Goal: Task Accomplishment & Management: Use online tool/utility

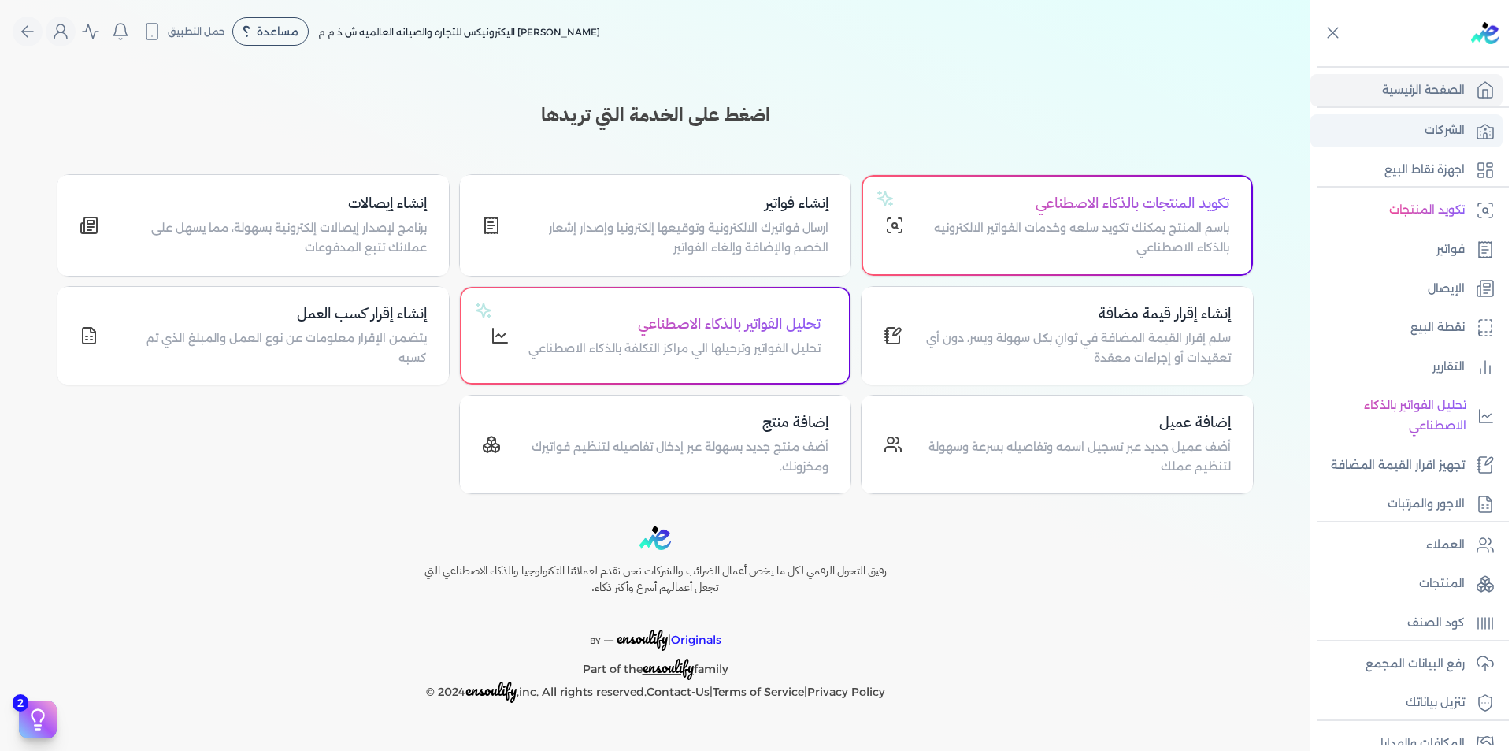
click at [1409, 135] on link "الشركات" at bounding box center [1407, 130] width 192 height 33
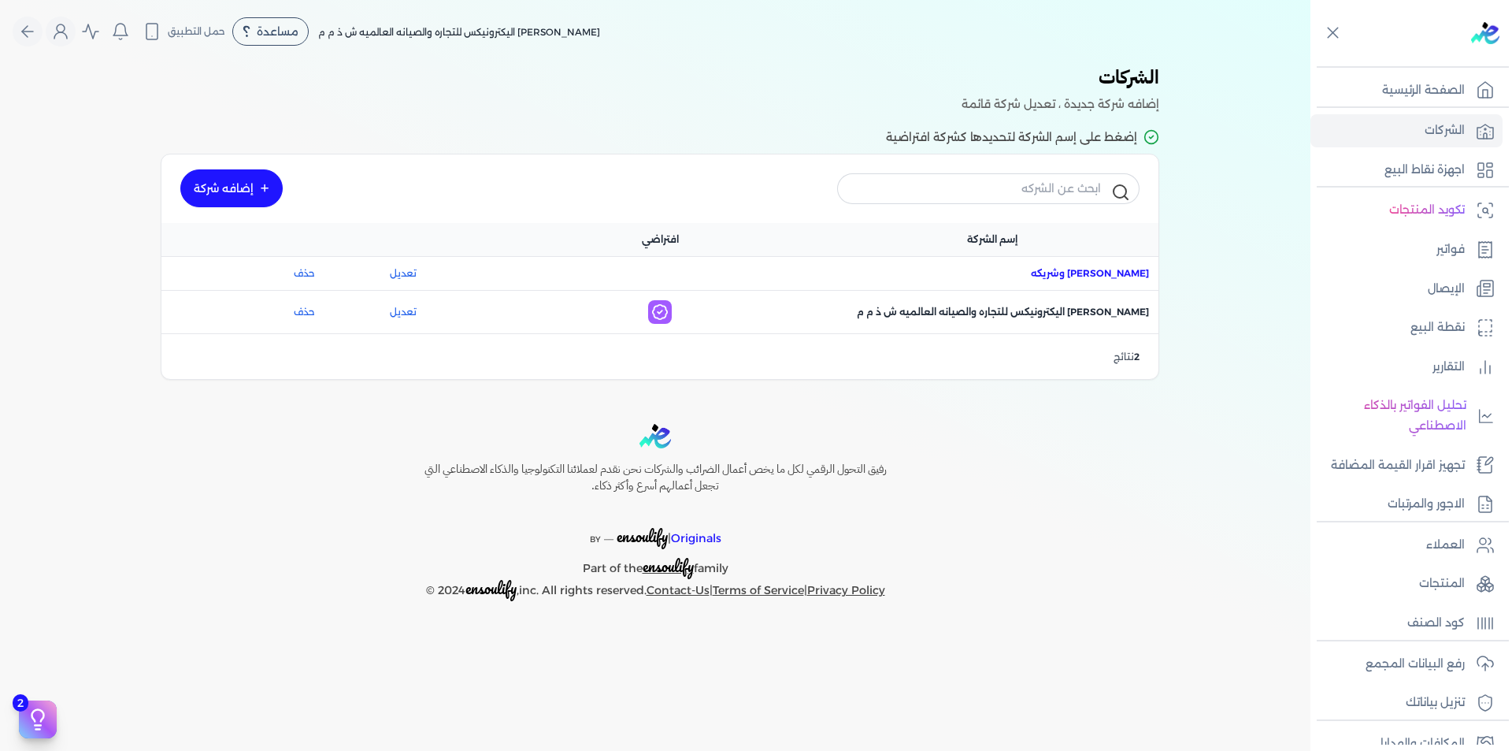
click at [1055, 273] on span "اسم الشركة : [PERSON_NAME] وشريكه" at bounding box center [1090, 273] width 118 height 14
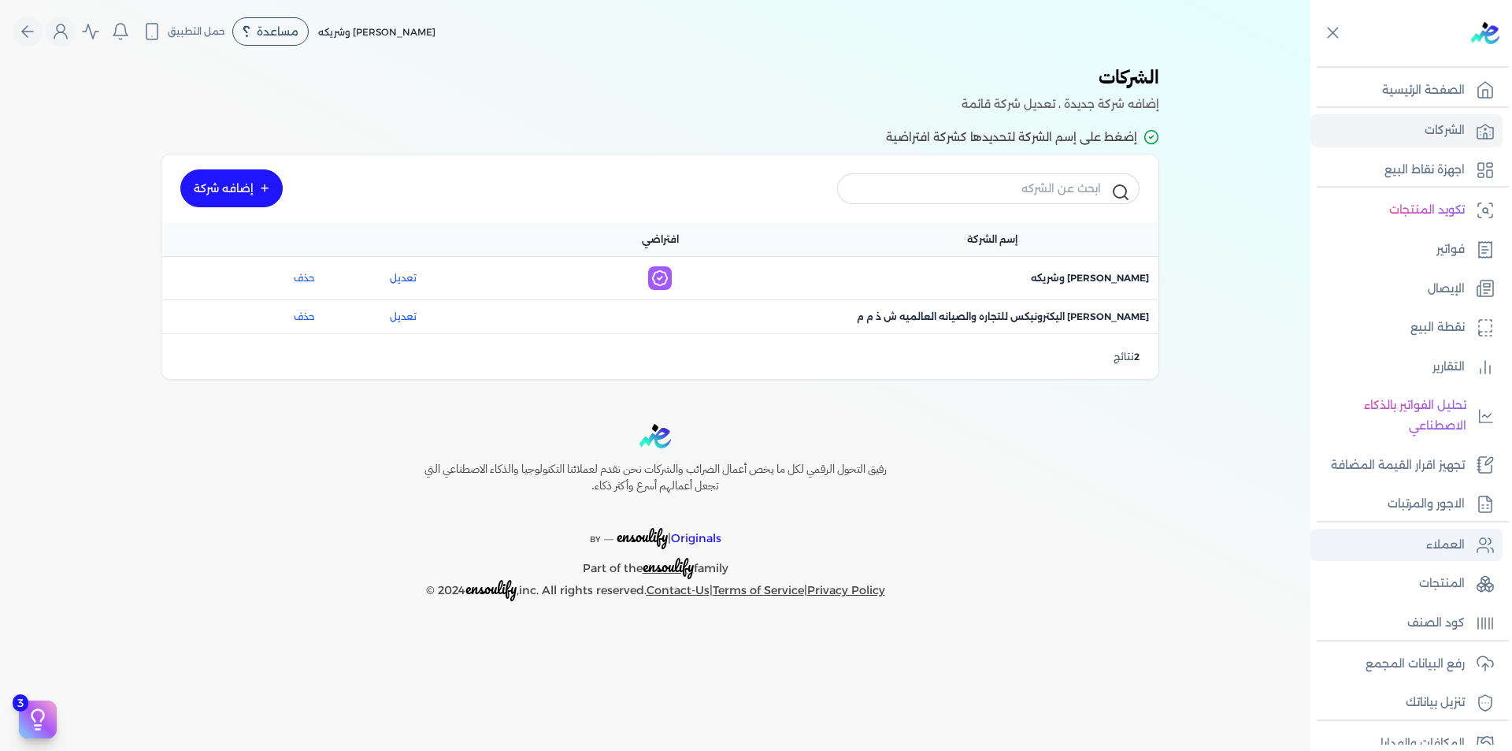
click at [1447, 553] on p "العملاء" at bounding box center [1445, 545] width 39 height 20
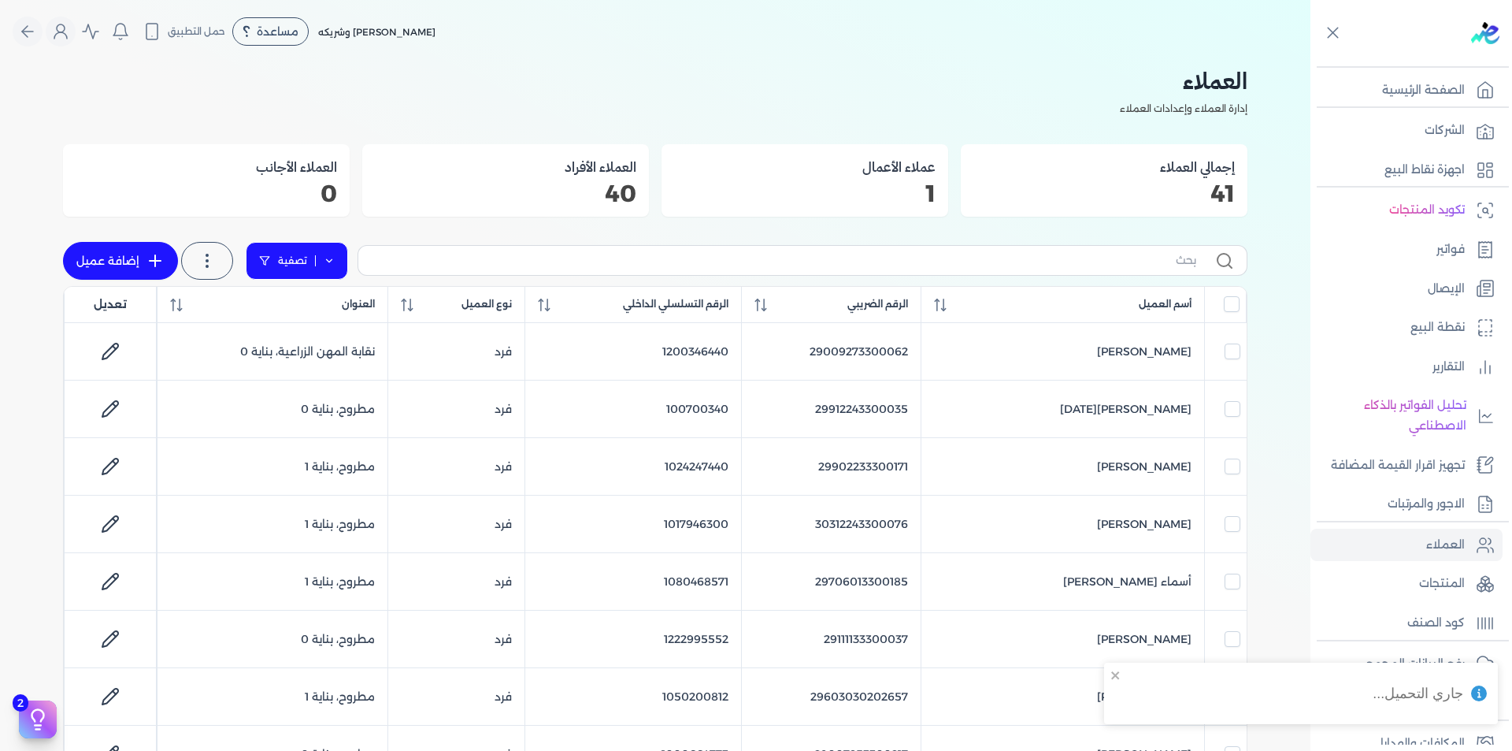
click at [339, 265] on link "تصفية" at bounding box center [297, 261] width 102 height 38
click at [316, 310] on button "اضافة تصفية" at bounding box center [308, 310] width 95 height 19
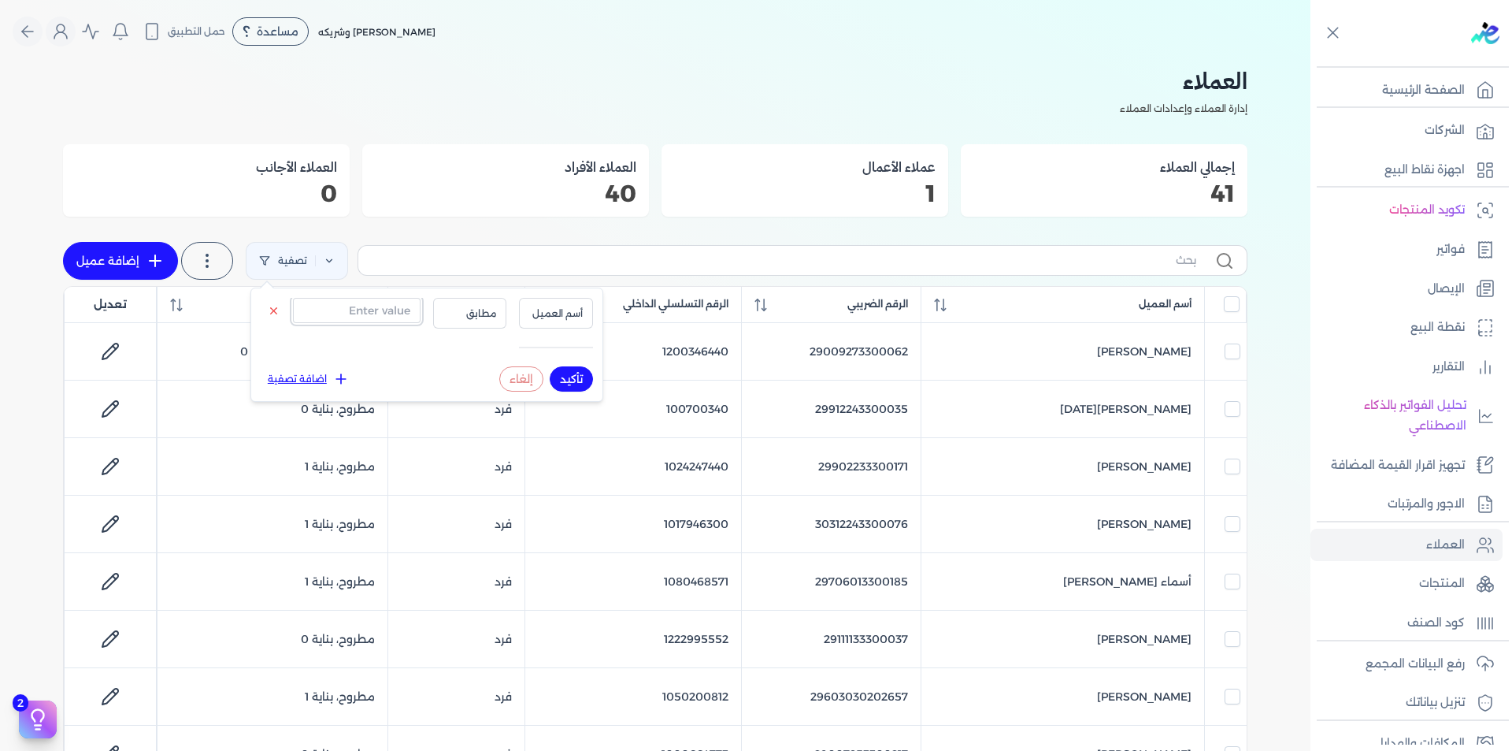
drag, startPoint x: 379, startPoint y: 316, endPoint x: 453, endPoint y: 315, distance: 74.0
click at [379, 316] on input "text" at bounding box center [357, 310] width 128 height 25
paste input "1000664773"
type input "1000664773"
drag, startPoint x: 541, startPoint y: 307, endPoint x: 552, endPoint y: 313, distance: 12.7
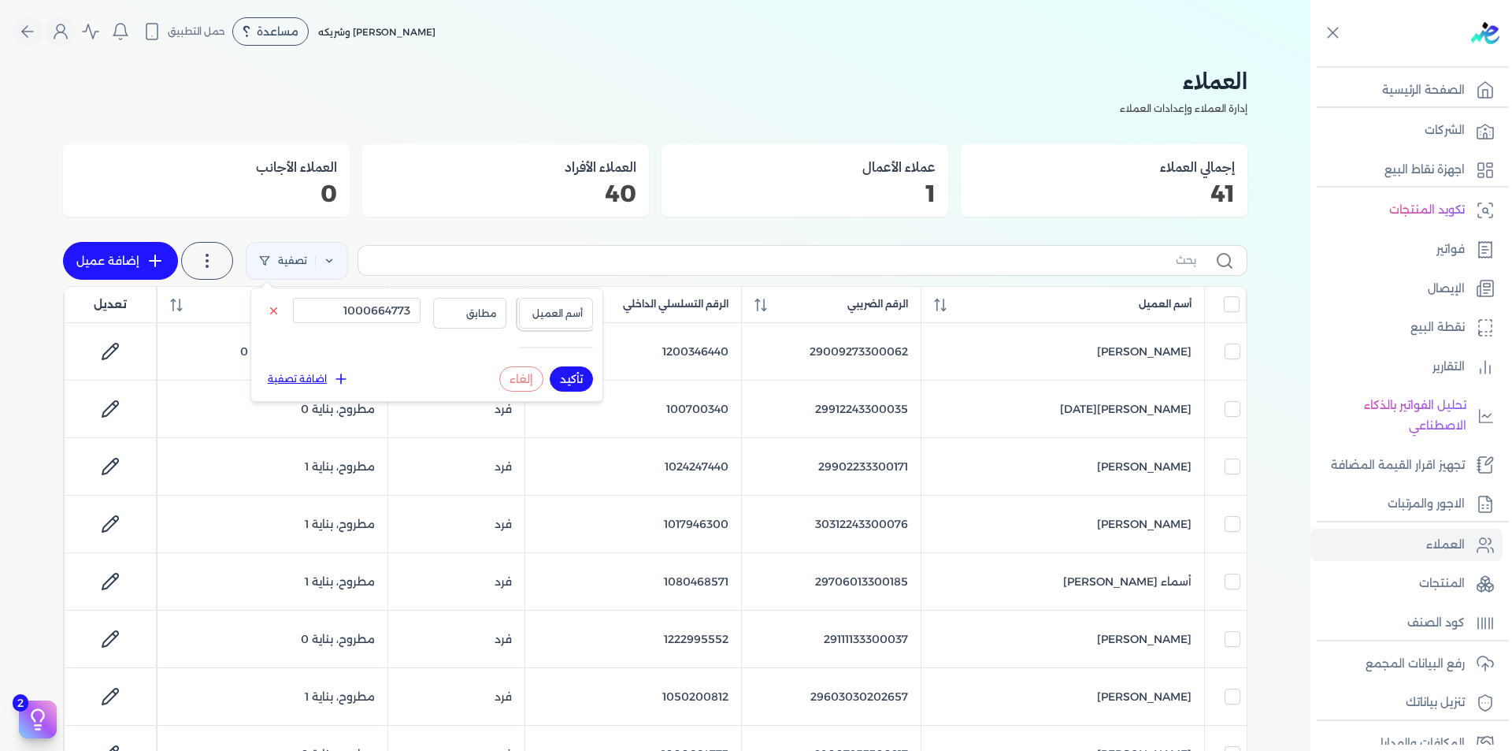
click at [541, 307] on span "أسم العميل" at bounding box center [556, 313] width 54 height 14
click at [558, 370] on li "الرقم التسلسلي الداخلي" at bounding box center [524, 376] width 120 height 14
click at [573, 377] on button "تأكيد" at bounding box center [571, 378] width 43 height 25
checkbox input "false"
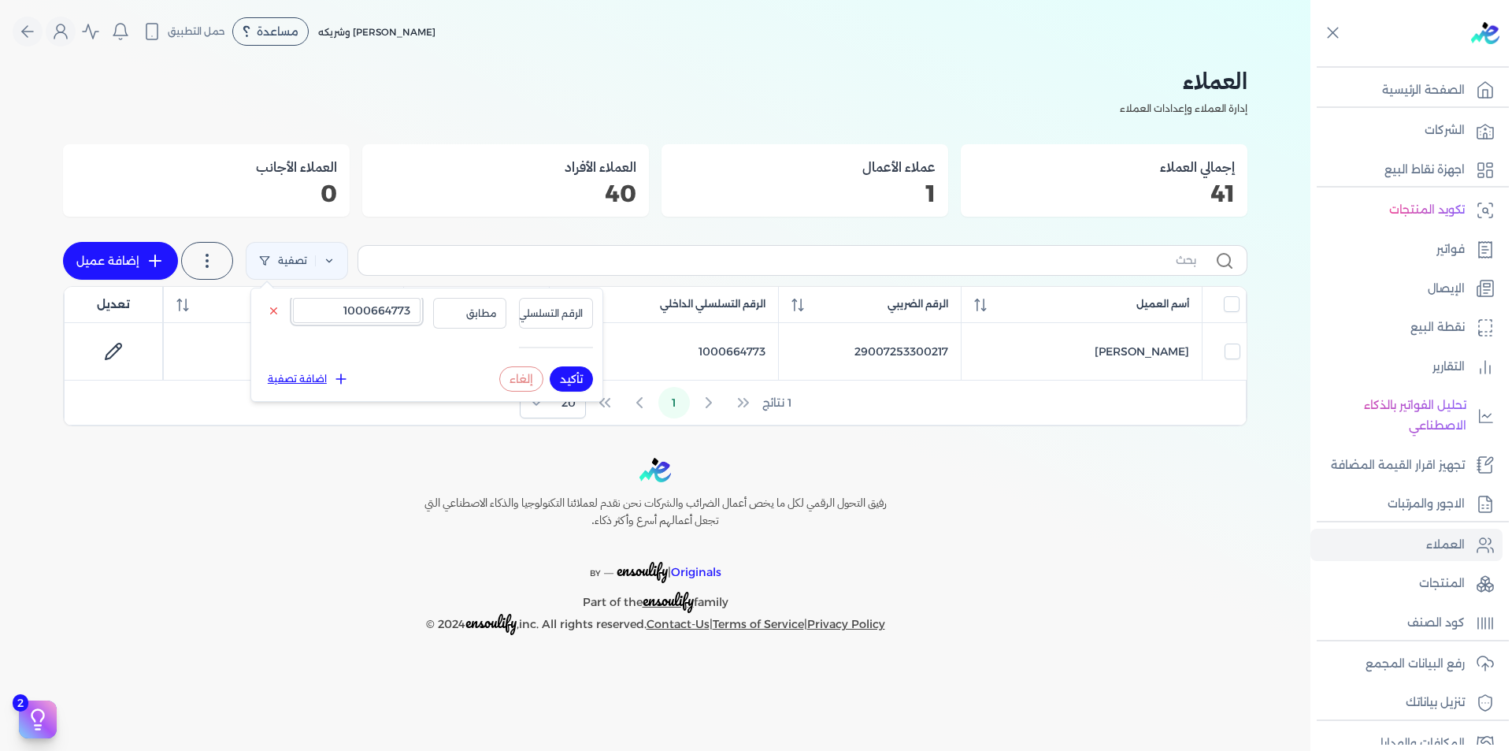
click at [383, 308] on input "1000664773" at bounding box center [357, 310] width 128 height 25
paste input "492934"
type input "1000492934"
click at [577, 376] on button "تأكيد" at bounding box center [571, 378] width 43 height 25
checkbox input "false"
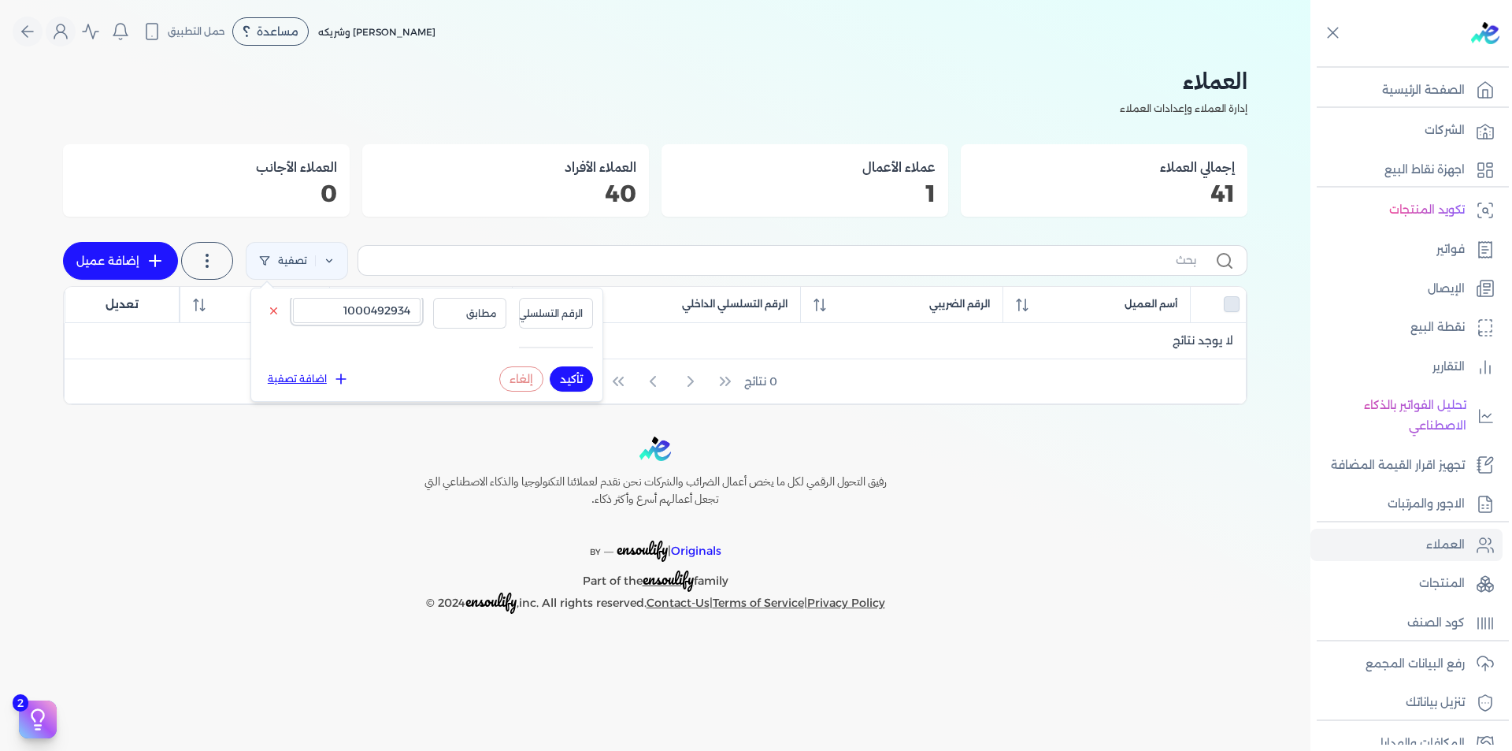
click at [387, 302] on input "1000492934" at bounding box center [357, 310] width 128 height 25
paste input "29704243300076"
type input "29704243300076"
click at [557, 316] on span "الرقم التسلسلي الداخلي" at bounding box center [534, 313] width 98 height 14
click at [560, 362] on li "الرقم الضريبي" at bounding box center [524, 362] width 120 height 14
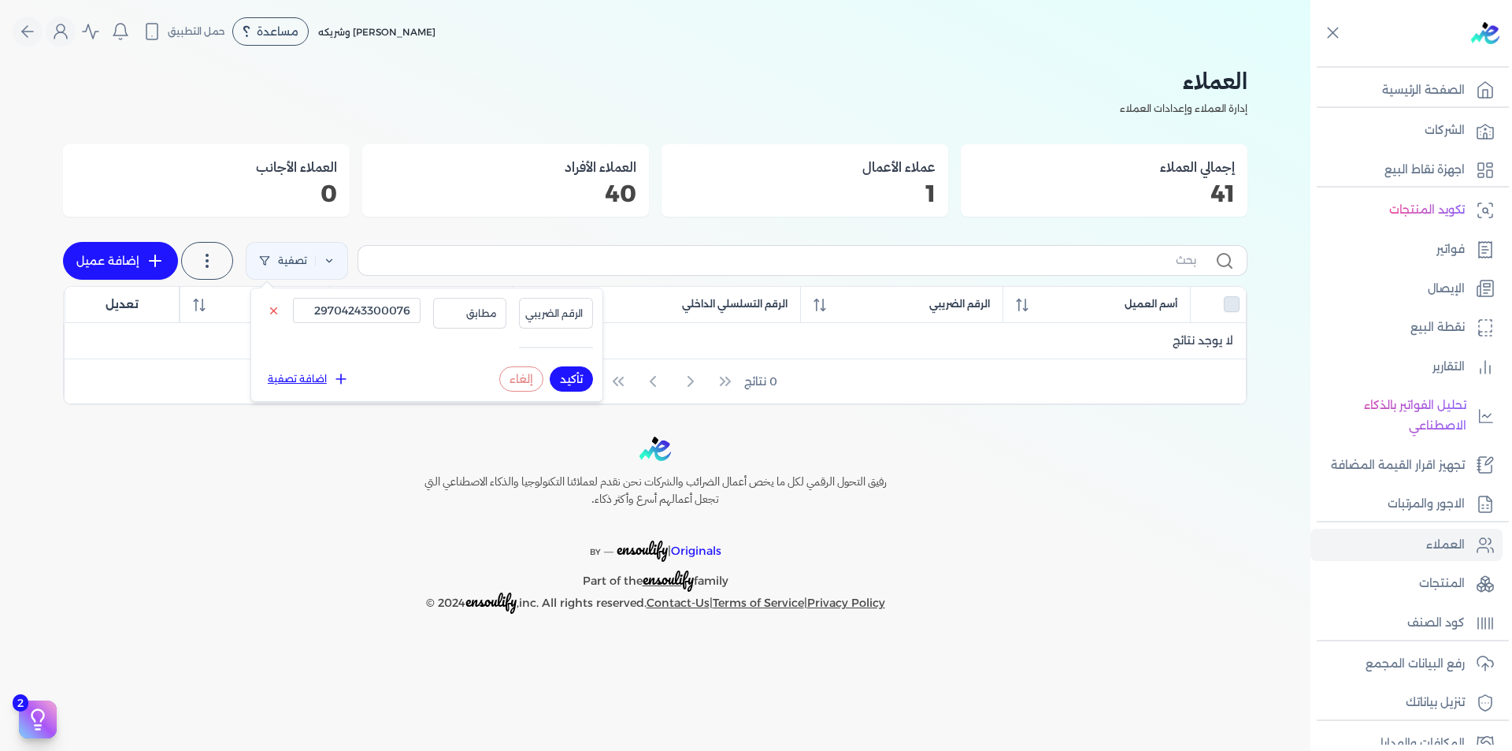
click at [572, 373] on button "تأكيد" at bounding box center [571, 378] width 43 height 25
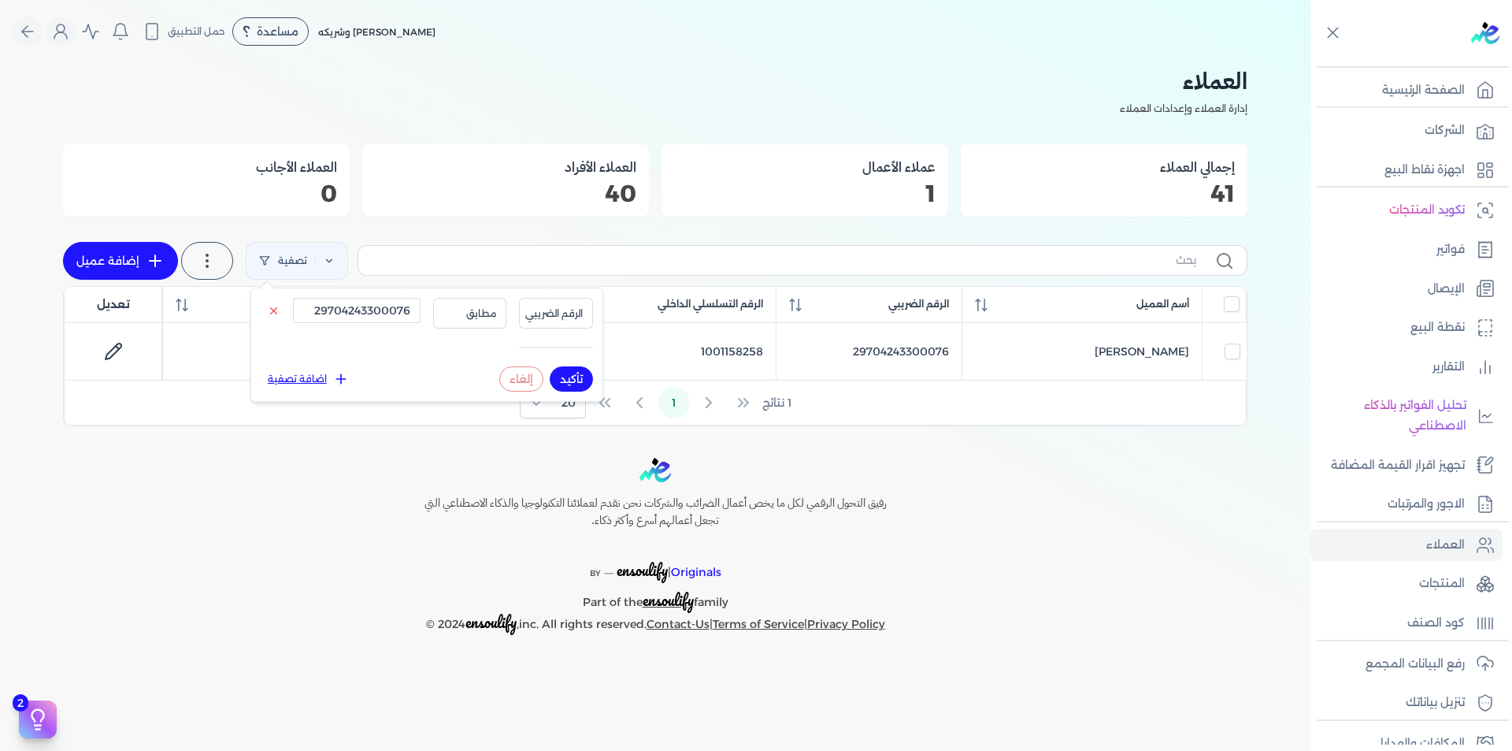
click at [959, 432] on div "Toggle Navigation الاسعار العمولات مساعدة خدمة العملاء دليل المستخدم تسجيل الدخ…" at bounding box center [655, 375] width 1311 height 751
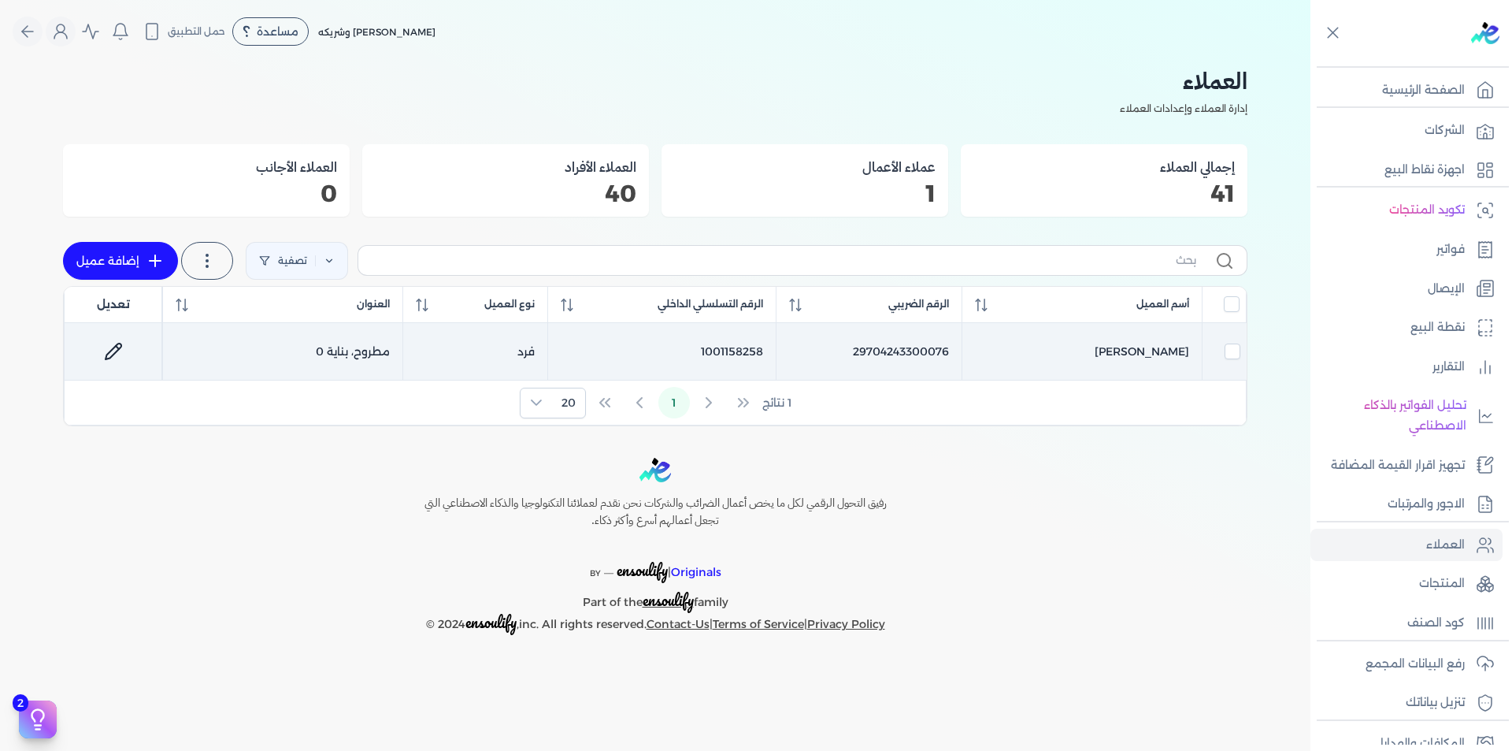
click at [726, 356] on td "1001158258" at bounding box center [661, 351] width 229 height 57
checkbox input "true"
click at [726, 349] on td "1001158258" at bounding box center [661, 351] width 229 height 57
checkbox input "false"
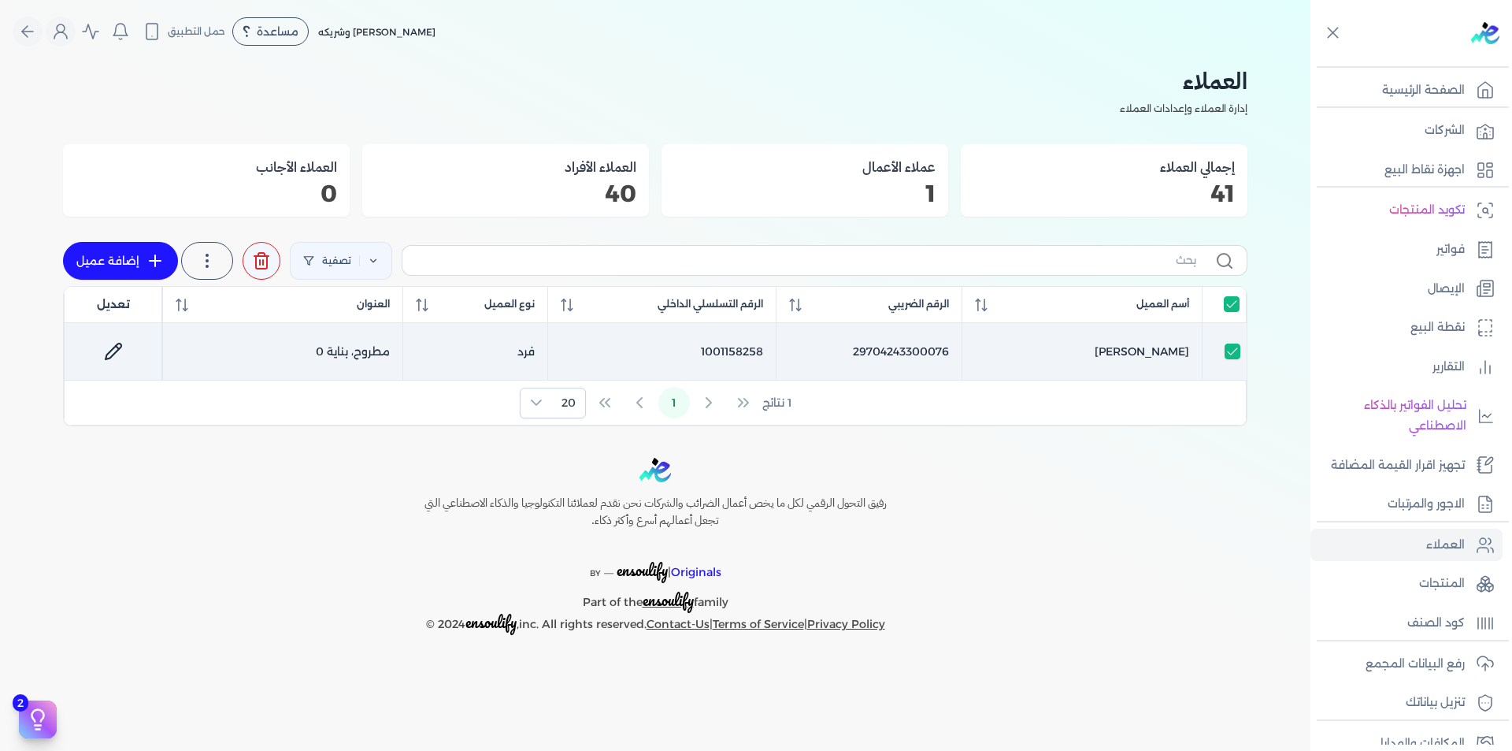
checkbox input "false"
click at [726, 349] on td "1001158258" at bounding box center [661, 351] width 229 height 57
checkbox input "true"
copy td "1001158258"
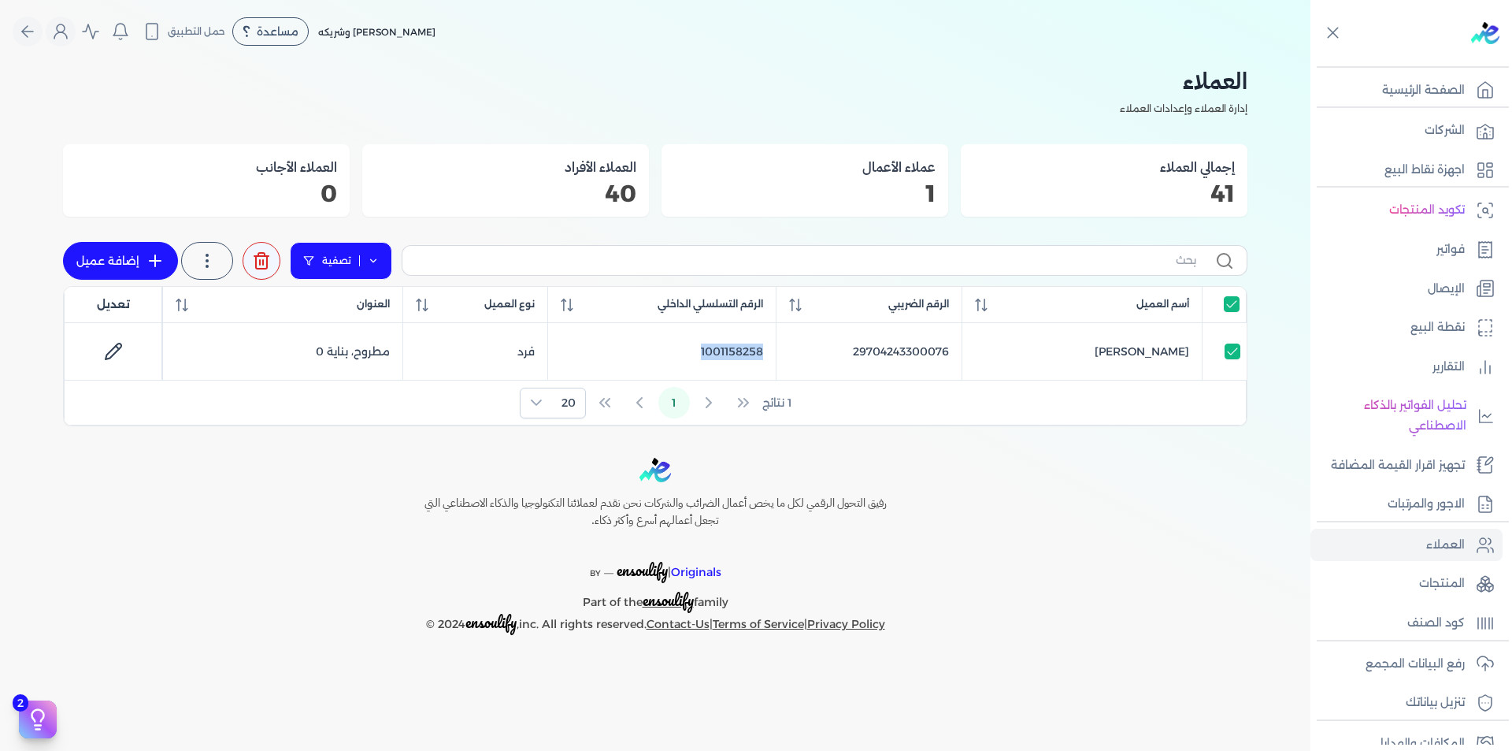
click at [374, 261] on icon at bounding box center [373, 260] width 11 height 11
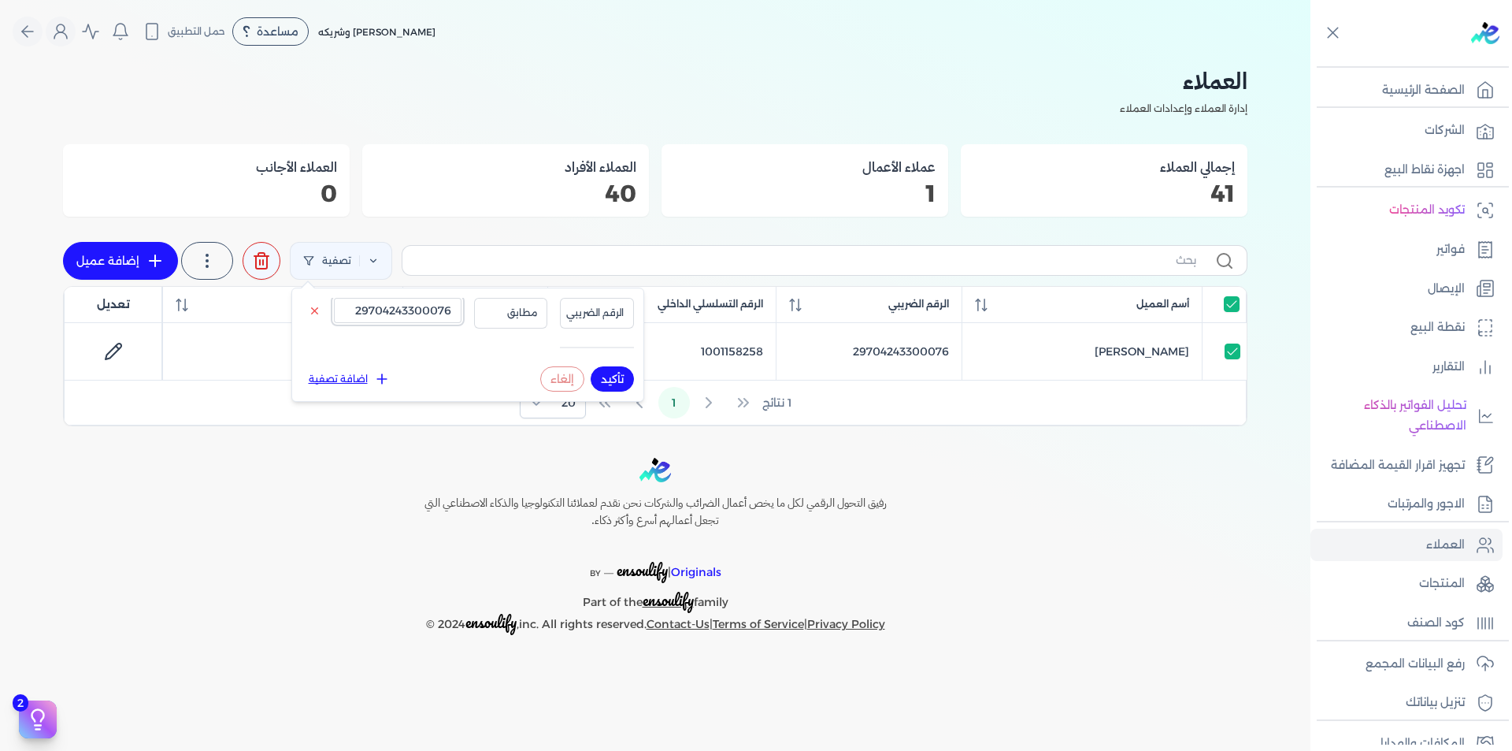
drag, startPoint x: 353, startPoint y: 310, endPoint x: 540, endPoint y: 352, distance: 191.3
click at [354, 310] on input "29704243300076" at bounding box center [398, 310] width 128 height 25
paste input "607081700347"
type input "29607081700347"
click at [610, 376] on button "تأكيد" at bounding box center [612, 378] width 43 height 25
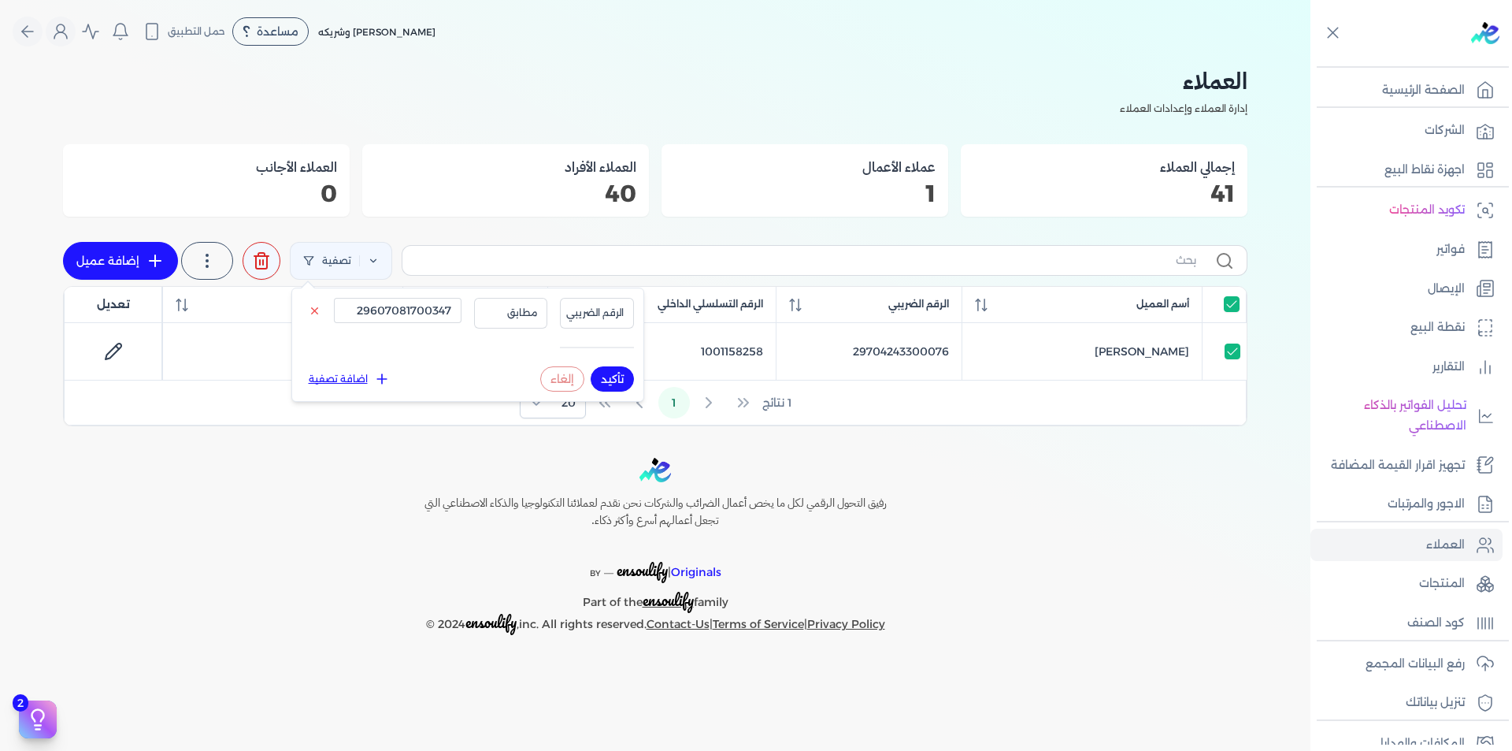
checkbox input "false"
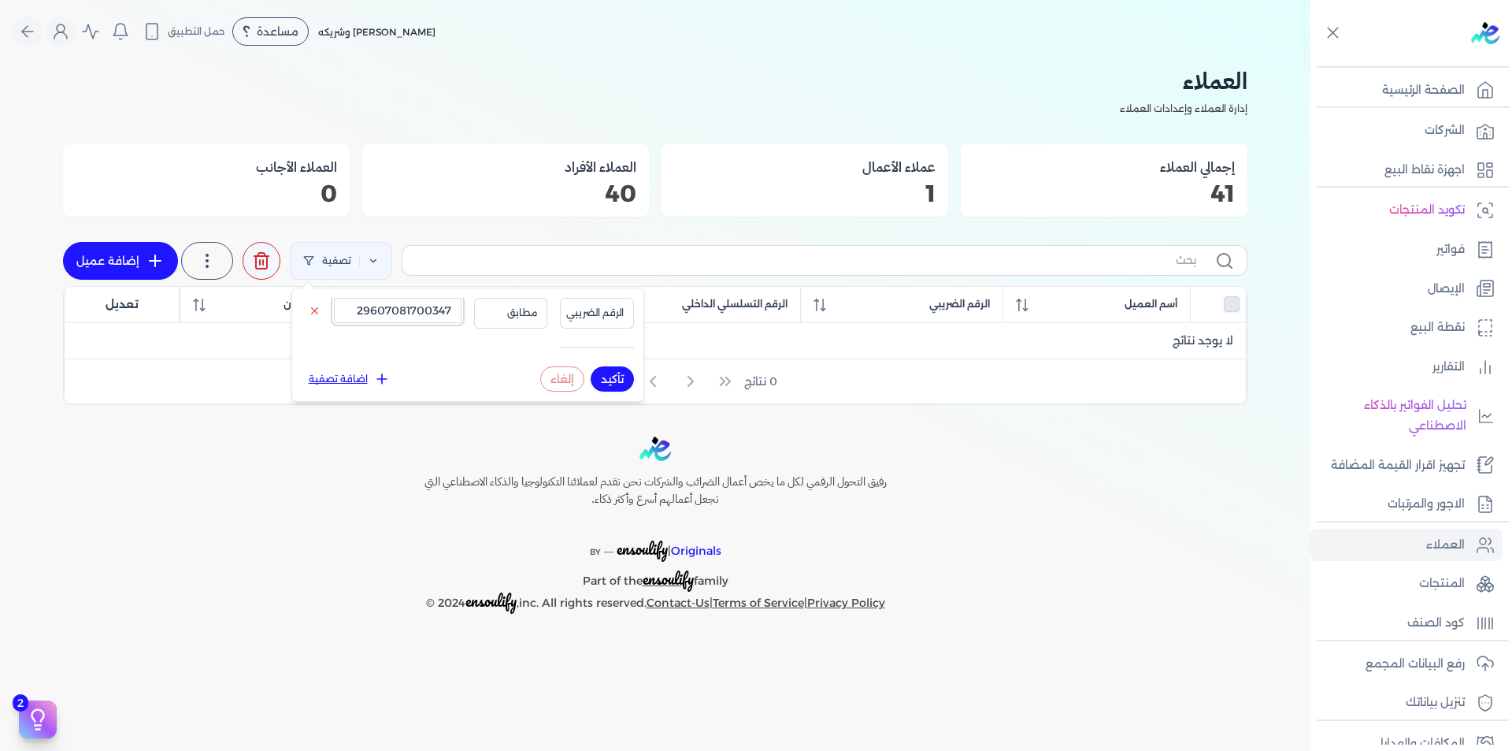
click at [419, 313] on input "29607081700347" at bounding box center [398, 310] width 128 height 25
paste input "4710100100221"
type input "24710100100221"
click at [611, 376] on button "تأكيد" at bounding box center [612, 378] width 43 height 25
click at [612, 377] on button "تأكيد" at bounding box center [612, 378] width 43 height 25
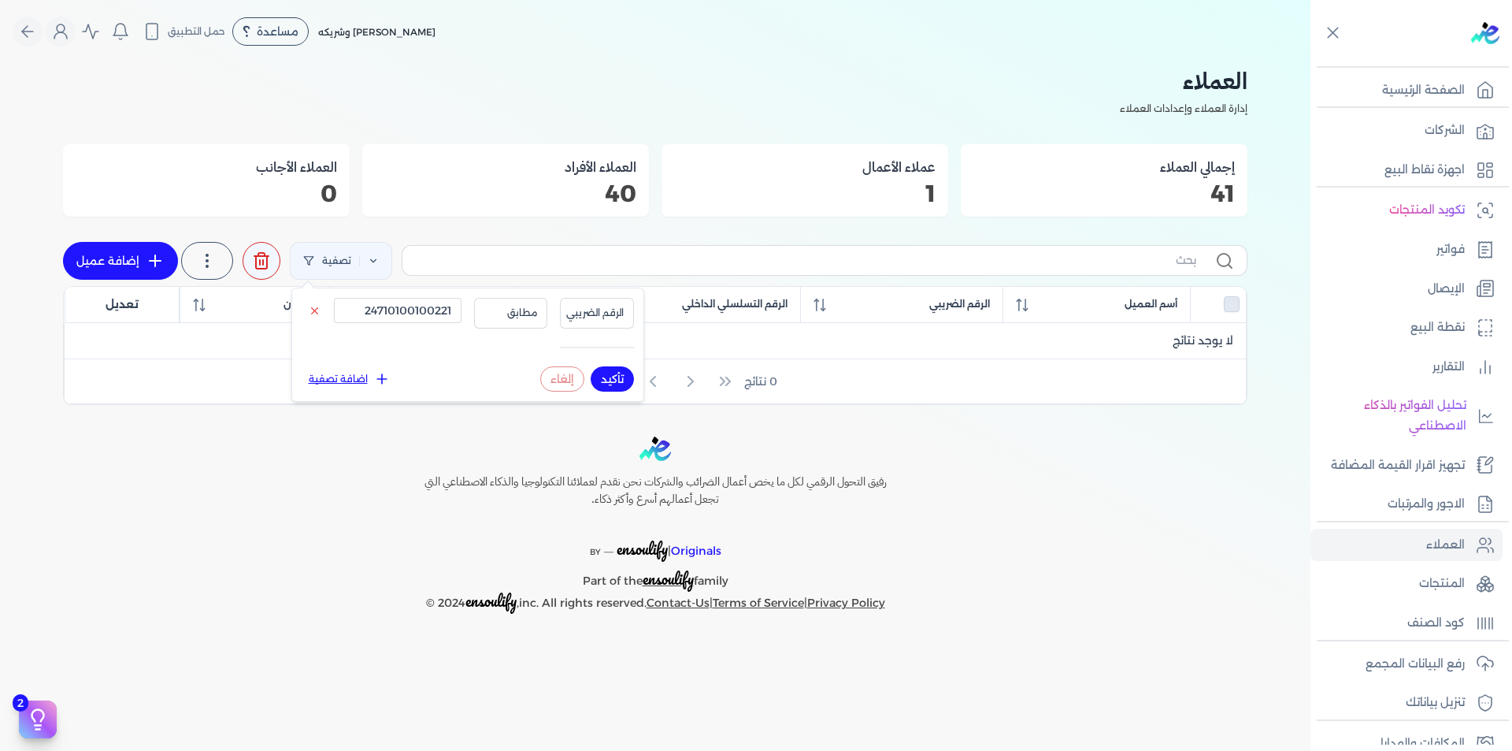
click at [613, 377] on button "تأكيد" at bounding box center [612, 378] width 43 height 25
click at [613, 378] on button "تأكيد" at bounding box center [612, 378] width 43 height 25
click at [1448, 661] on p "رفع البيانات المجمع" at bounding box center [1415, 664] width 99 height 20
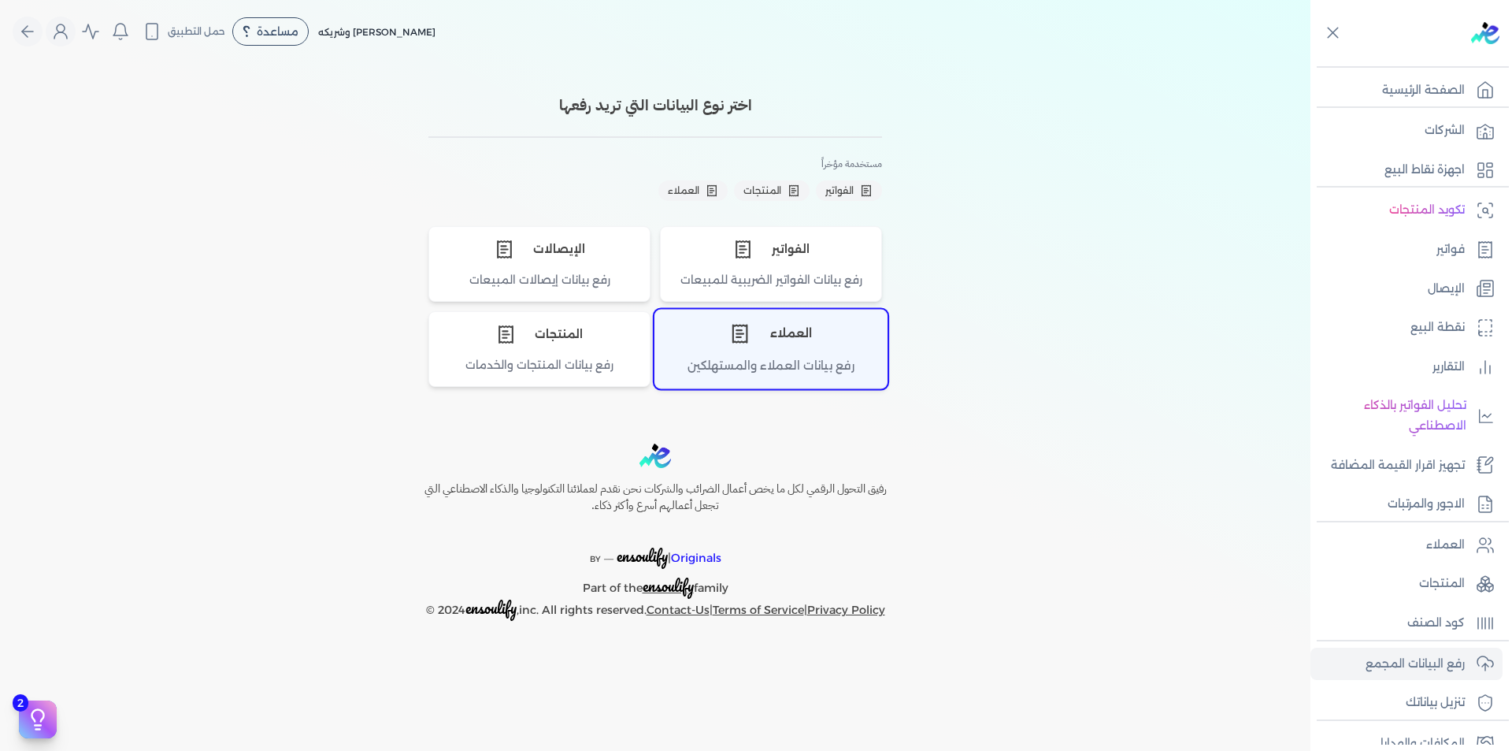
click at [747, 358] on div "رفع بيانات العملاء والمستهلكين" at bounding box center [771, 372] width 232 height 31
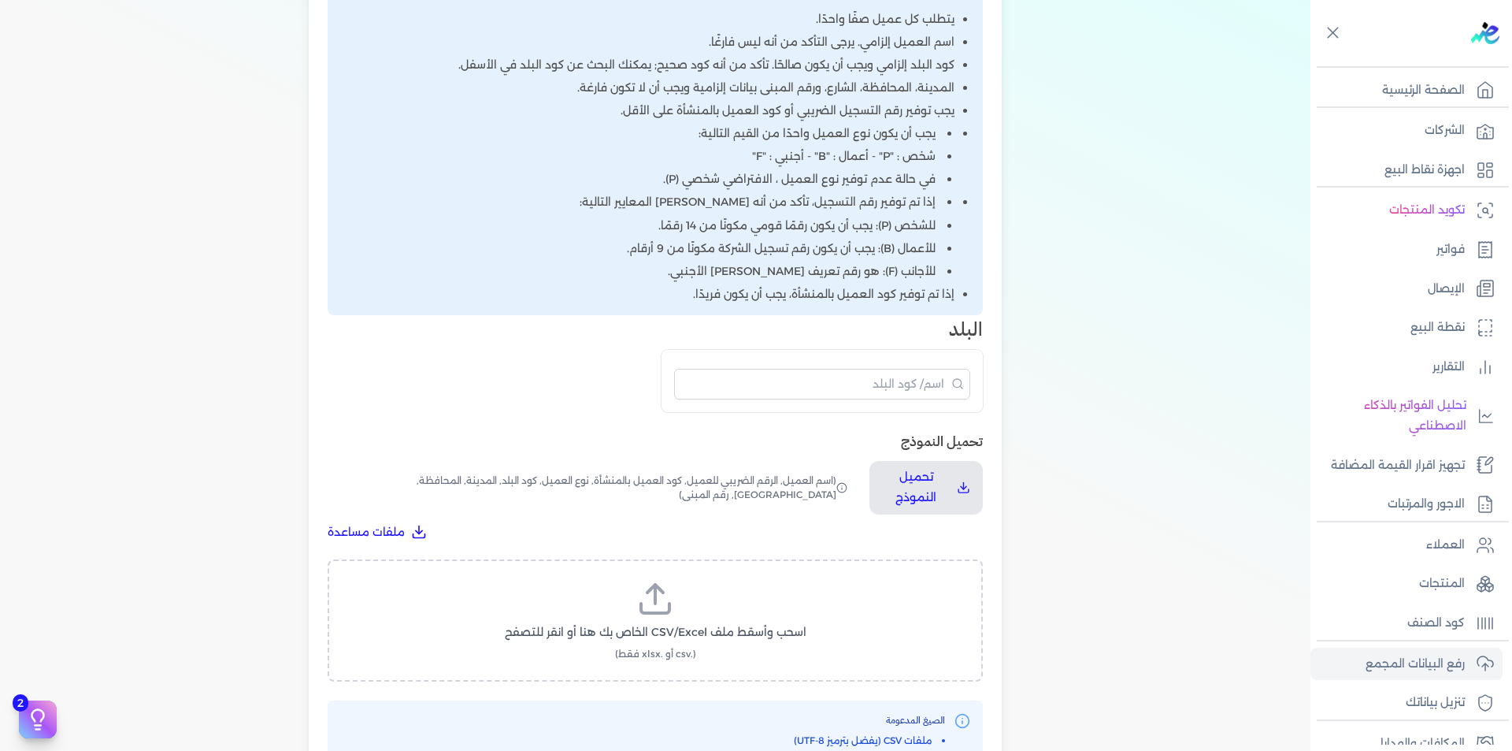
scroll to position [551, 0]
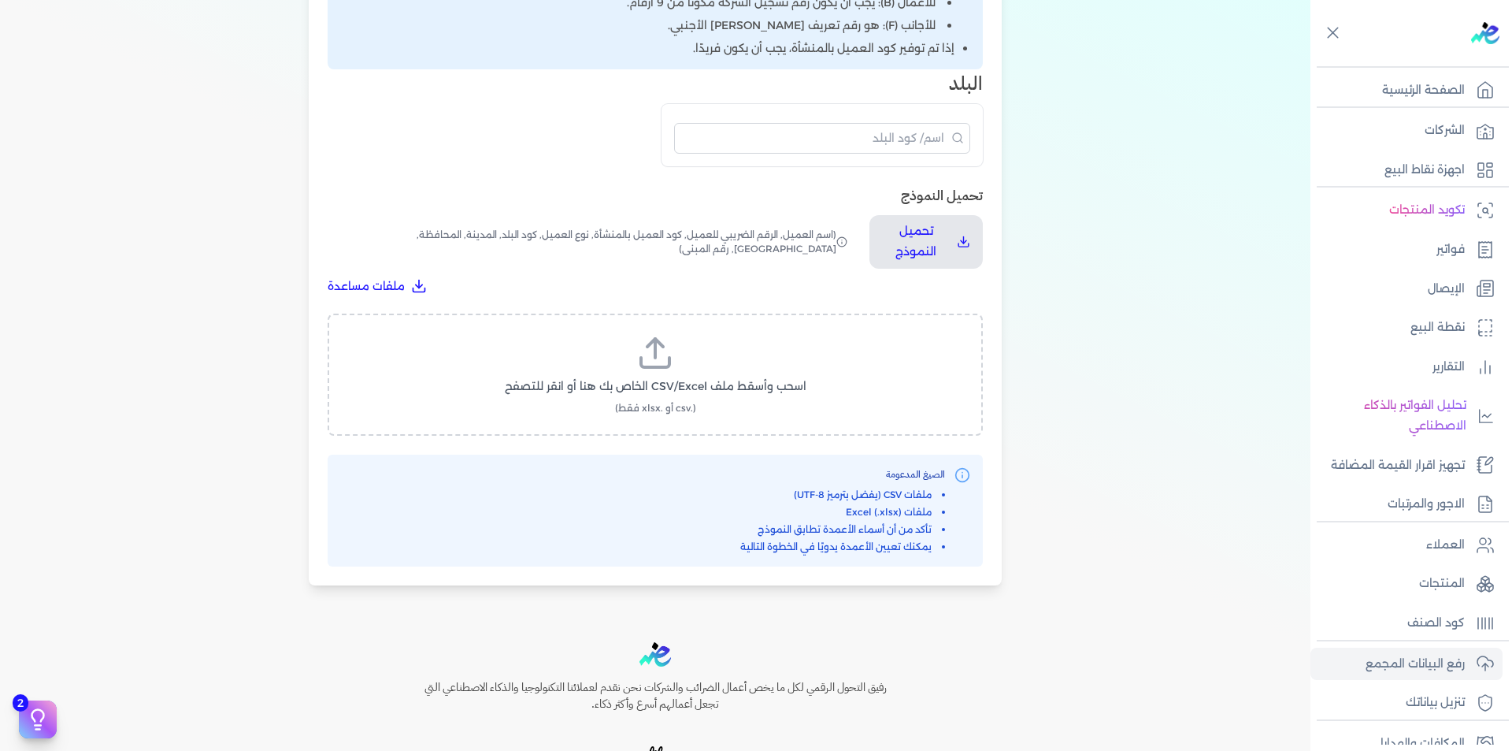
click at [681, 365] on label "اسحب وأسقط ملف CSV/Excel الخاص بك هنا أو انقر للتصفح (.csv أو .xlsx فقط)" at bounding box center [655, 374] width 614 height 81
click at [0, 0] on input "اسحب وأسقط ملف CSV/Excel الخاص بك هنا أو انقر للتصفح (.csv أو .xlsx فقط)" at bounding box center [0, 0] width 0 height 0
click at [745, 399] on label "اسحب وأسقط ملف CSV/Excel الخاص بك هنا أو انقر للتصفح (.csv أو .xlsx فقط)" at bounding box center [655, 374] width 614 height 81
click at [0, 0] on input "اسحب وأسقط ملف CSV/Excel الخاص بك هنا أو انقر للتصفح (.csv أو .xlsx فقط)" at bounding box center [0, 0] width 0 height 0
click at [668, 398] on button "تحميل الملف" at bounding box center [693, 401] width 110 height 29
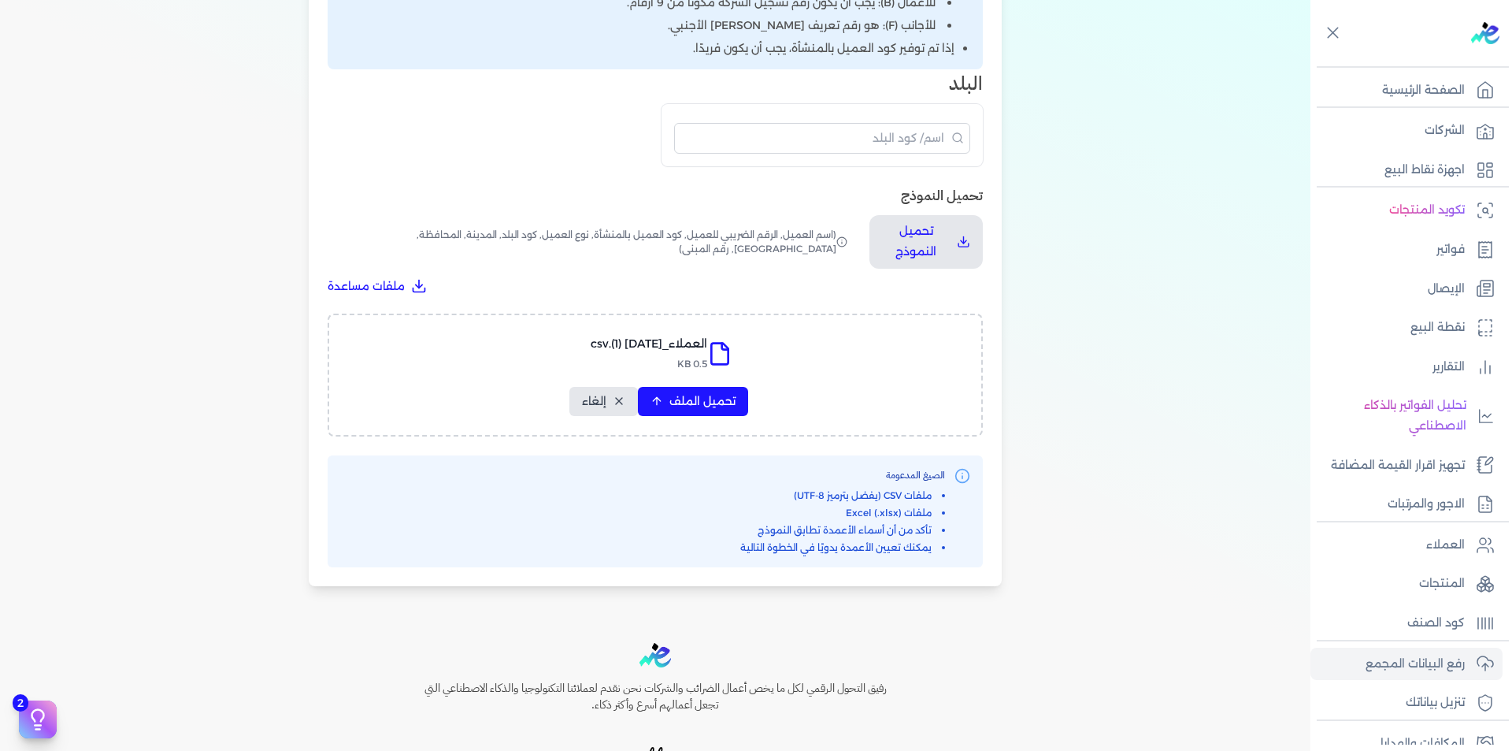
scroll to position [462, 0]
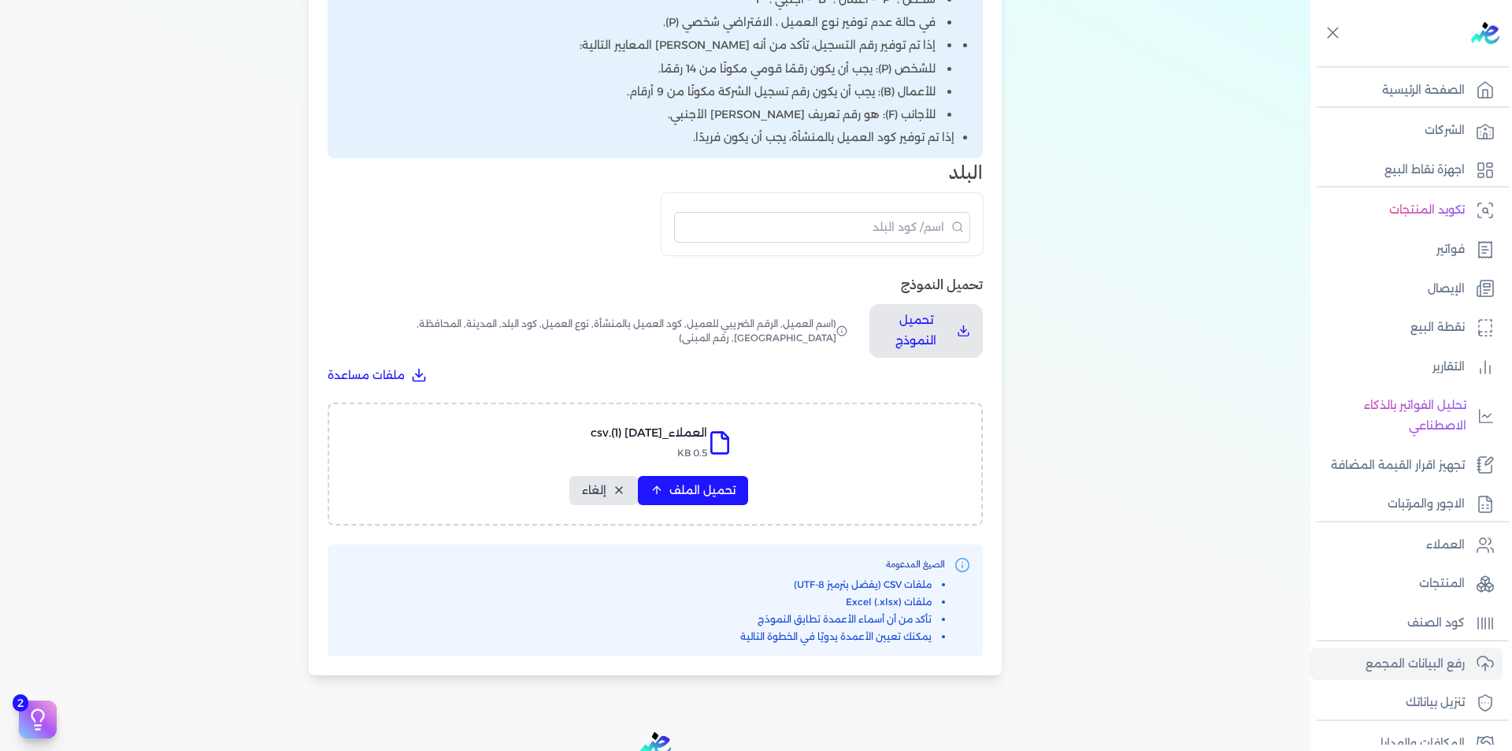
select select "أسم العميل"
select select "الرقم الضريبي"
select select "الرقم التسلسلي الداخلي"
select select "نوع العميل"
select select "كود البلد"
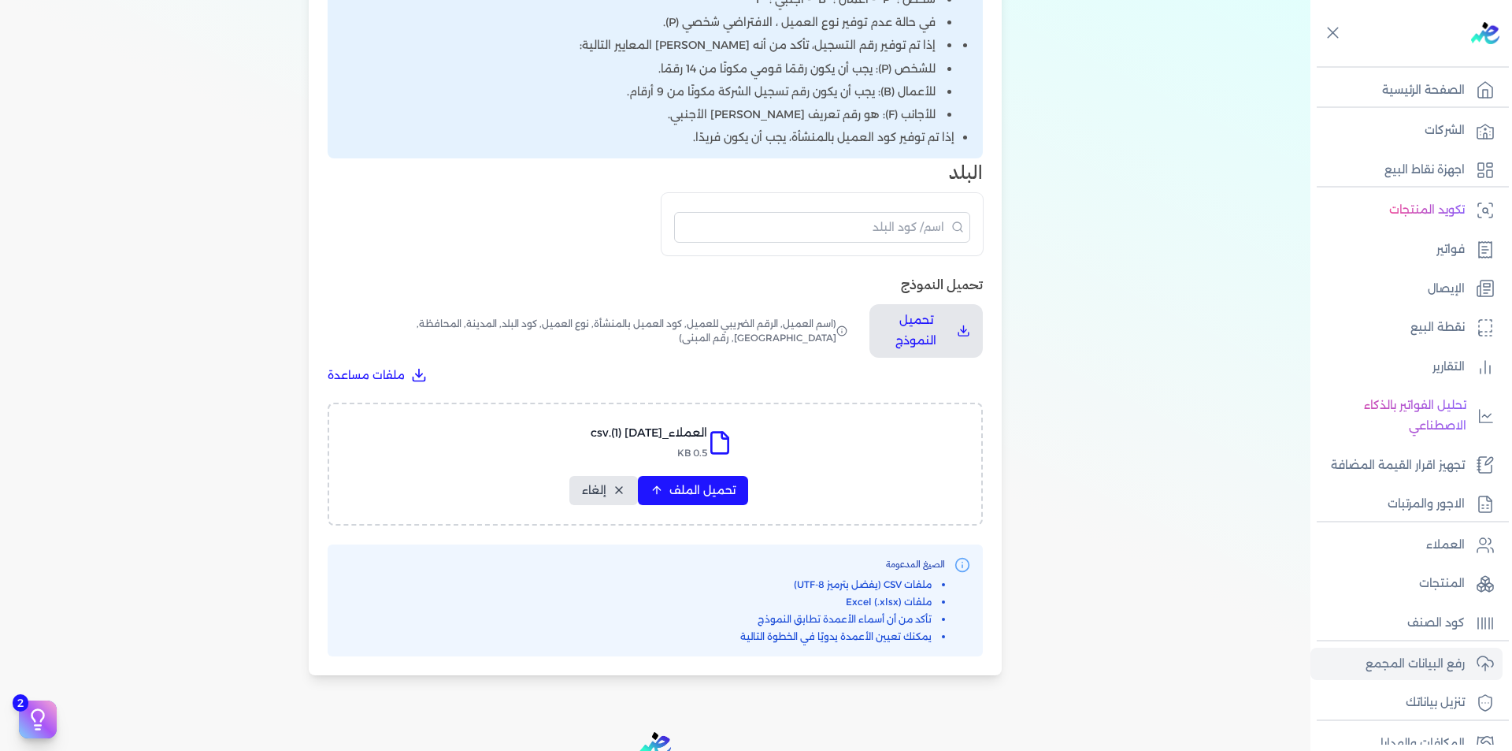
select select "city"
select select "المحافظة"
select select "الشارع"
select select "رقم المبنى"
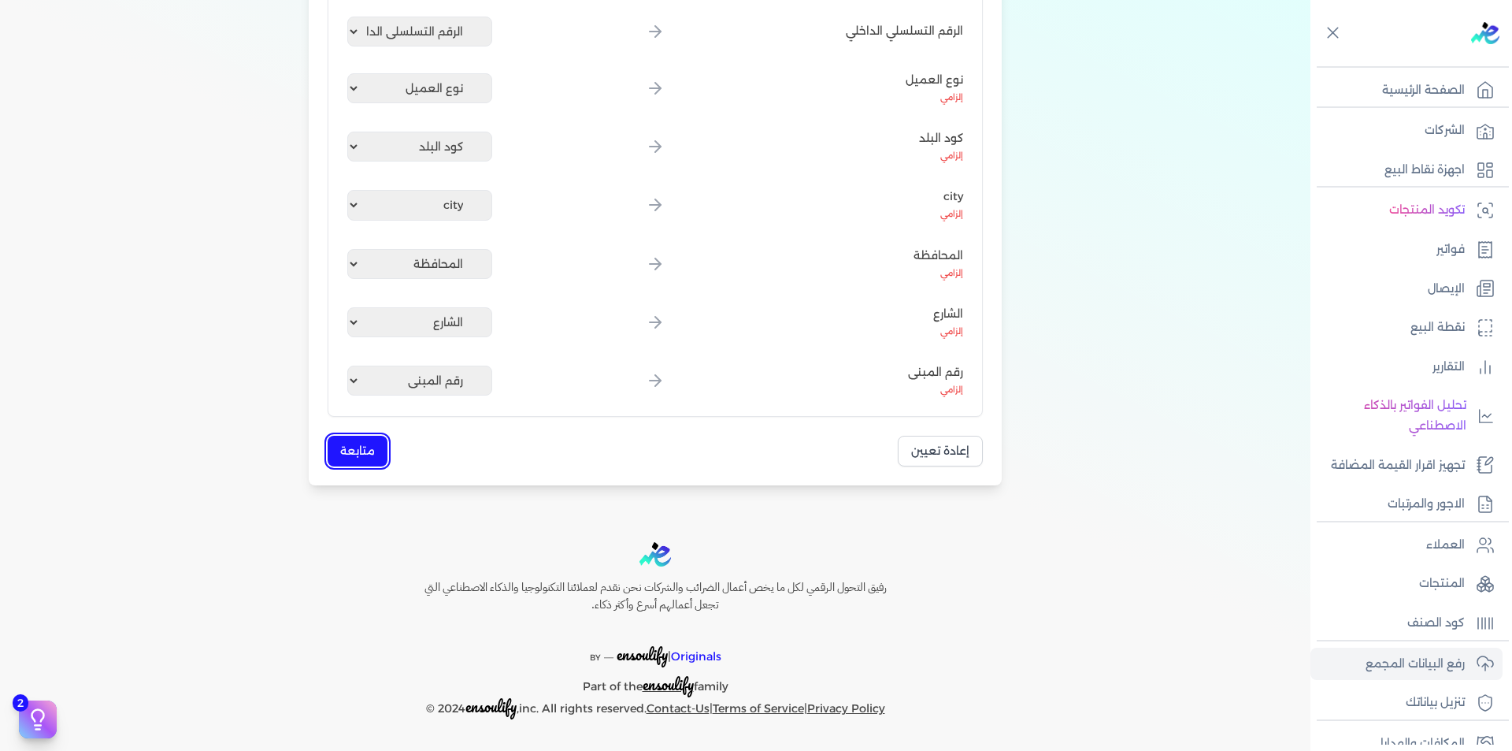
click at [362, 455] on button "متابعة" at bounding box center [358, 451] width 60 height 31
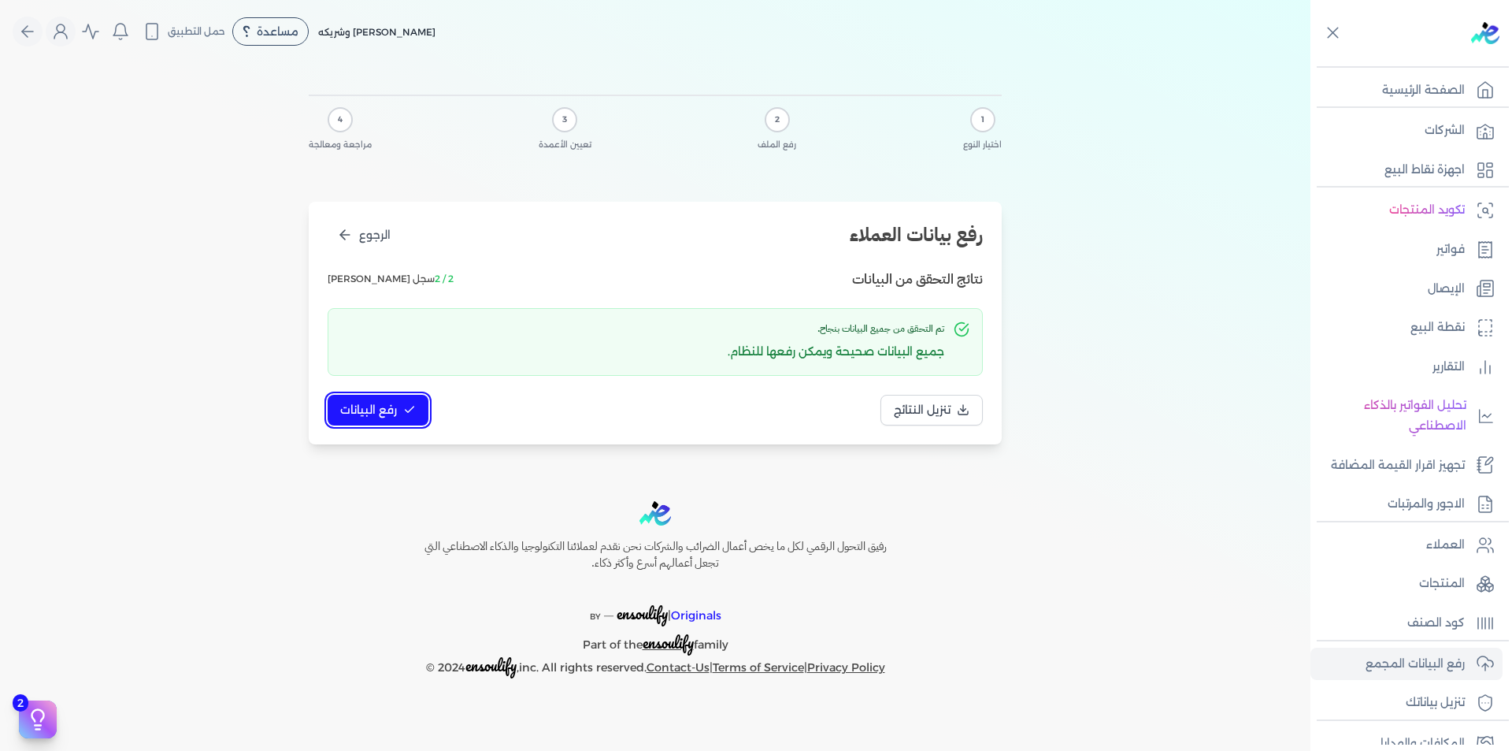
click at [391, 412] on span "رفع البيانات" at bounding box center [368, 410] width 57 height 17
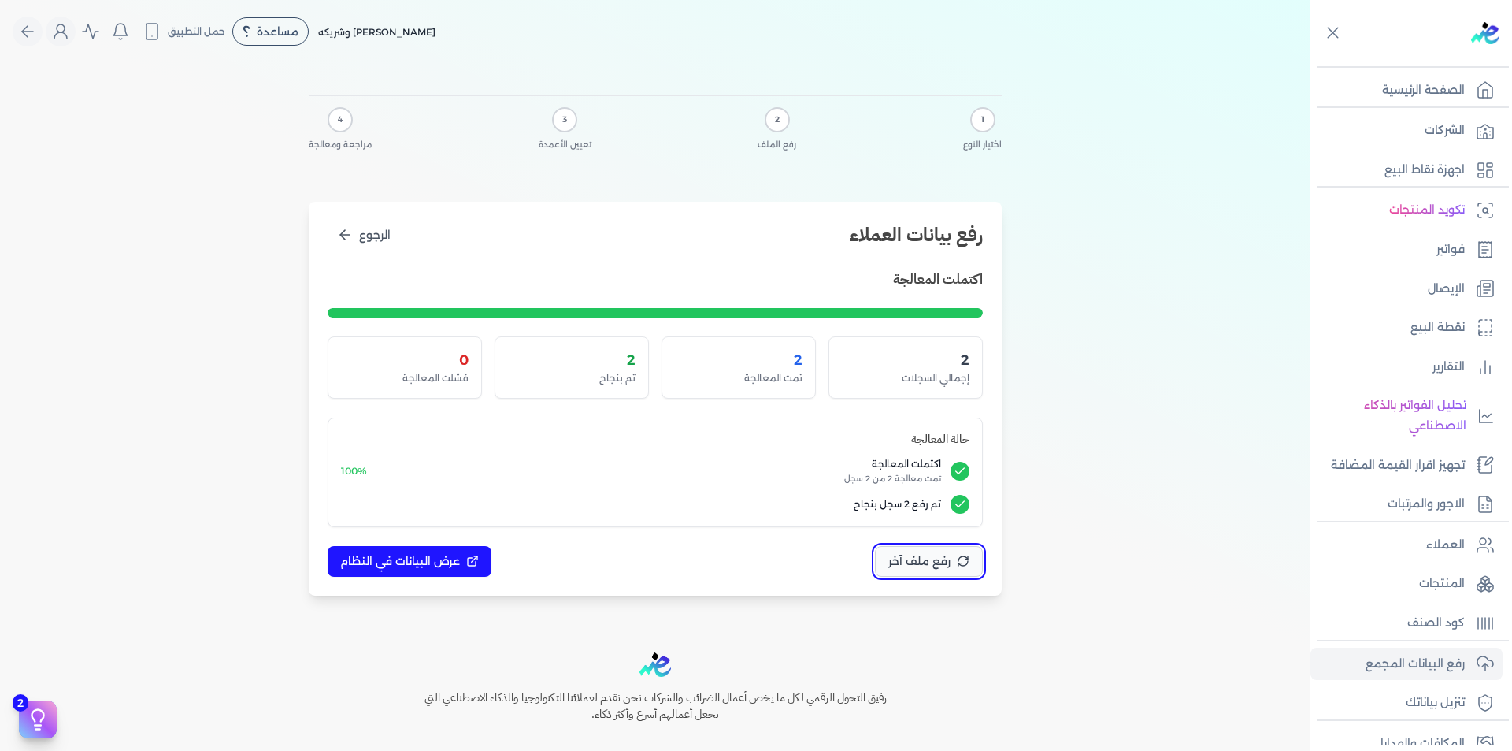
click at [956, 556] on button "رفع ملف آخر" at bounding box center [929, 561] width 108 height 31
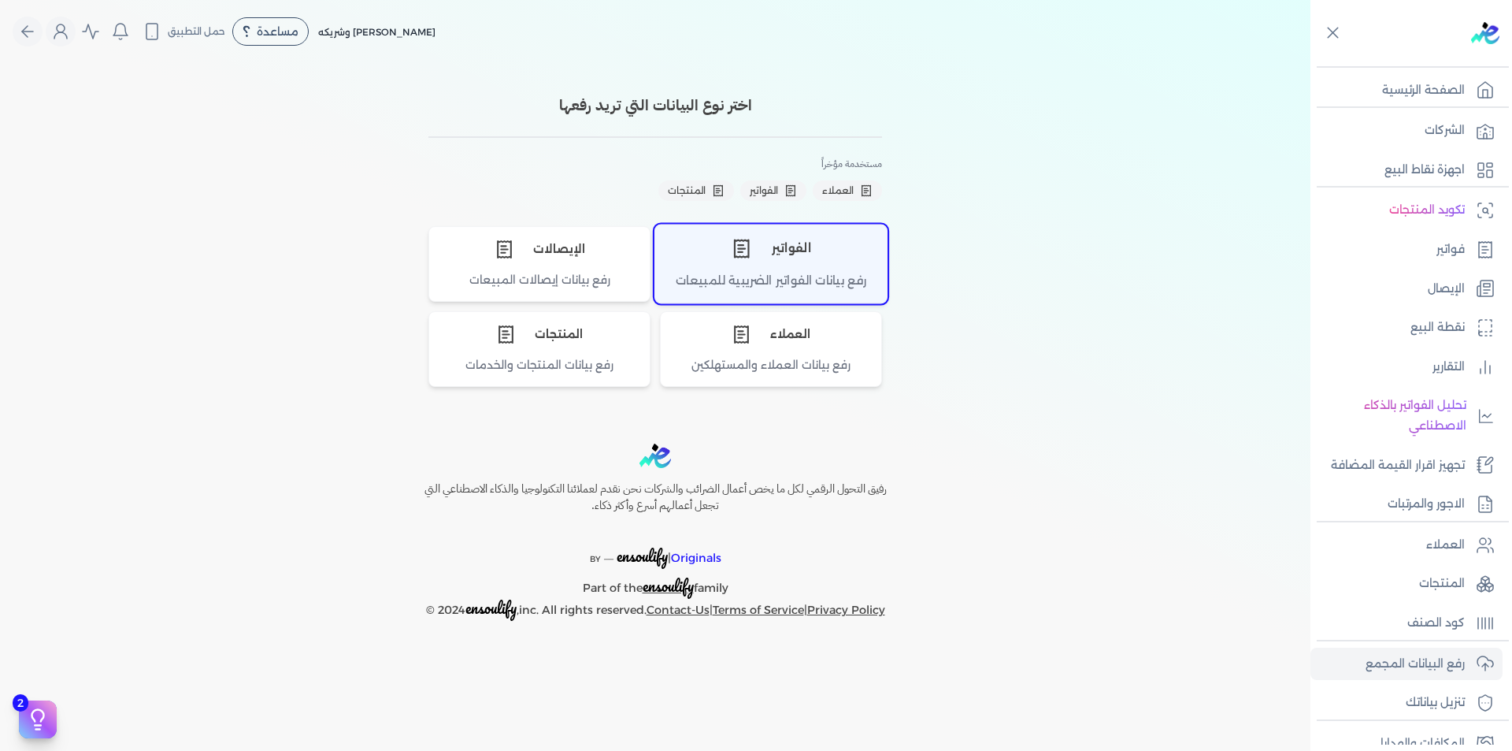
click at [771, 241] on div "الفواتير" at bounding box center [771, 247] width 232 height 47
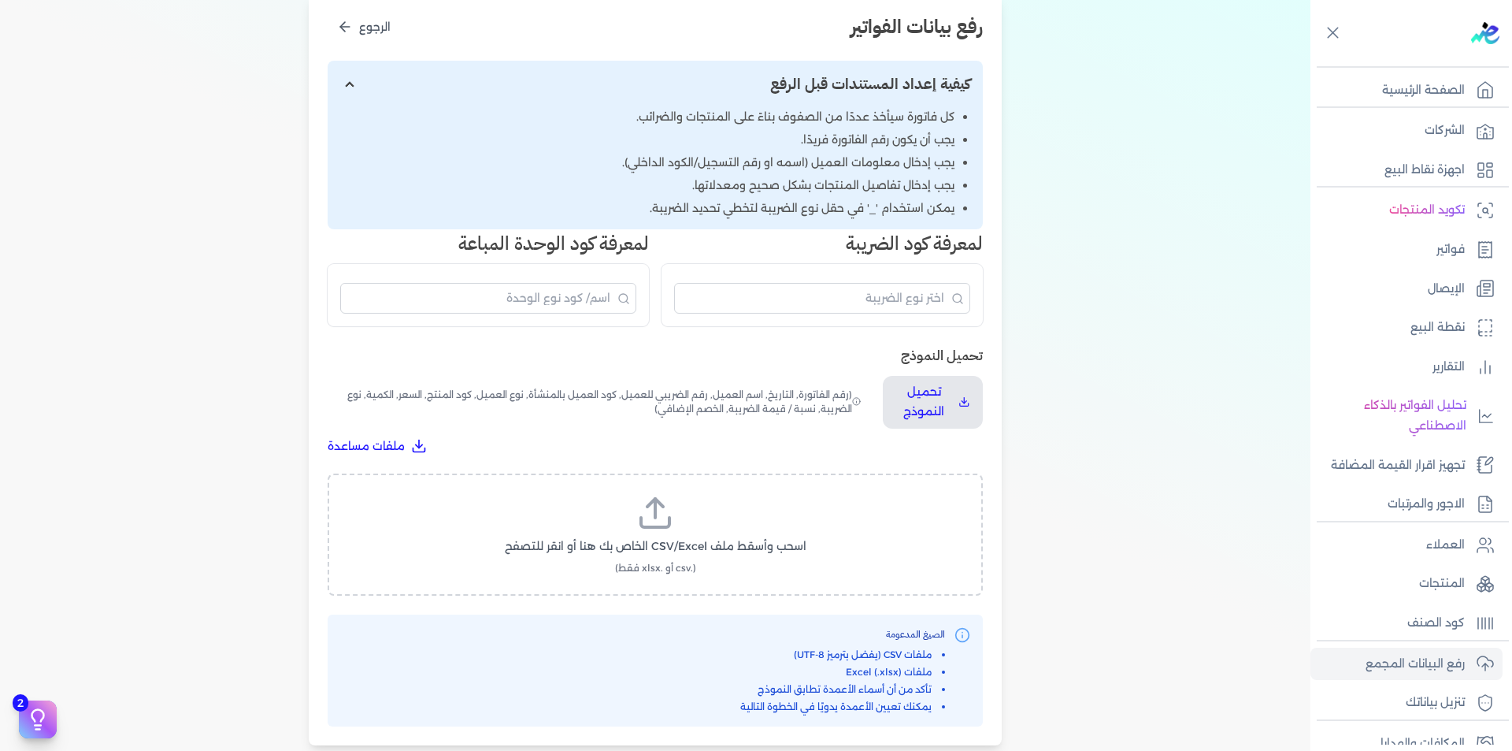
scroll to position [468, 0]
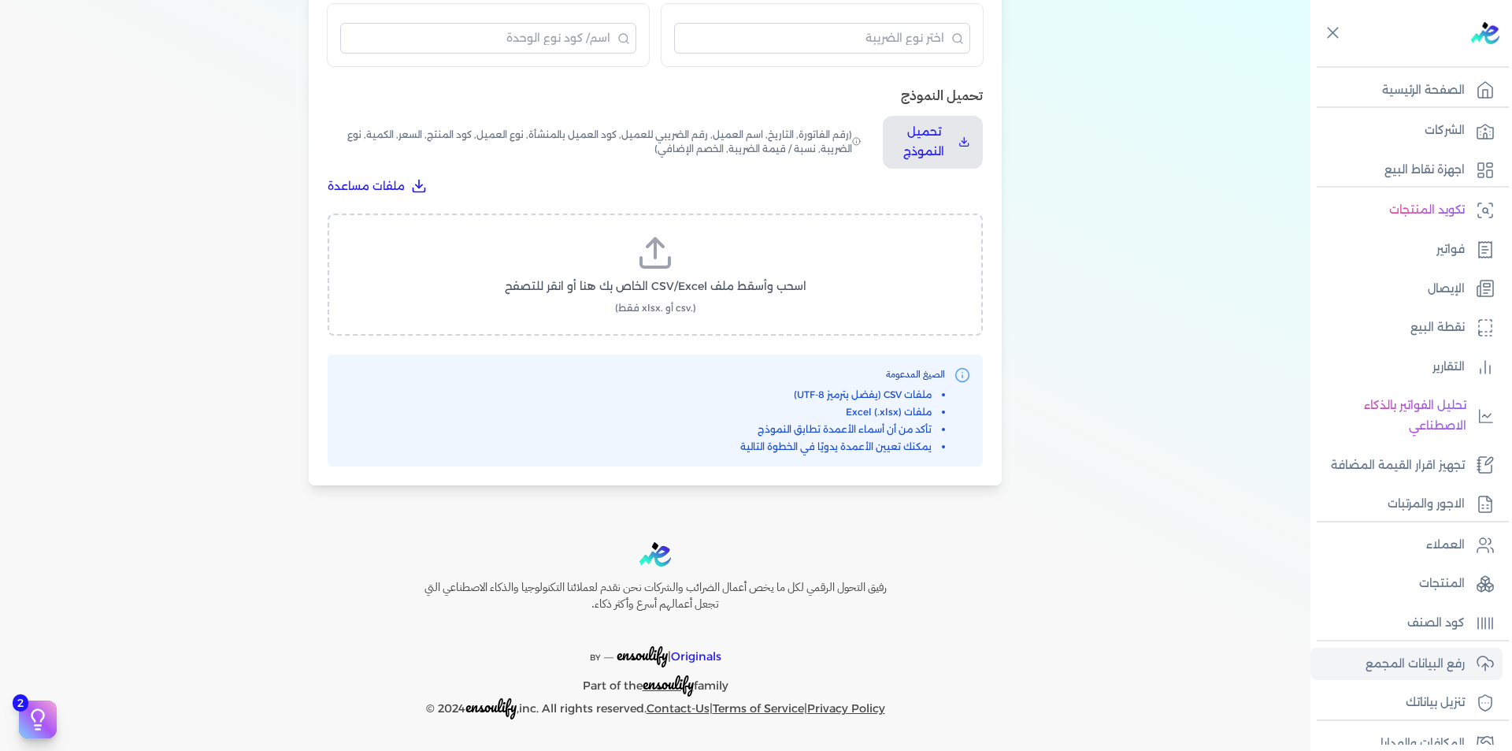
click at [666, 293] on span "اسحب وأسقط ملف CSV/Excel الخاص بك هنا أو انقر للتصفح" at bounding box center [656, 286] width 302 height 17
click at [0, 0] on input "اسحب وأسقط ملف CSV/Excel الخاص بك هنا أو انقر للتصفح (.csv أو .xlsx فقط)" at bounding box center [0, 0] width 0 height 0
click at [725, 310] on button "تحميل الملف" at bounding box center [693, 301] width 110 height 29
select select "رقم الفاتورة"
select select "التاريخ"
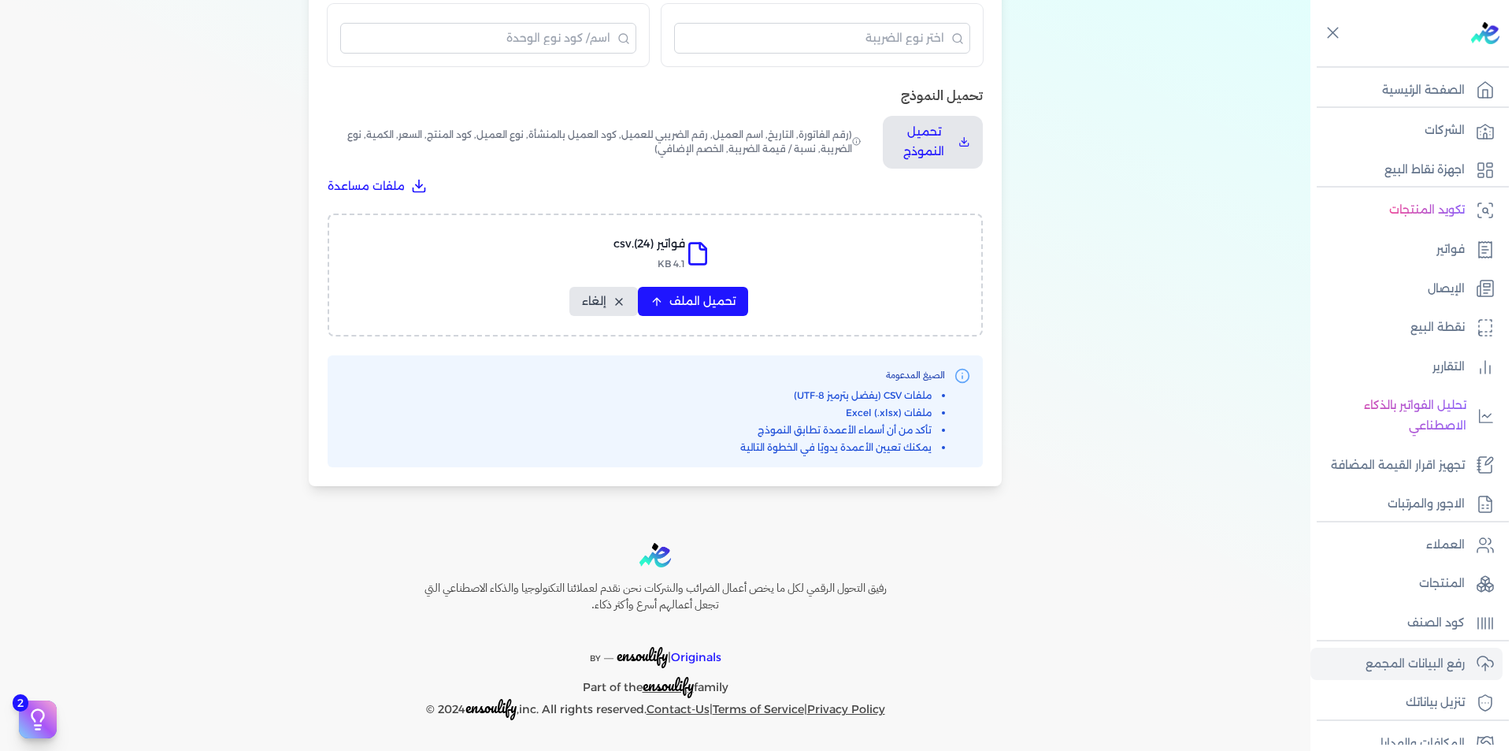
select select "أسم العميل"
select select "الرقم الضريبي"
select select "نوع العميل"
select select "الرقم التسلسلي الداخلي"
select select "وصف البند"
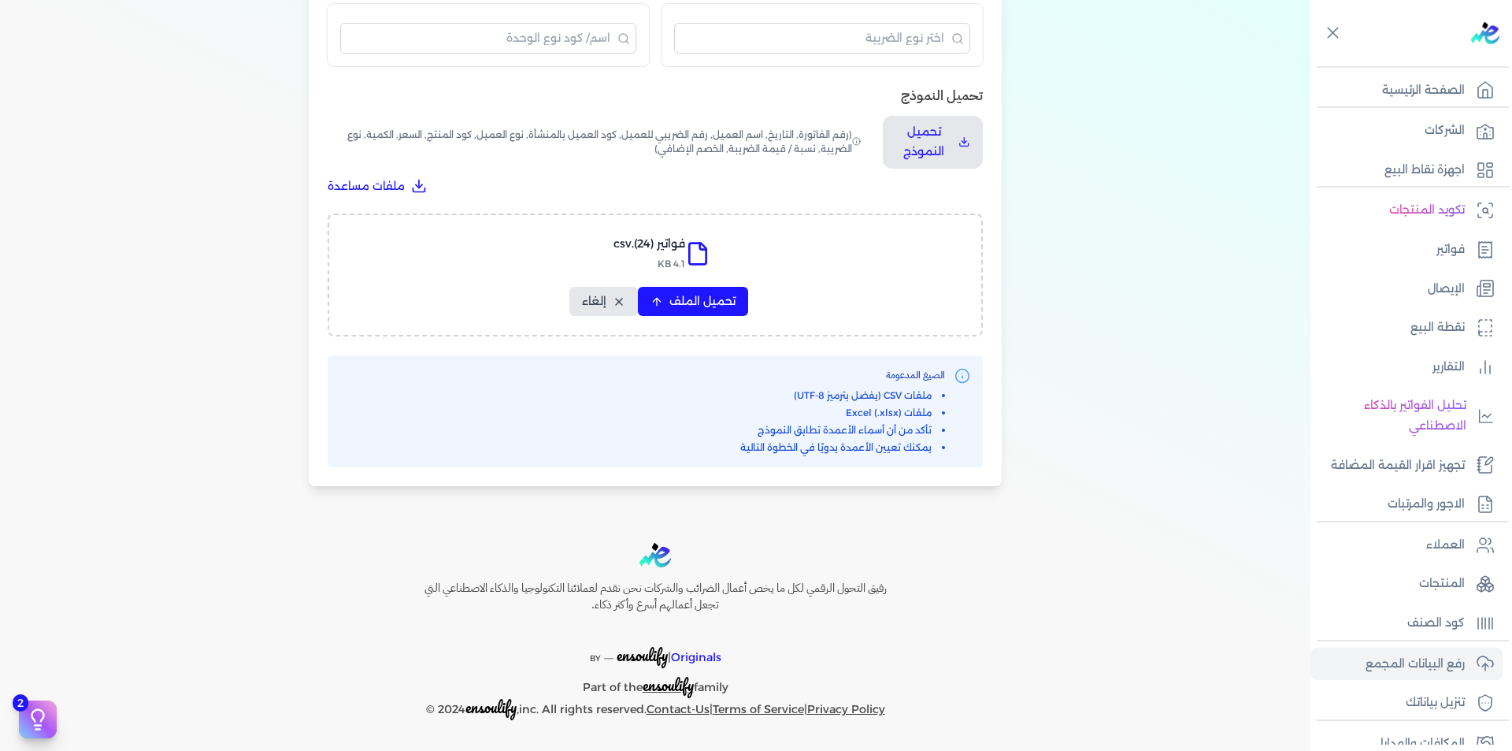
select select "سيريال المنتج"
select select "السعر"
select select "الكمية"
select select "نوع الضريبة"
select select "نسبة / قيمة الضريبة"
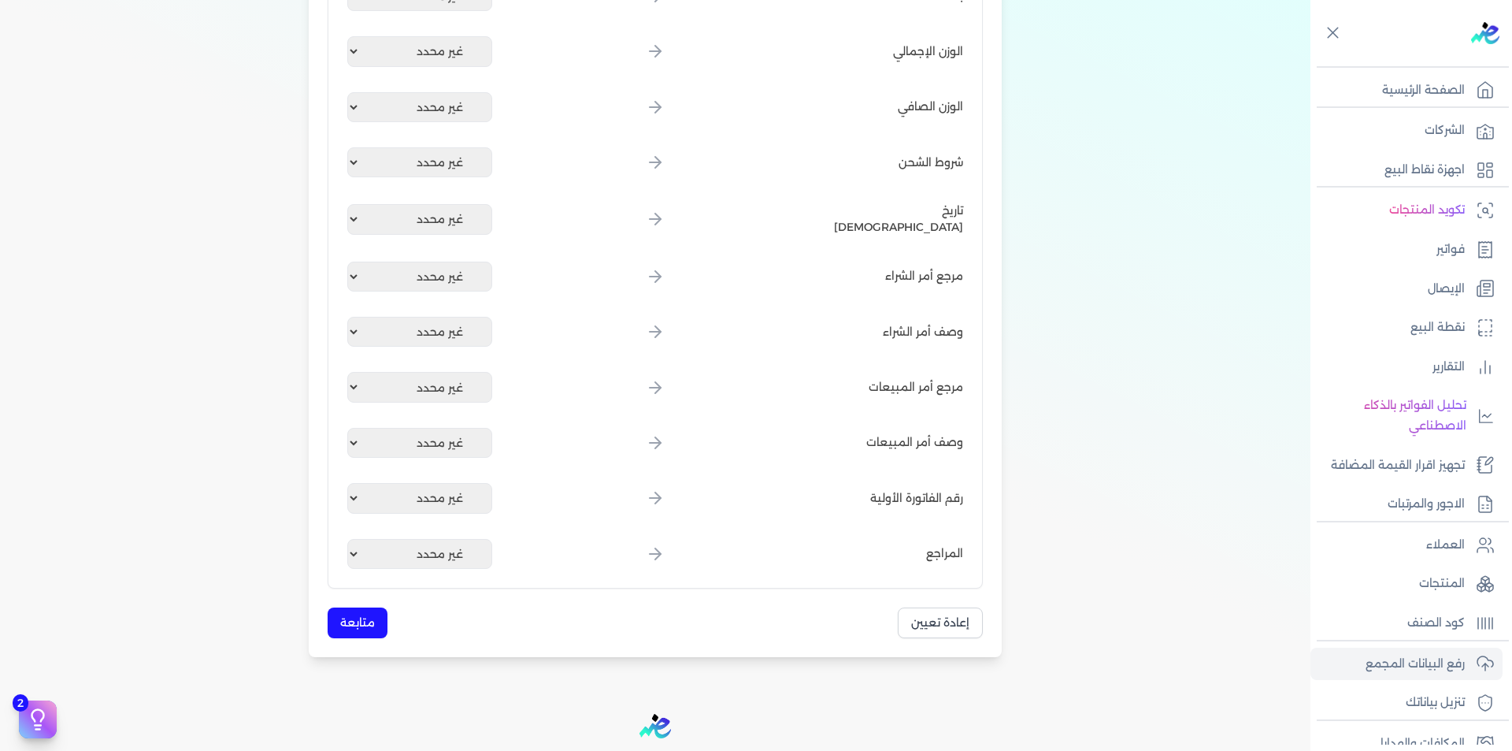
scroll to position [1892, 0]
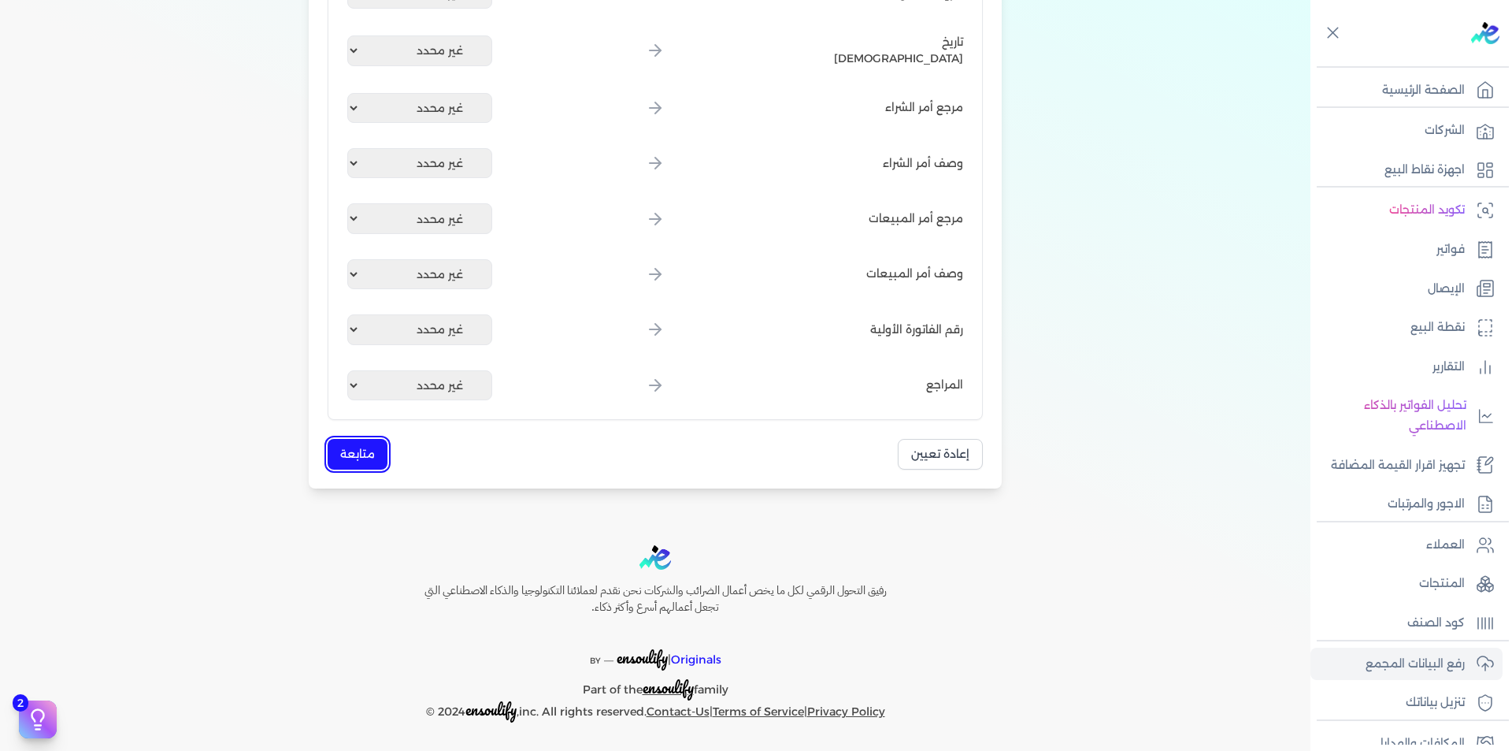
click at [380, 458] on button "متابعة" at bounding box center [358, 454] width 60 height 31
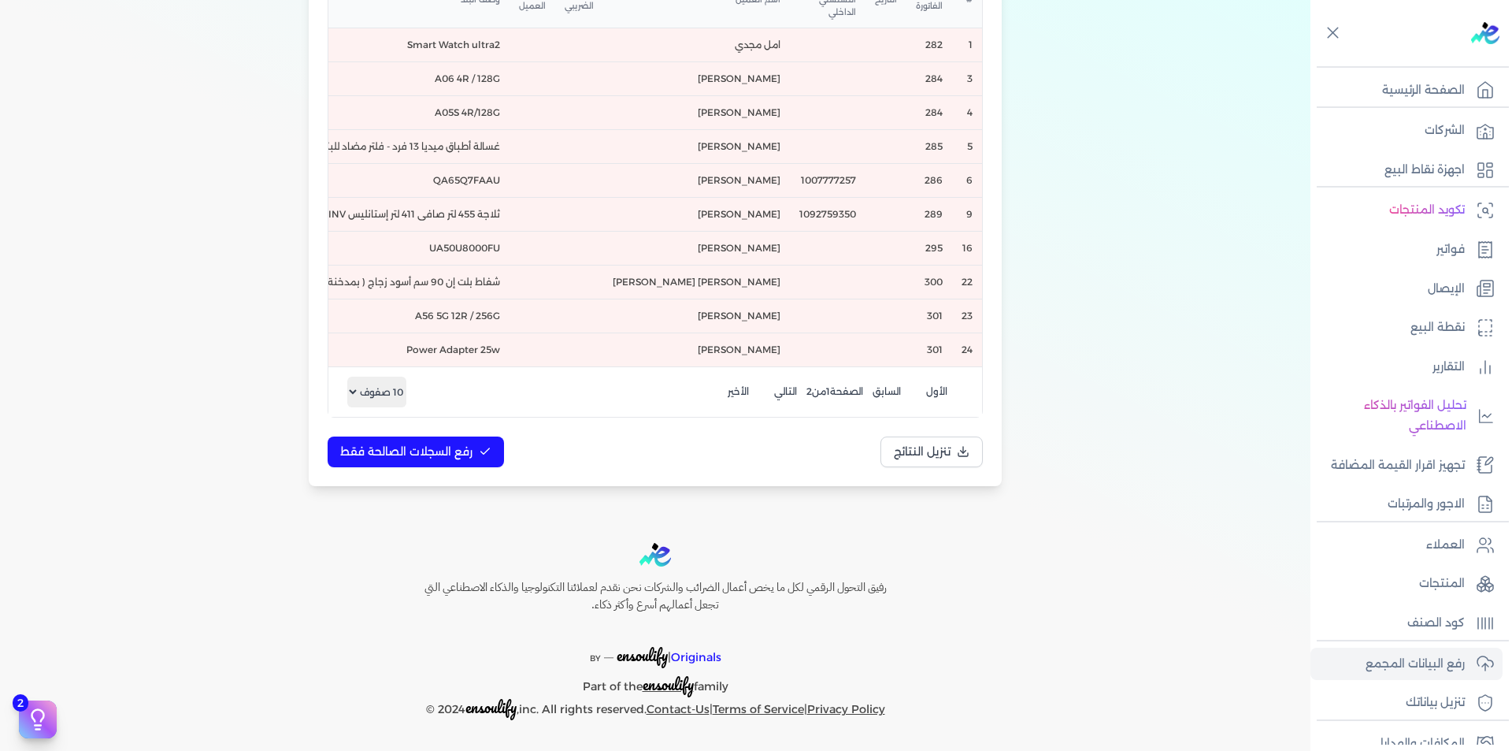
scroll to position [0, -677]
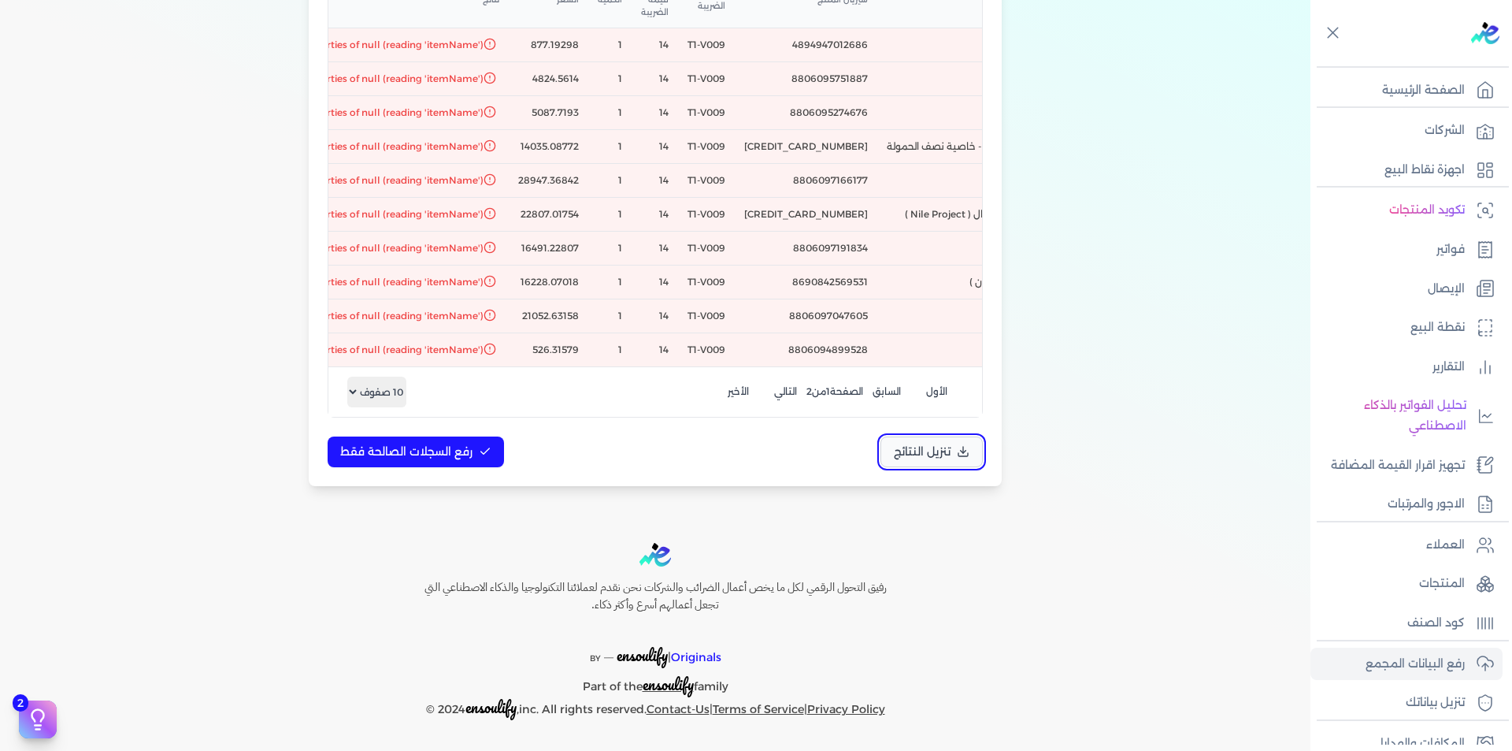
click at [925, 462] on button "تنزيل النتائج" at bounding box center [932, 451] width 102 height 31
click at [1450, 577] on p "المنتجات" at bounding box center [1442, 583] width 46 height 20
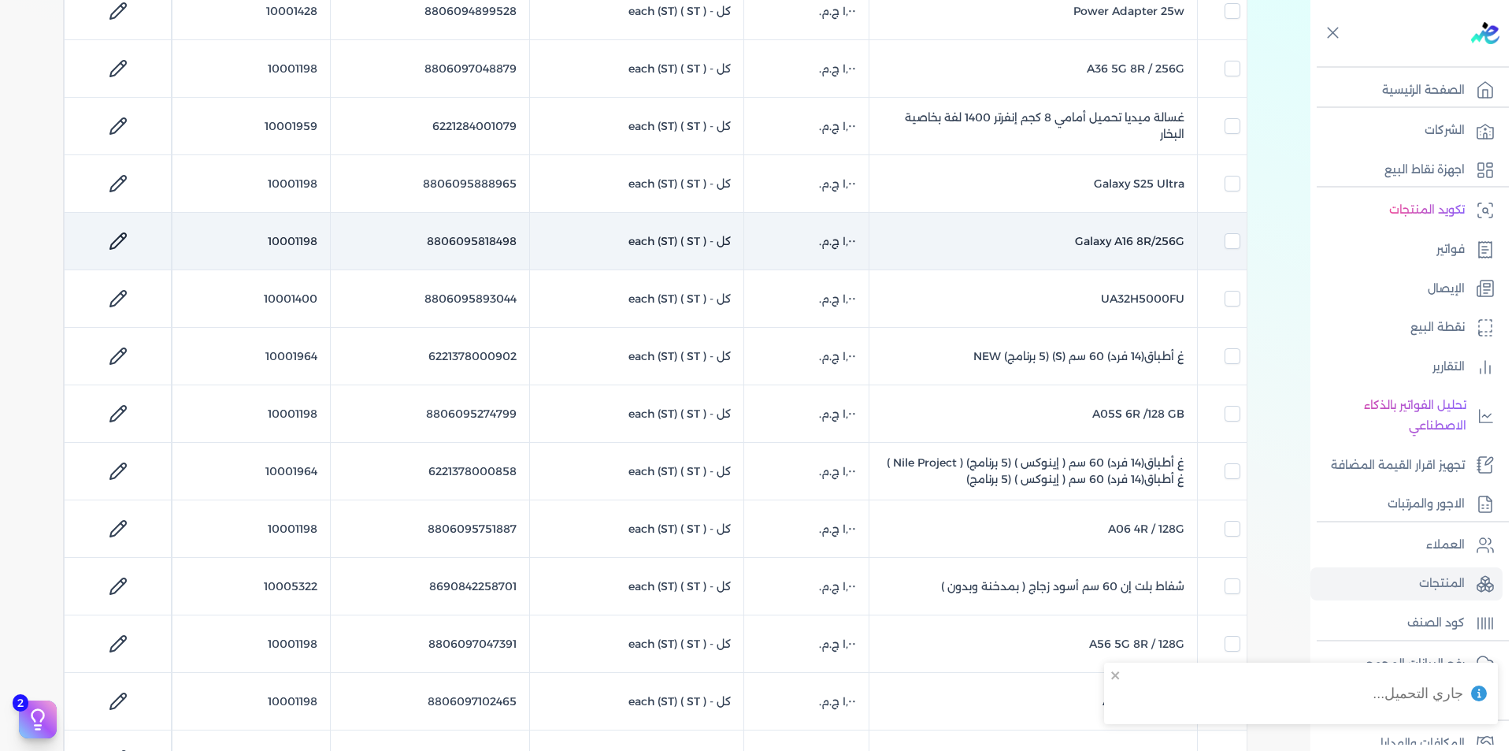
scroll to position [376, 0]
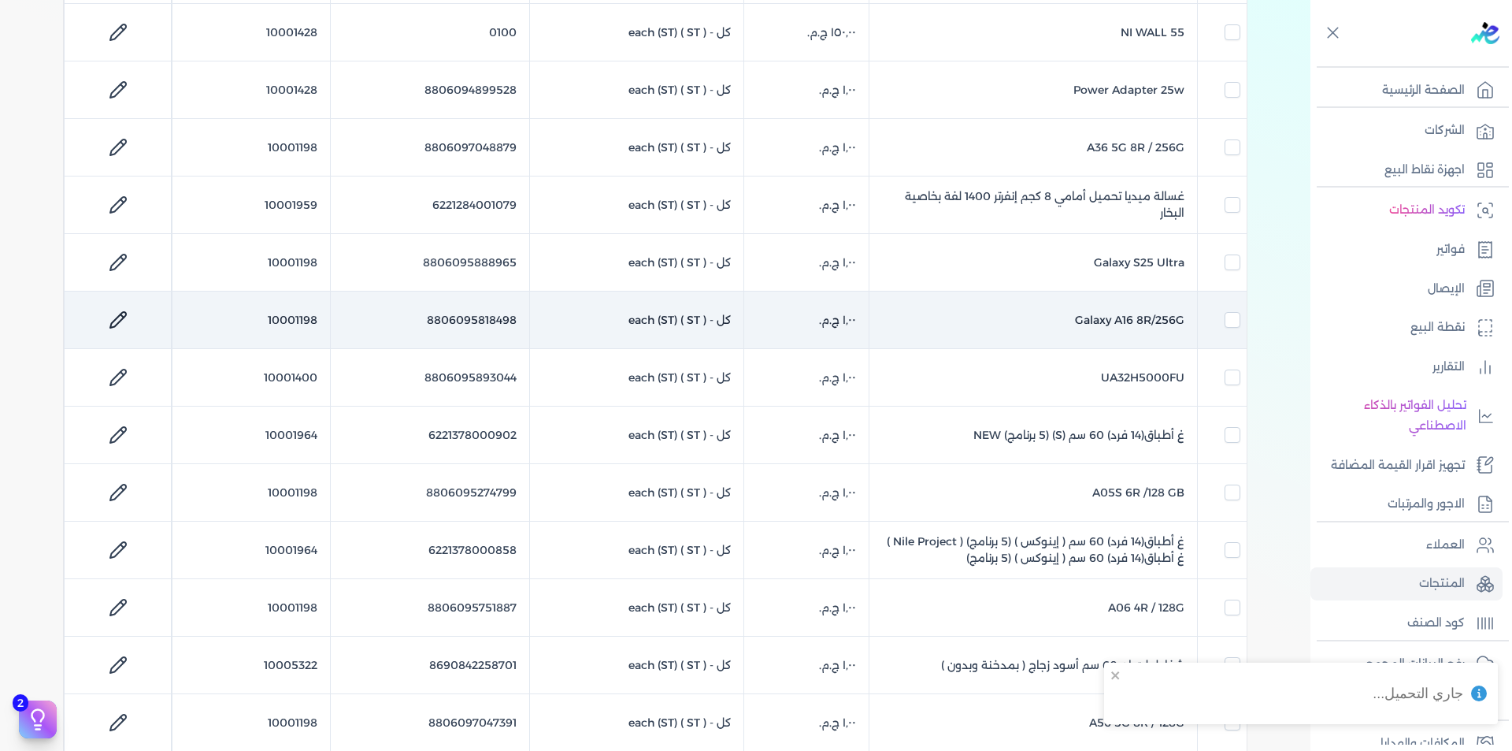
click at [298, 313] on td "10001198" at bounding box center [251, 319] width 158 height 57
checkbox input "false"
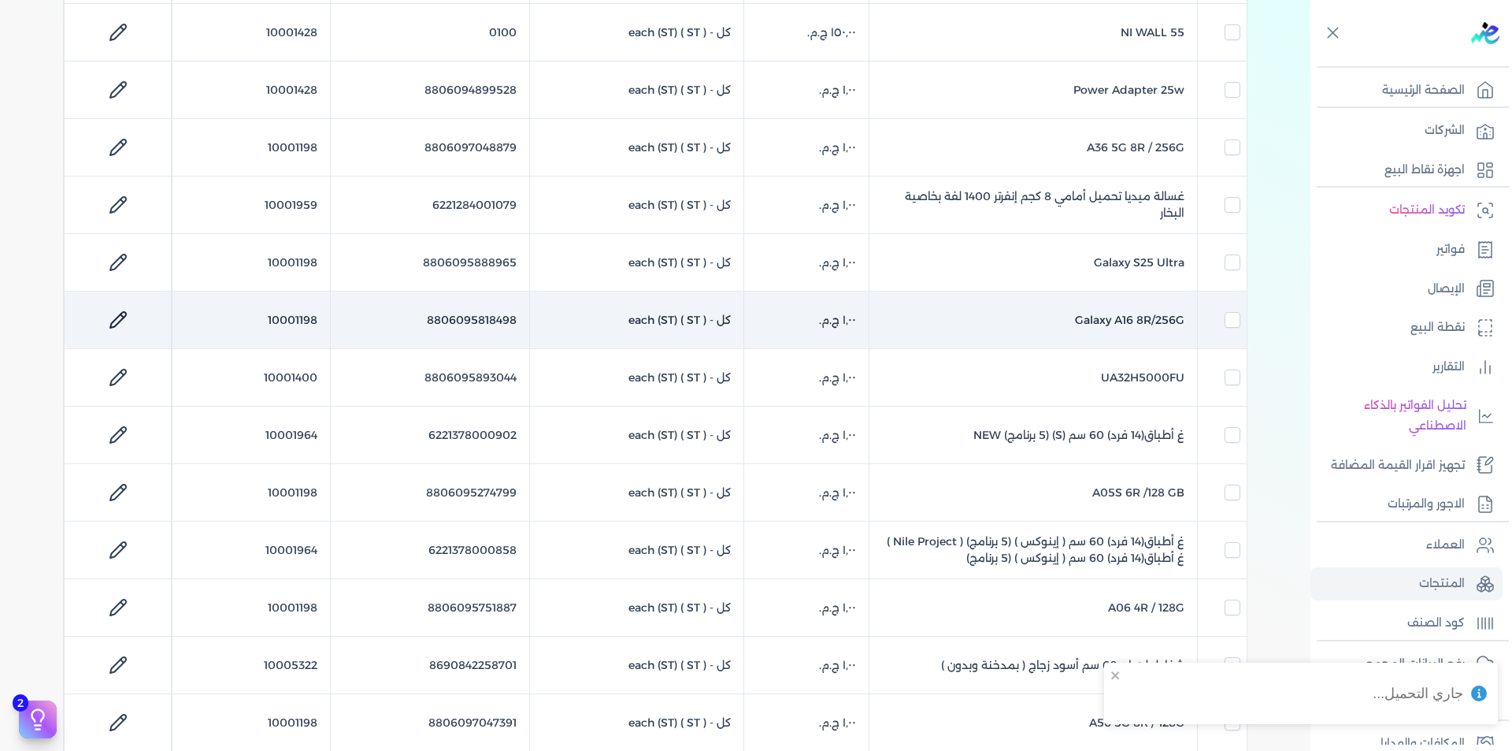
checkbox input "false"
checkbox input "true"
checkbox input "false"
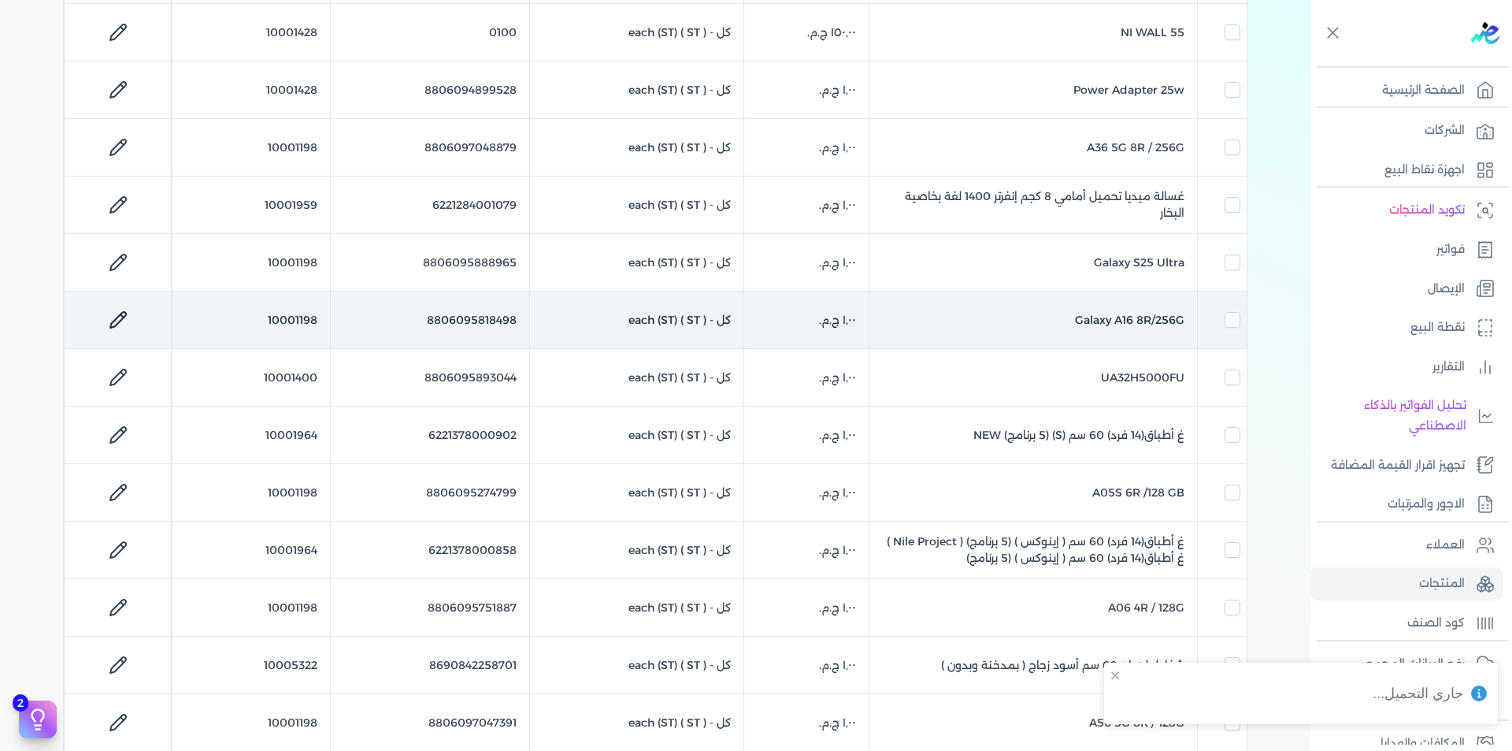
checkbox input "false"
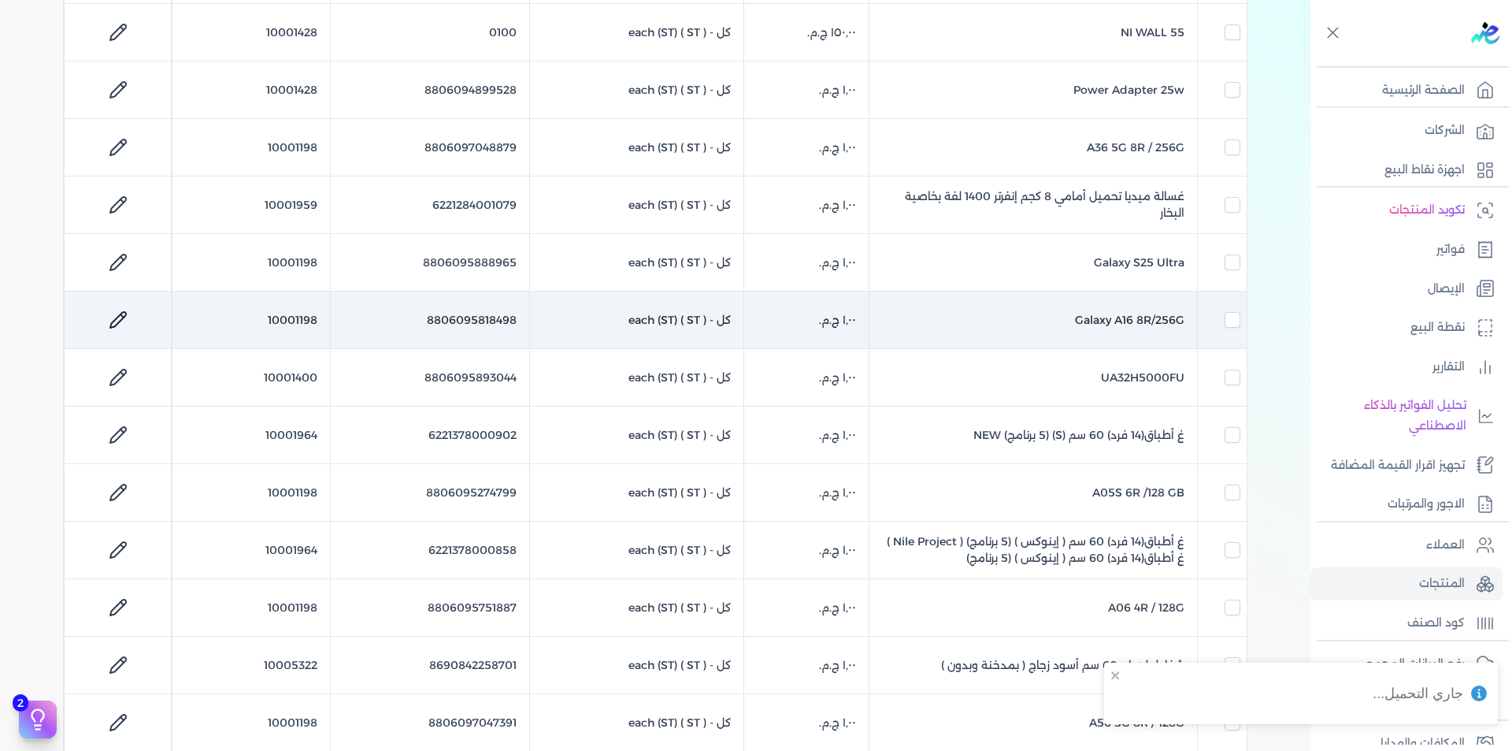
checkbox input "false"
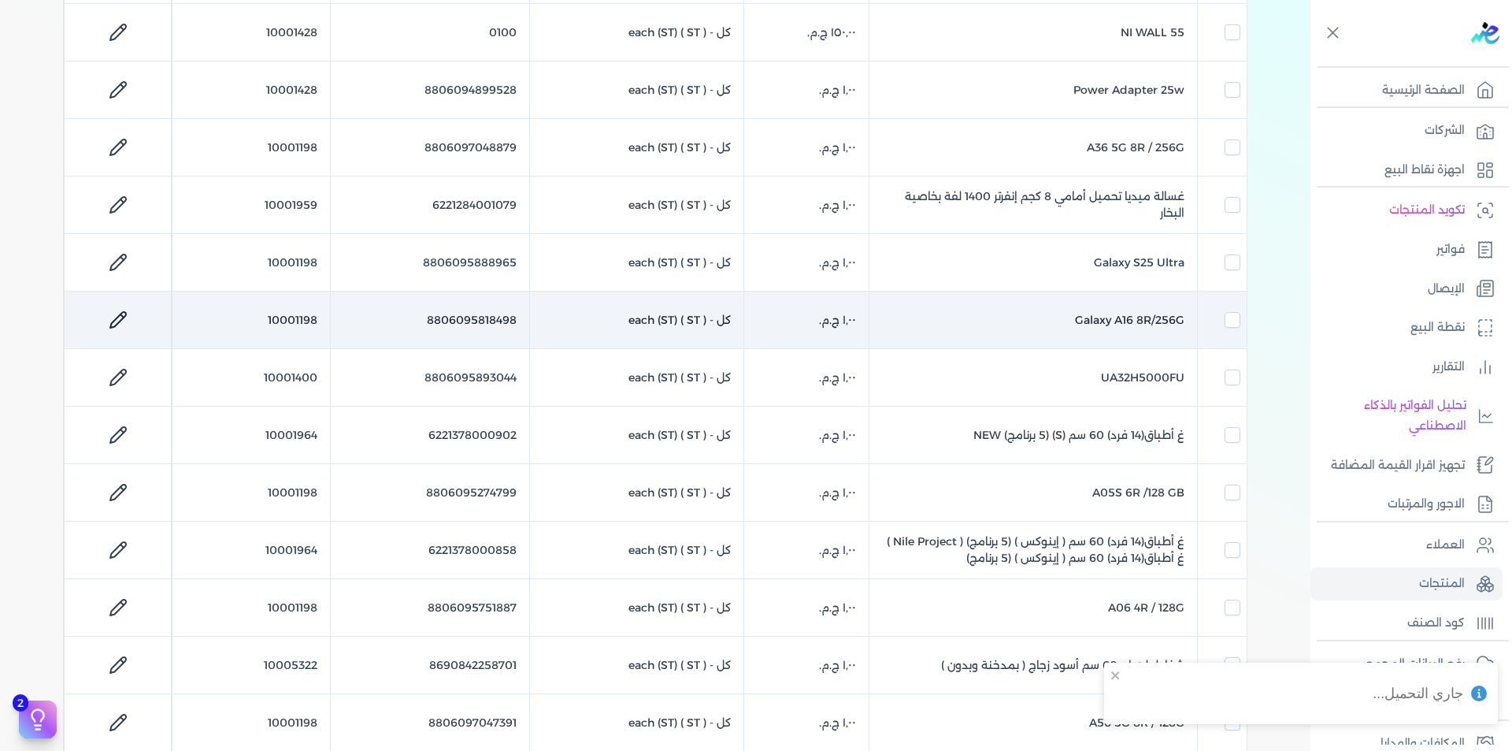
checkbox input "false"
click at [299, 317] on td "10001198" at bounding box center [251, 319] width 158 height 57
checkbox input "false"
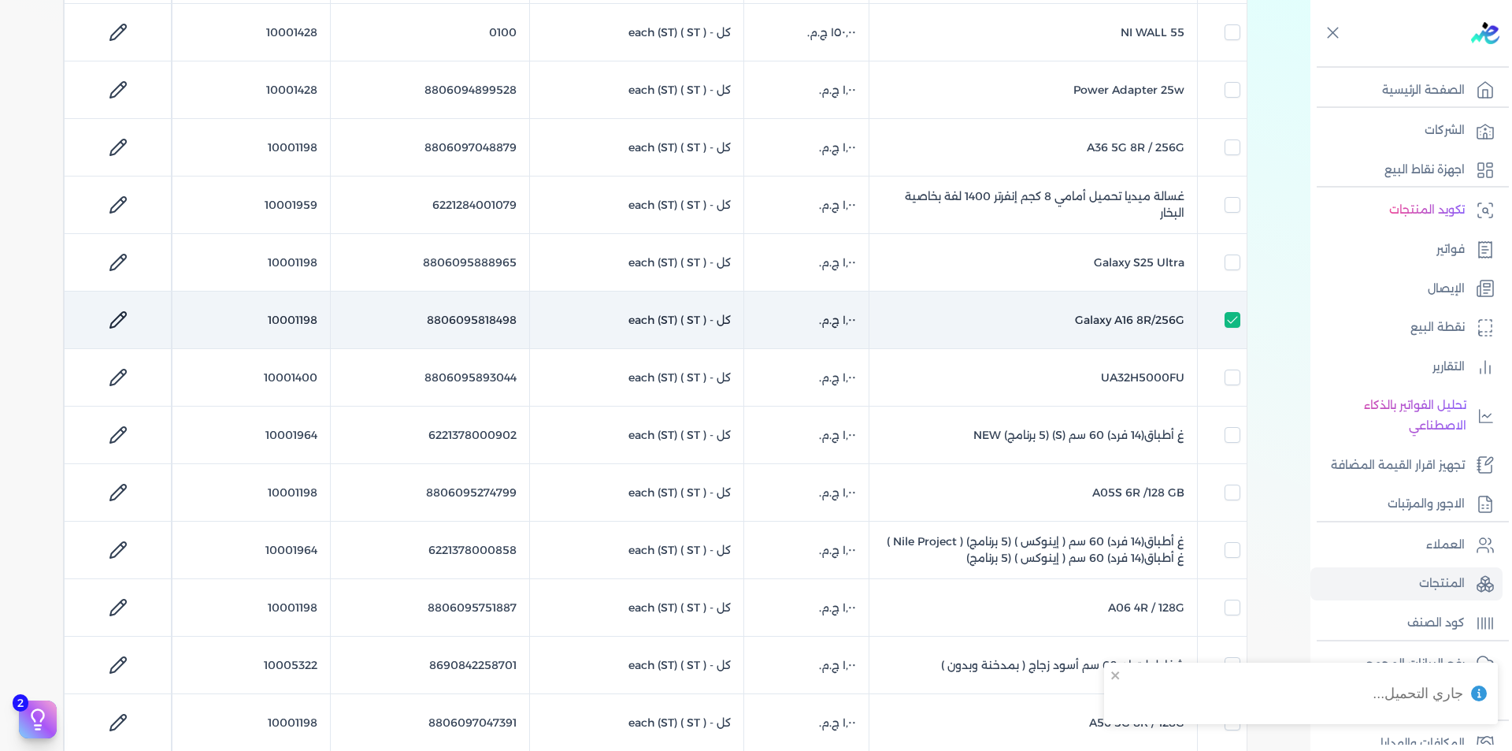
checkbox input "false"
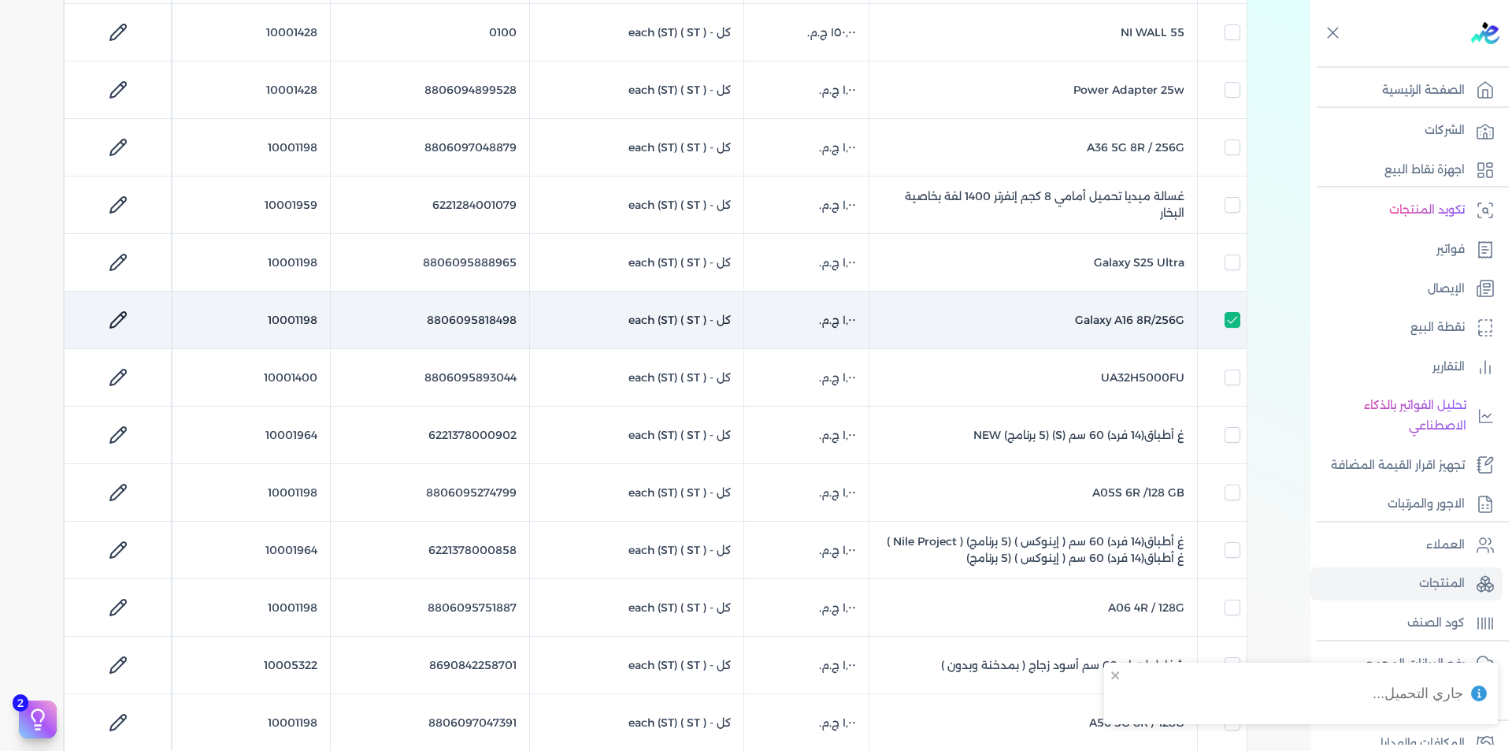
checkbox input "false"
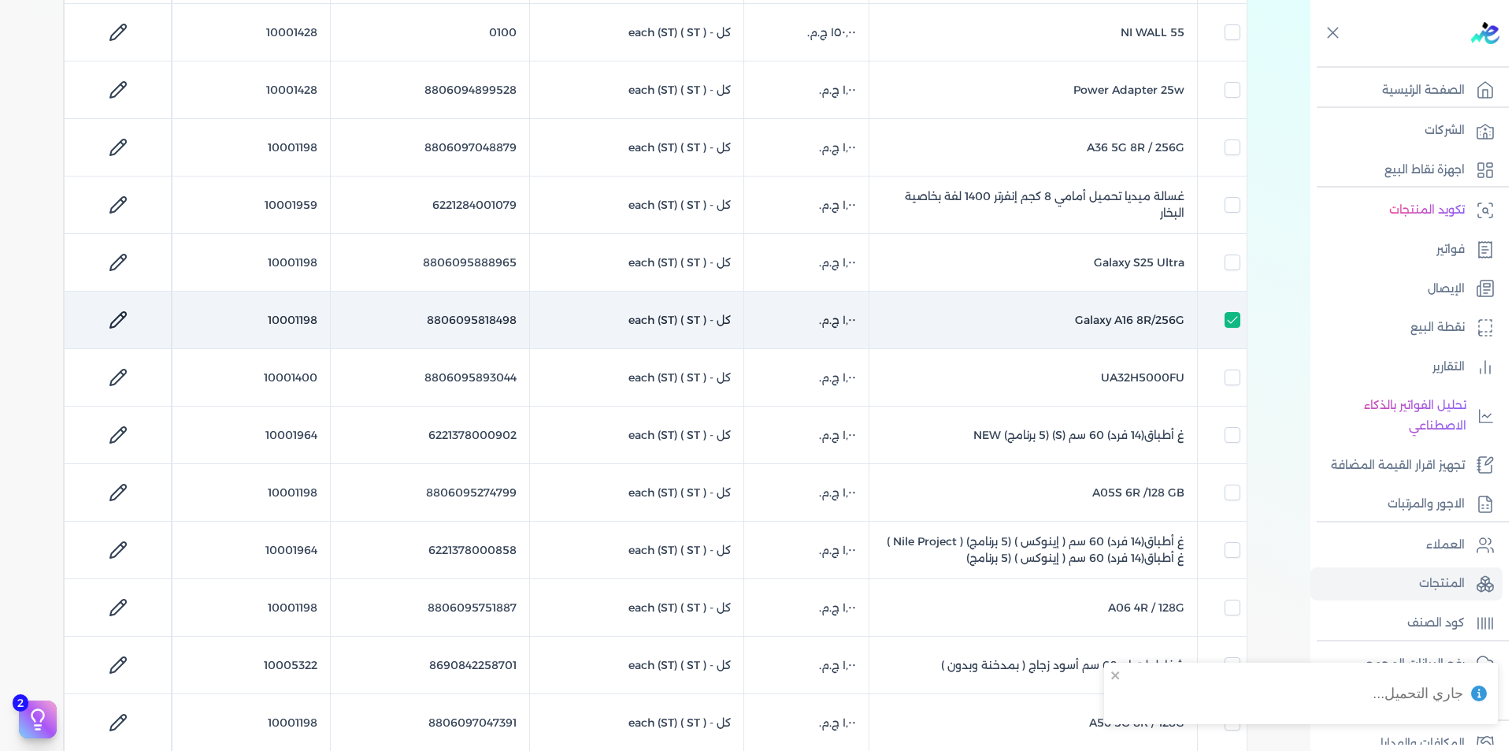
checkbox input "false"
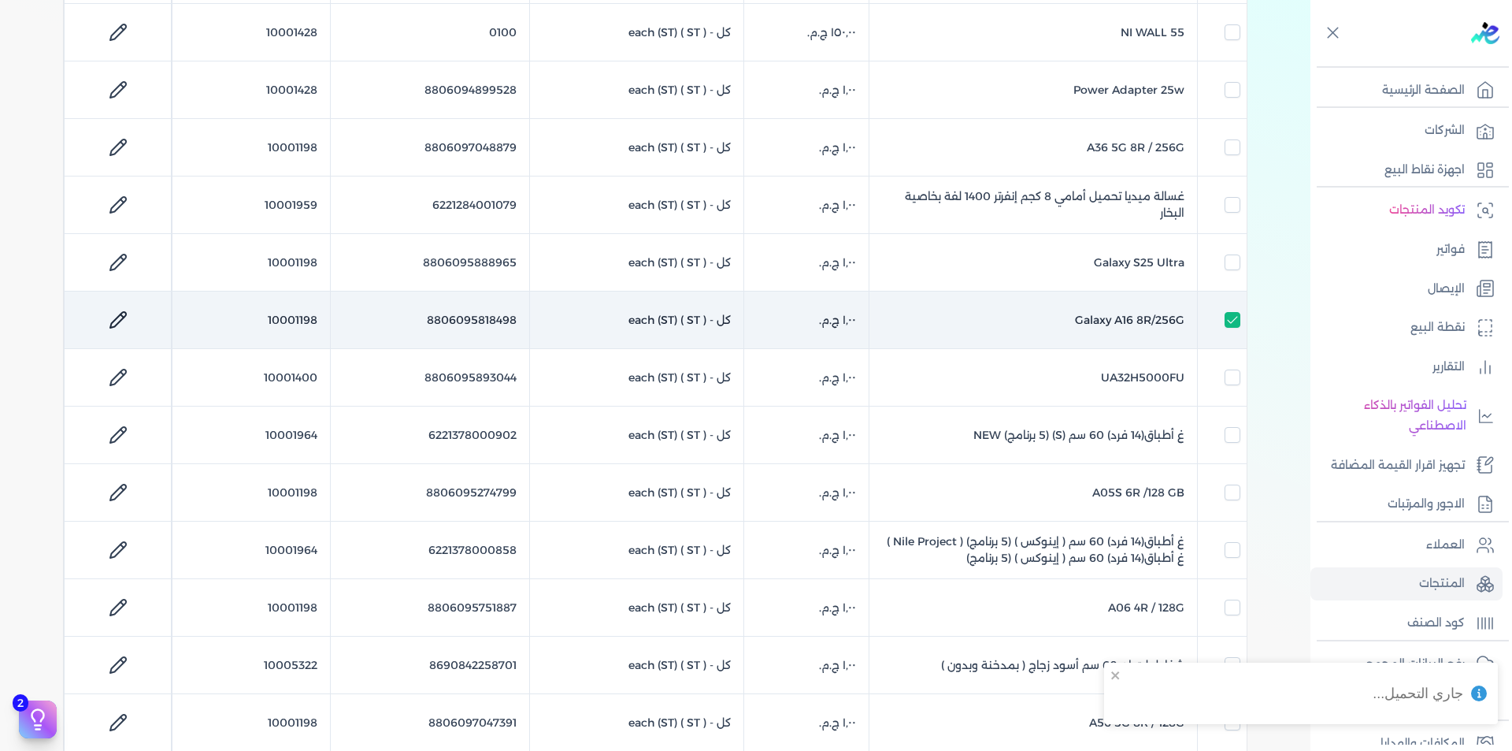
checkbox input "false"
click at [299, 317] on td "10001198" at bounding box center [251, 319] width 158 height 57
checkbox input "false"
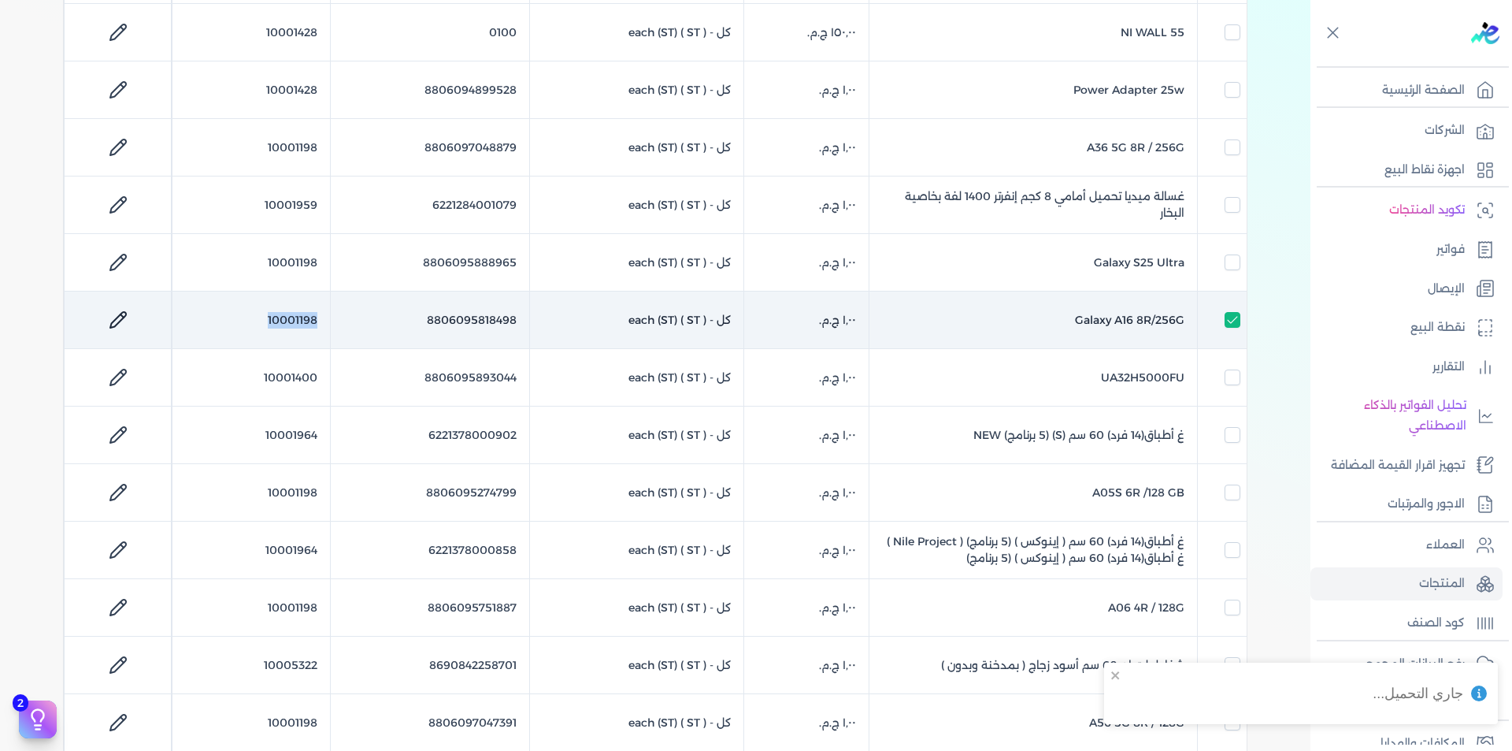
checkbox input "false"
checkbox input "true"
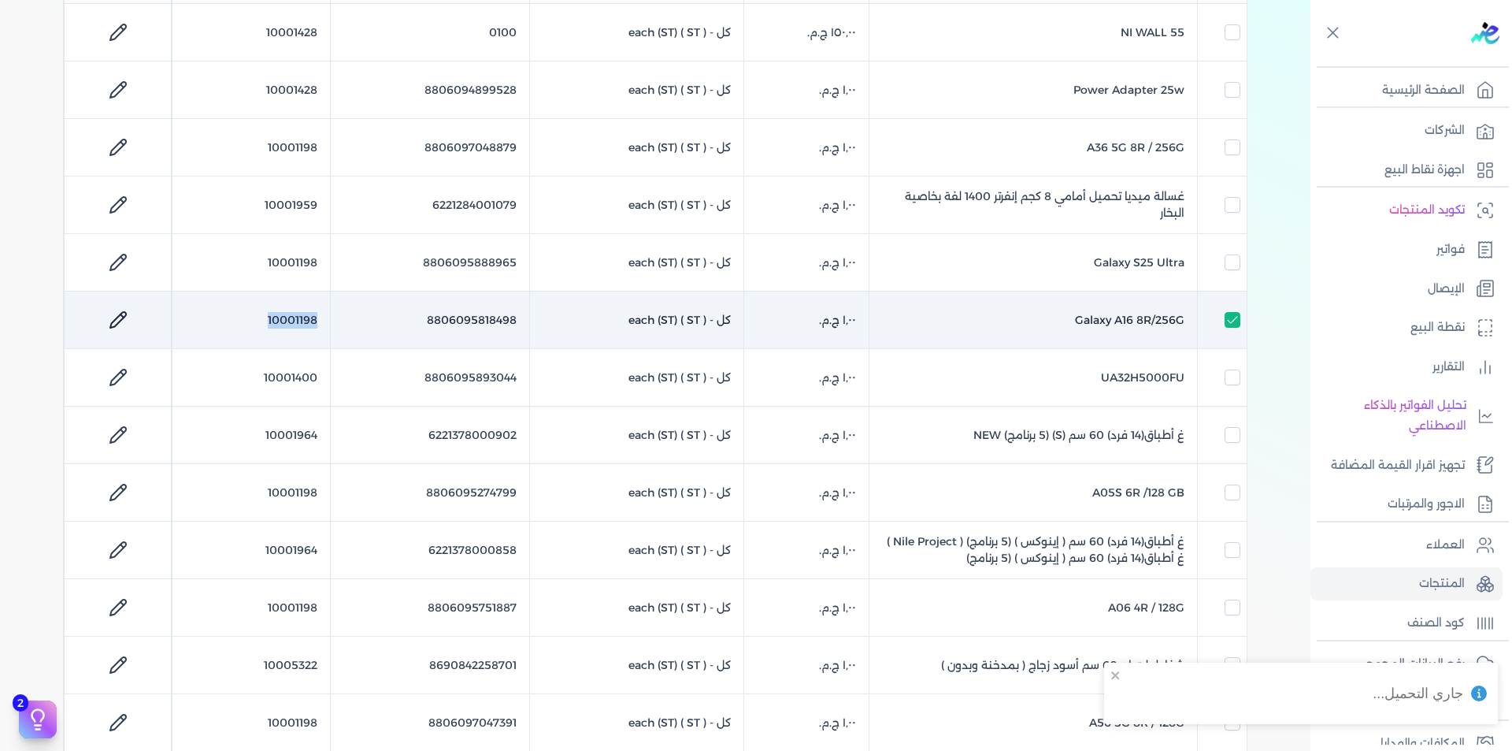
checkbox input "false"
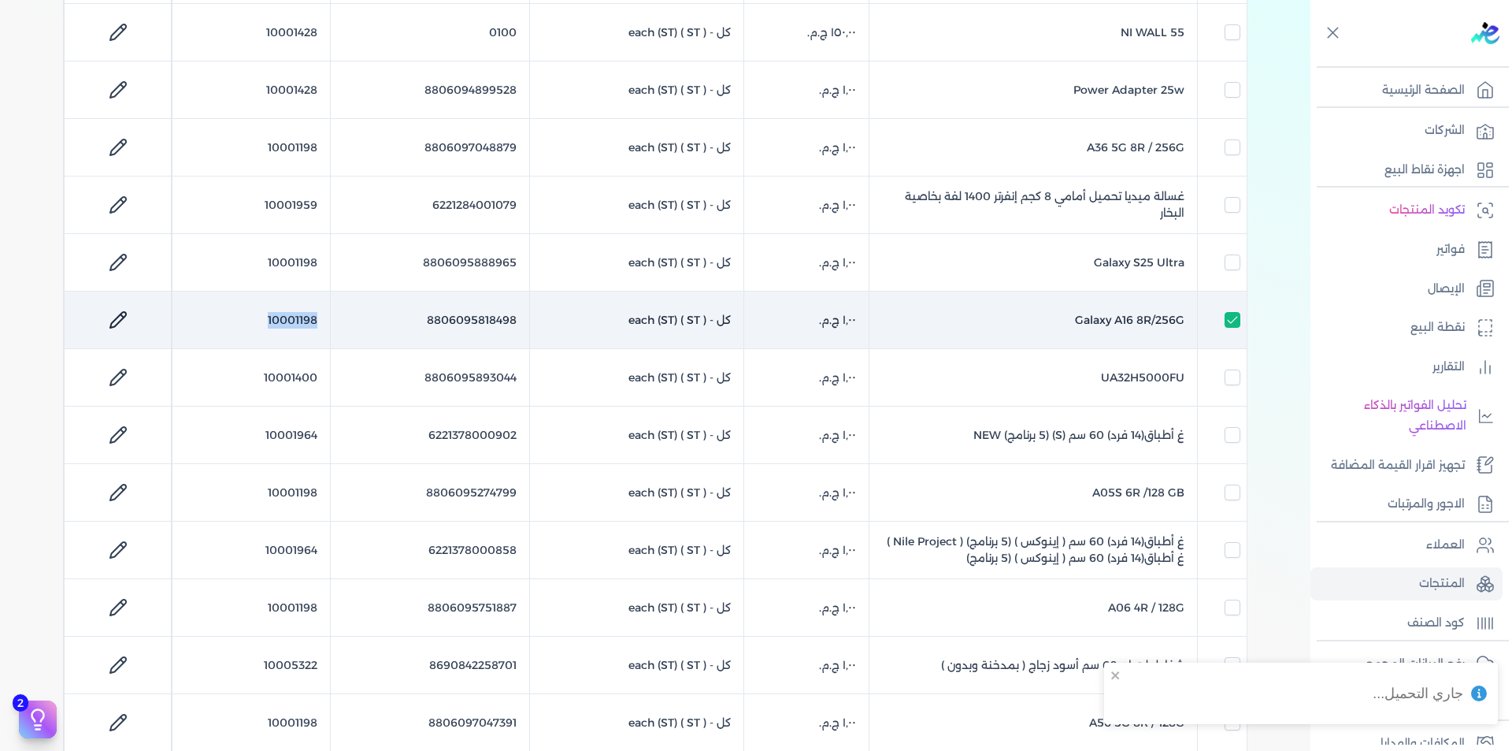
checkbox input "false"
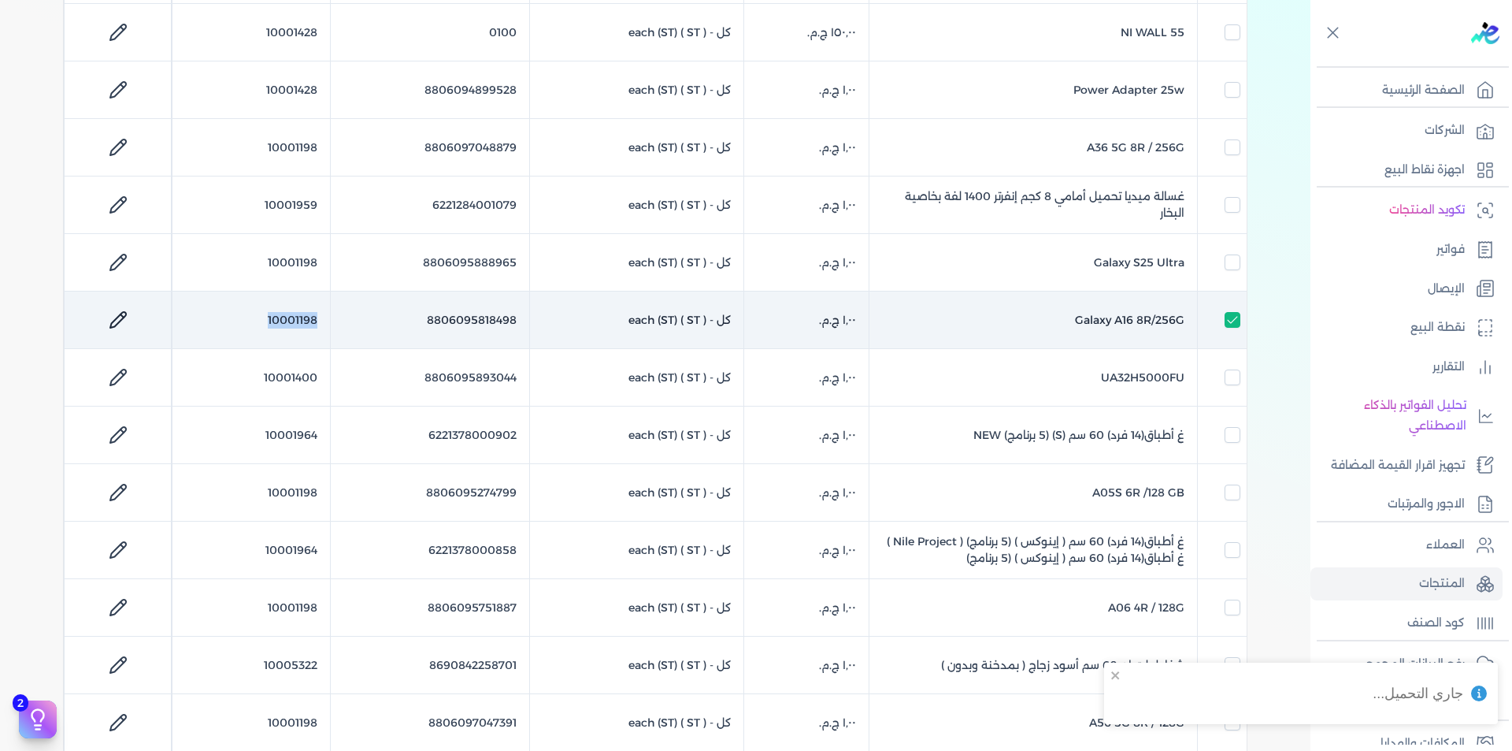
checkbox input "false"
copy td "10001198"
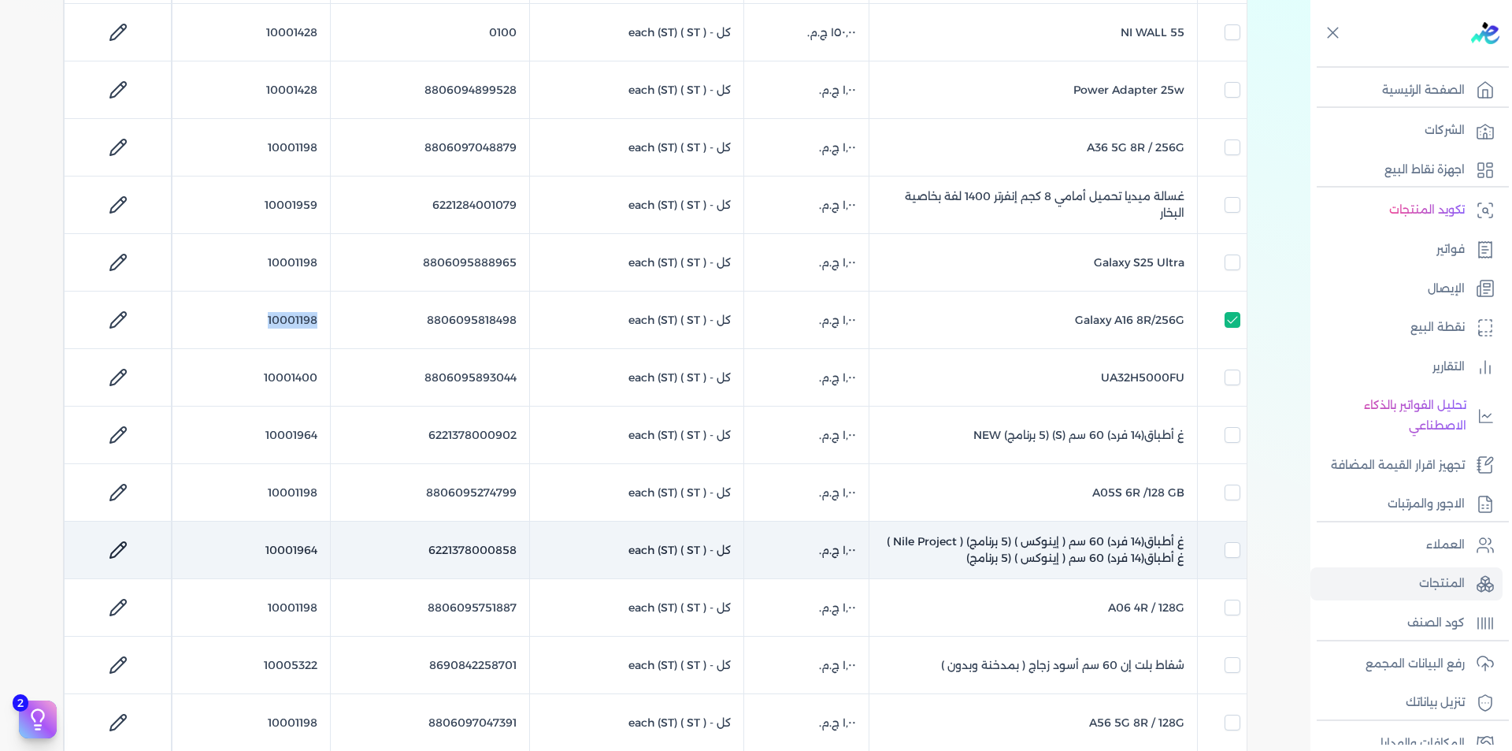
scroll to position [0, 0]
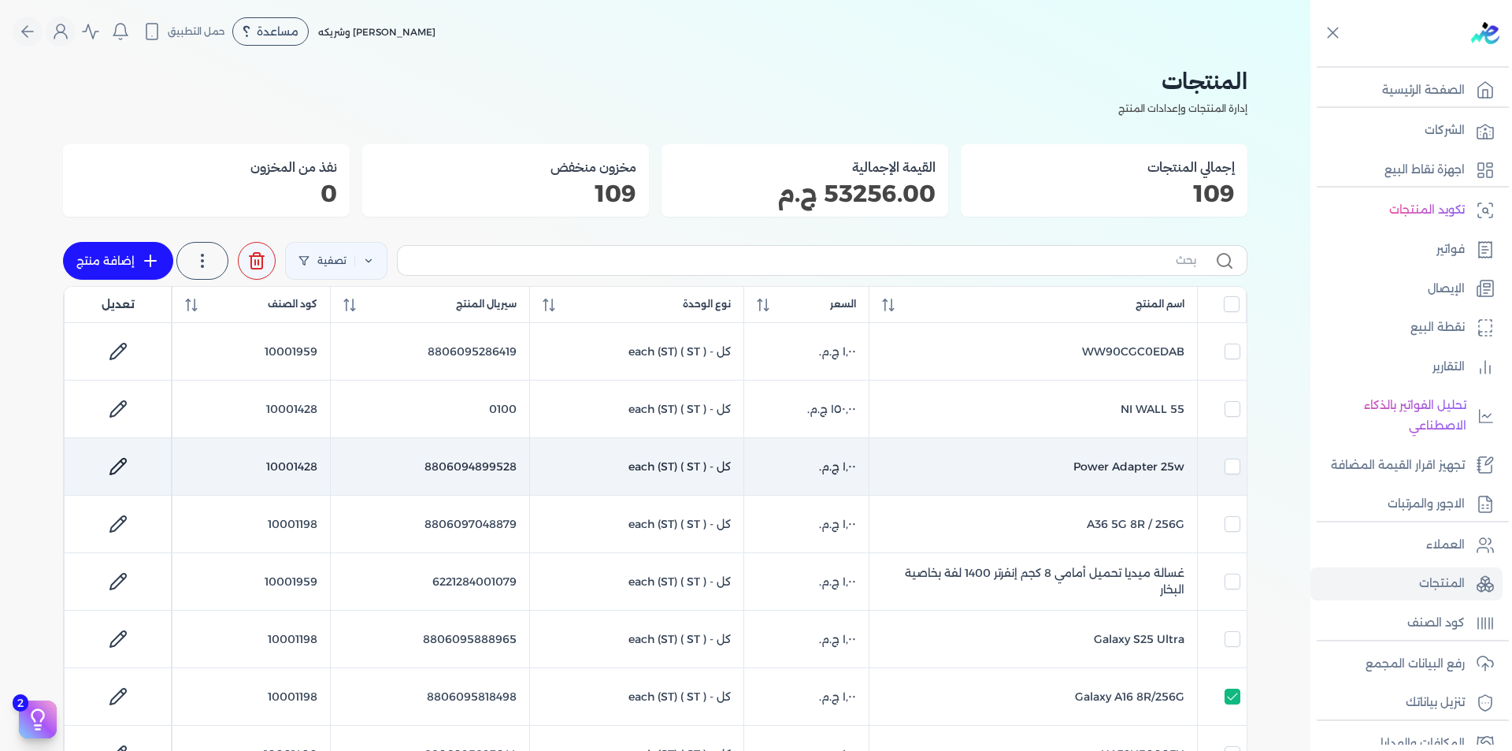
click at [297, 467] on td "10001428" at bounding box center [251, 466] width 158 height 57
checkbox input "false"
checkbox input "true"
checkbox input "false"
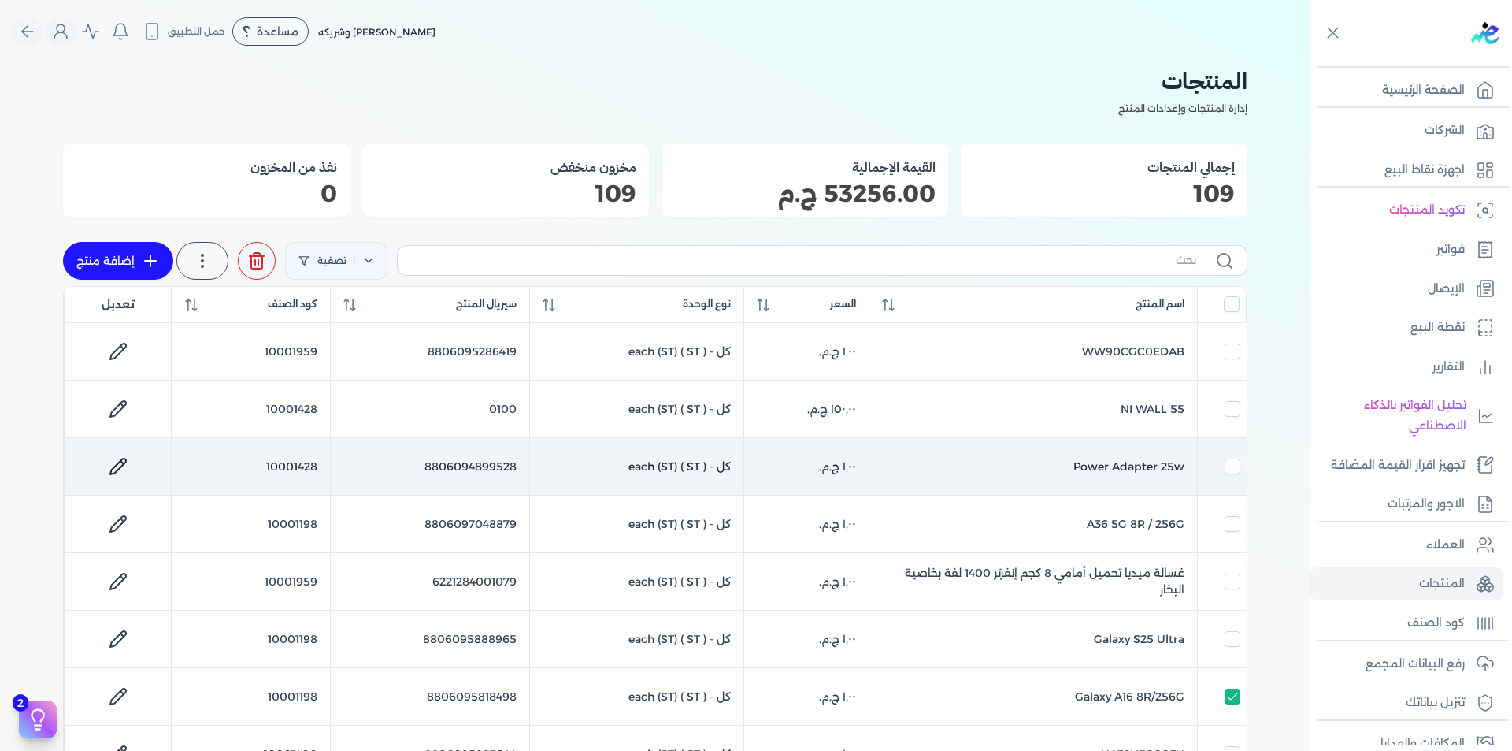
checkbox input "false"
checkbox input "true"
checkbox input "false"
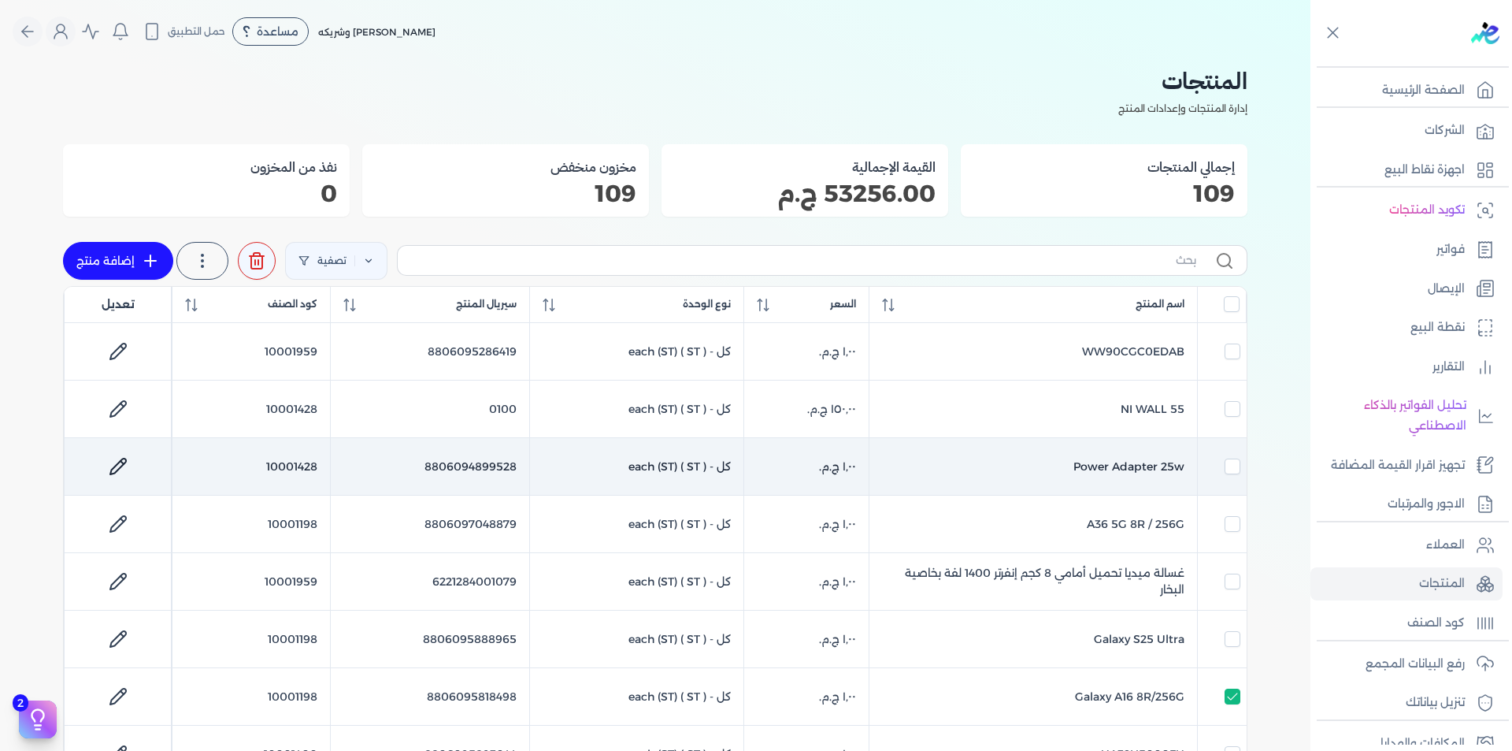
checkbox input "false"
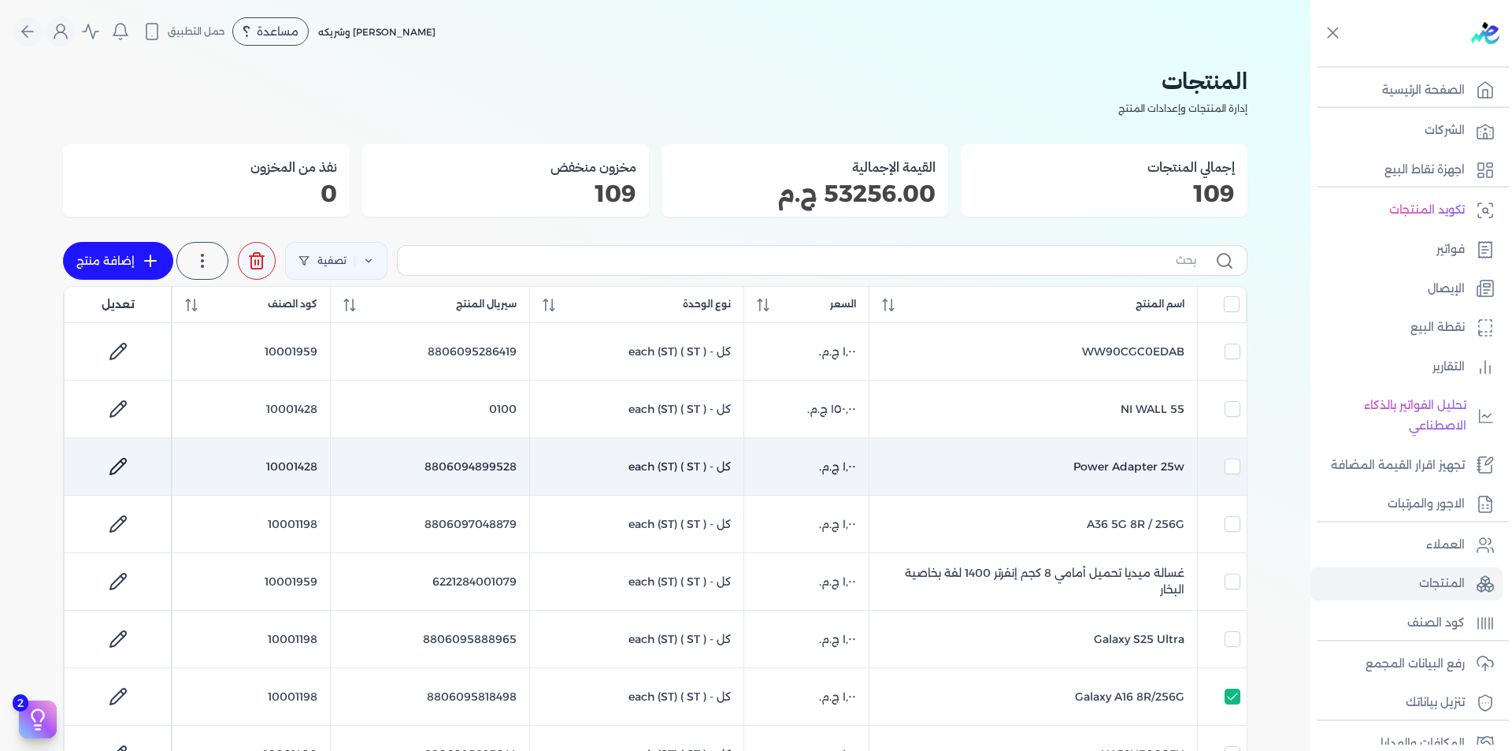
checkbox input "false"
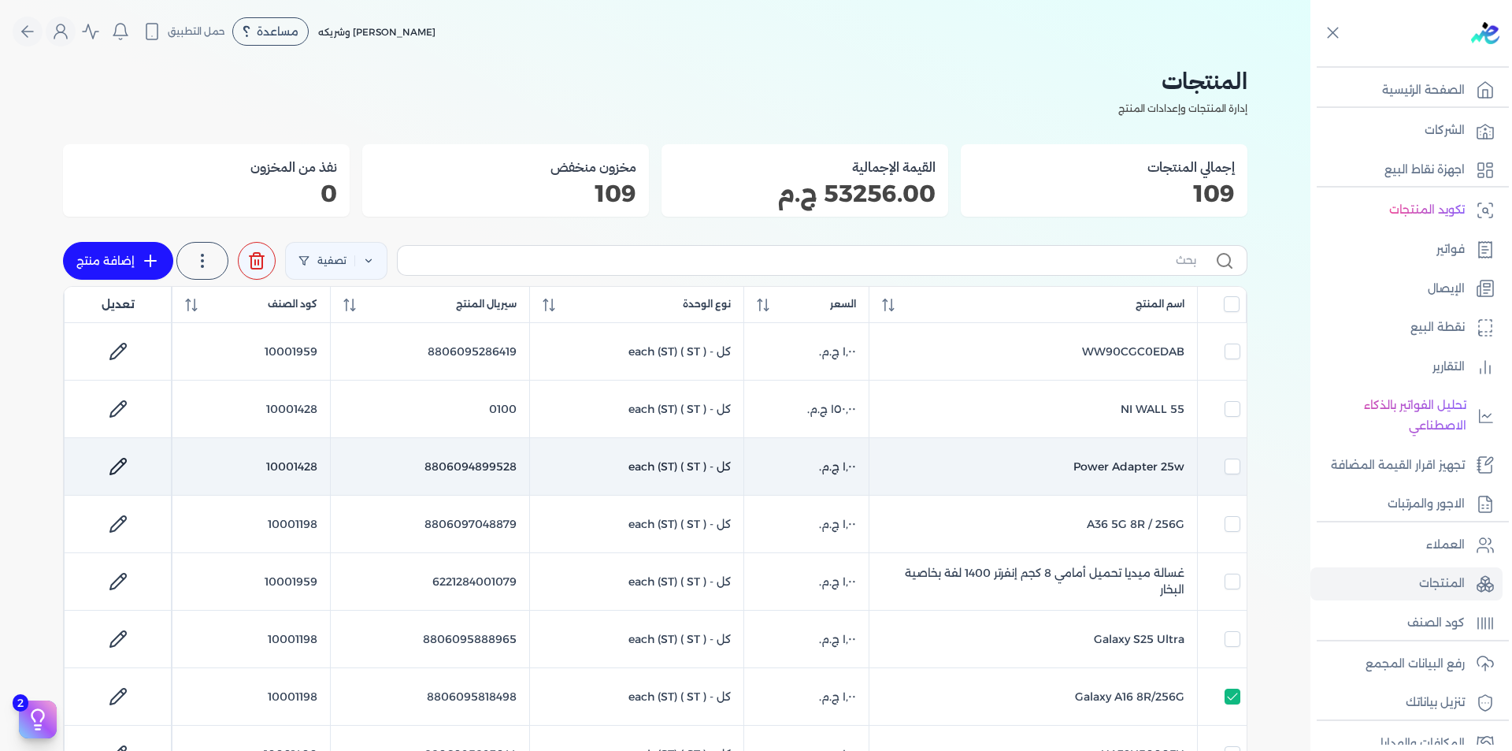
checkbox input "false"
click at [297, 467] on td "10001428" at bounding box center [251, 466] width 158 height 57
checkbox input "false"
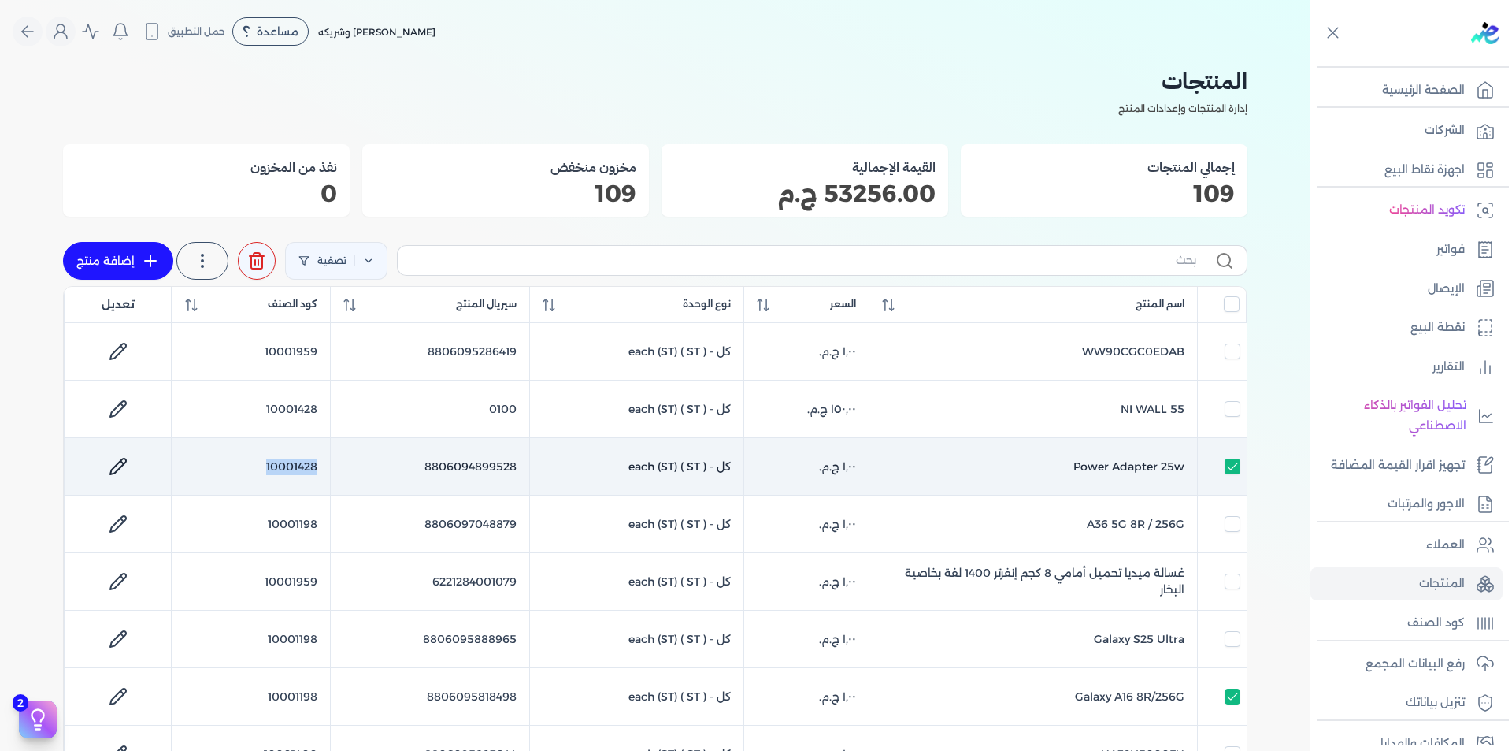
checkbox input "false"
checkbox input "true"
checkbox input "false"
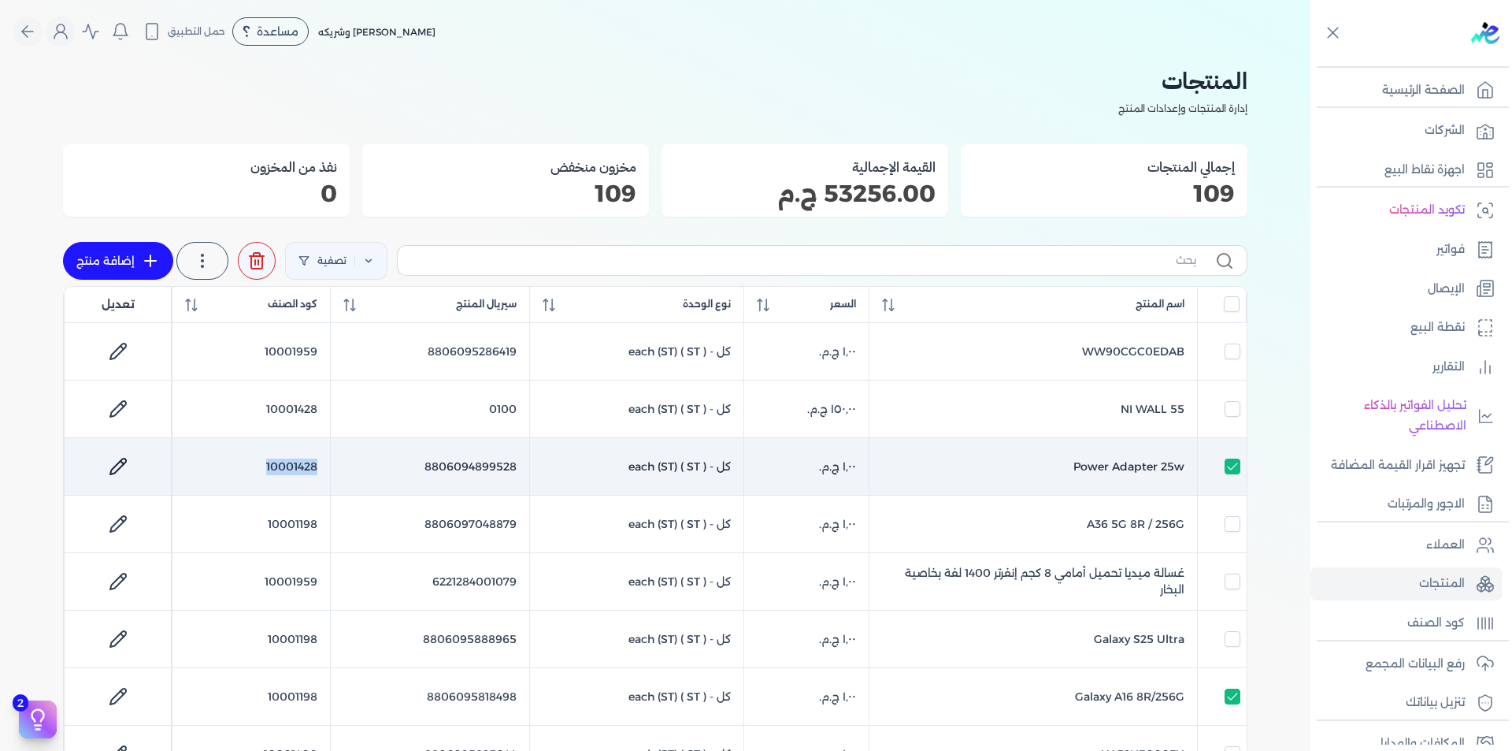
checkbox input "false"
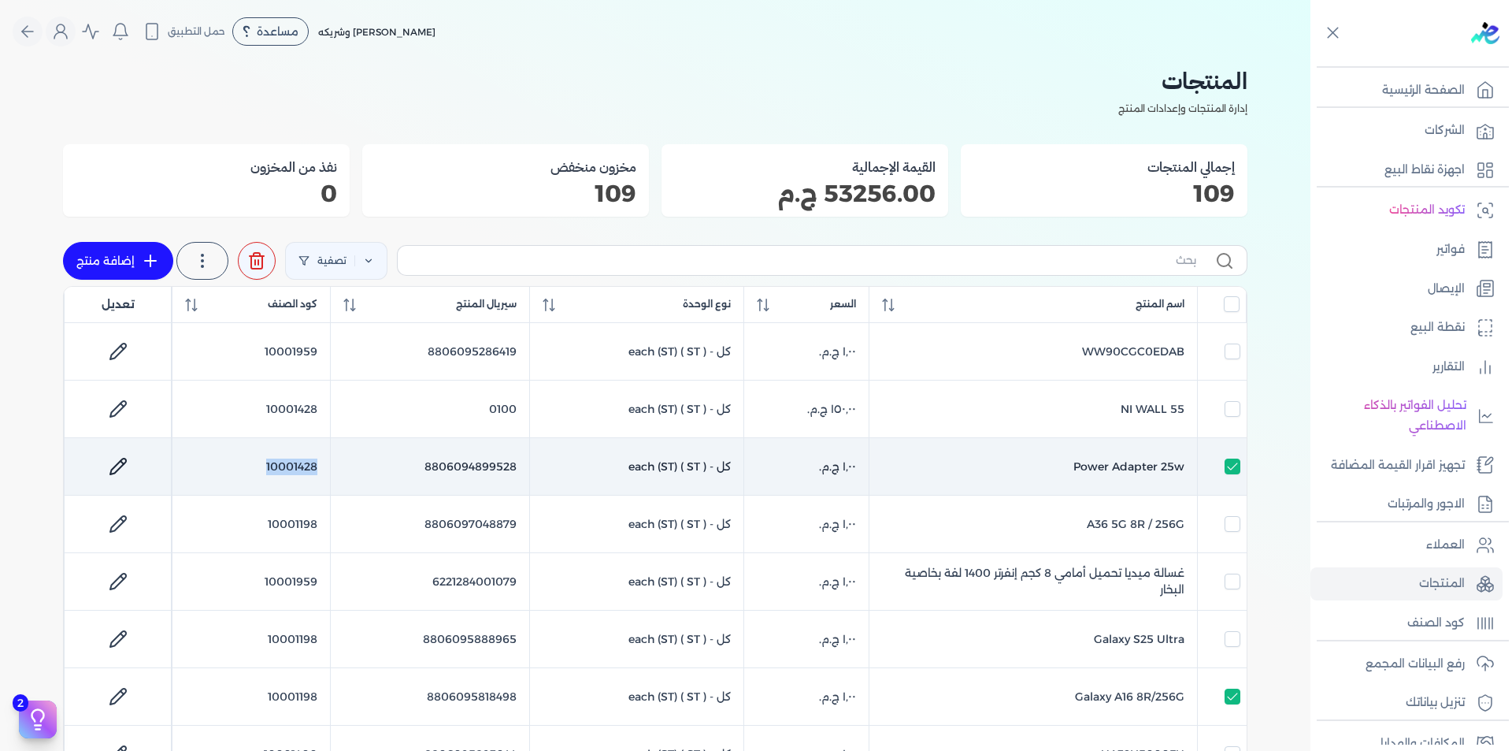
checkbox input "false"
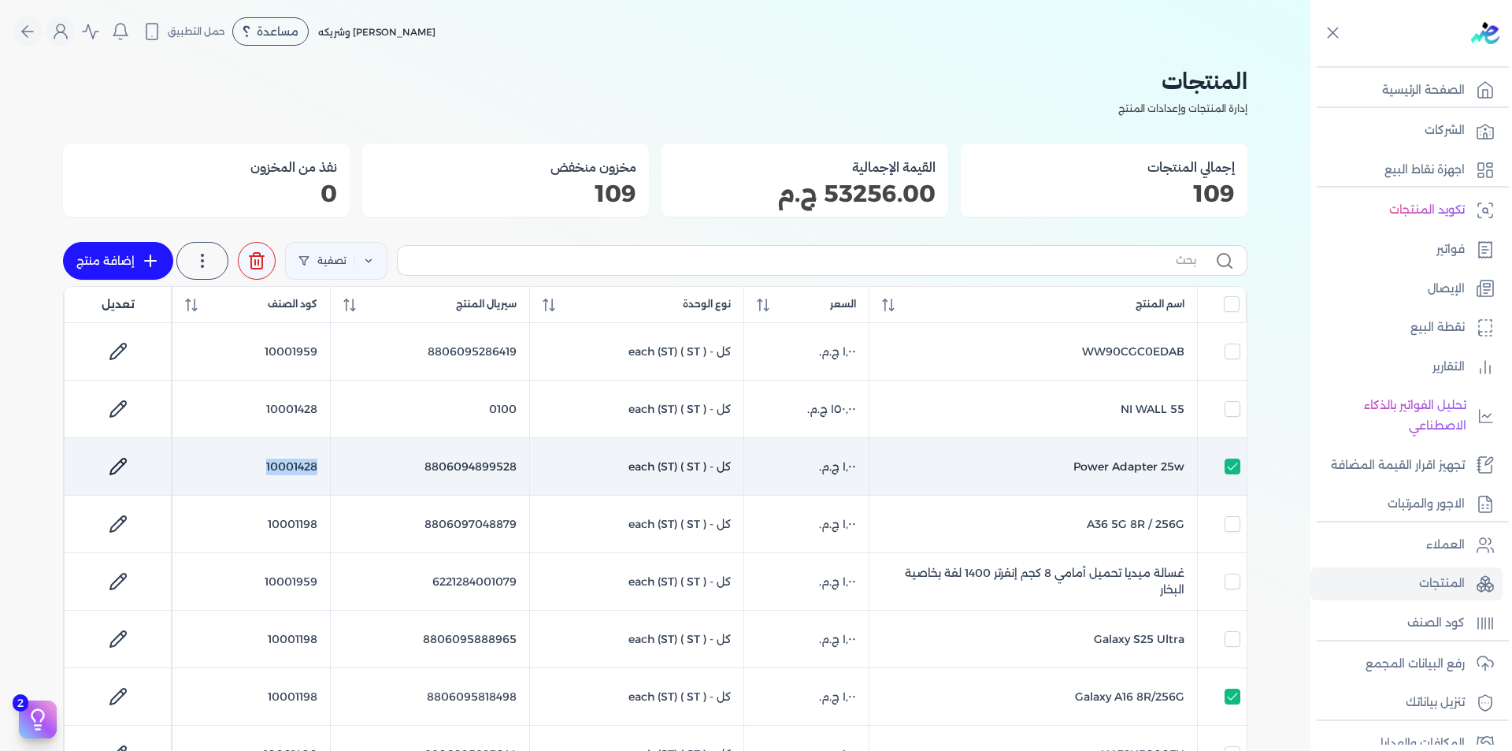
checkbox input "false"
copy td "10001428"
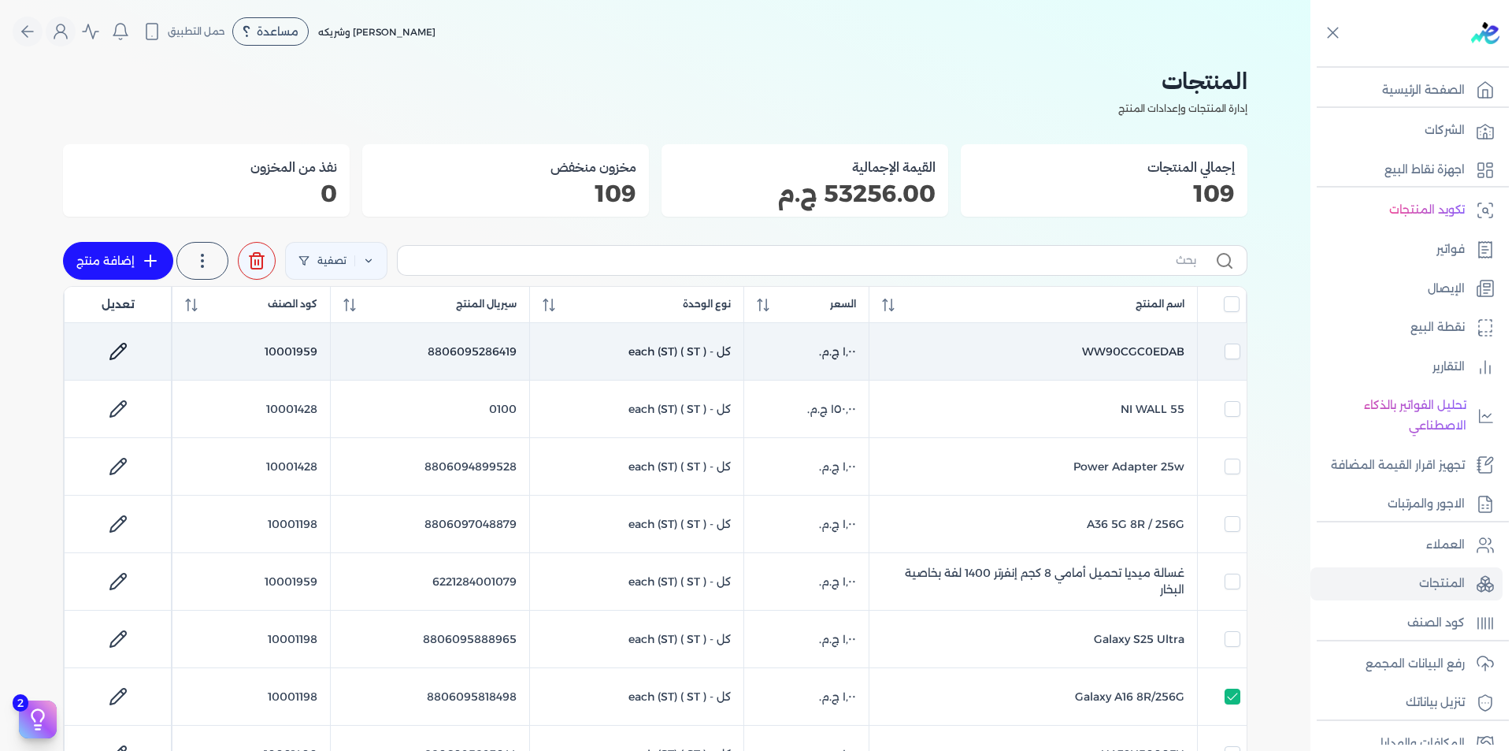
click at [309, 345] on td "10001959" at bounding box center [251, 351] width 158 height 57
checkbox input "true"
checkbox input "false"
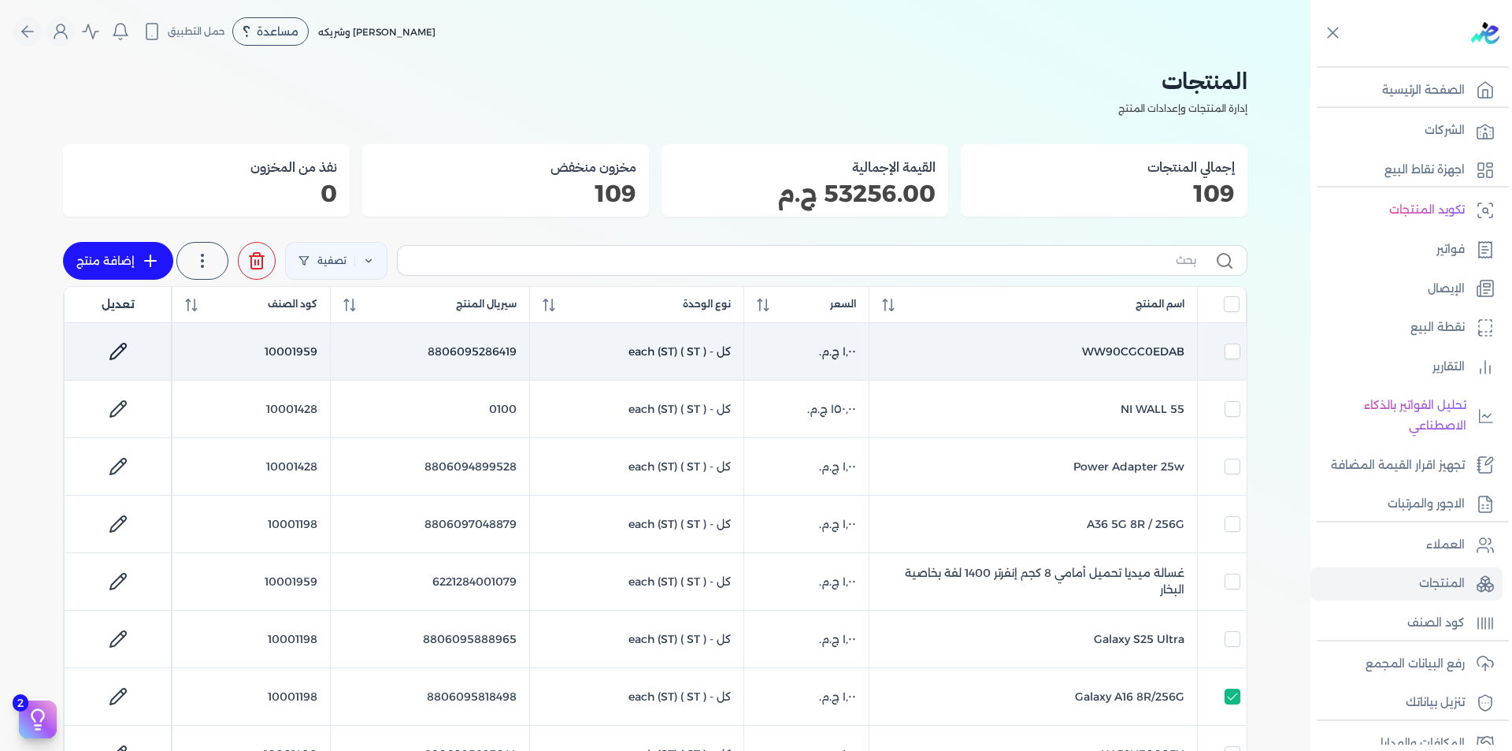
checkbox input "false"
checkbox input "true"
checkbox input "false"
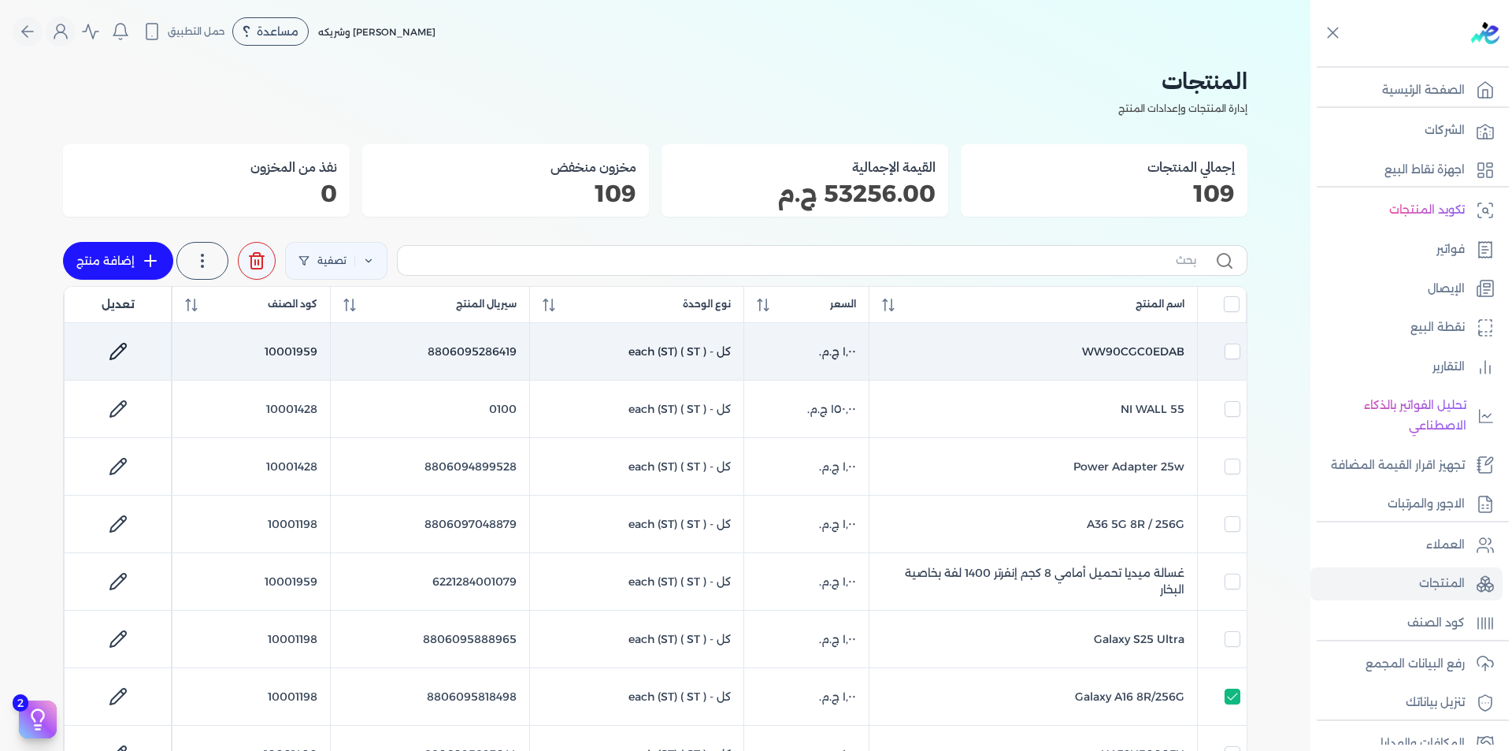
checkbox input "false"
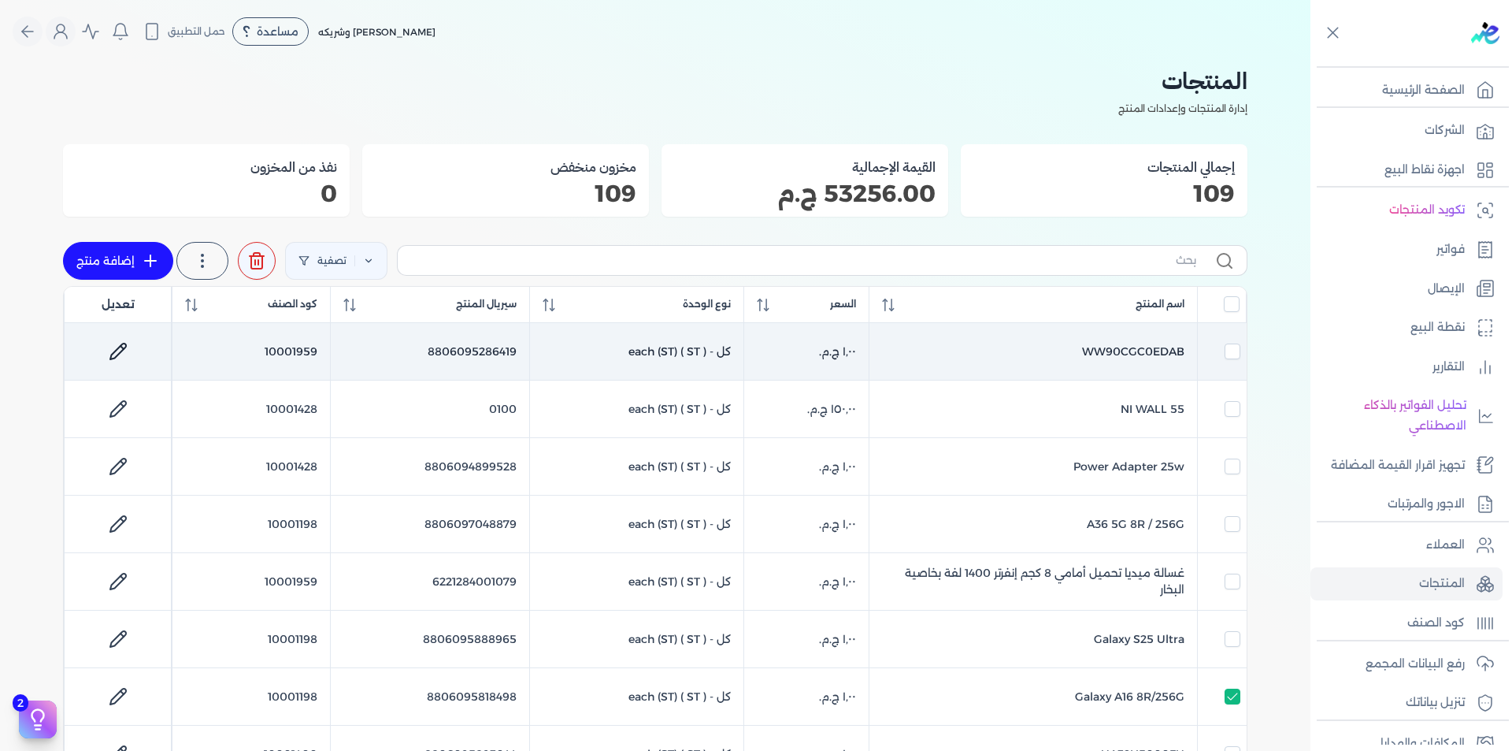
checkbox input "false"
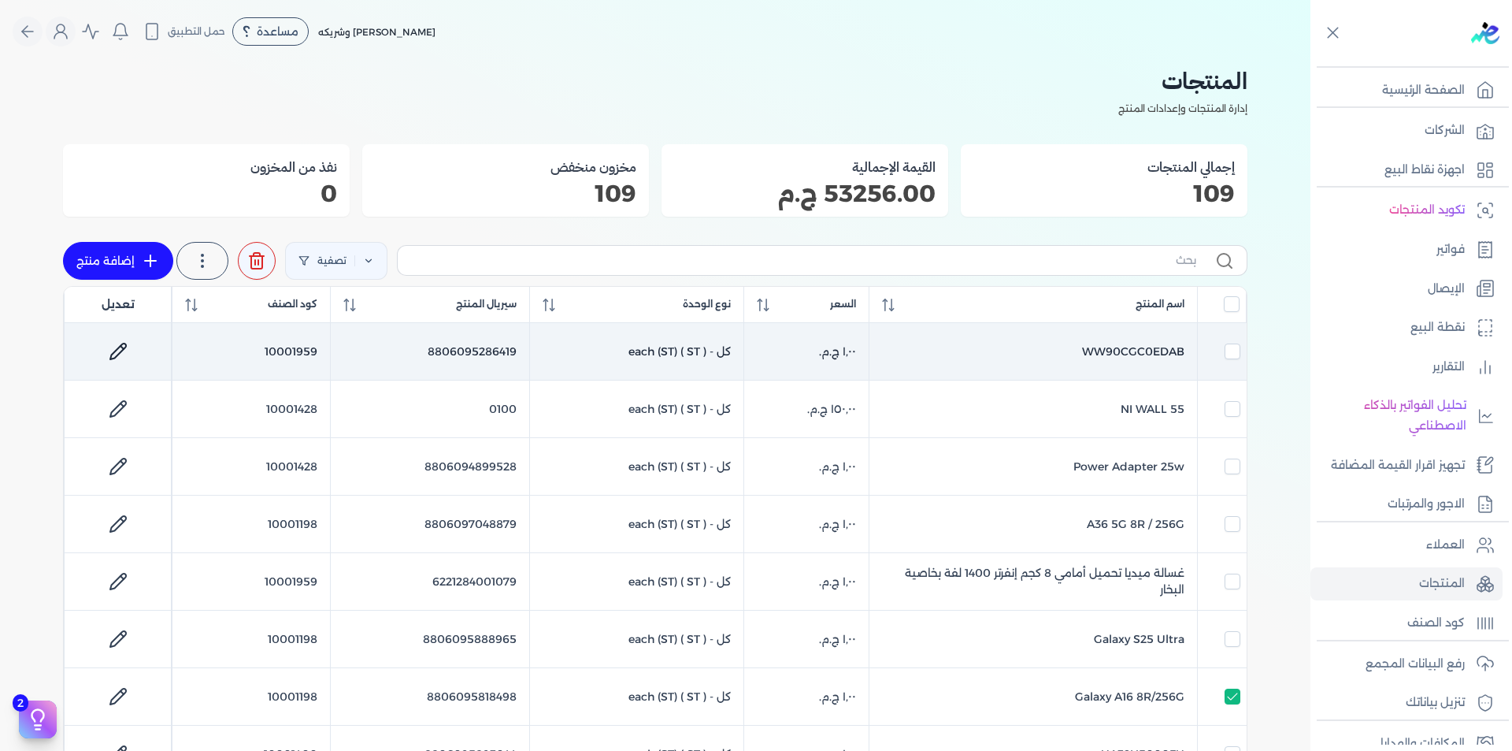
checkbox input "false"
click at [309, 345] on td "10001959" at bounding box center [251, 351] width 158 height 57
checkbox input "false"
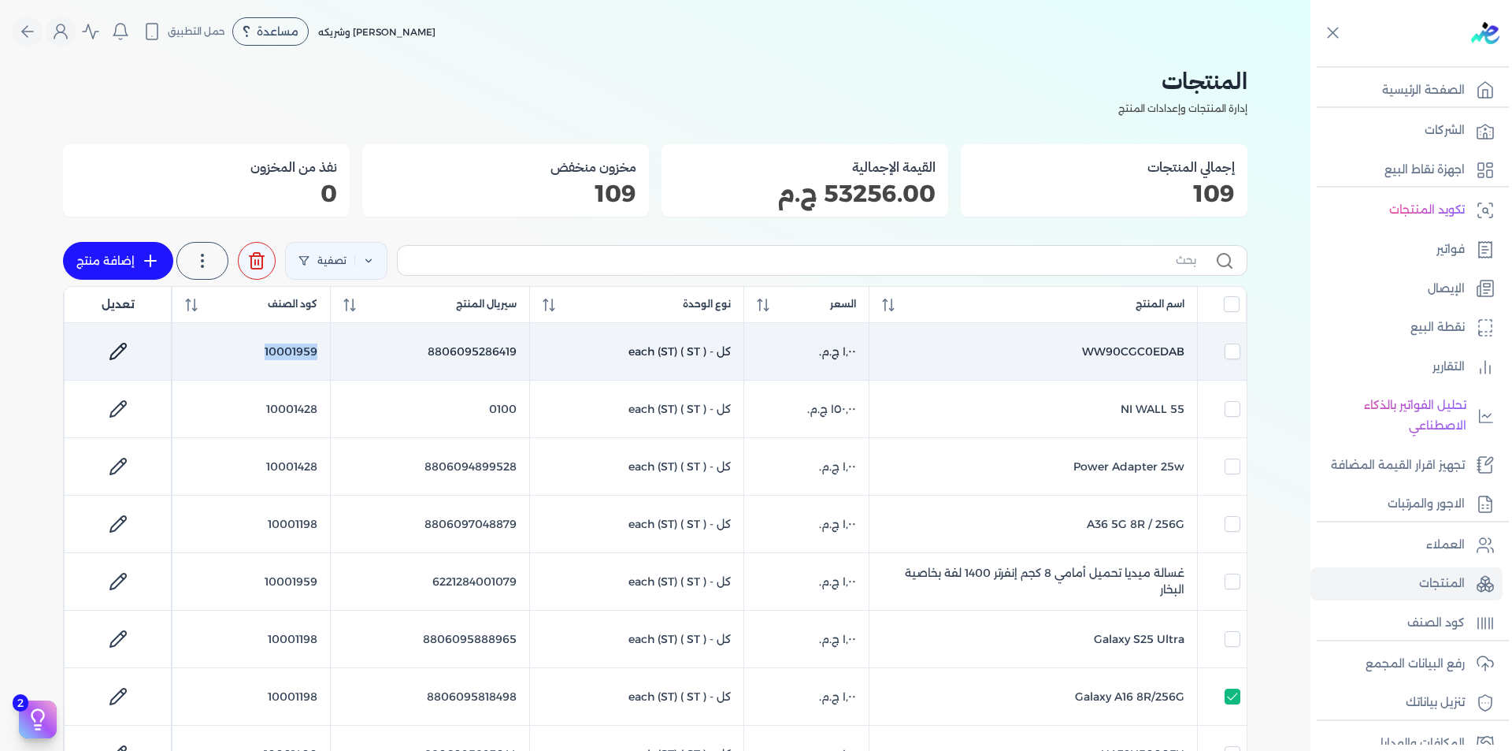
checkbox input "false"
checkbox input "true"
checkbox input "false"
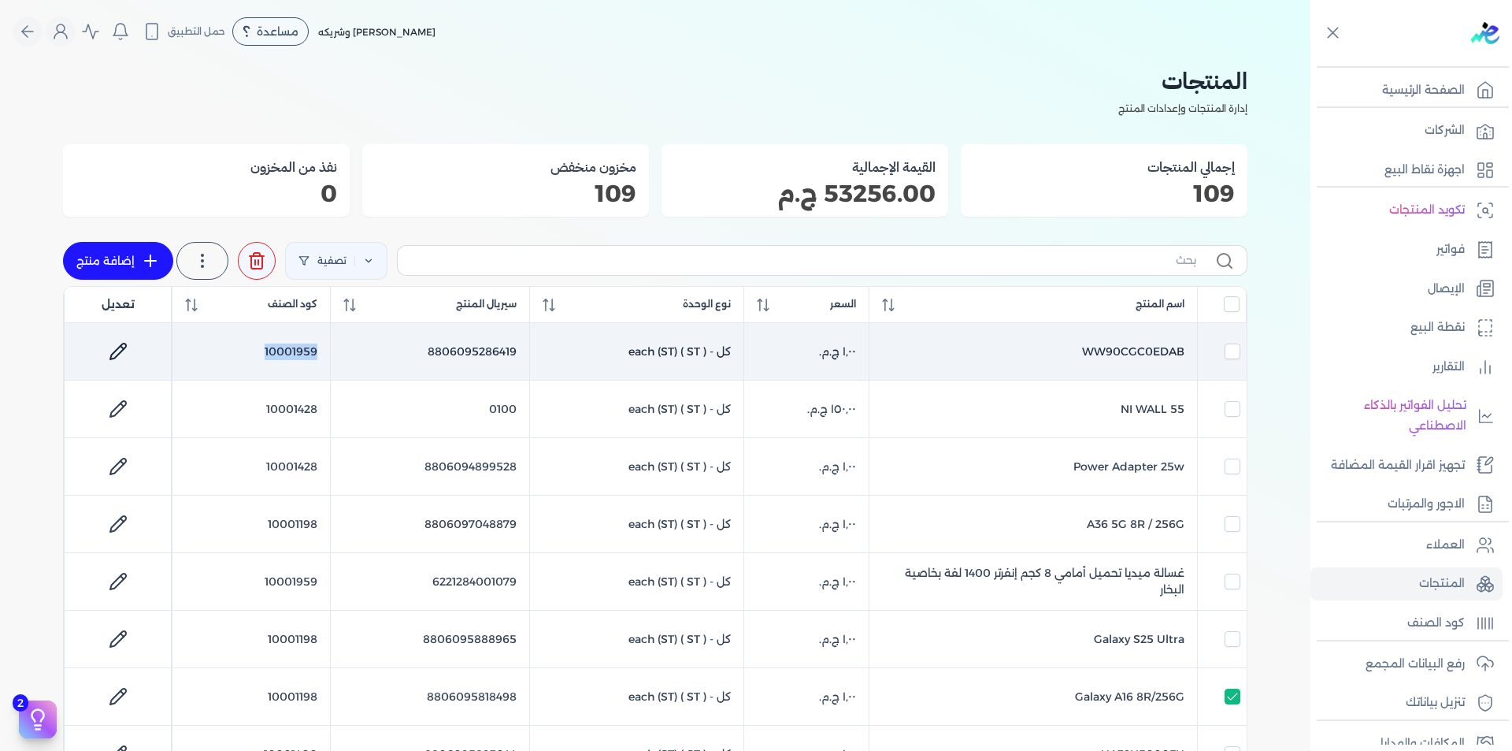
checkbox input "false"
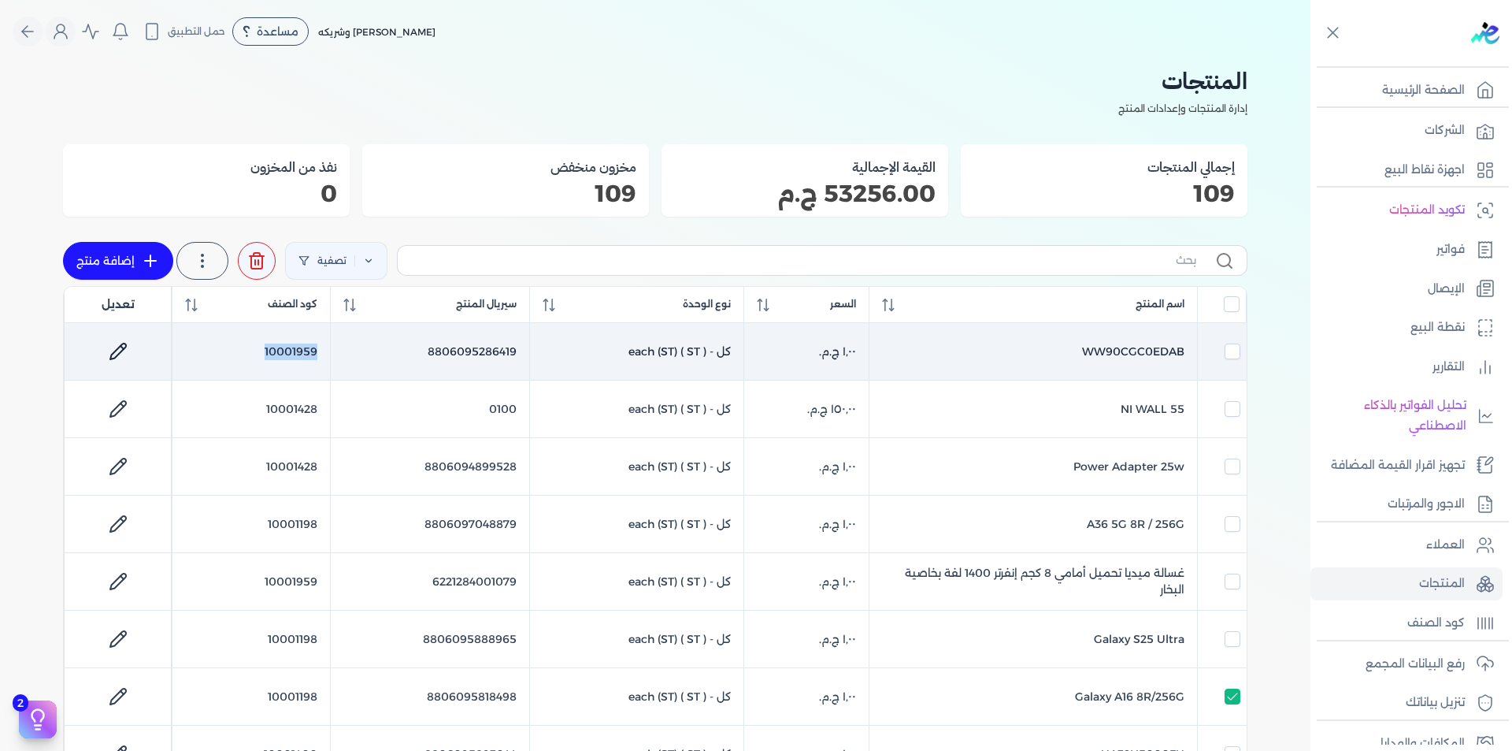
checkbox input "false"
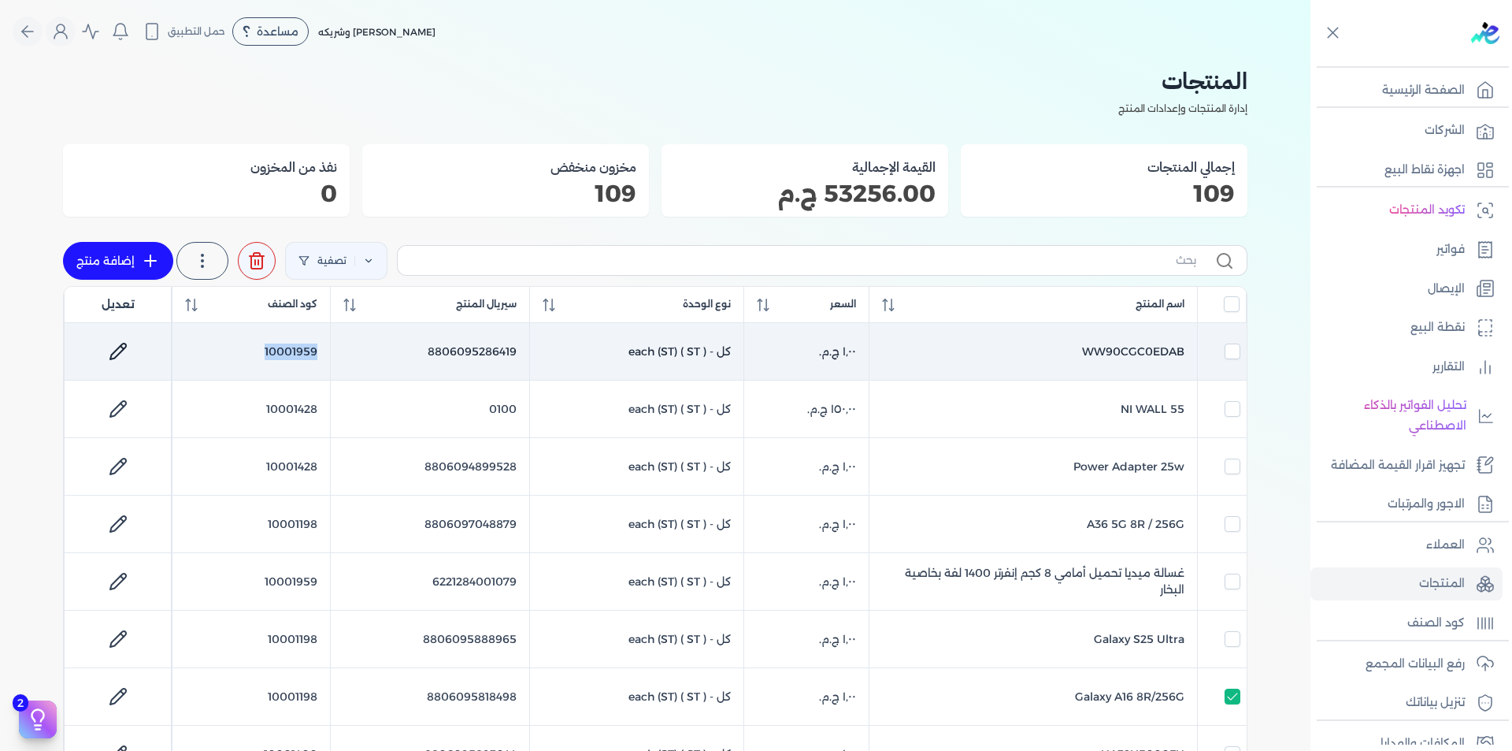
checkbox input "false"
copy td "10001959"
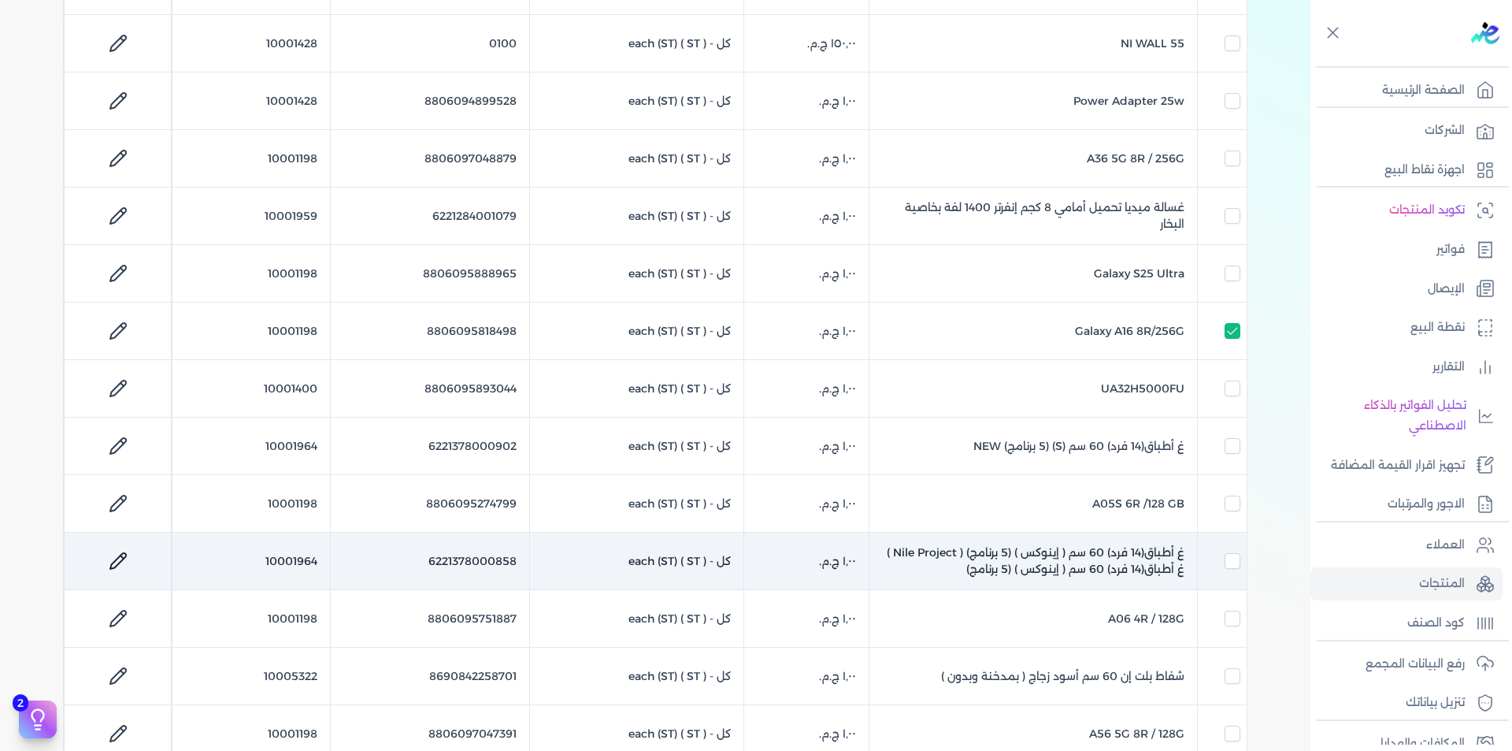
scroll to position [394, 0]
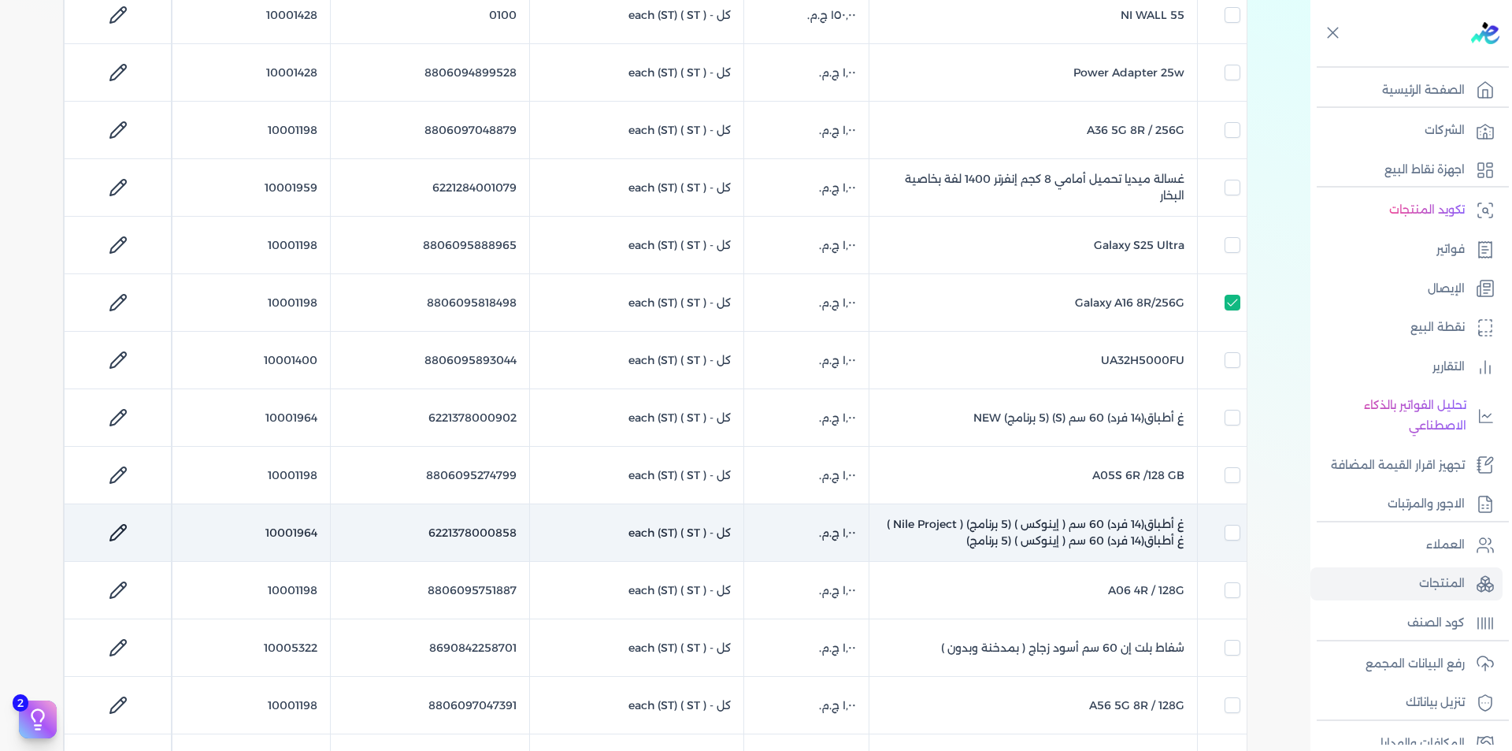
click at [296, 529] on td "10001964" at bounding box center [251, 532] width 158 height 57
checkbox input "false"
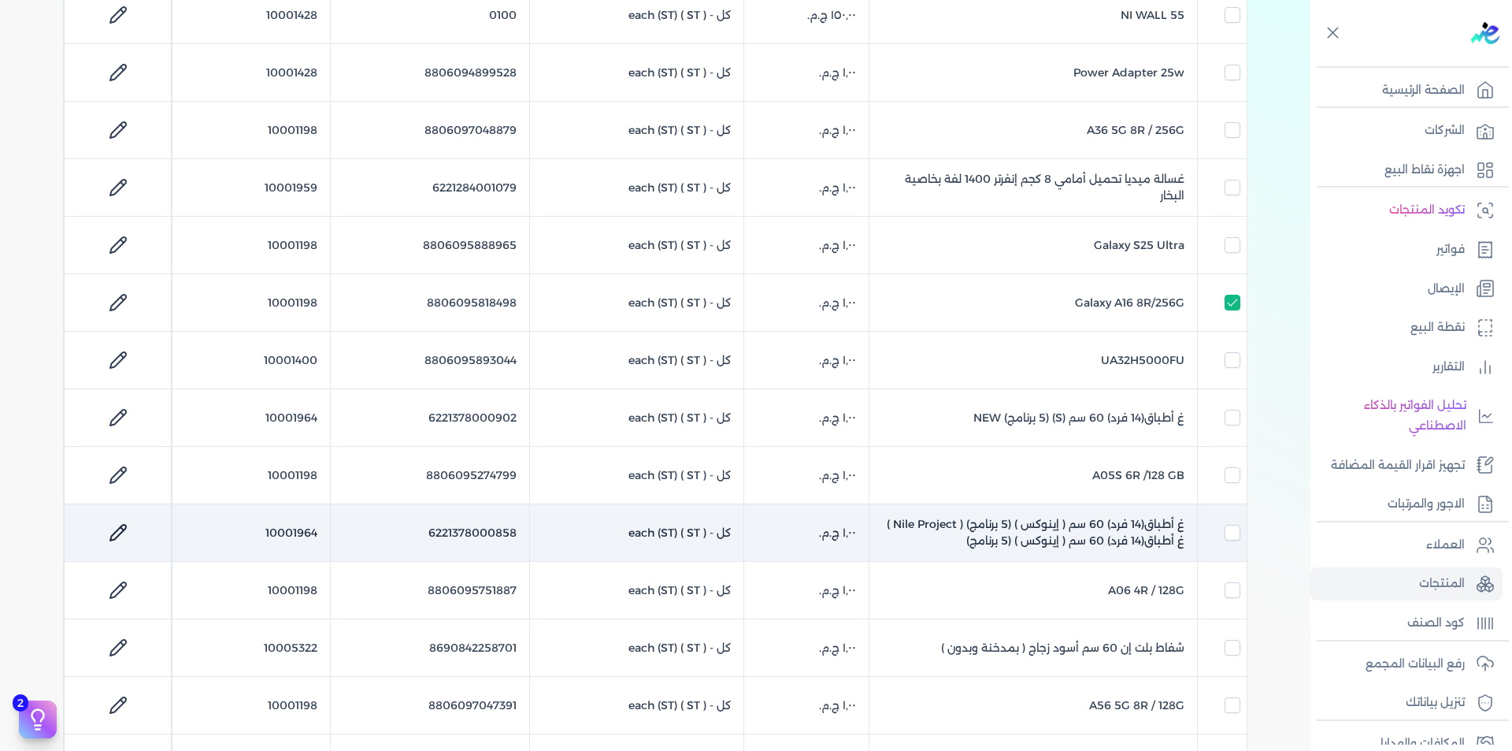
checkbox input "false"
checkbox input "true"
checkbox input "false"
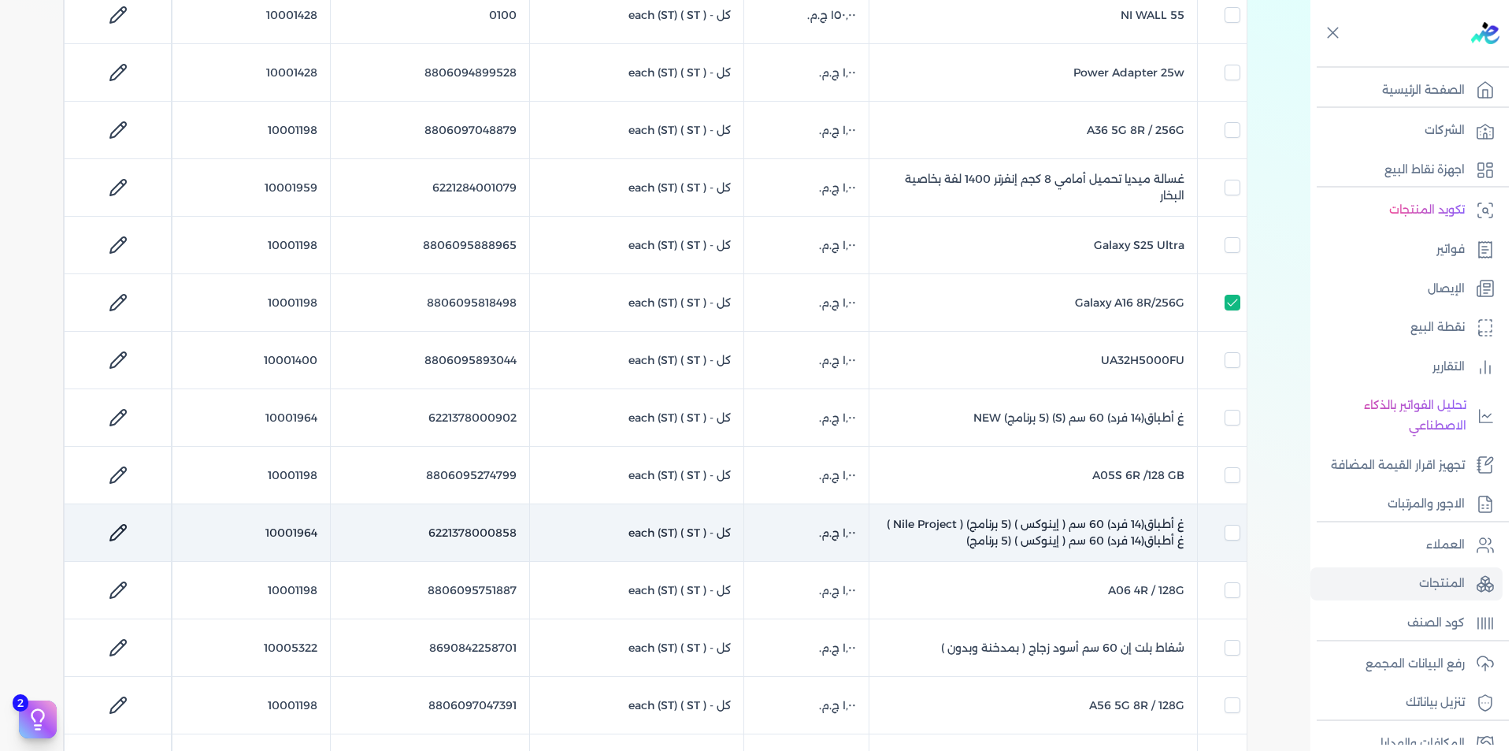
checkbox input "false"
checkbox input "true"
checkbox input "false"
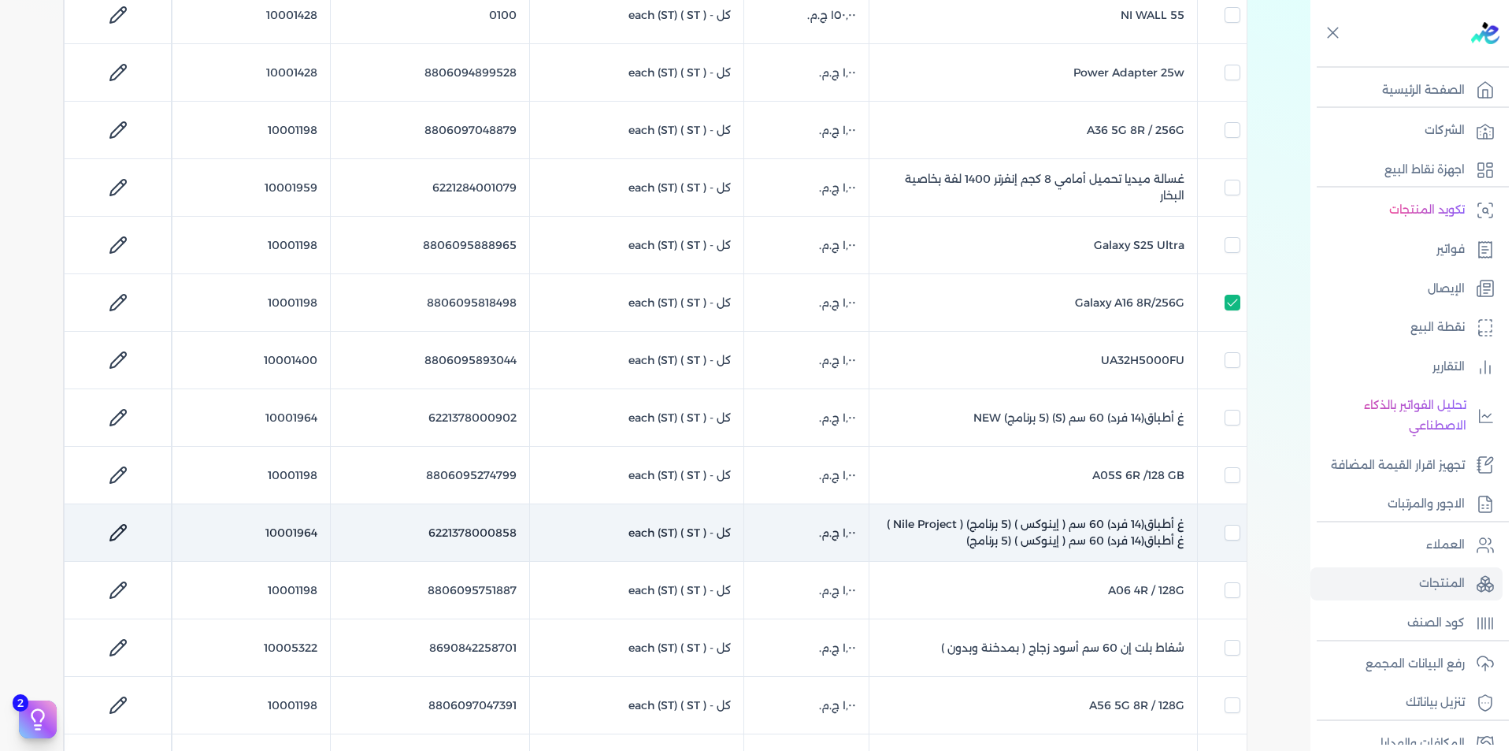
checkbox input "false"
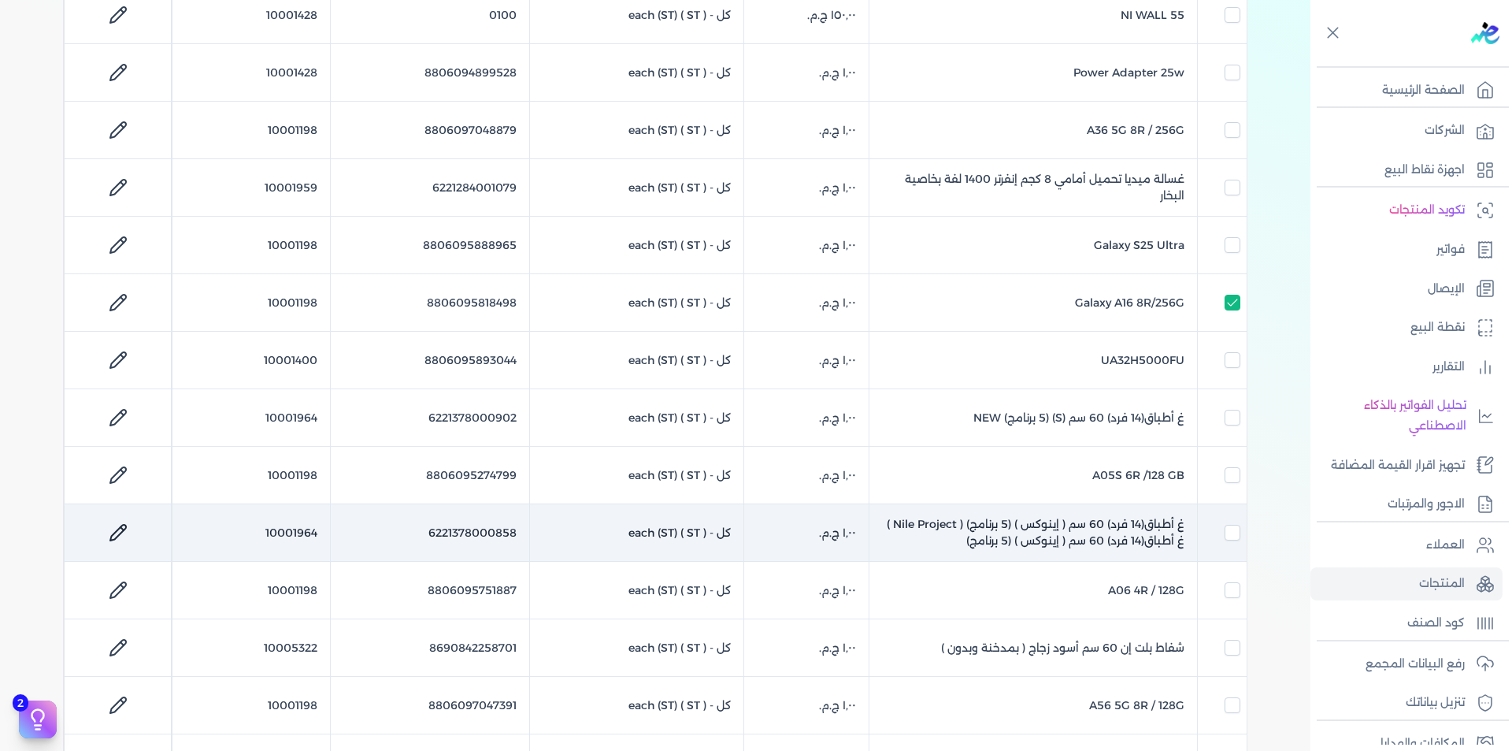
checkbox input "false"
click at [296, 529] on td "10001964" at bounding box center [251, 532] width 158 height 57
checkbox input "false"
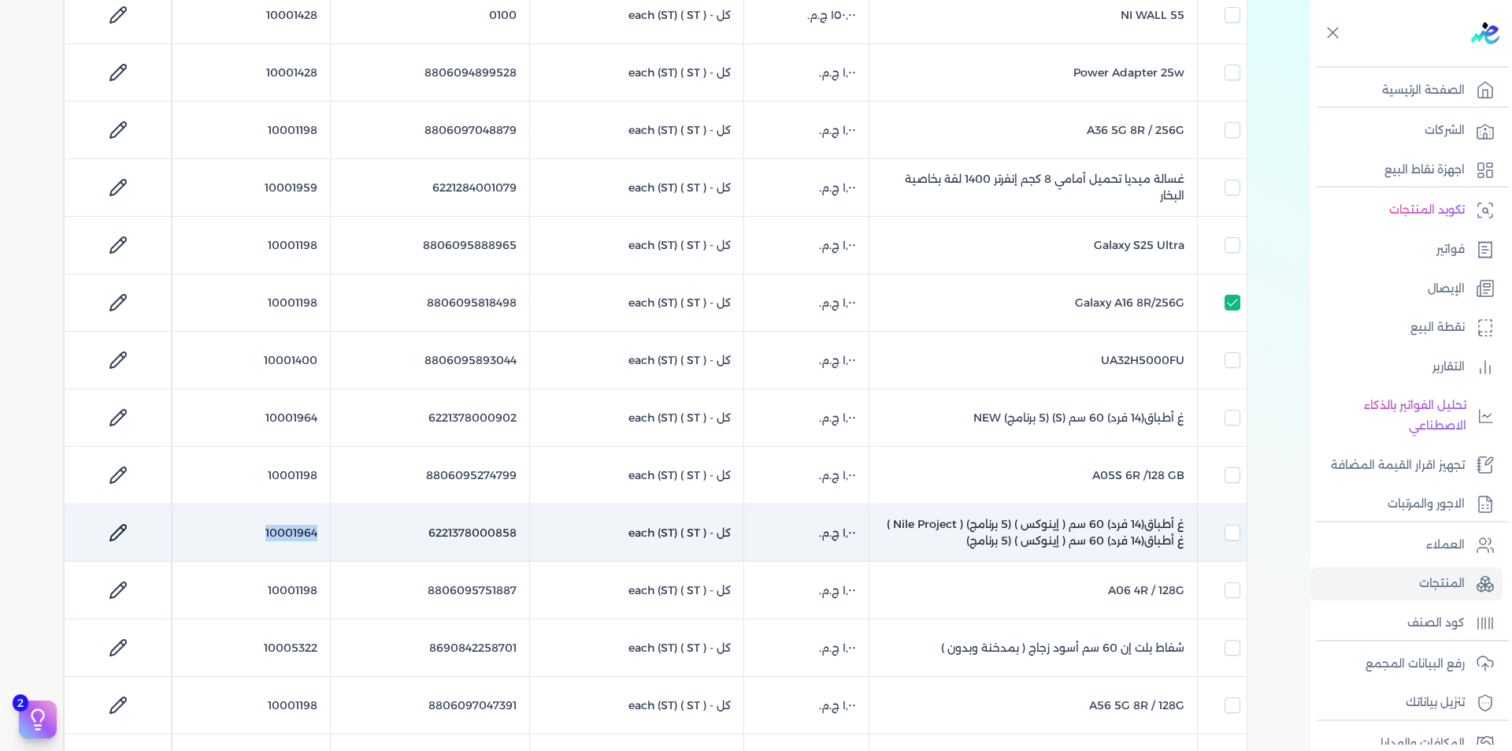
copy td "10001964"
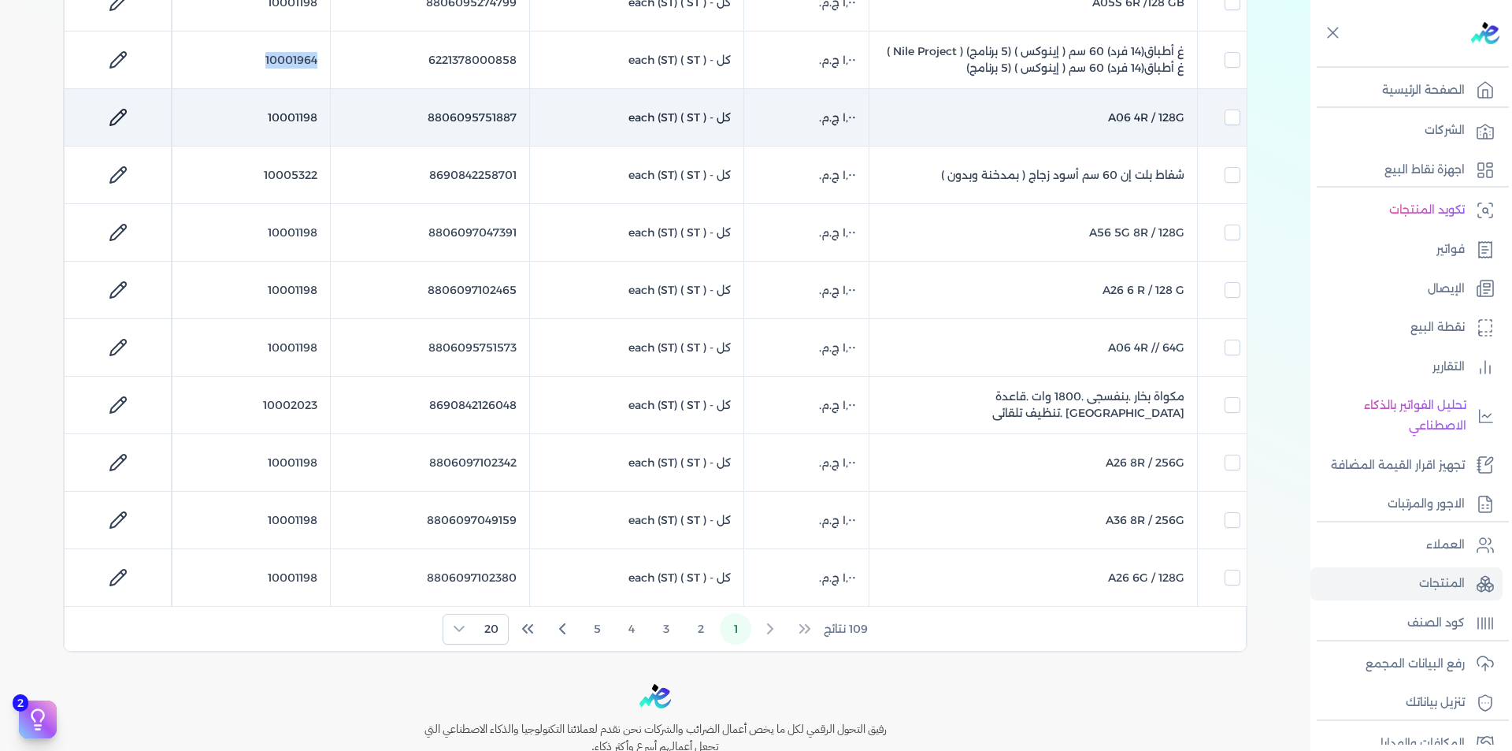
scroll to position [945, 0]
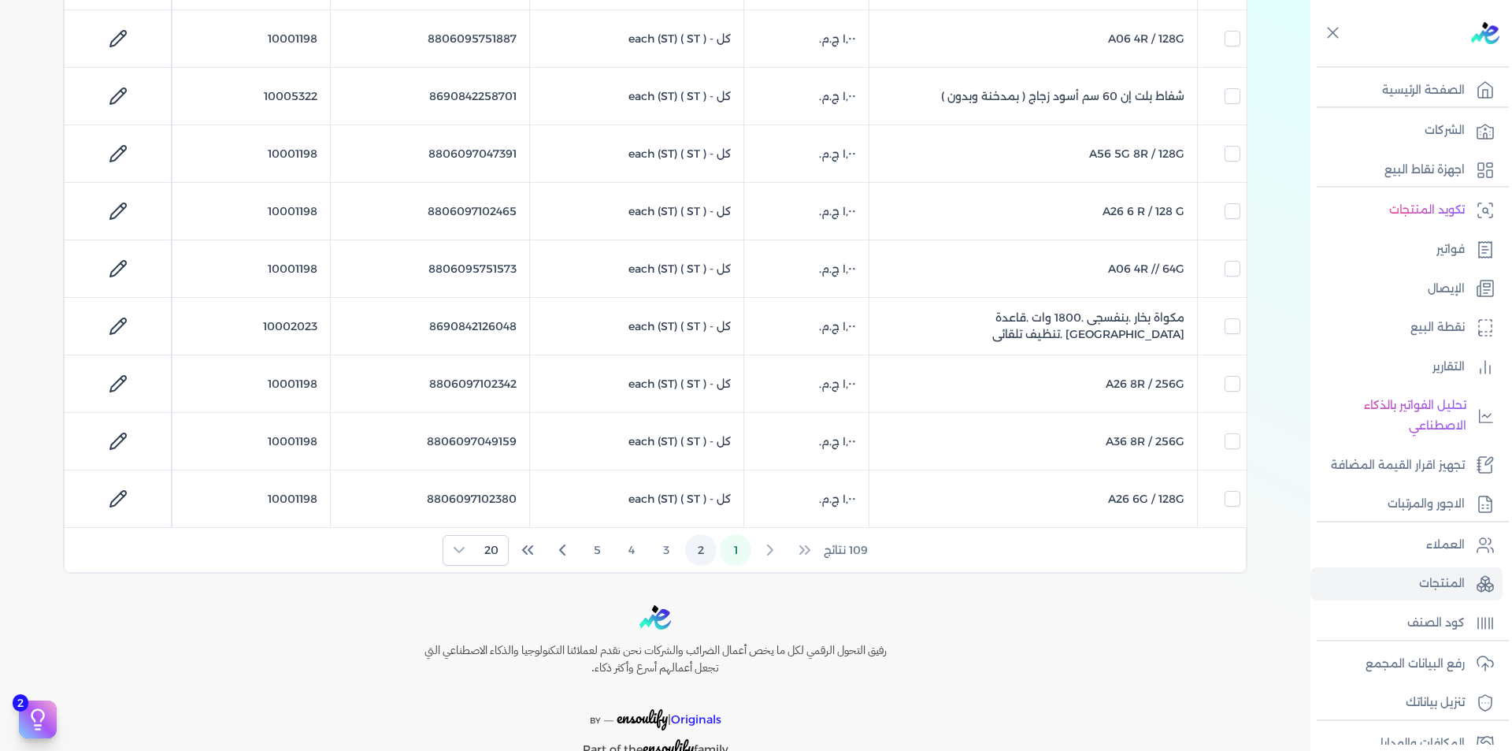
click at [710, 555] on button "2" at bounding box center [701, 550] width 32 height 32
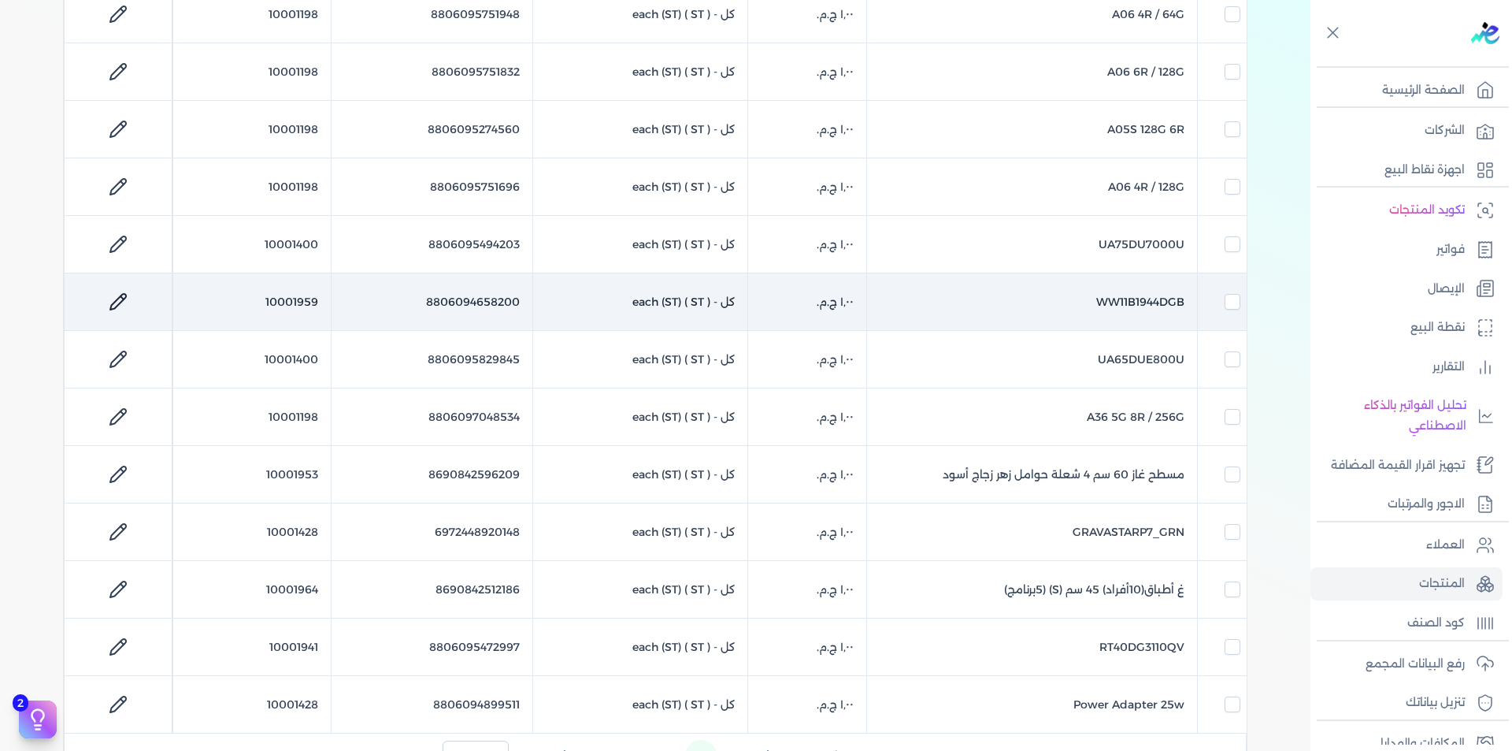
scroll to position [788, 0]
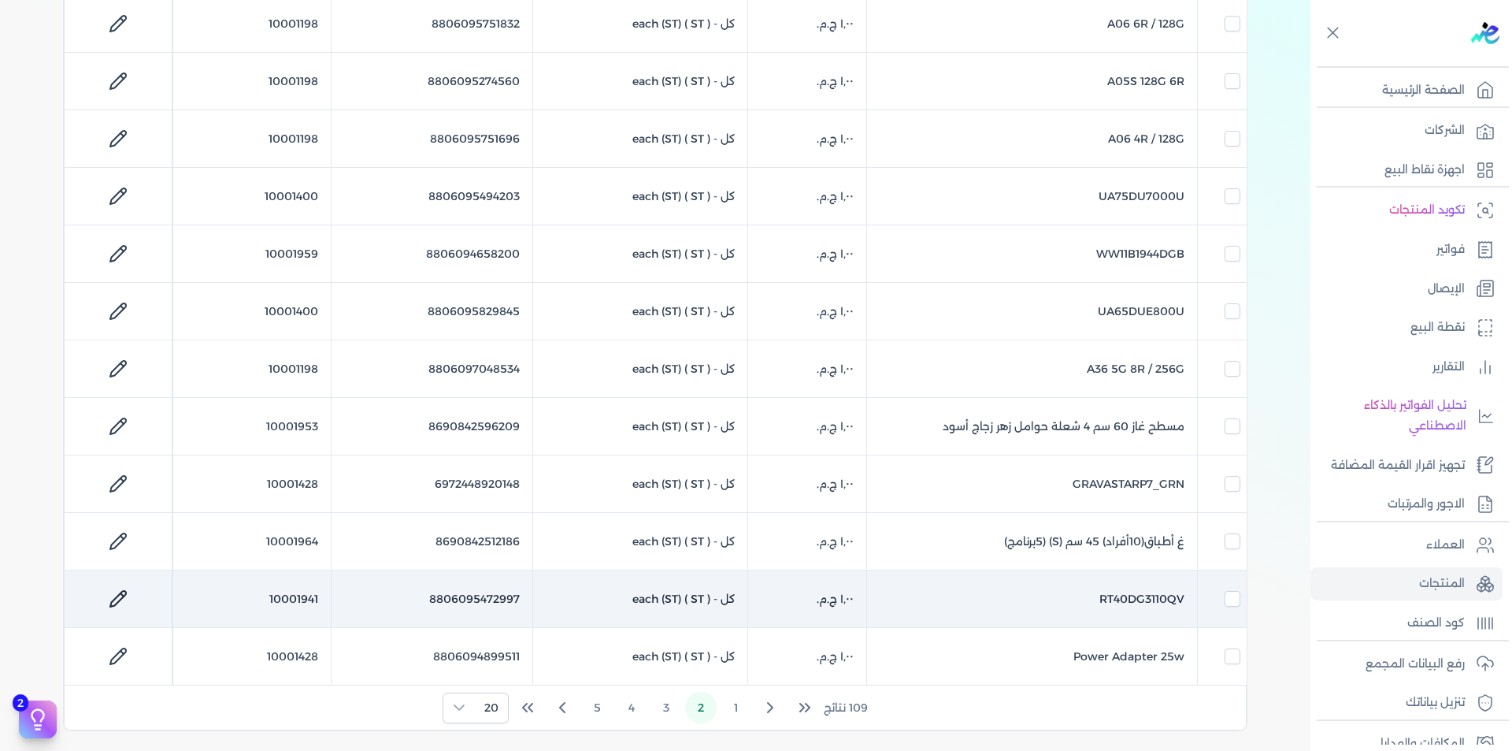
click at [300, 597] on td "10001941" at bounding box center [252, 598] width 158 height 57
copy td "10001941"
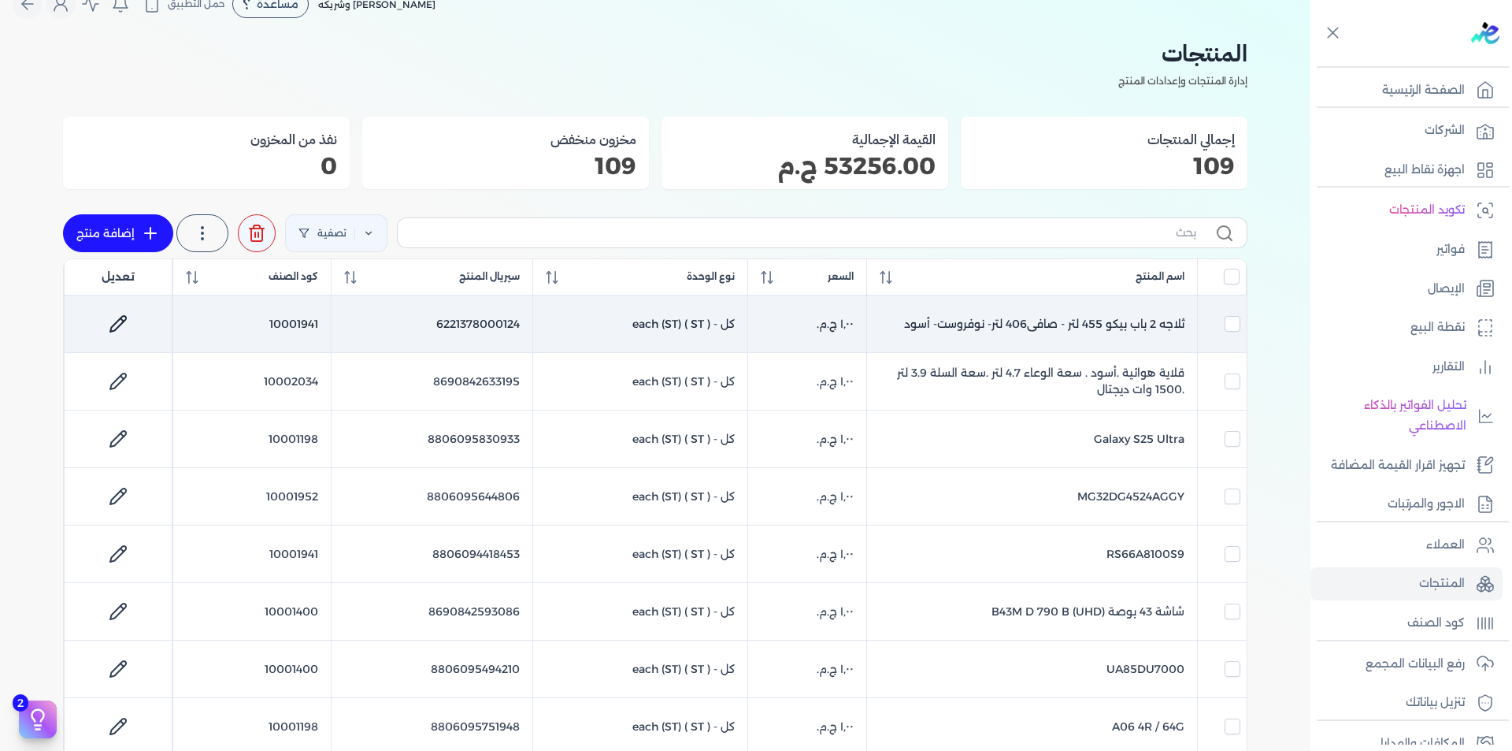
scroll to position [0, 0]
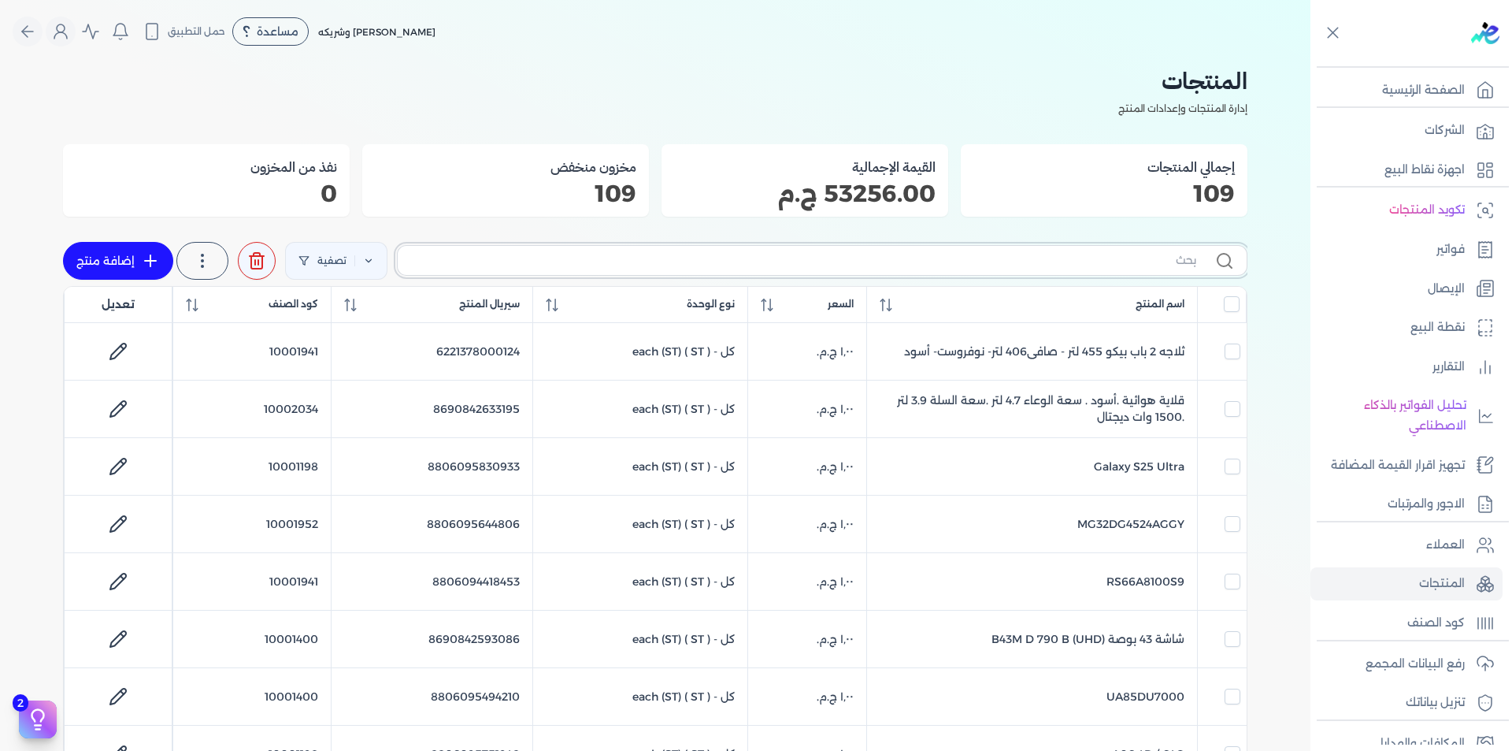
click at [960, 260] on input "text" at bounding box center [803, 260] width 786 height 17
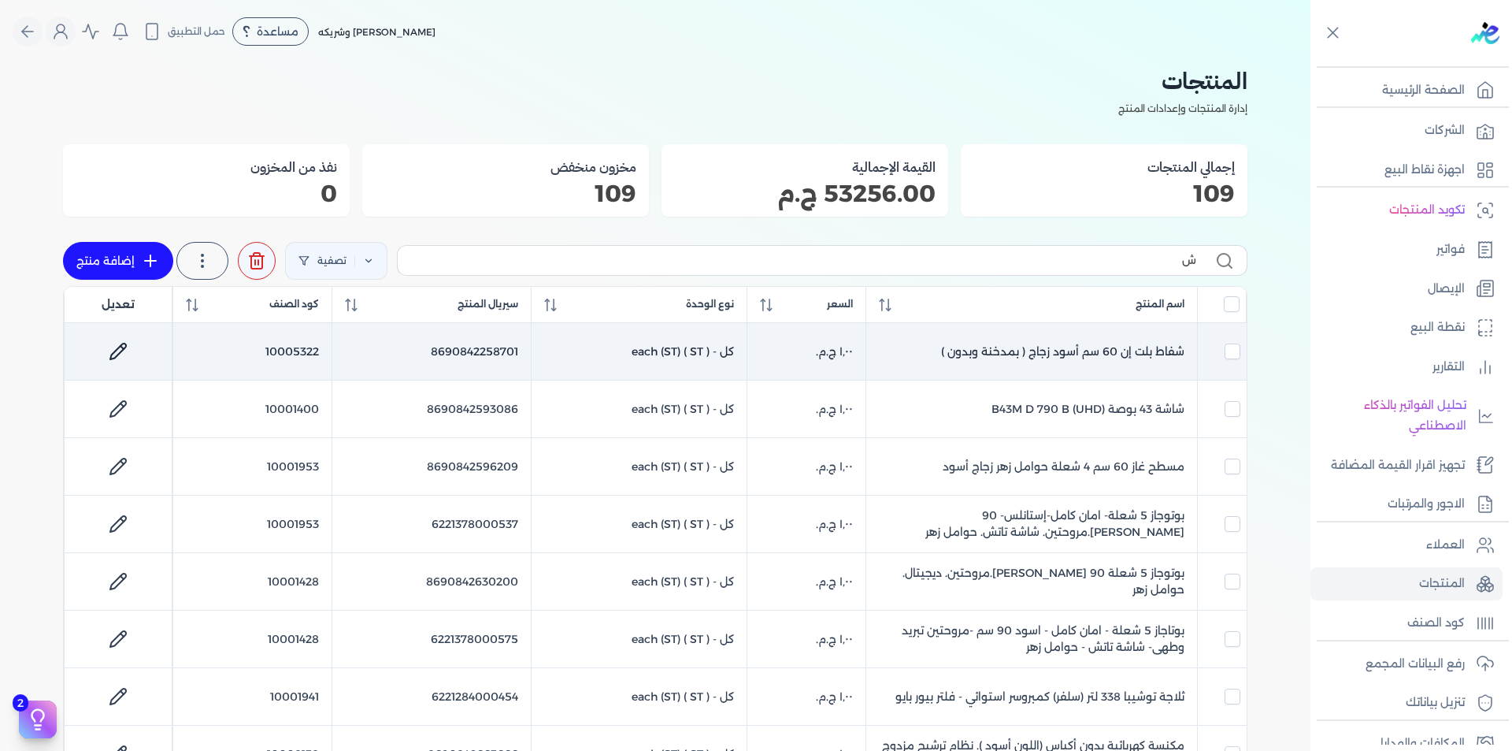
click at [298, 351] on td "10005322" at bounding box center [252, 351] width 159 height 57
copy td "10005322"
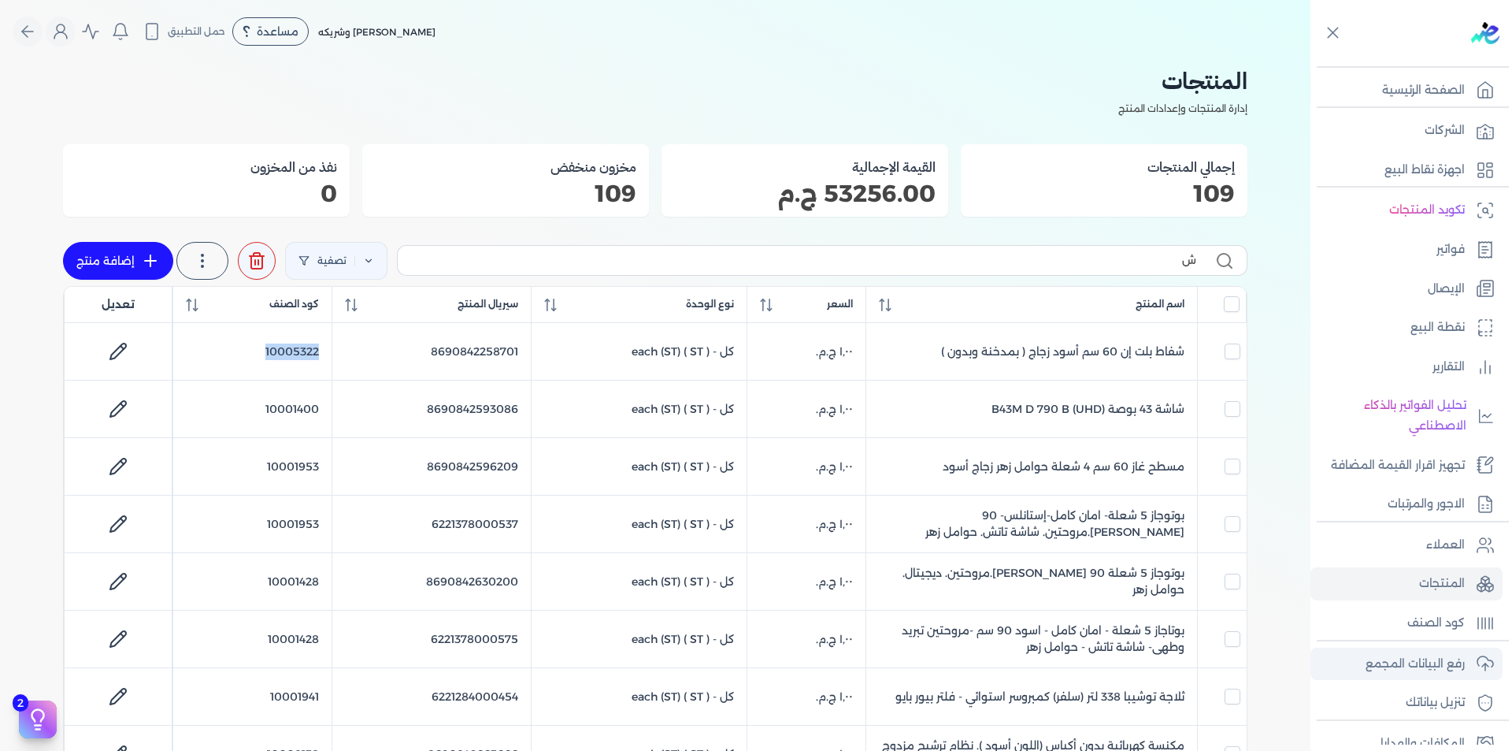
click at [1442, 664] on p "رفع البيانات المجمع" at bounding box center [1415, 664] width 99 height 20
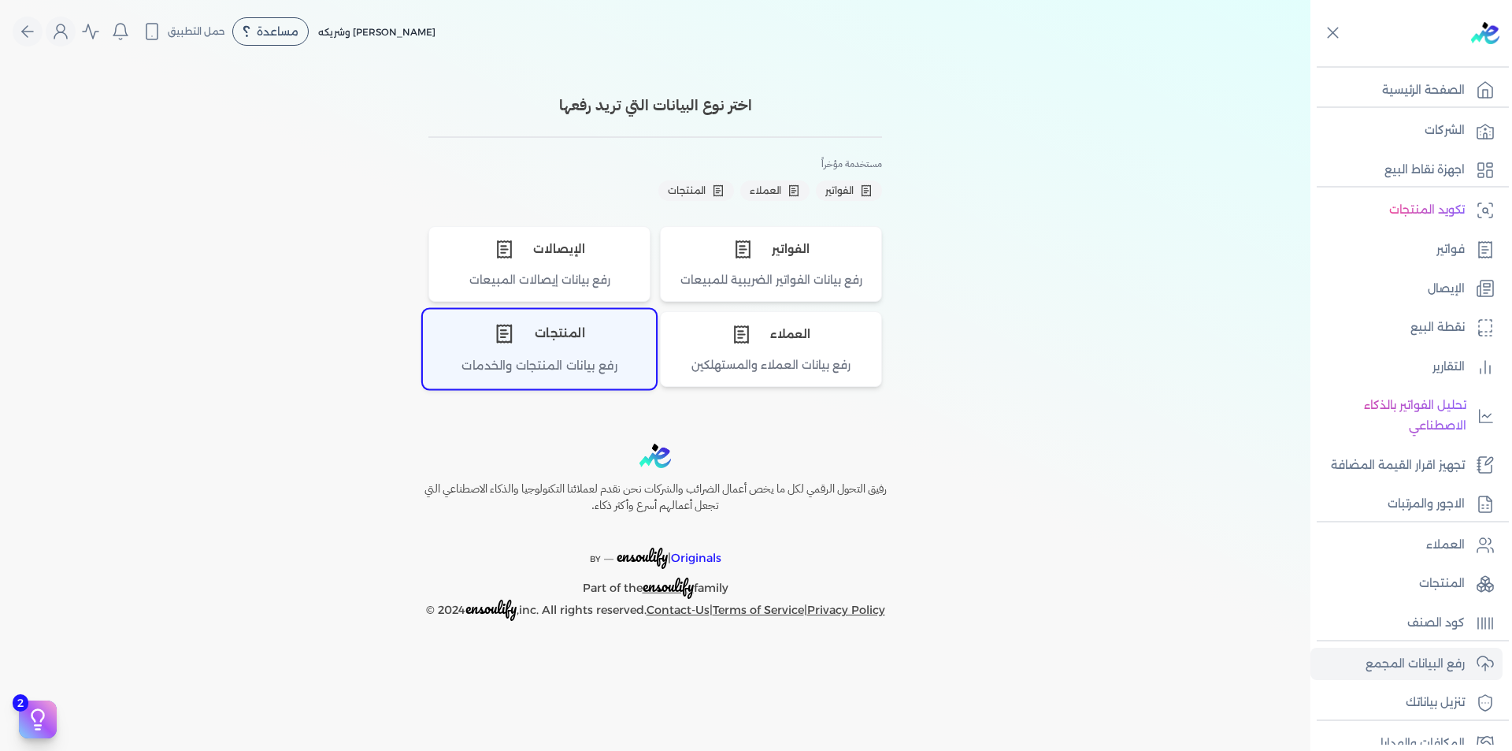
click at [576, 339] on div "المنتجات" at bounding box center [540, 333] width 232 height 47
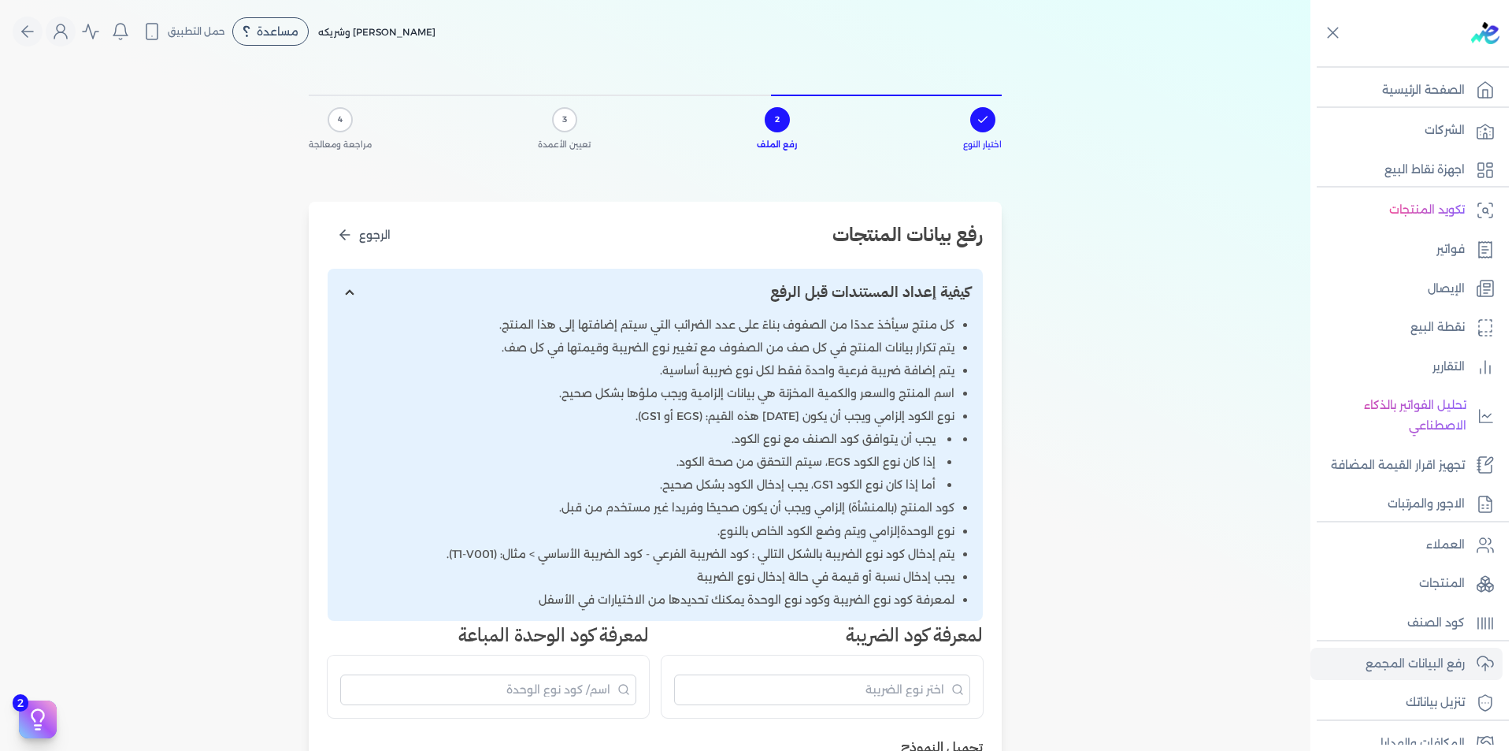
scroll to position [551, 0]
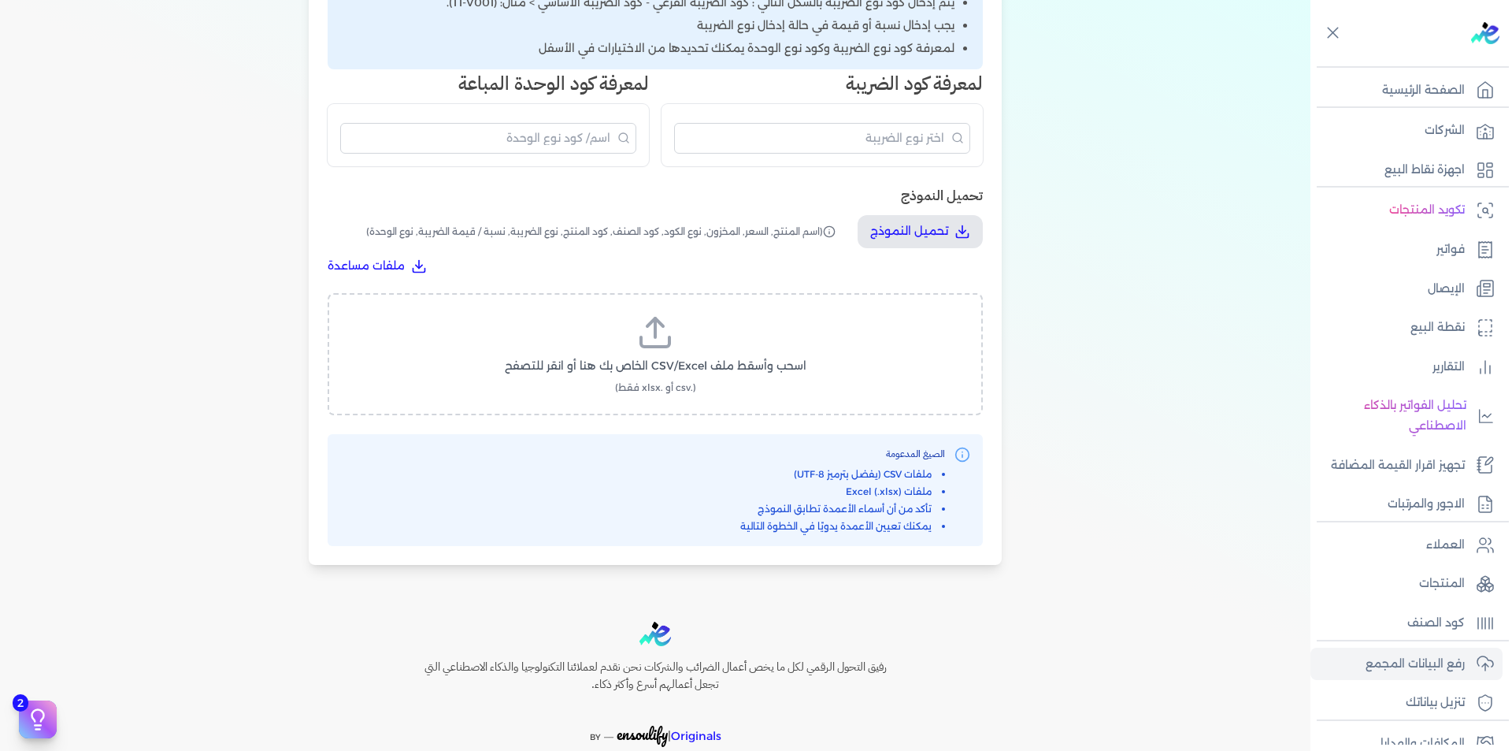
click at [683, 347] on label "اسحب وأسقط ملف CSV/Excel الخاص بك هنا أو انقر للتصفح (.csv أو .xlsx فقط)" at bounding box center [655, 353] width 614 height 81
click at [0, 0] on input "اسحب وأسقط ملف CSV/Excel الخاص بك هنا أو انقر للتصفح (.csv أو .xlsx فقط)" at bounding box center [0, 0] width 0 height 0
click at [699, 380] on span "تحميل الملف" at bounding box center [702, 381] width 66 height 17
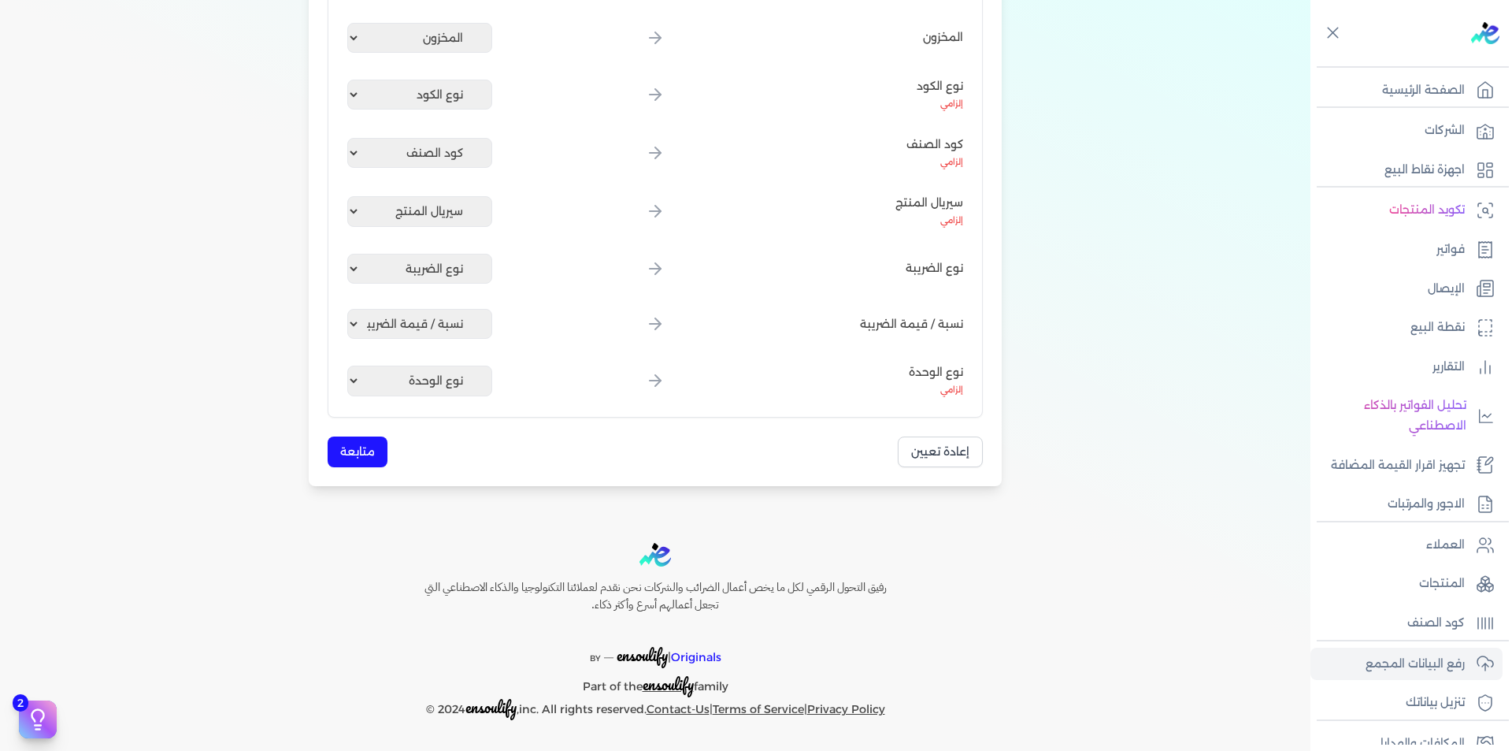
scroll to position [456, 0]
click at [352, 447] on button "متابعة" at bounding box center [358, 451] width 60 height 31
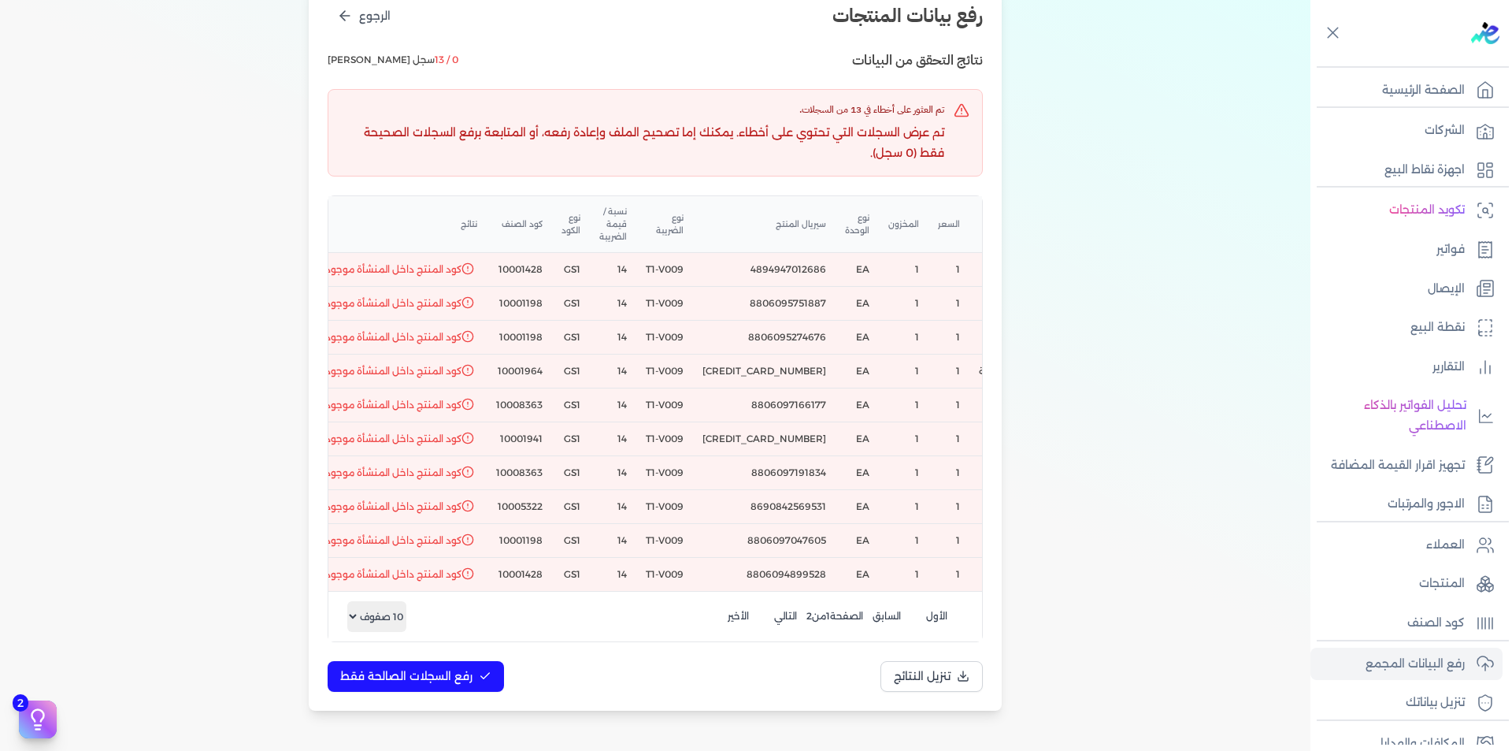
scroll to position [0, 0]
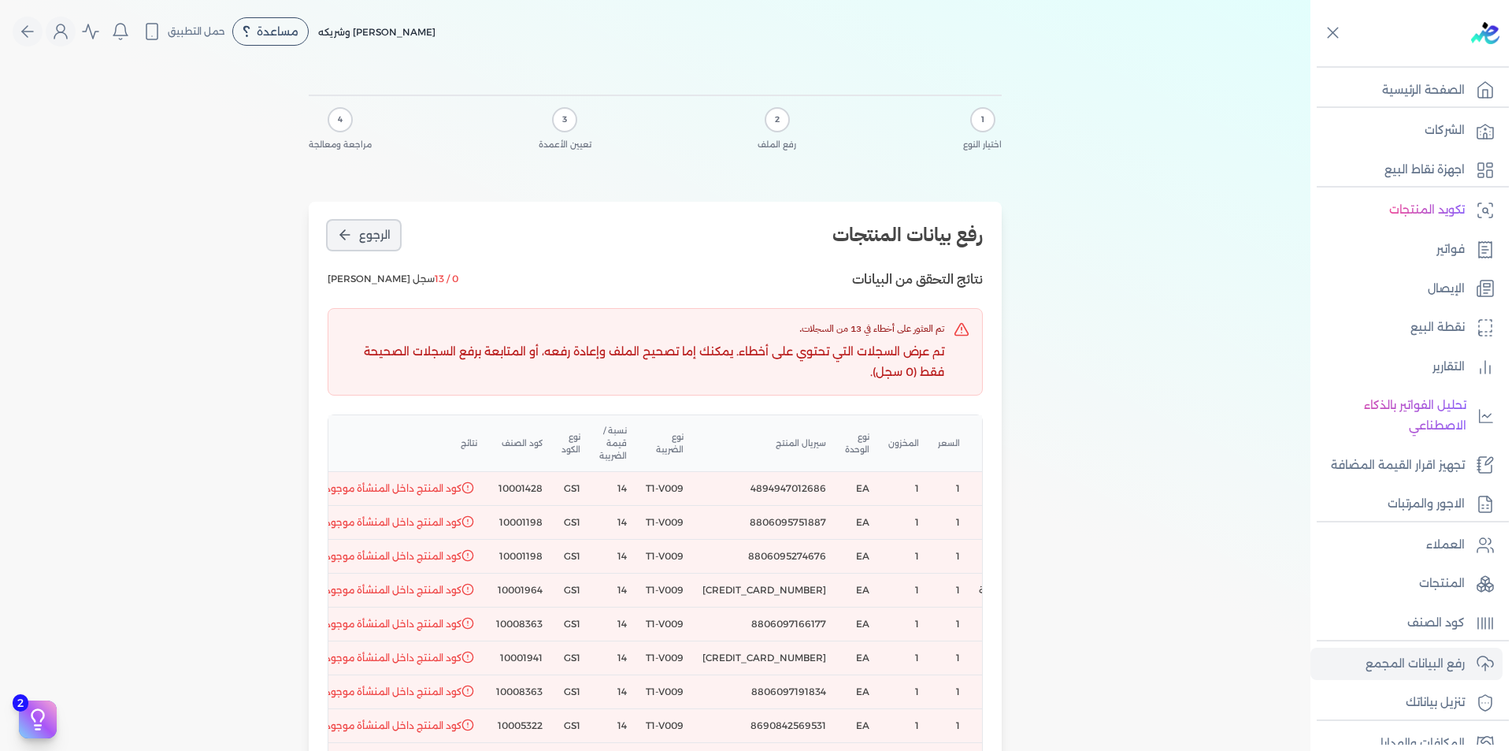
click at [365, 240] on span "الرجوع" at bounding box center [375, 235] width 32 height 17
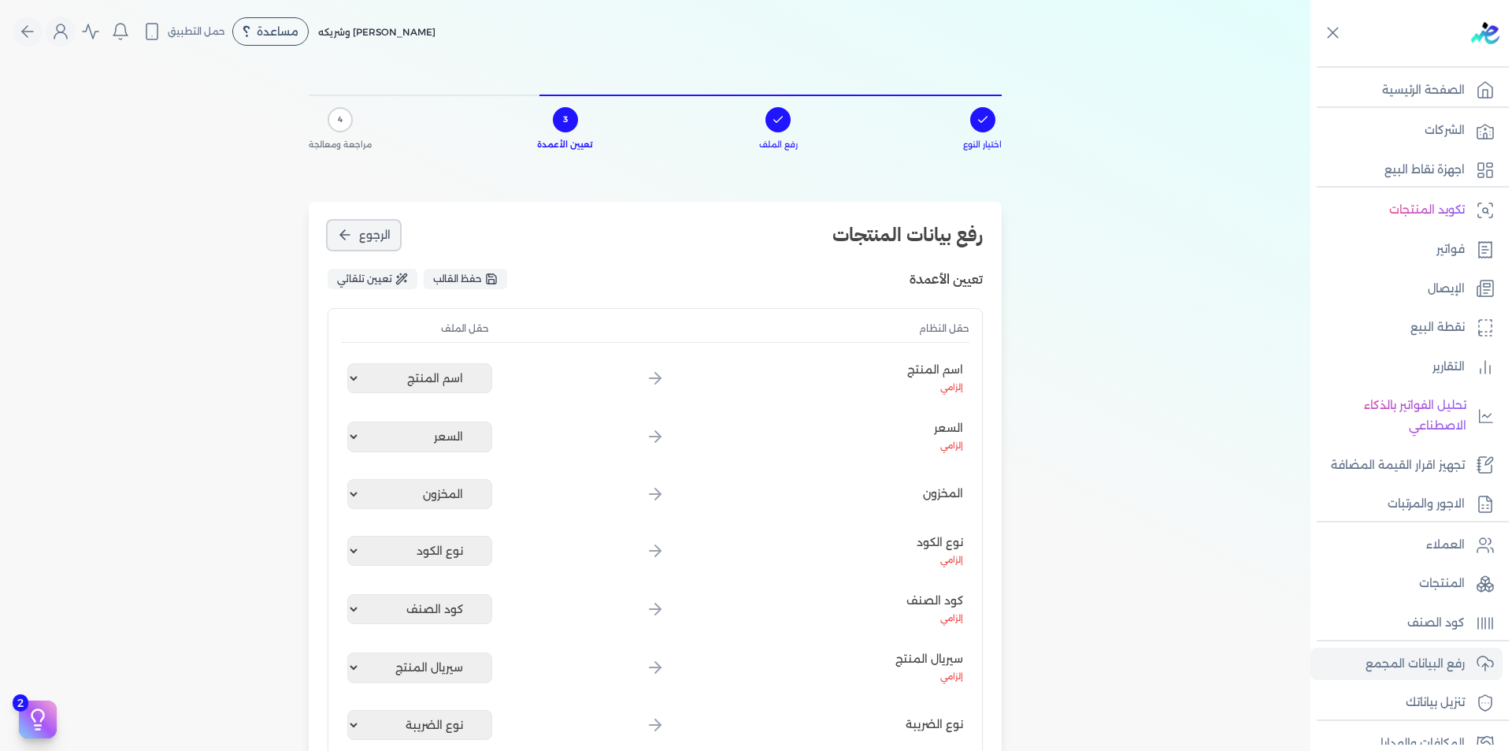
click at [365, 240] on span "الرجوع" at bounding box center [375, 235] width 32 height 17
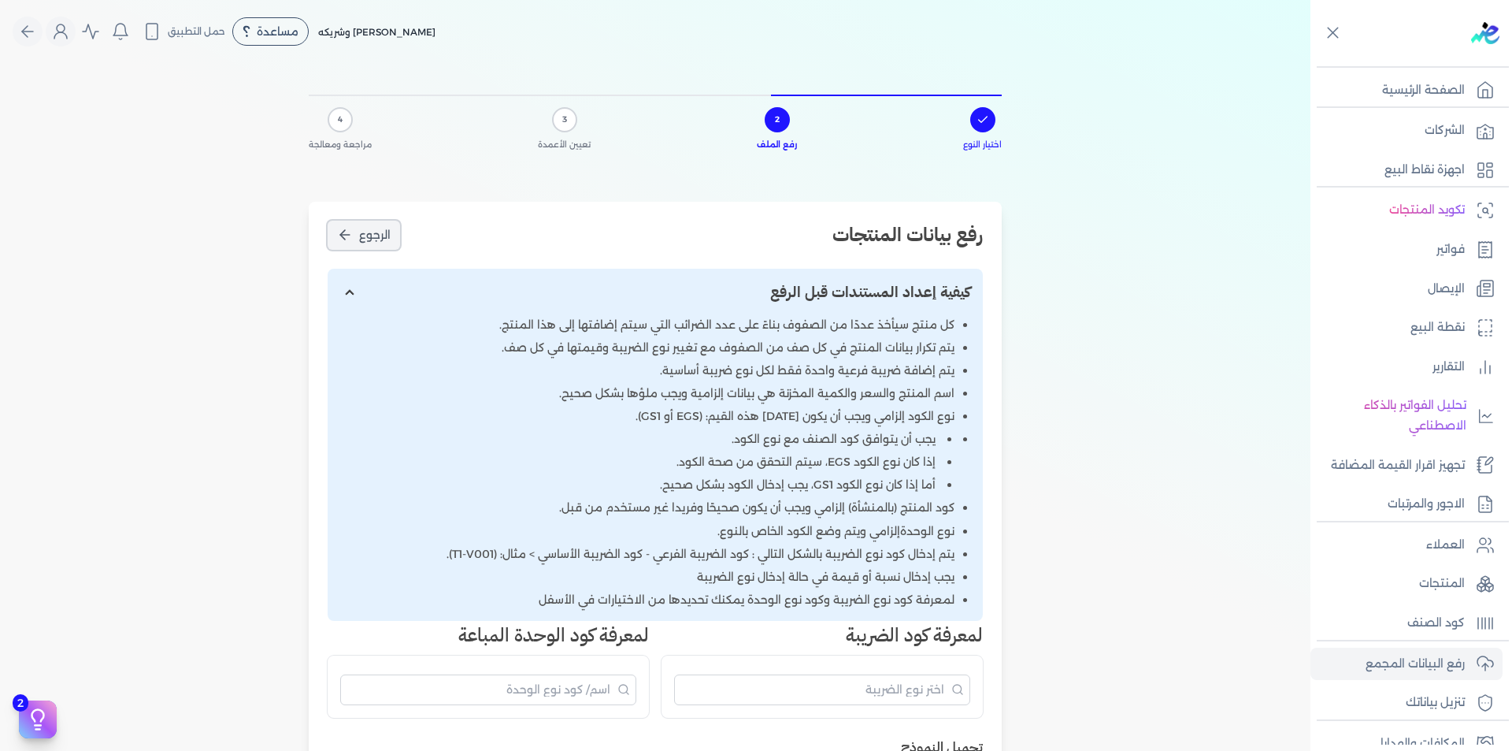
click at [365, 240] on span "الرجوع" at bounding box center [375, 235] width 32 height 17
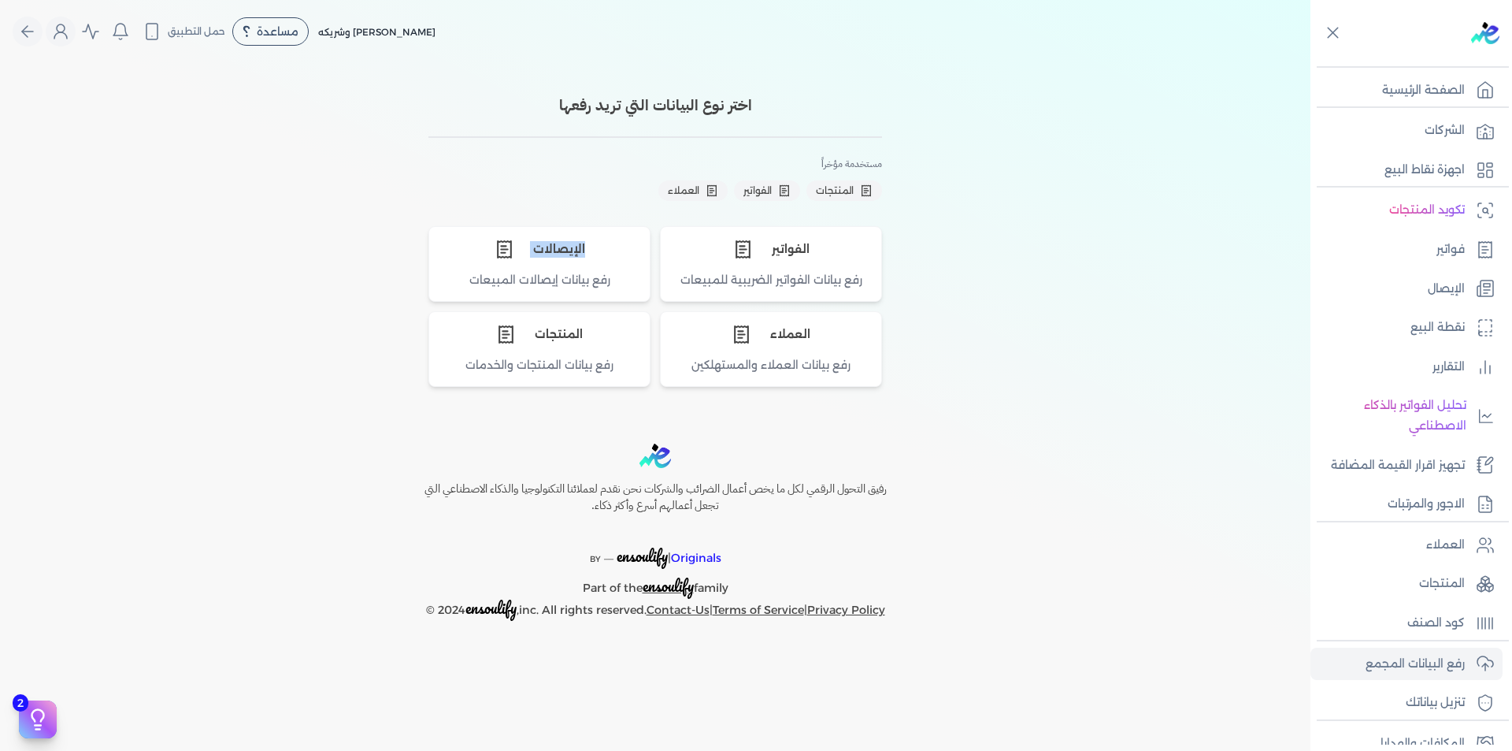
click at [365, 240] on div "اختر نوع البيانات التي تريد رفعها مستخدمة مؤخراً المنتجات الفواتير العملاء الفو…" at bounding box center [655, 234] width 693 height 305
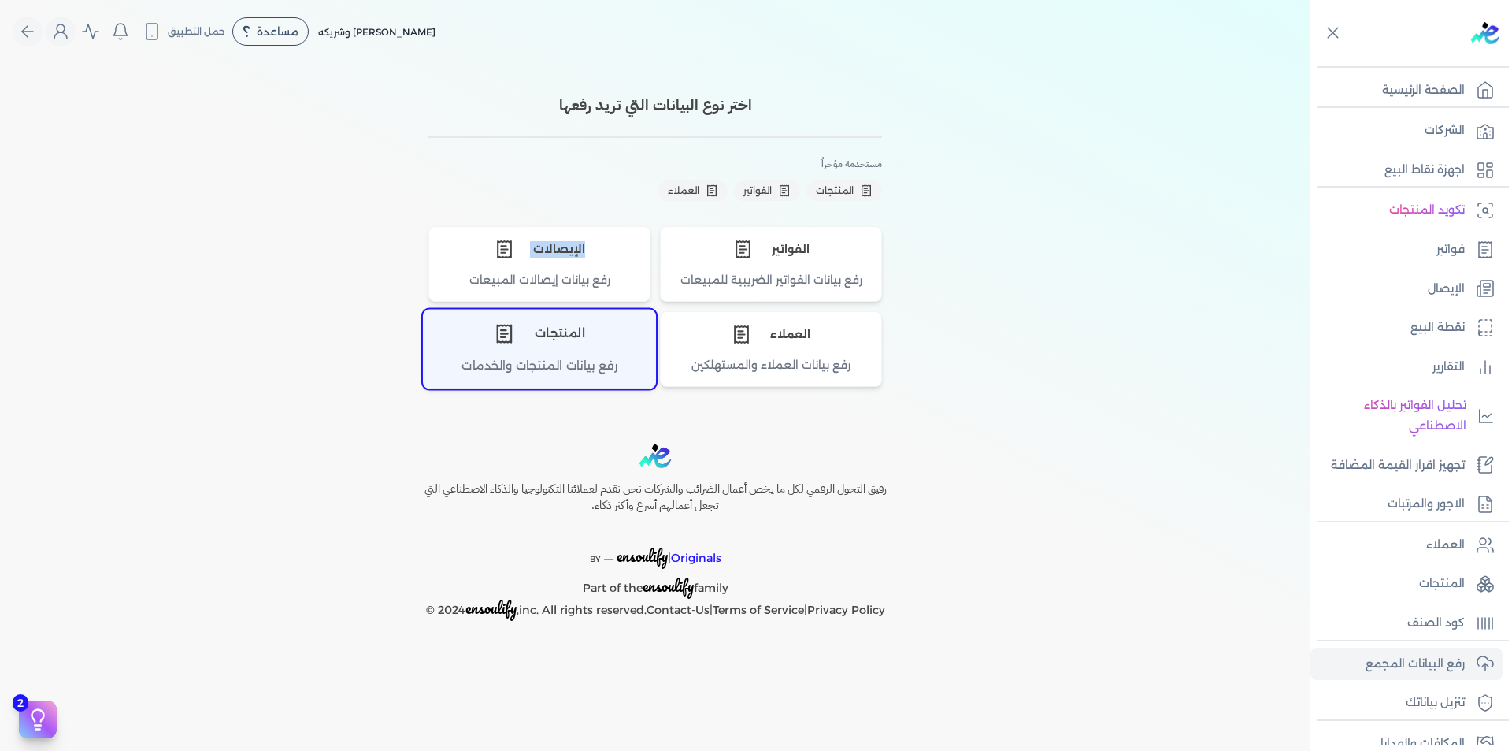
click at [565, 315] on div "المنتجات" at bounding box center [540, 333] width 232 height 47
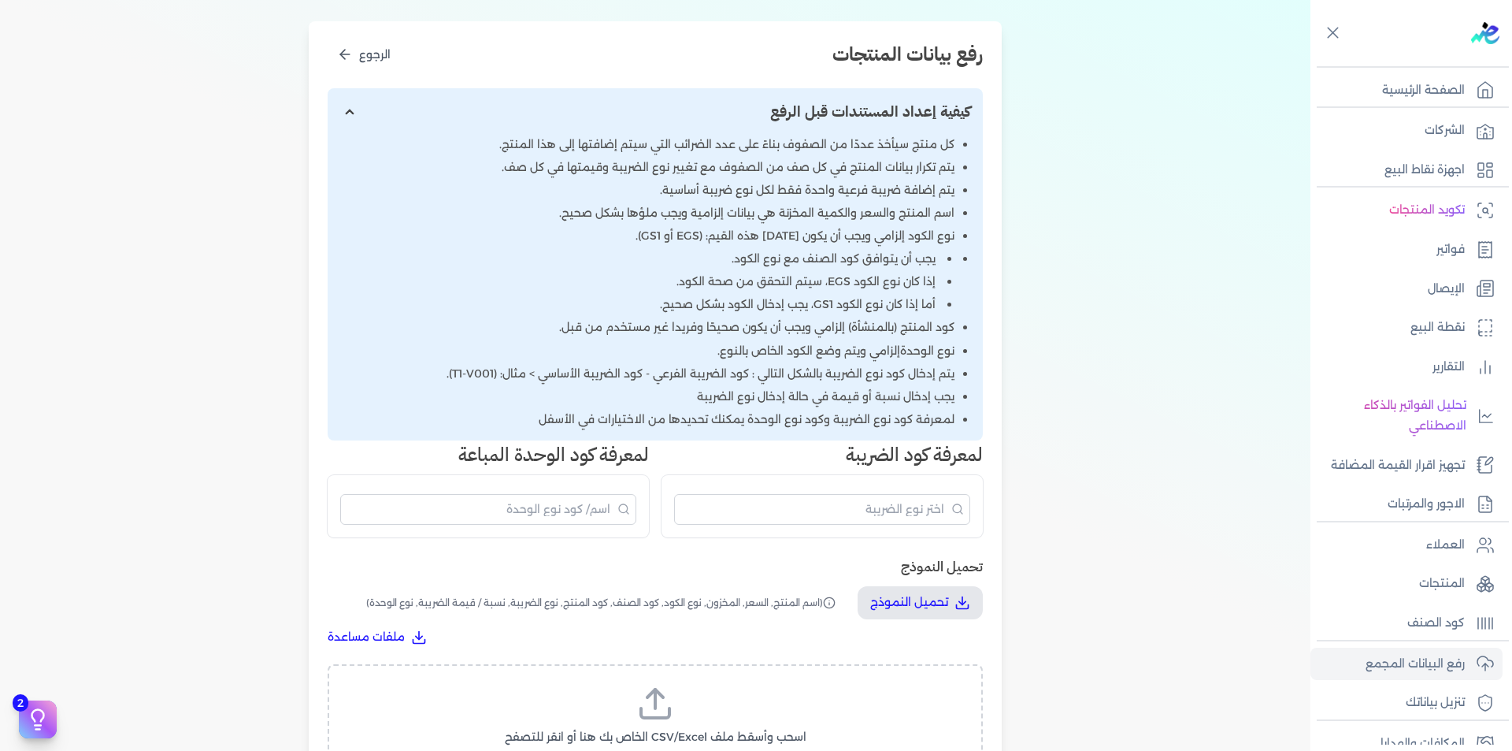
scroll to position [473, 0]
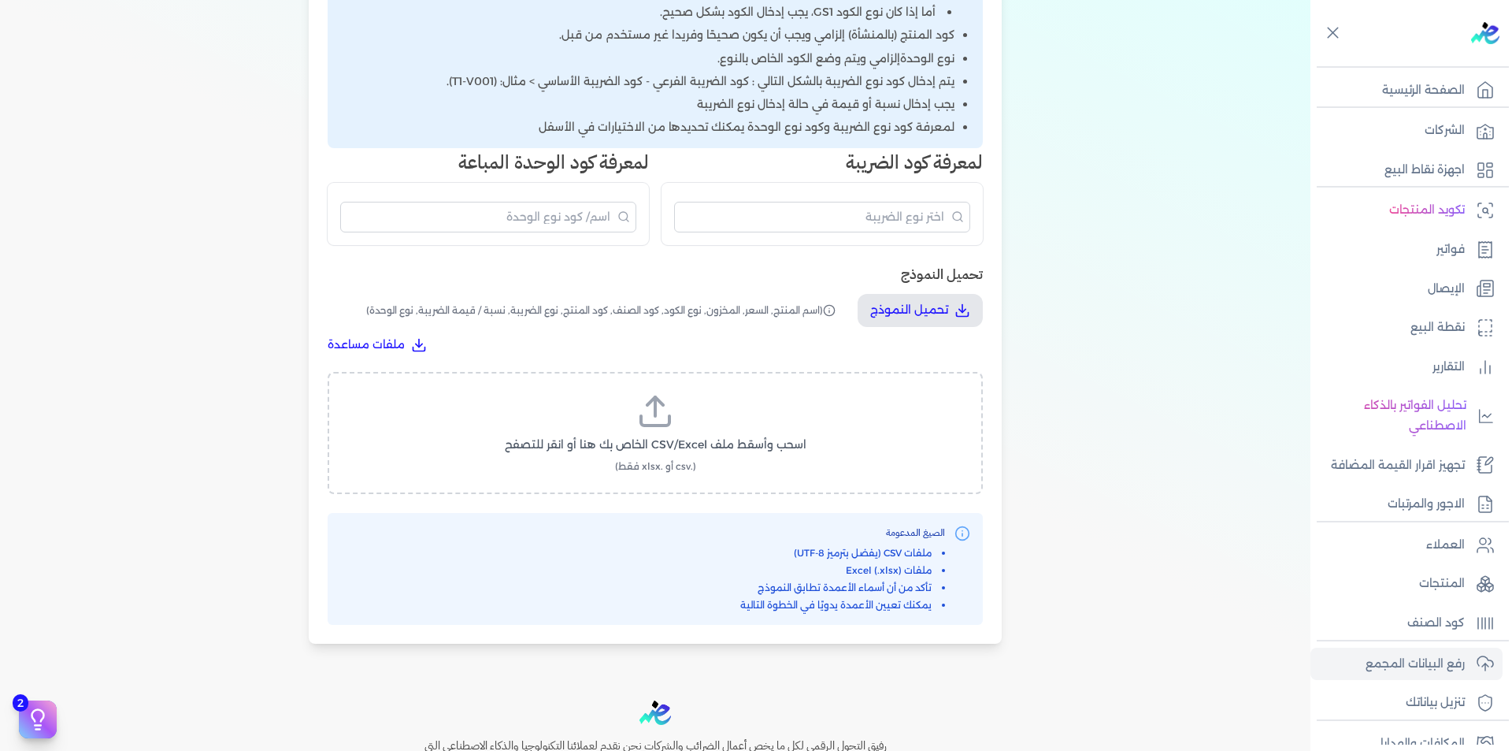
click at [692, 456] on label "اسحب وأسقط ملف CSV/Excel الخاص بك هنا أو انقر للتصفح (.csv أو .xlsx فقط)" at bounding box center [655, 432] width 614 height 81
click at [0, 0] on input "اسحب وأسقط ملف CSV/Excel الخاص بك هنا أو انقر للتصفح (.csv أو .xlsx فقط)" at bounding box center [0, 0] width 0 height 0
click at [720, 458] on span "تحميل الملف" at bounding box center [702, 459] width 66 height 17
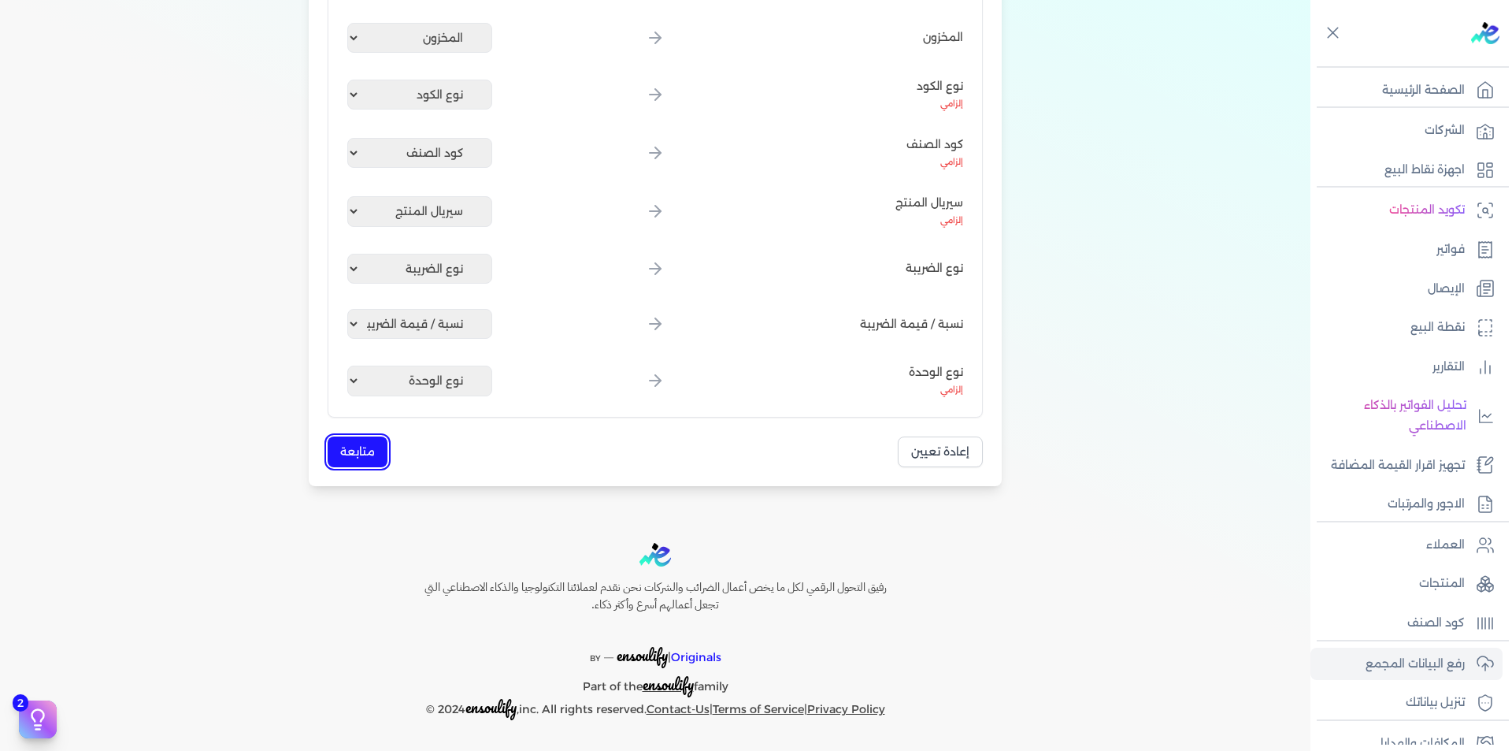
click at [366, 443] on button "متابعة" at bounding box center [358, 451] width 60 height 31
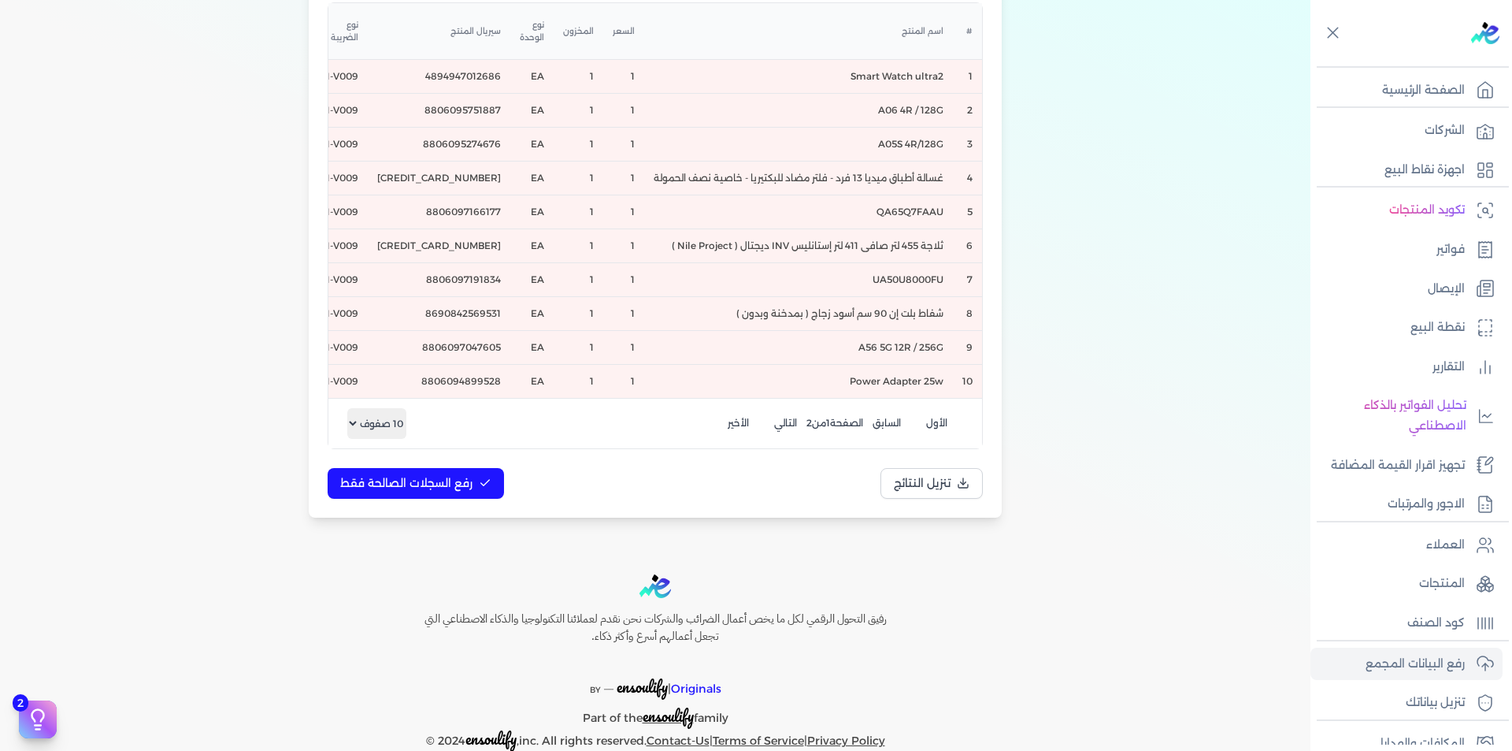
scroll to position [376, 0]
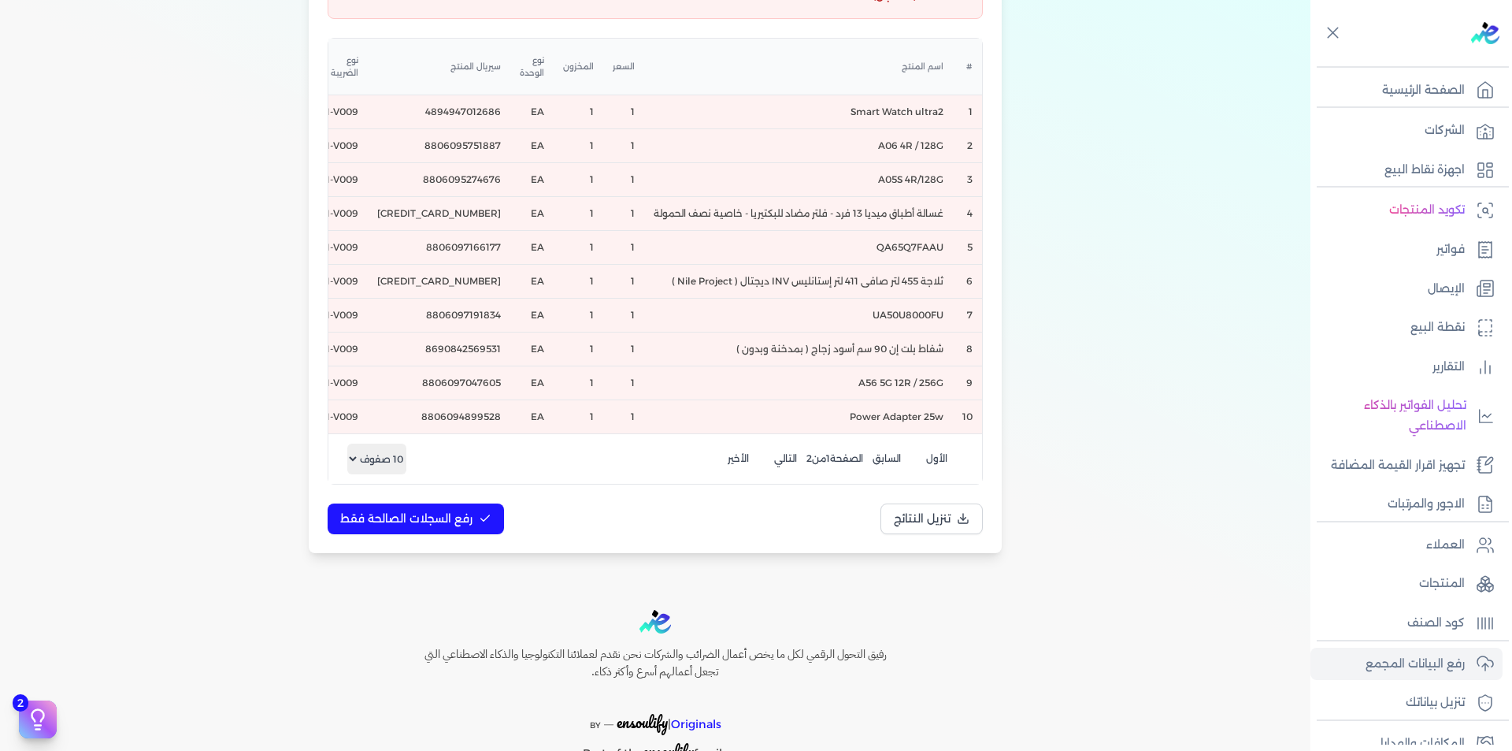
drag, startPoint x: 795, startPoint y: 447, endPoint x: 666, endPoint y: 446, distance: 129.2
click at [666, 446] on div "الأول السابق الصفحة 1 من 2 التالي الأخير 10 صفوف 25 صف 50 صف 100 صف" at bounding box center [655, 458] width 654 height 50
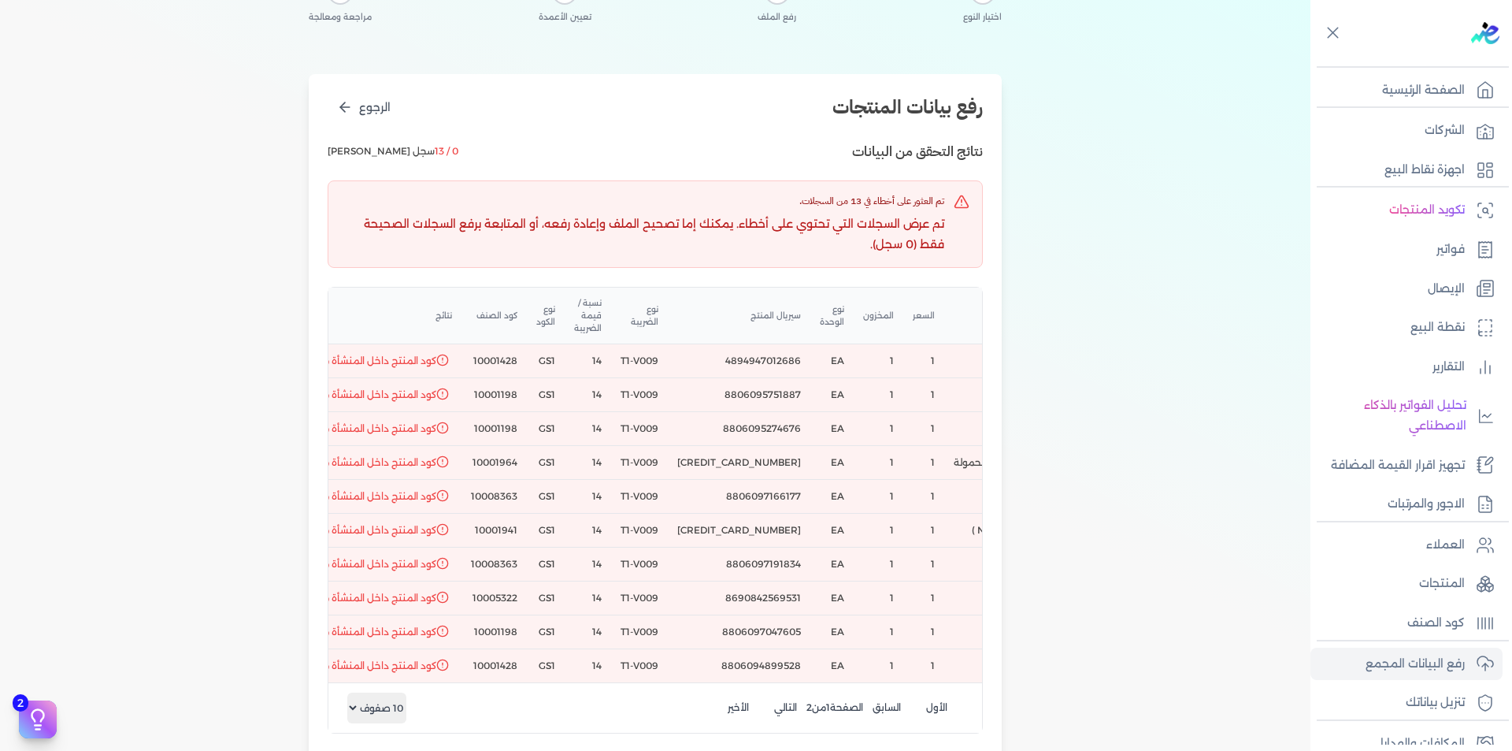
scroll to position [219, 0]
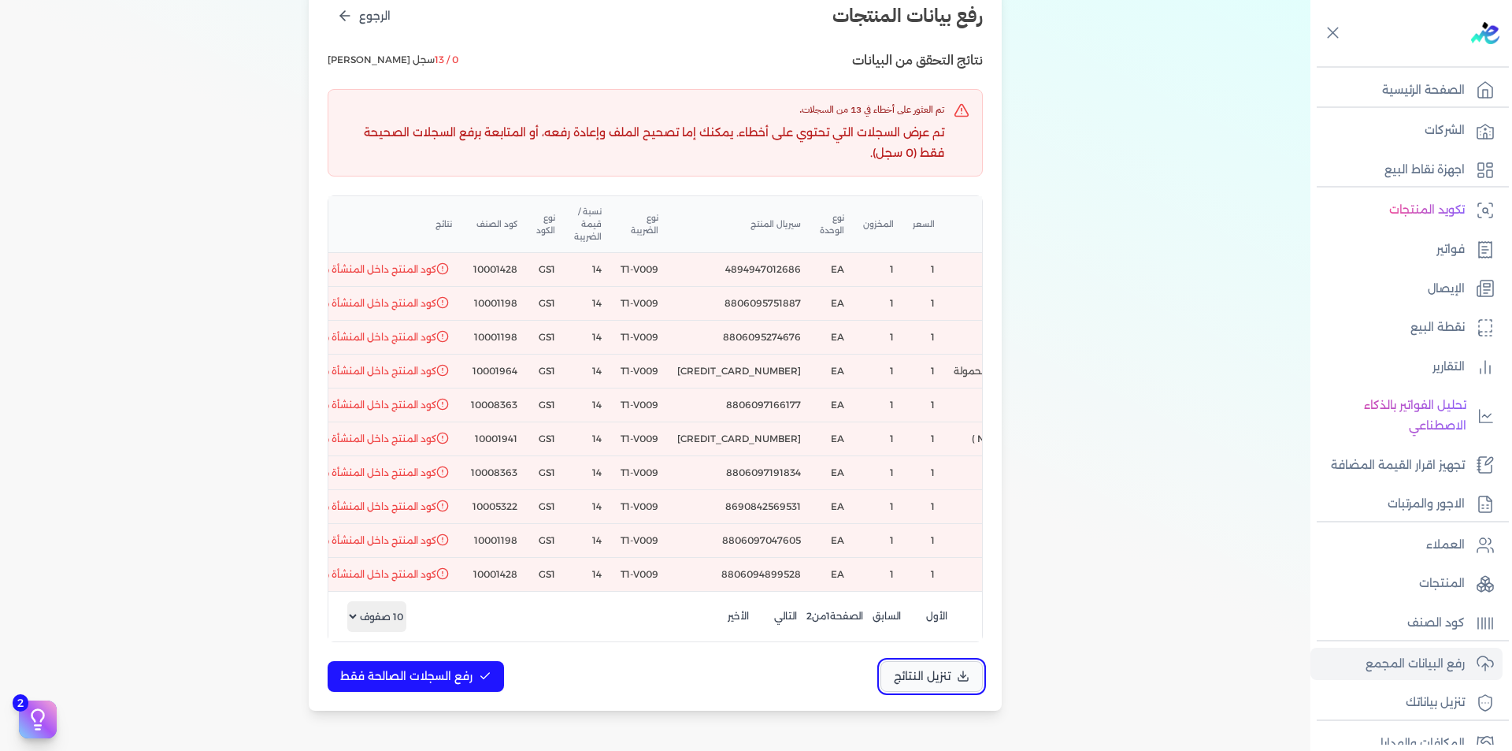
click at [906, 684] on span "تنزيل النتائج" at bounding box center [922, 676] width 57 height 17
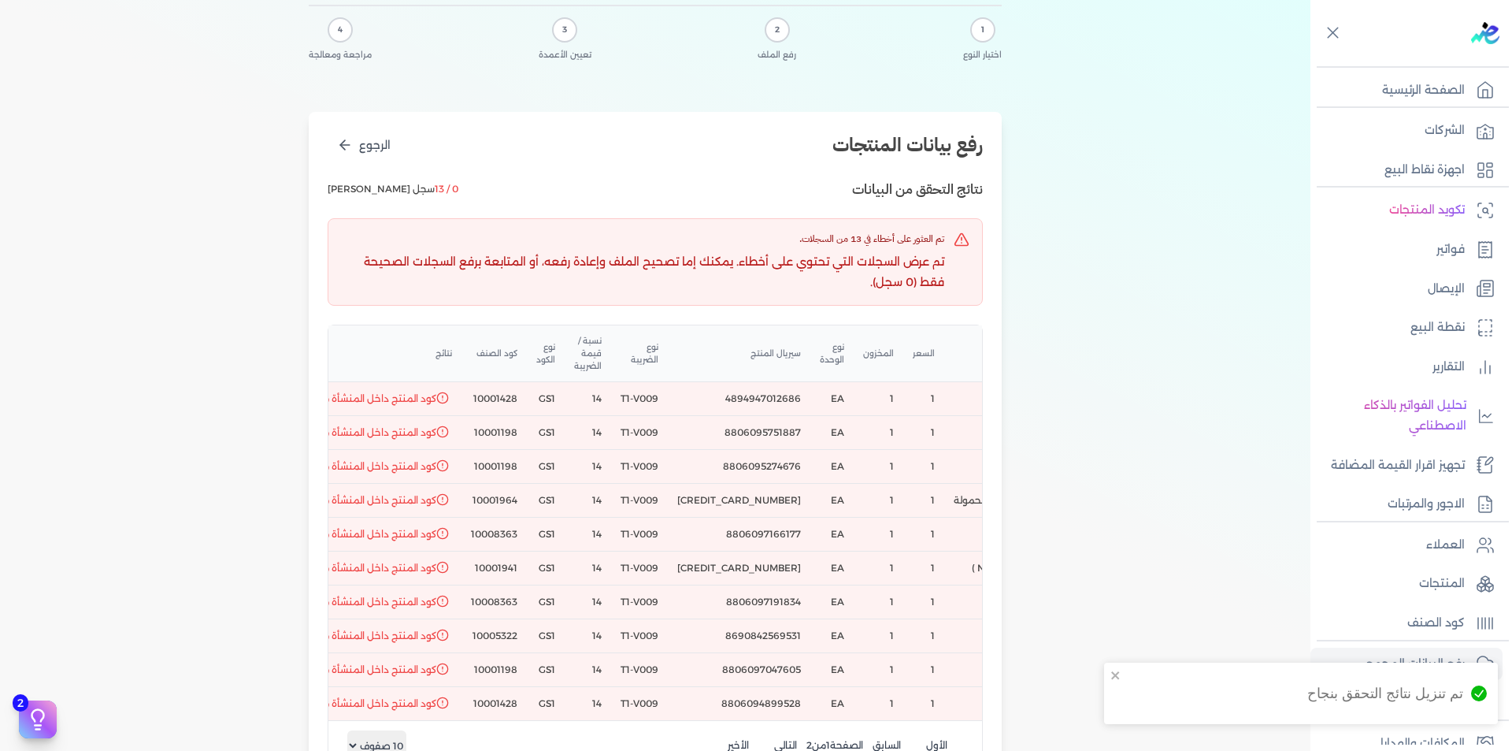
scroll to position [0, 0]
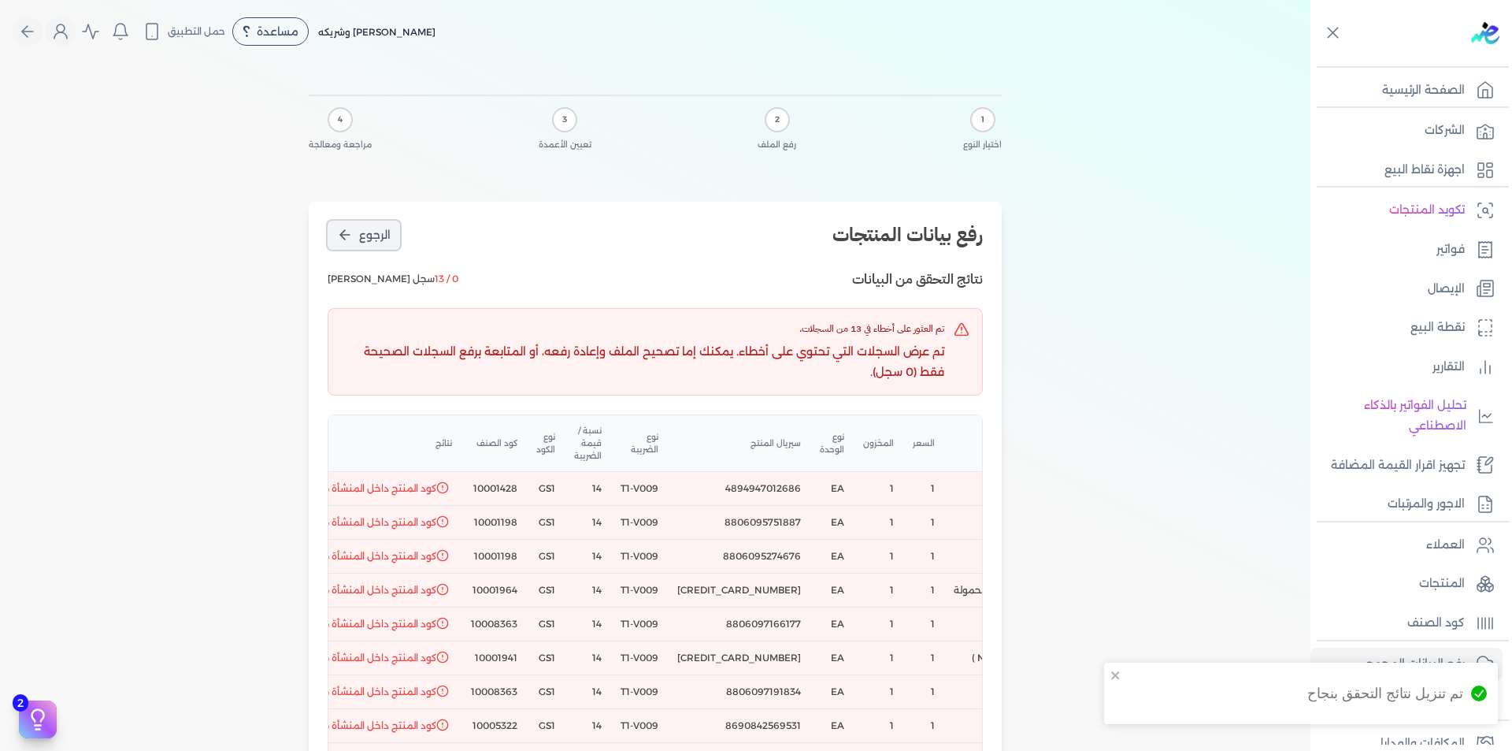
click at [353, 232] on icon "الرجوع" at bounding box center [345, 235] width 16 height 16
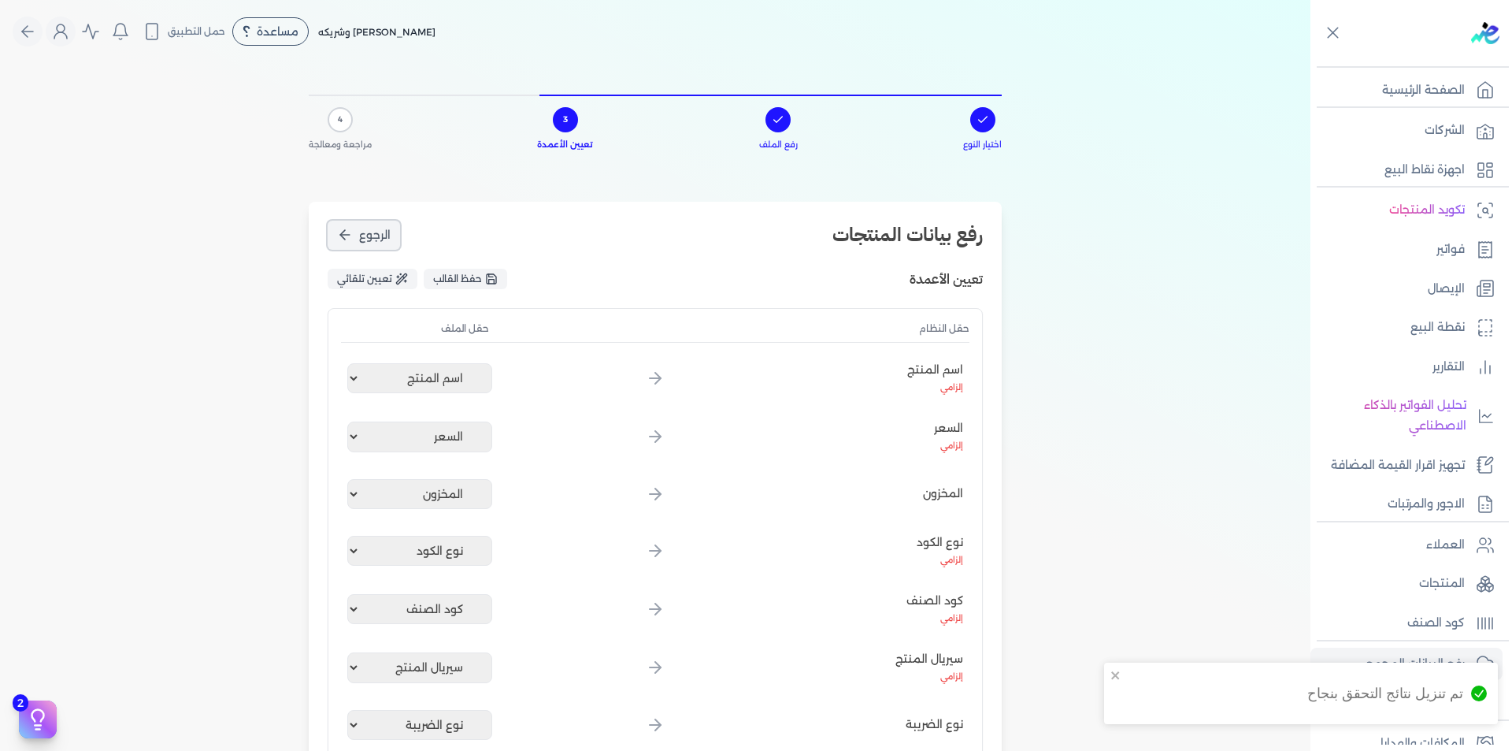
click at [350, 235] on icon "الرجوع" at bounding box center [344, 235] width 9 height 0
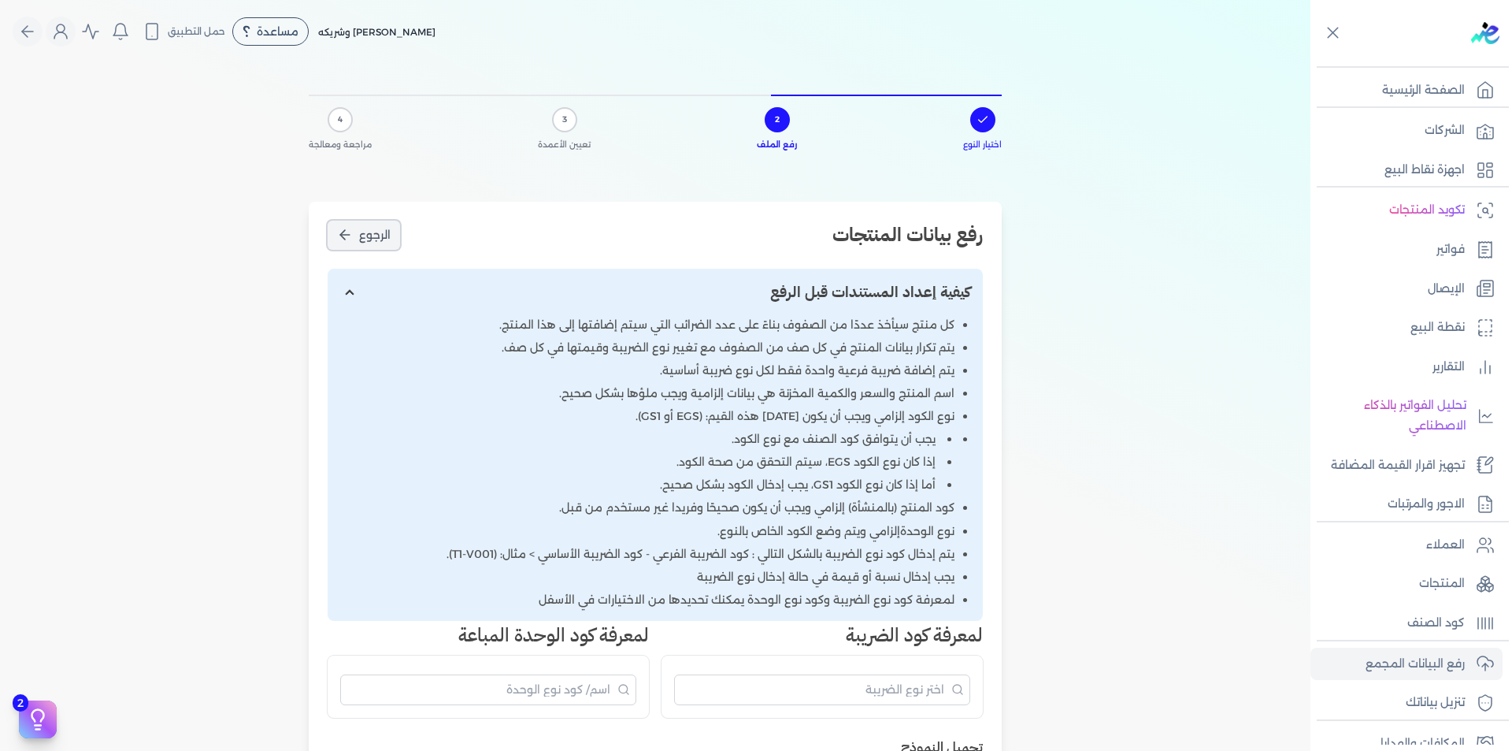
click at [350, 235] on icon "الرجوع" at bounding box center [344, 235] width 9 height 0
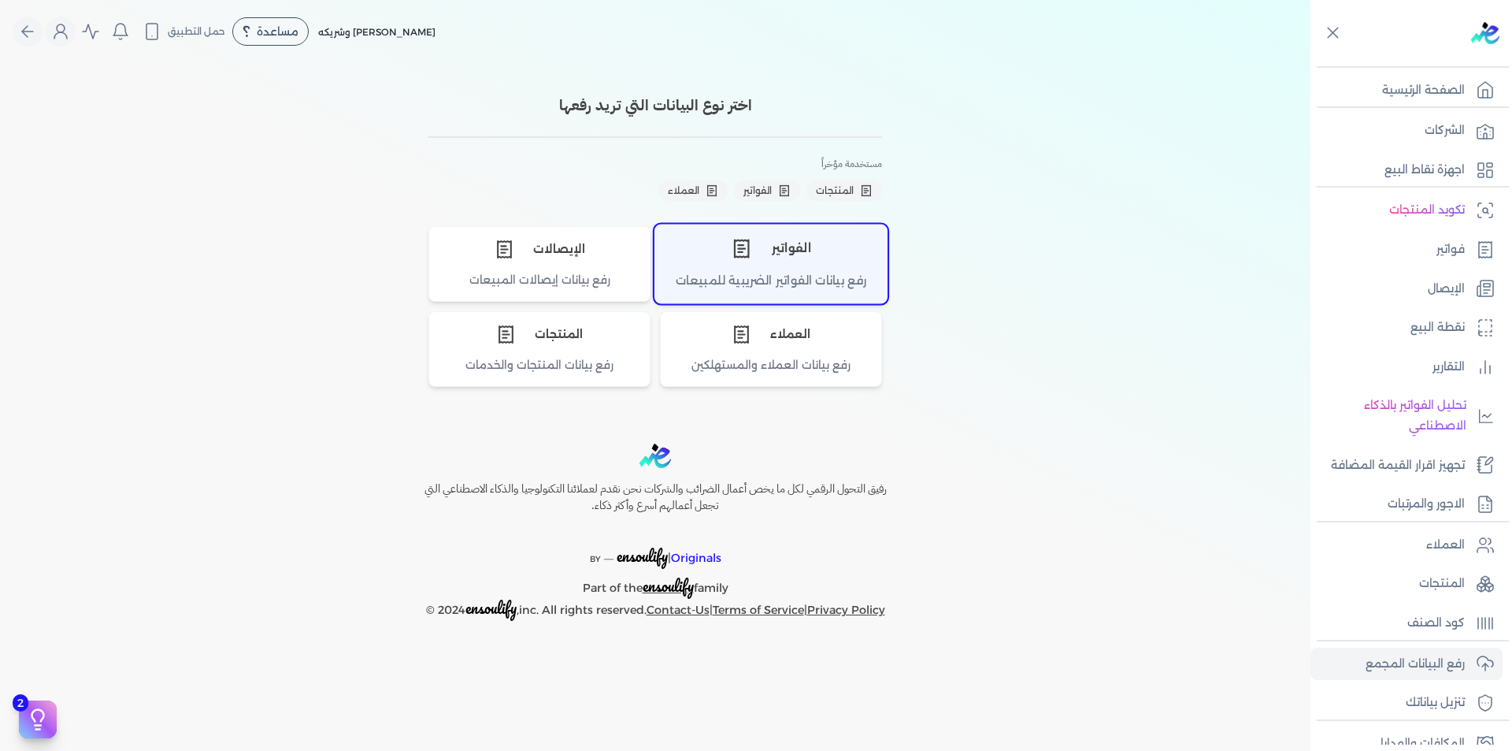
click at [796, 259] on div "الفواتير" at bounding box center [771, 247] width 232 height 47
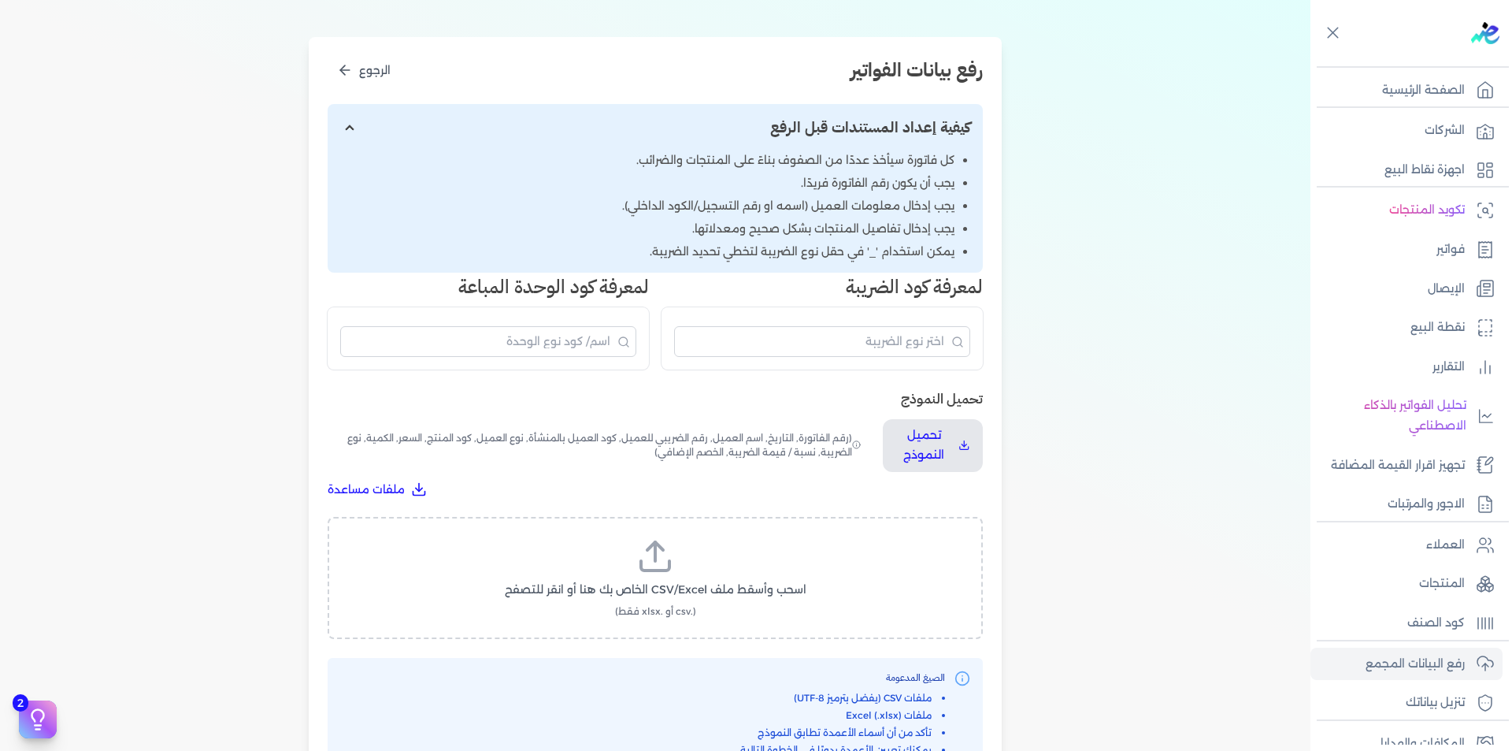
scroll to position [315, 0]
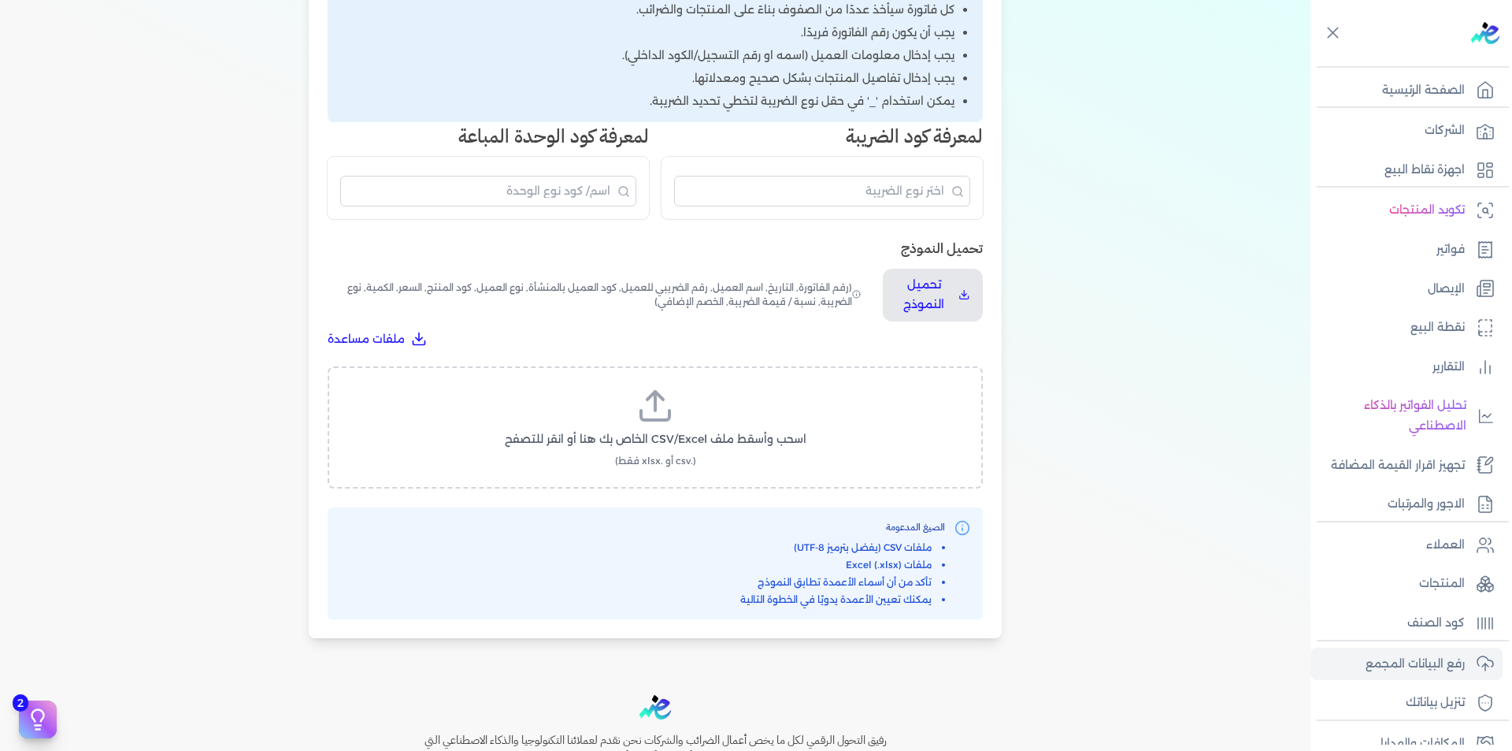
click at [647, 391] on icon at bounding box center [655, 406] width 38 height 38
click at [0, 0] on input "اسحب وأسقط ملف CSV/Excel الخاص بك هنا أو انقر للتصفح (.csv أو .xlsx فقط)" at bounding box center [0, 0] width 0 height 0
click at [684, 450] on span "تحميل الملف" at bounding box center [702, 454] width 66 height 17
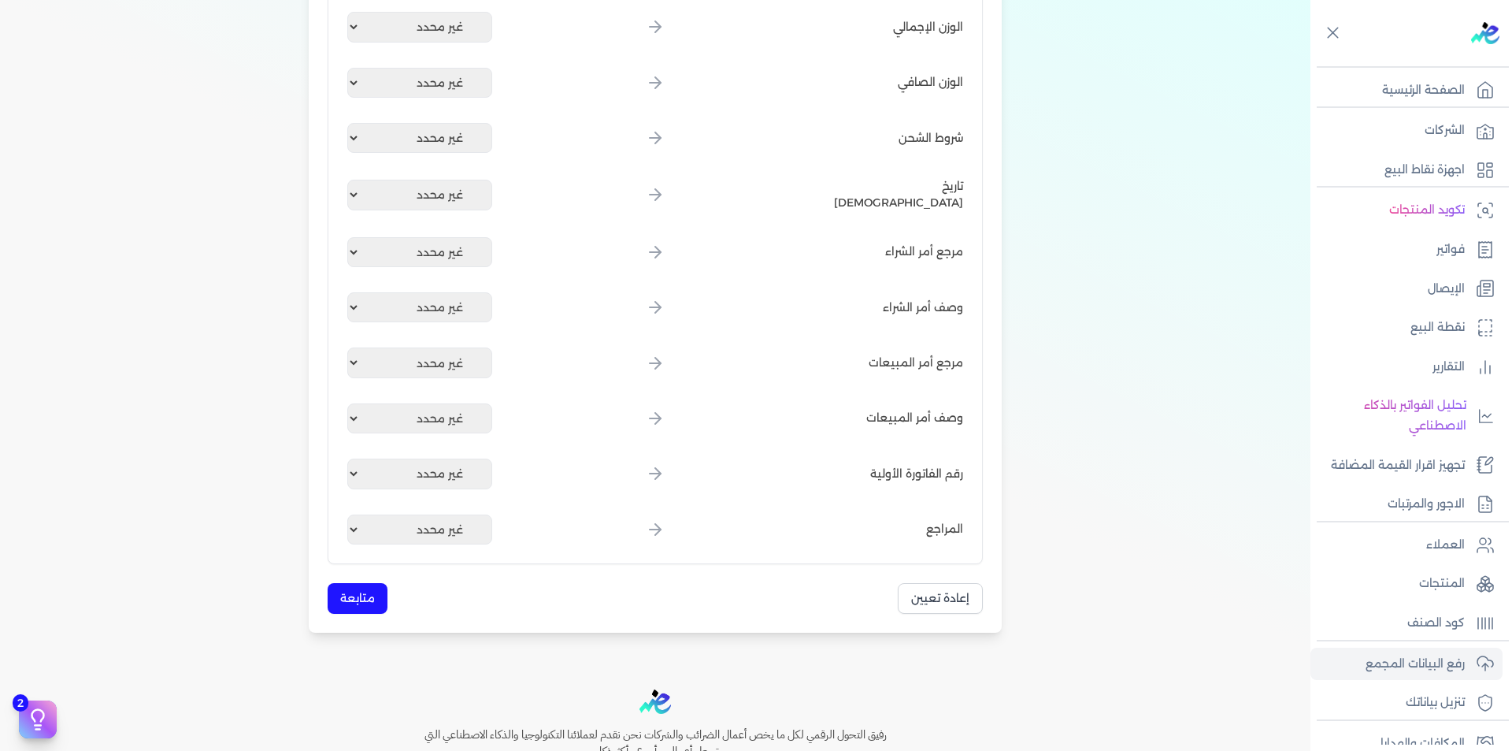
scroll to position [1892, 0]
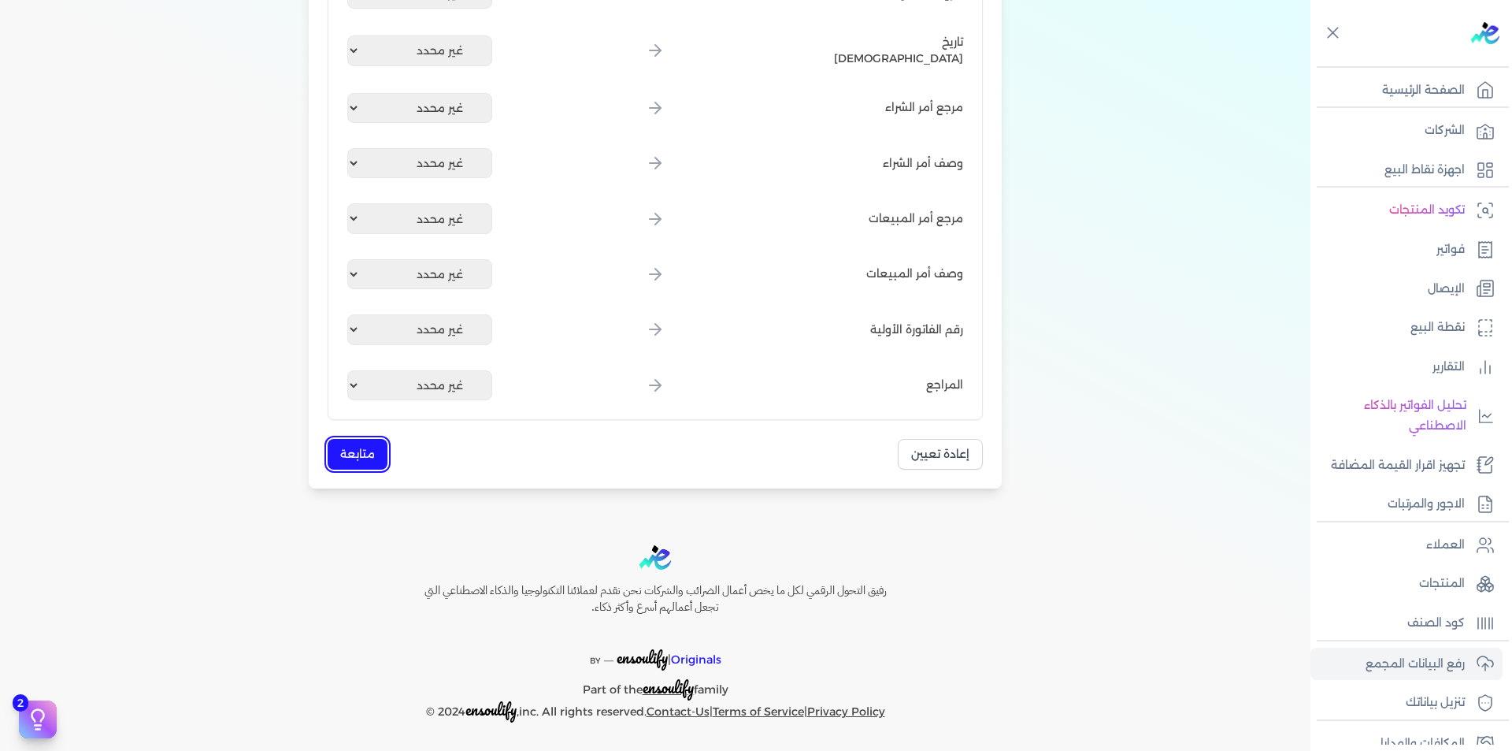
click at [357, 445] on button "متابعة" at bounding box center [358, 454] width 60 height 31
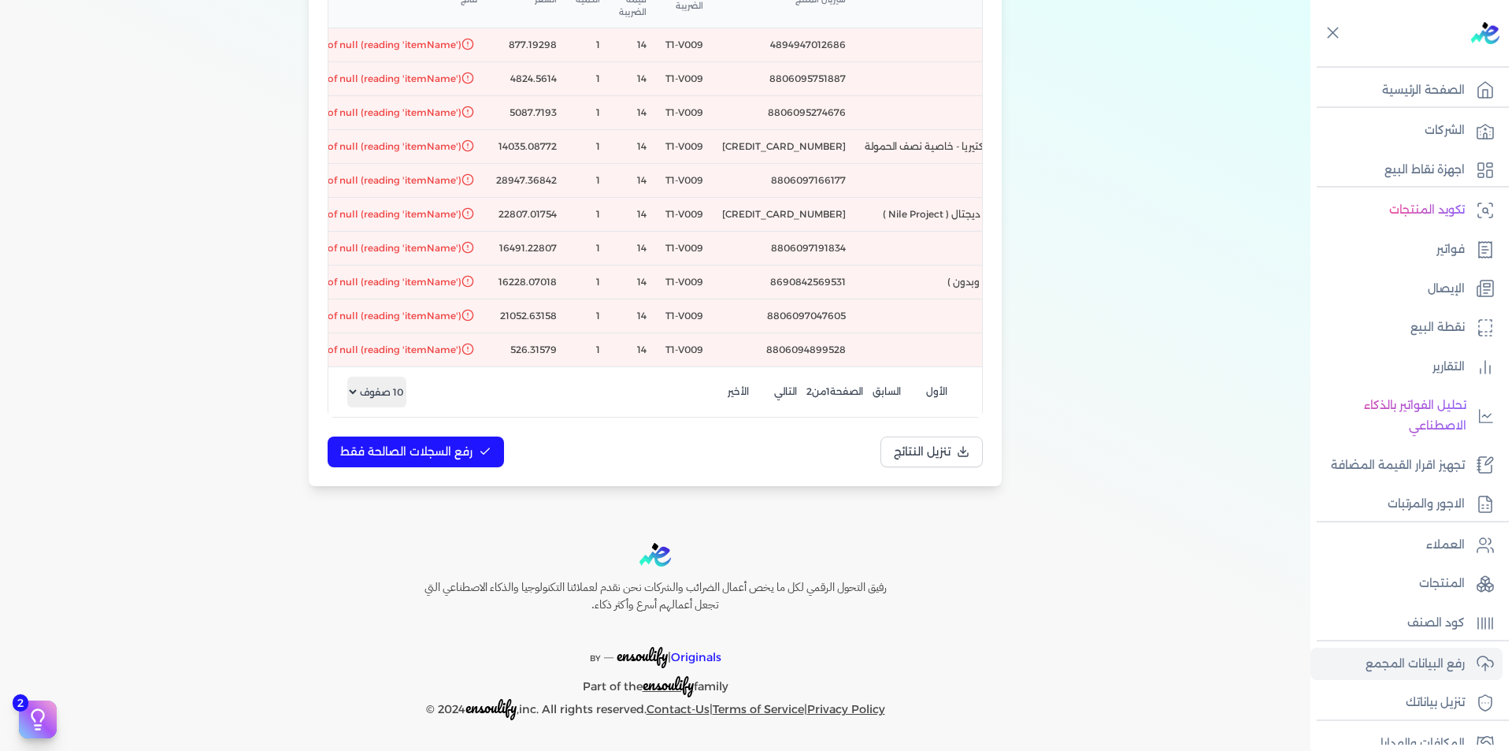
scroll to position [0, -677]
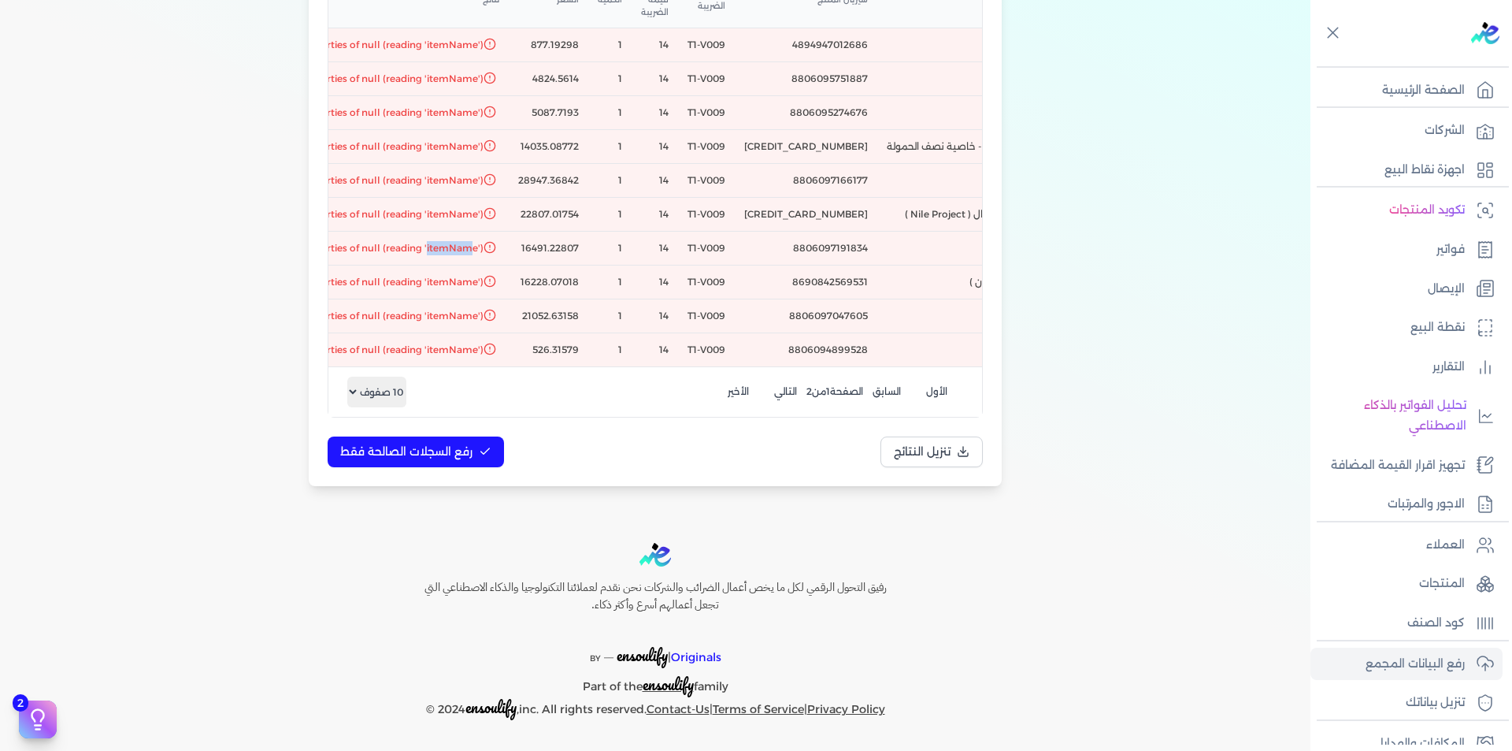
drag, startPoint x: 528, startPoint y: 238, endPoint x: 573, endPoint y: 235, distance: 44.2
click at [484, 241] on span "Cannot read properties of null (reading 'itemName')" at bounding box center [361, 248] width 246 height 14
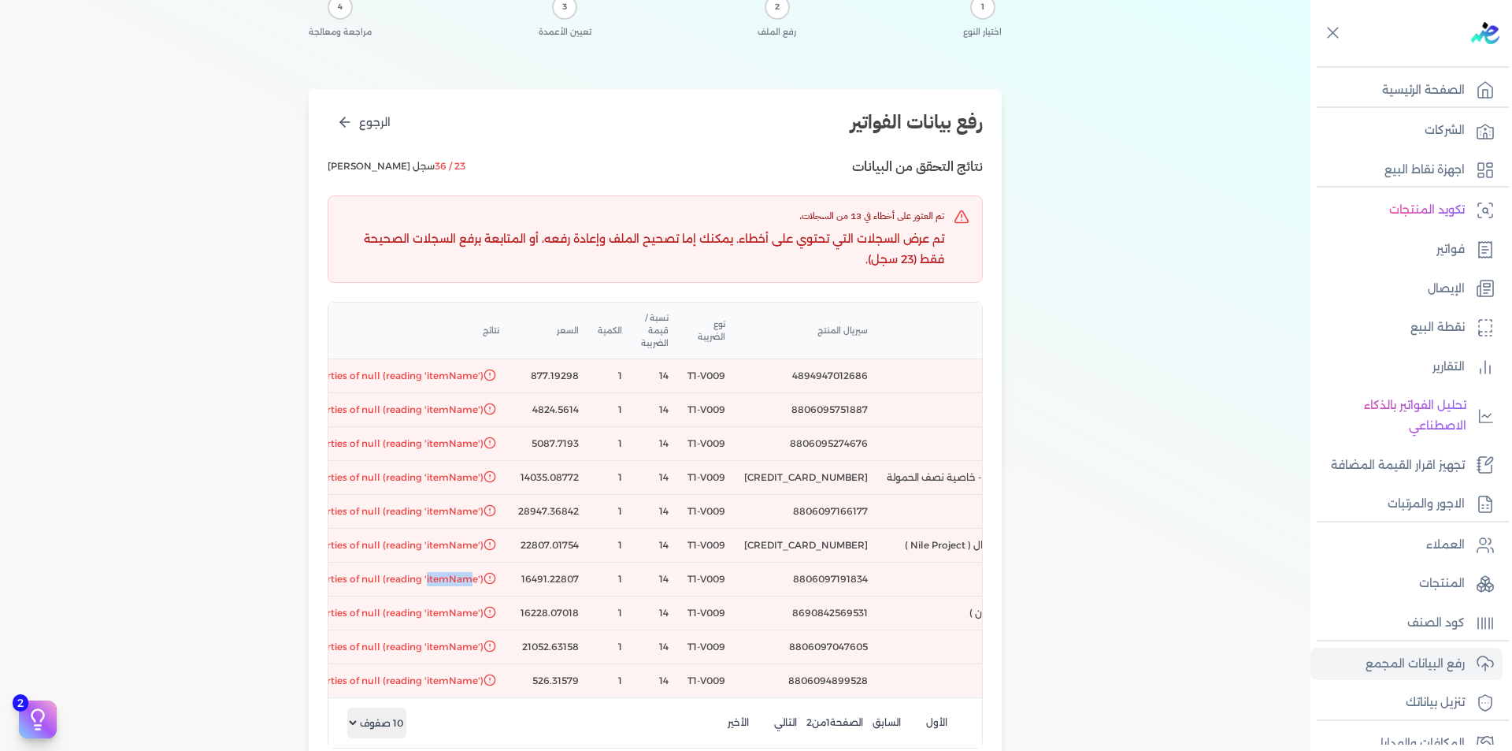
scroll to position [140, 0]
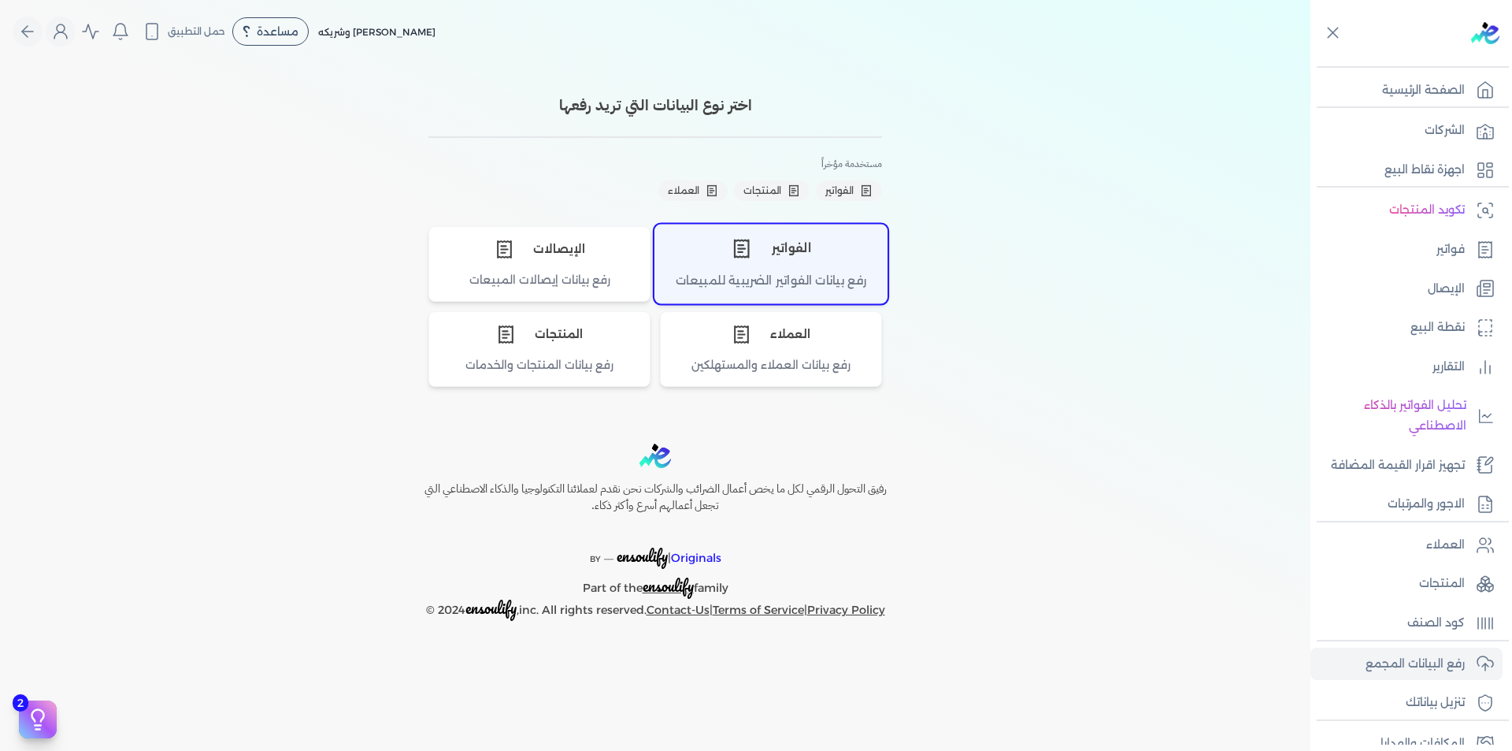
click at [767, 274] on div "رفع بيانات الفواتير الضريبية للمبيعات" at bounding box center [771, 287] width 232 height 31
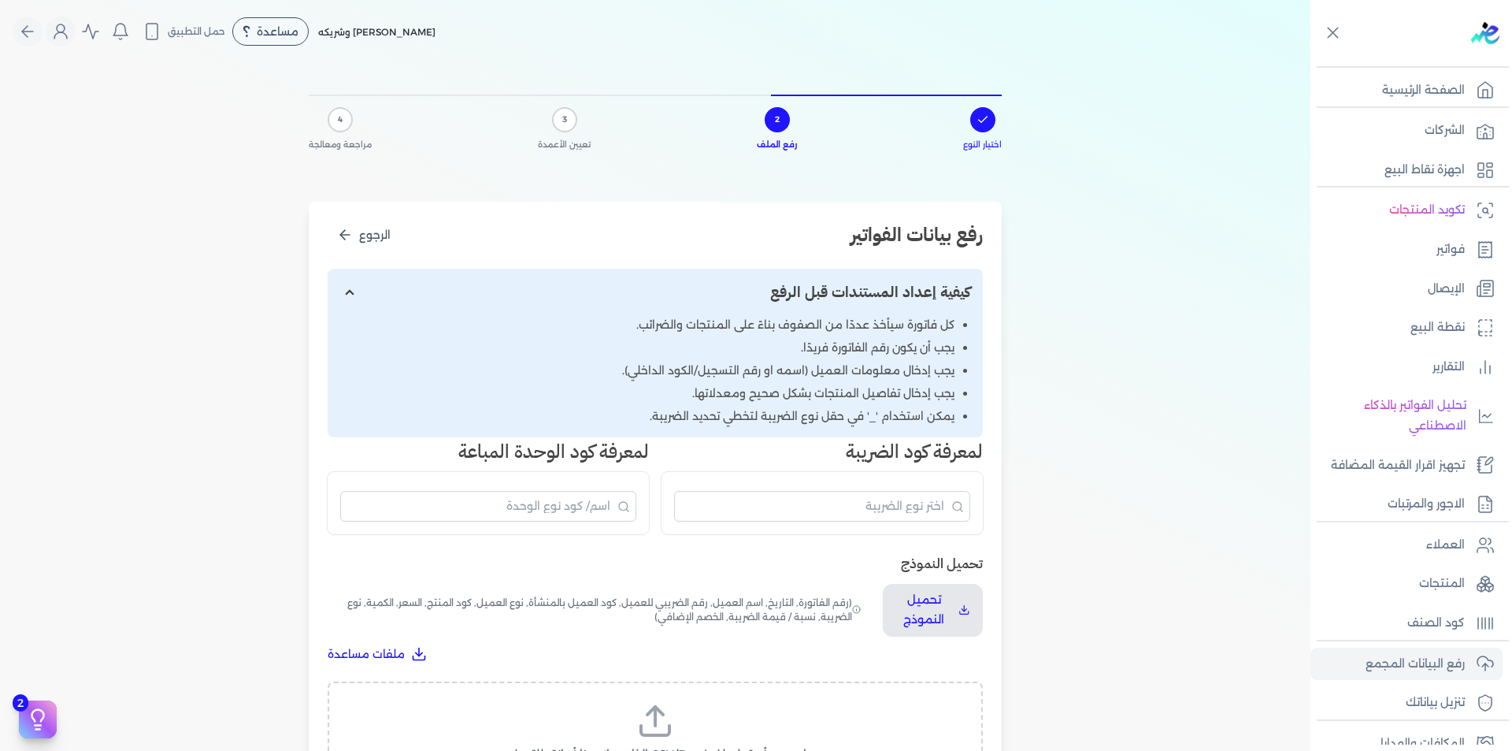
scroll to position [394, 0]
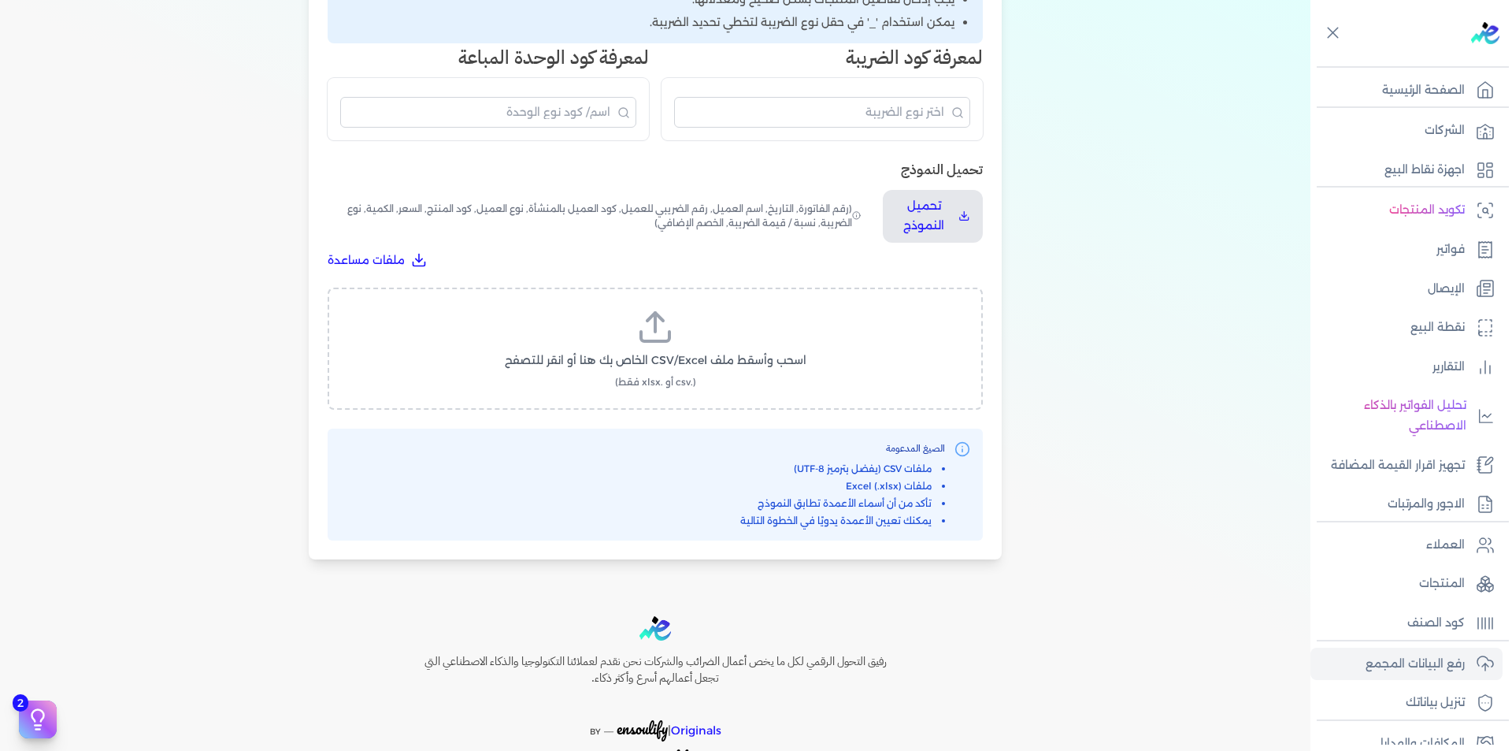
click at [680, 358] on span "اسحب وأسقط ملف CSV/Excel الخاص بك هنا أو انقر للتصفح" at bounding box center [656, 360] width 302 height 17
click at [0, 0] on input "اسحب وأسقط ملف CSV/Excel الخاص بك هنا أو انقر للتصفح (.csv أو .xlsx فقط)" at bounding box center [0, 0] width 0 height 0
click at [1461, 583] on p "المنتجات" at bounding box center [1442, 583] width 46 height 20
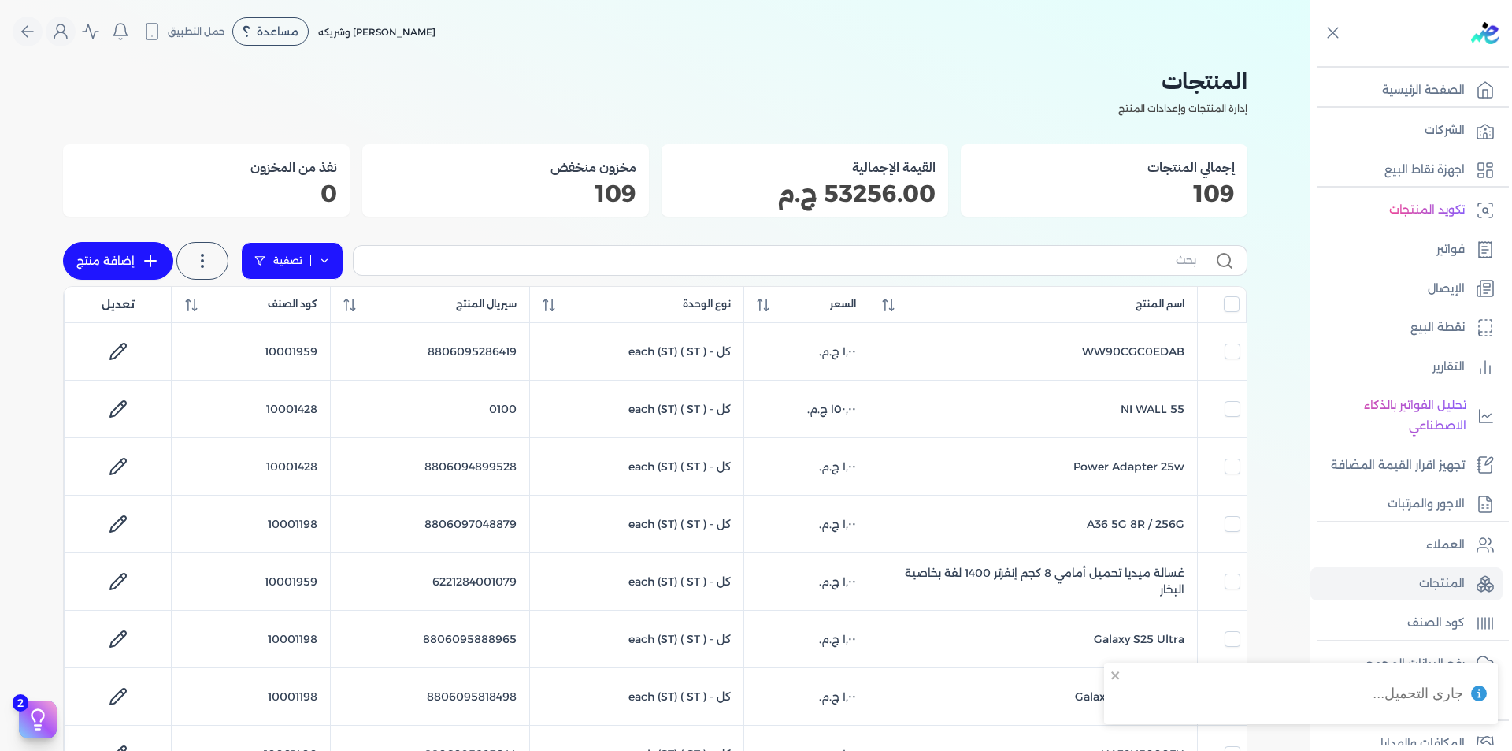
click at [327, 254] on link "تصفية" at bounding box center [292, 261] width 102 height 38
click at [312, 315] on button "اضافة تصفية" at bounding box center [304, 310] width 95 height 19
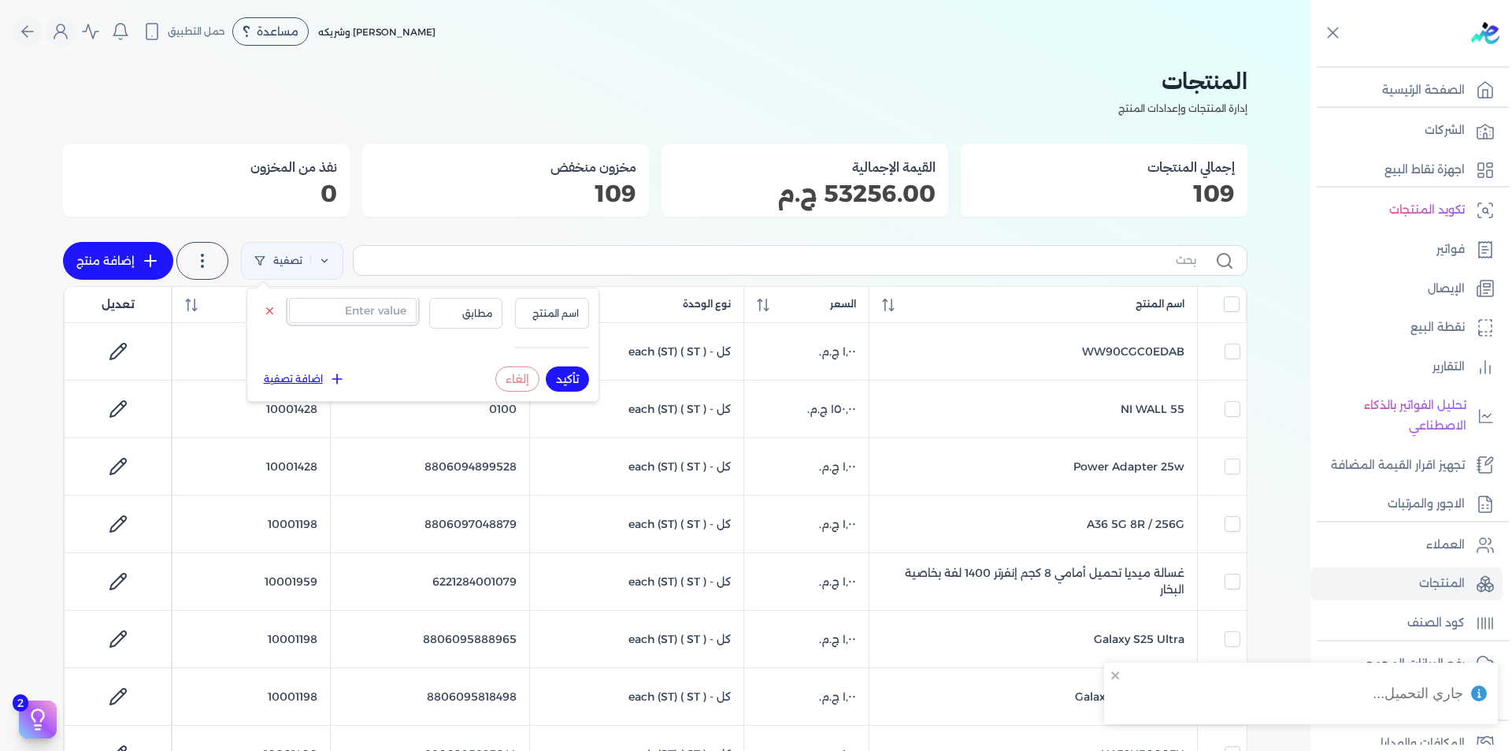
click at [334, 315] on input "text" at bounding box center [353, 310] width 128 height 25
paste input "4894947012686"
type input "4894947012686"
drag, startPoint x: 544, startPoint y: 301, endPoint x: 560, endPoint y: 325, distance: 29.1
click at [545, 303] on button "اسم المنتج" at bounding box center [552, 313] width 74 height 30
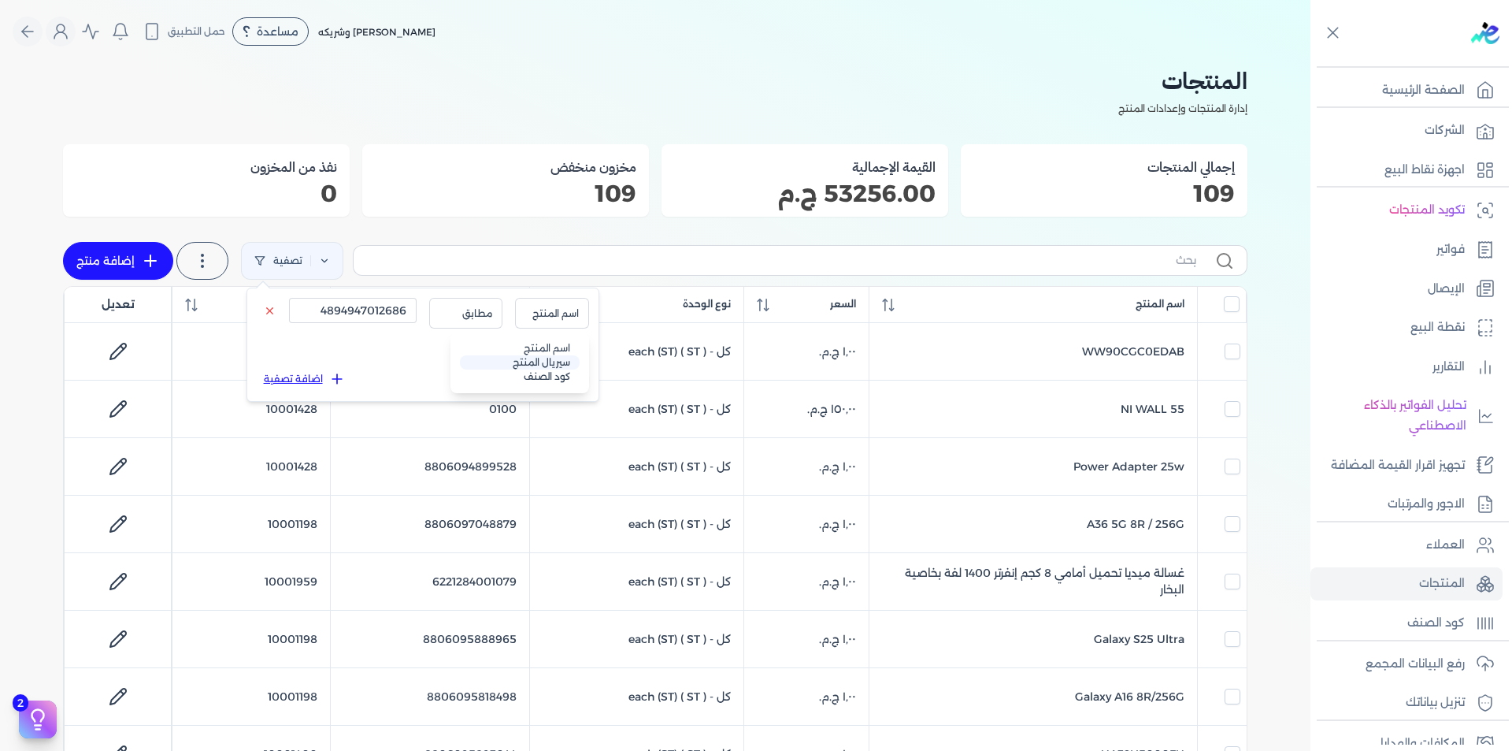
click at [569, 363] on li "سيريال المنتج" at bounding box center [520, 362] width 120 height 14
click at [571, 377] on button "تأكيد" at bounding box center [567, 378] width 43 height 25
checkbox input "false"
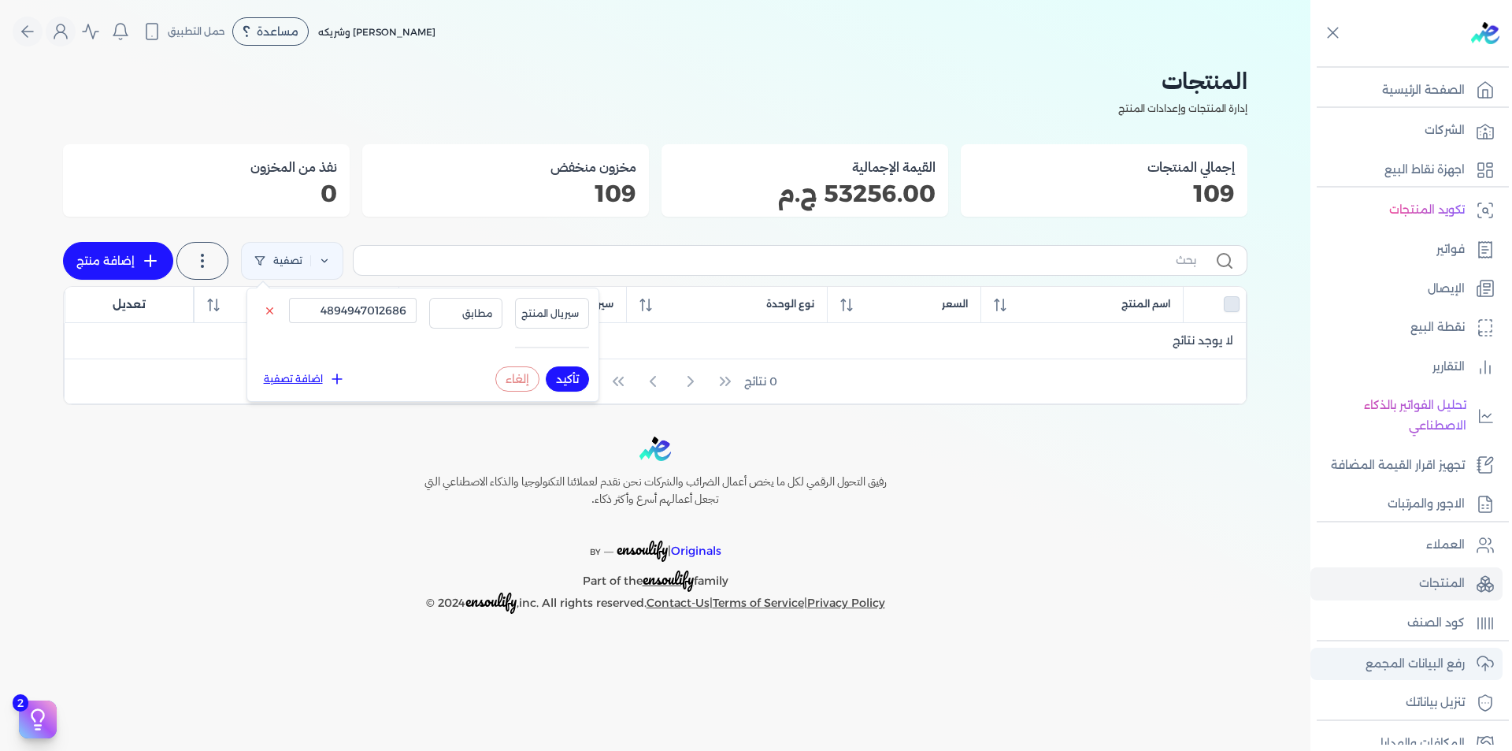
click at [1442, 662] on p "رفع البيانات المجمع" at bounding box center [1415, 664] width 99 height 20
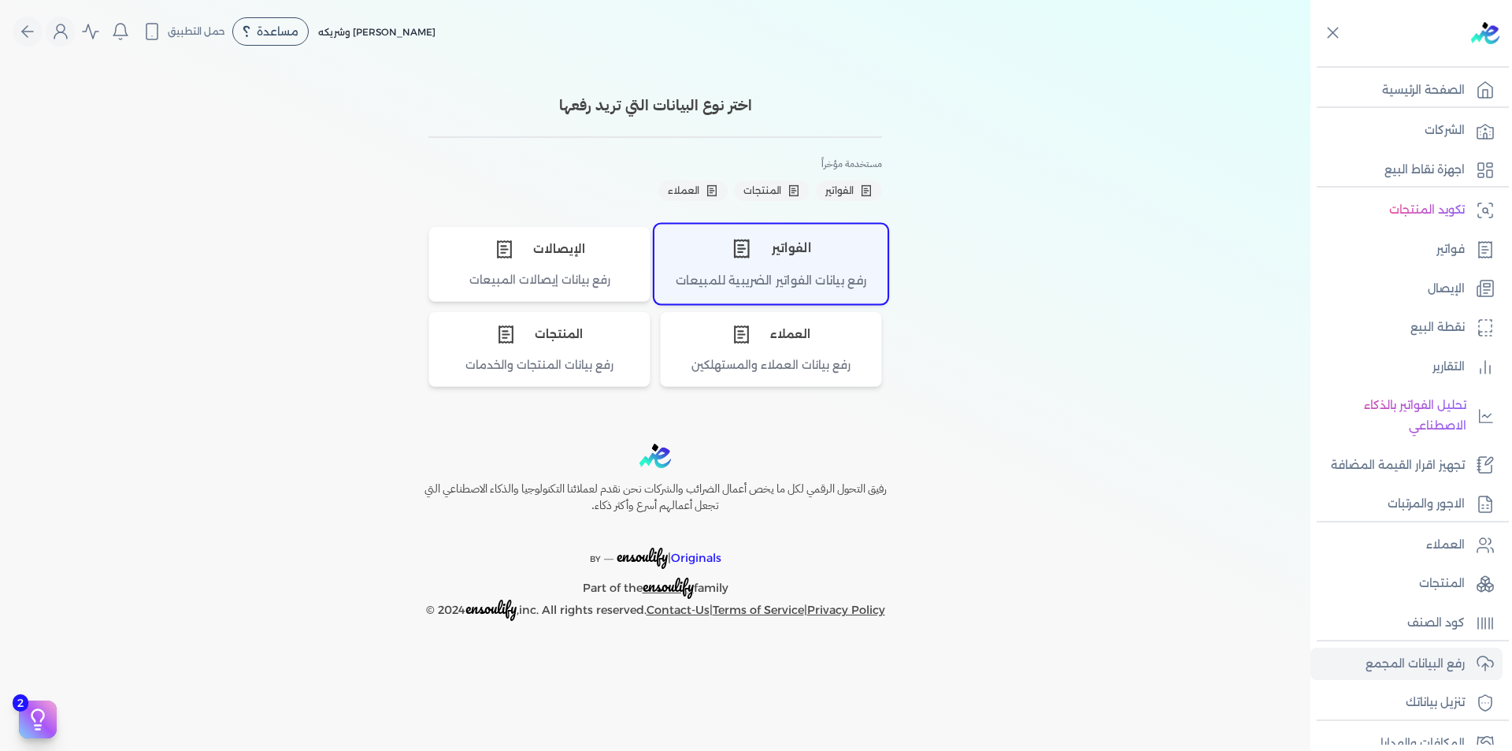
click at [773, 242] on div "الفواتير" at bounding box center [771, 247] width 232 height 47
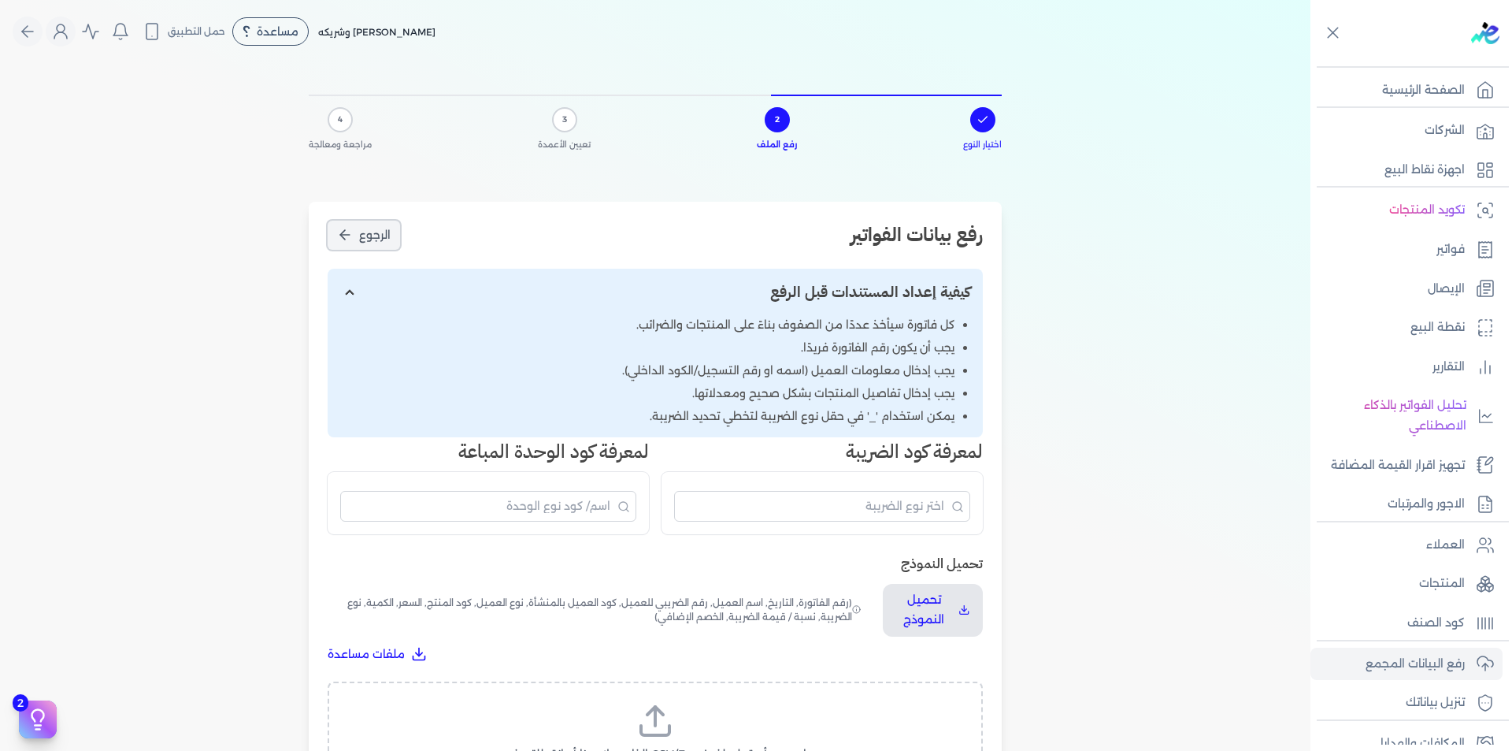
click at [352, 236] on icon "الرجوع" at bounding box center [345, 235] width 16 height 16
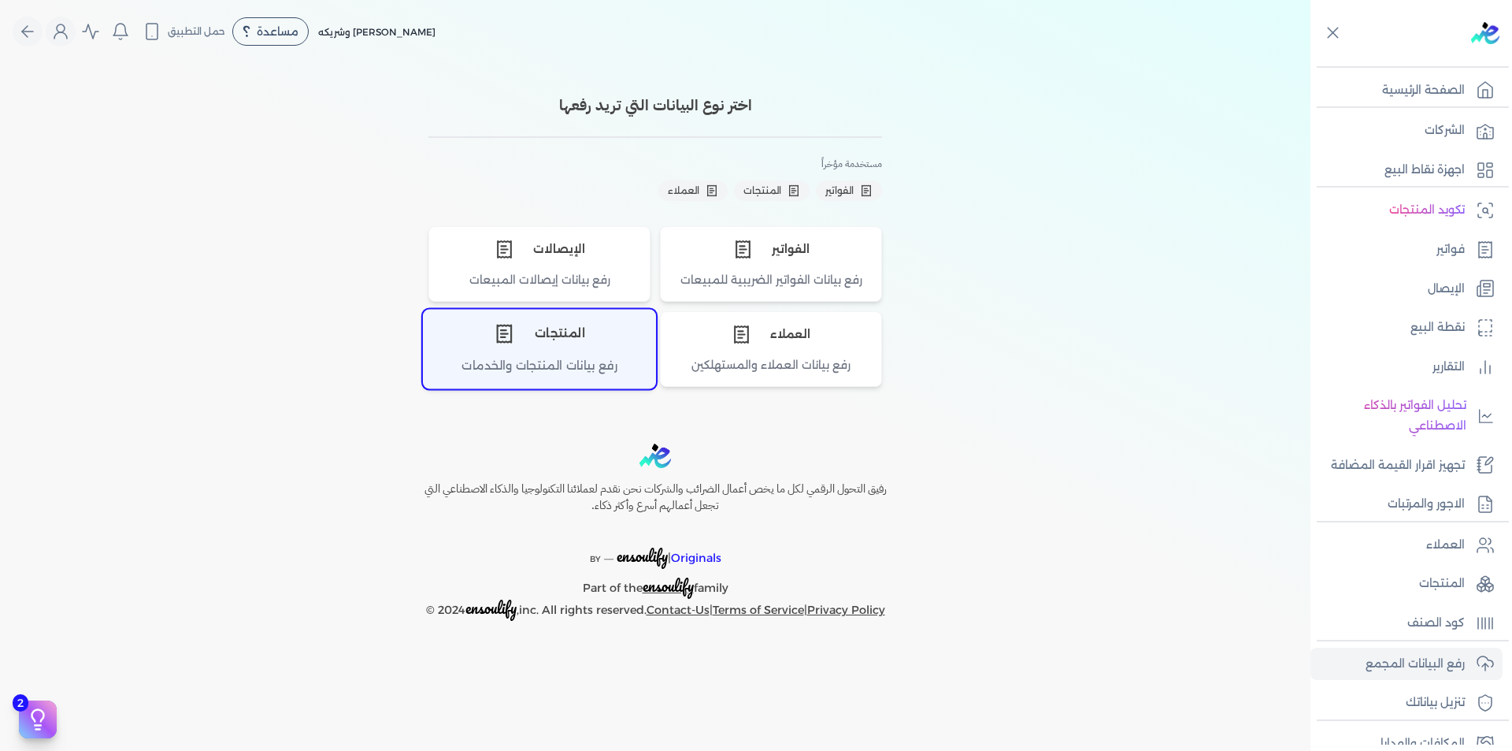
click at [608, 354] on div "المنتجات" at bounding box center [540, 333] width 232 height 47
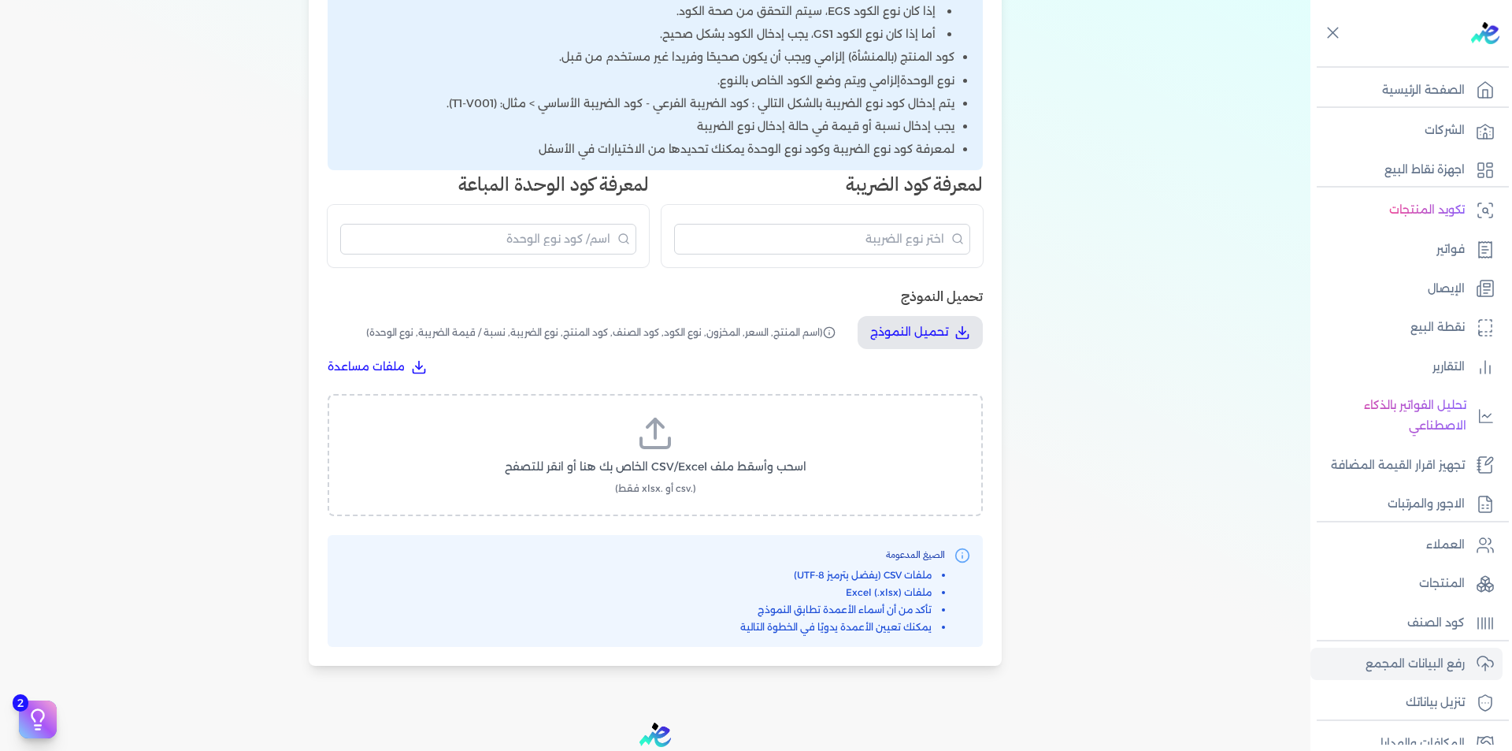
scroll to position [551, 0]
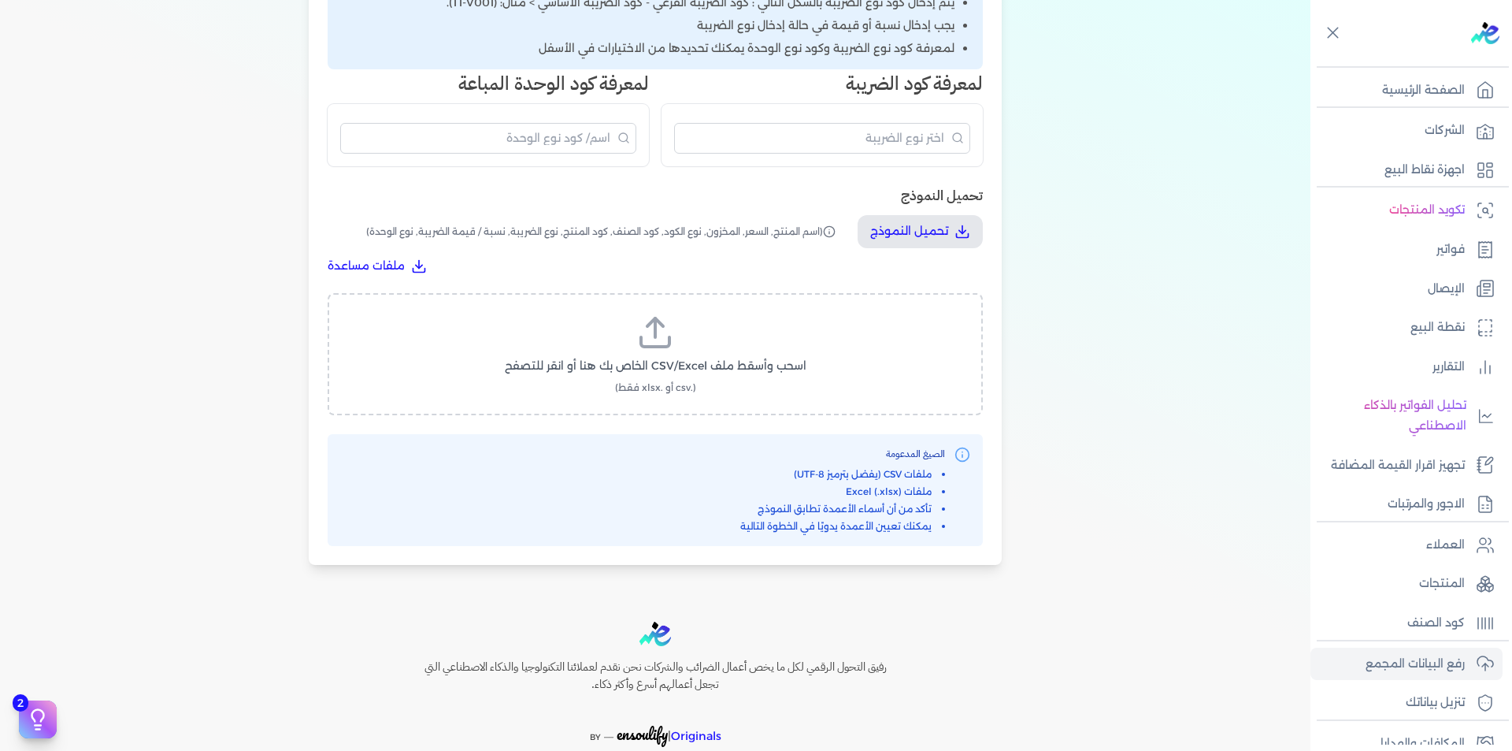
click at [659, 371] on span "اسحب وأسقط ملف CSV/Excel الخاص بك هنا أو انقر للتصفح" at bounding box center [656, 366] width 302 height 17
click at [0, 0] on input "اسحب وأسقط ملف CSV/Excel الخاص بك هنا أو انقر للتصفح (.csv أو .xlsx فقط)" at bounding box center [0, 0] width 0 height 0
click at [725, 386] on span "تحميل الملف" at bounding box center [702, 381] width 66 height 17
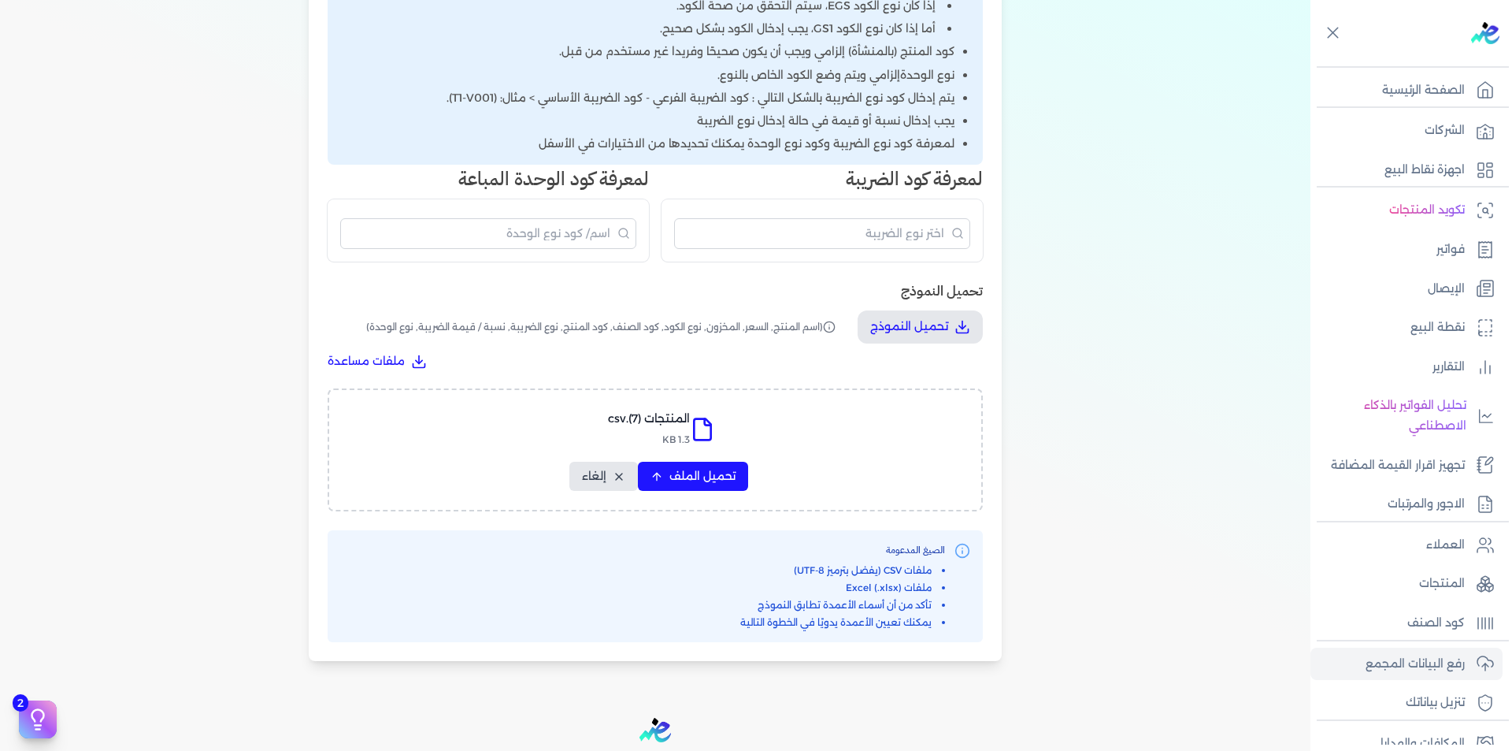
select select "اسم المنتج"
select select "السعر"
select select "المخزون"
select select "نوع الكود"
select select "كود الصنف"
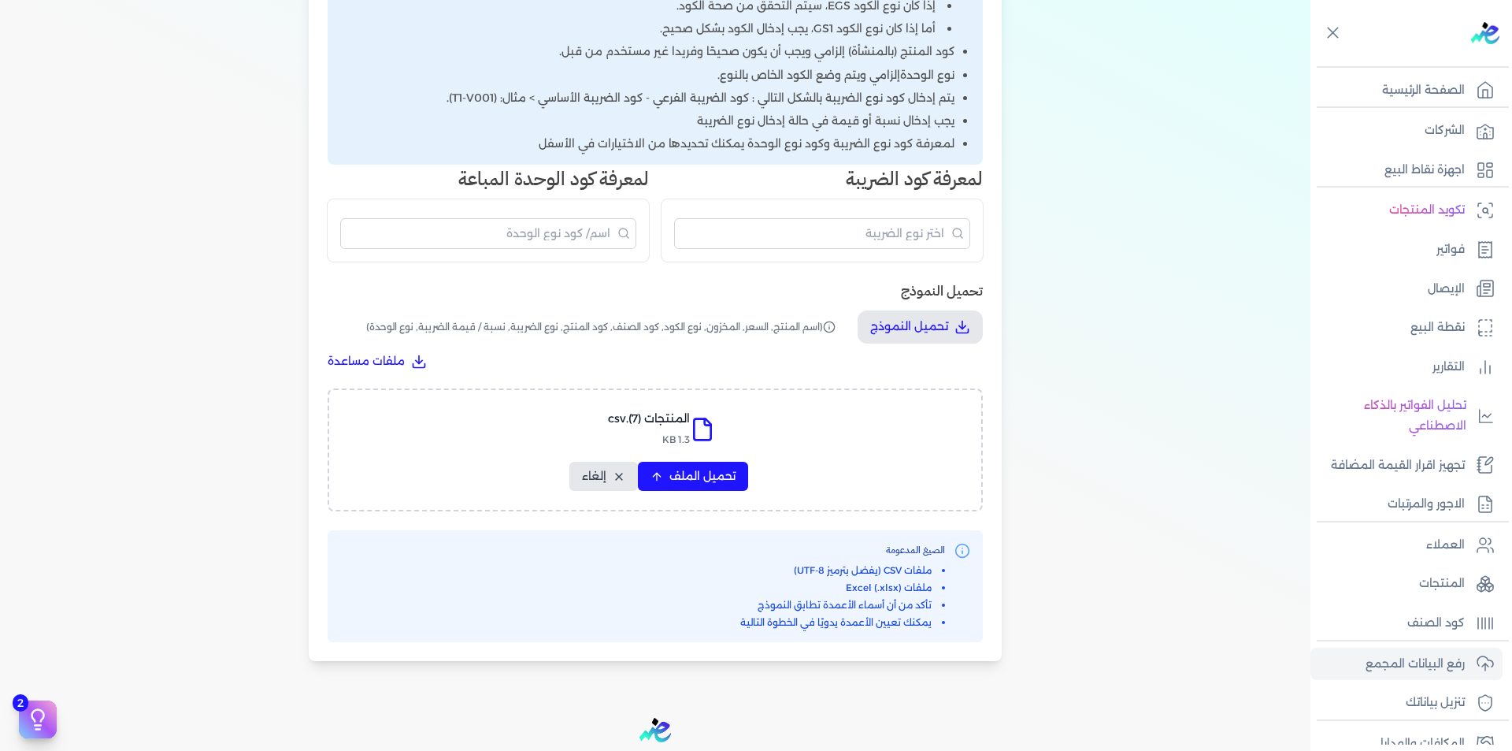
select select "سيريال المنتج"
select select "نوع الضريبة"
select select "نسبة / قيمة الضريبة"
select select "نوع الوحدة"
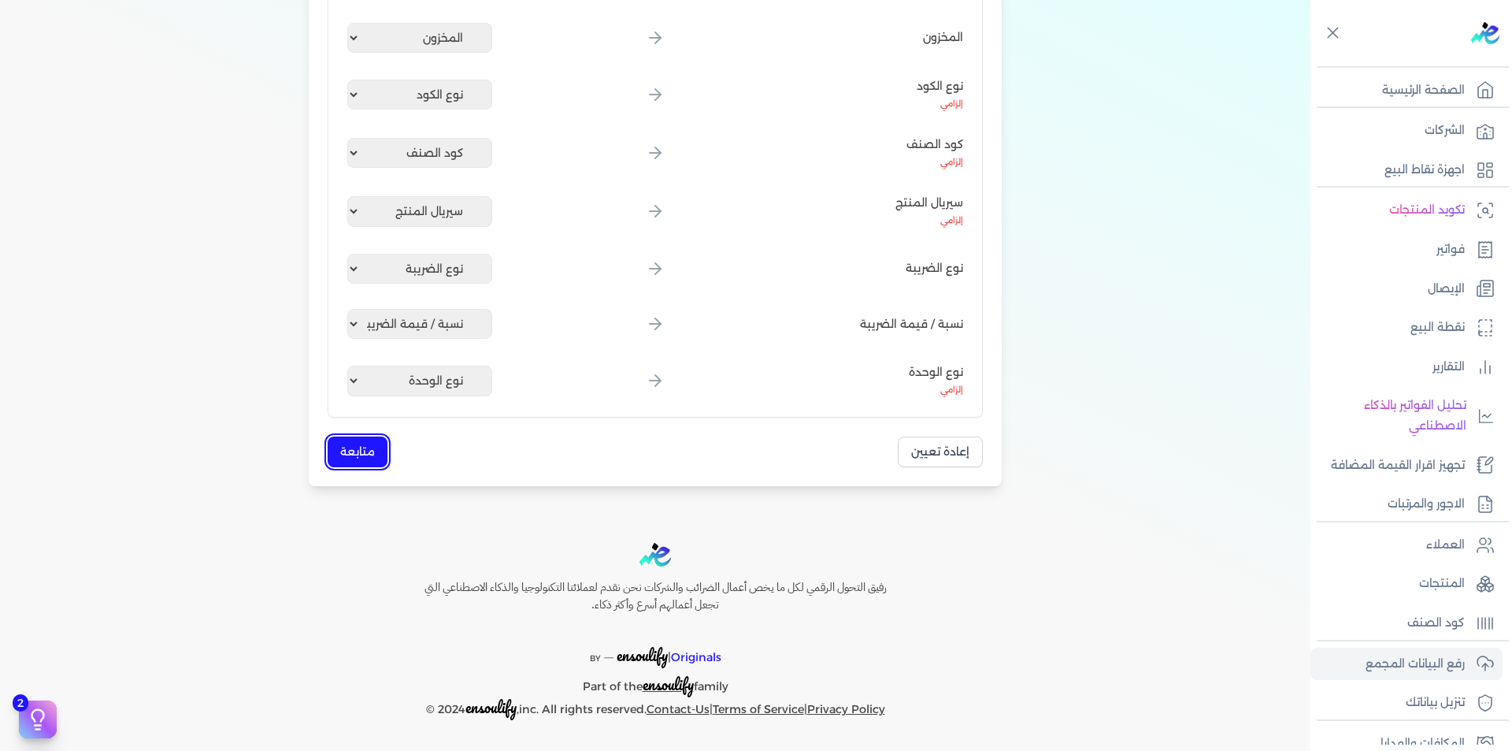
click at [358, 451] on button "متابعة" at bounding box center [358, 451] width 60 height 31
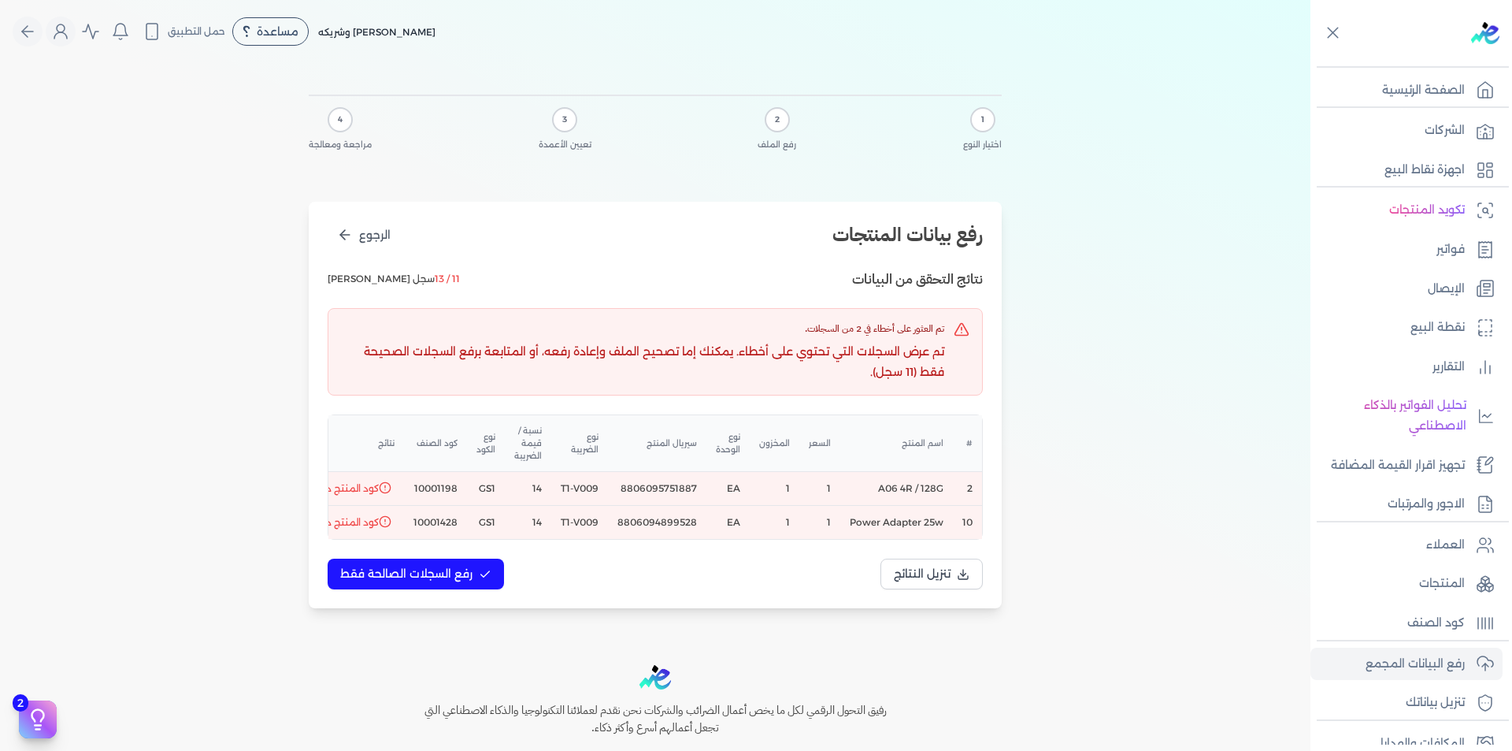
scroll to position [0, -124]
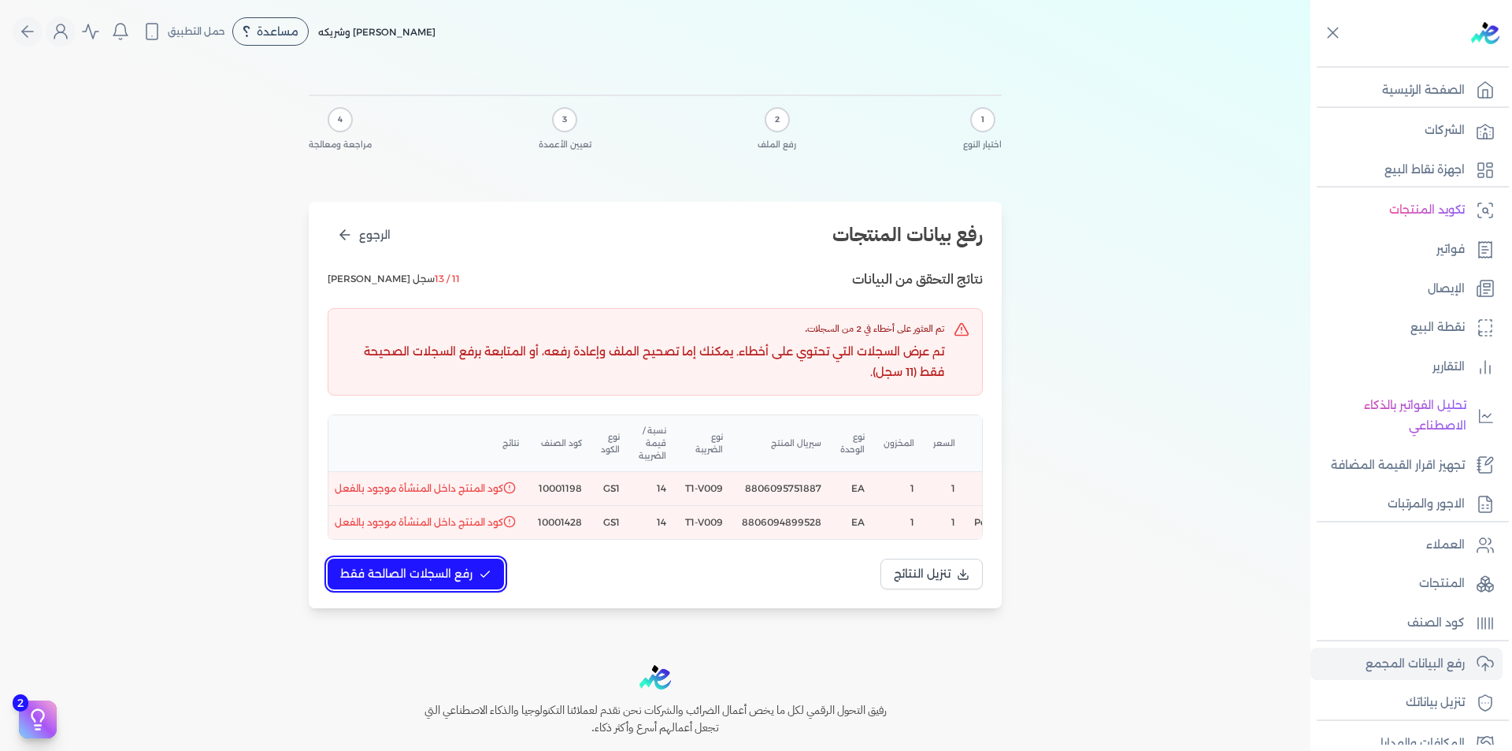
click at [459, 582] on span "رفع السجلات الصالحة فقط" at bounding box center [406, 573] width 132 height 17
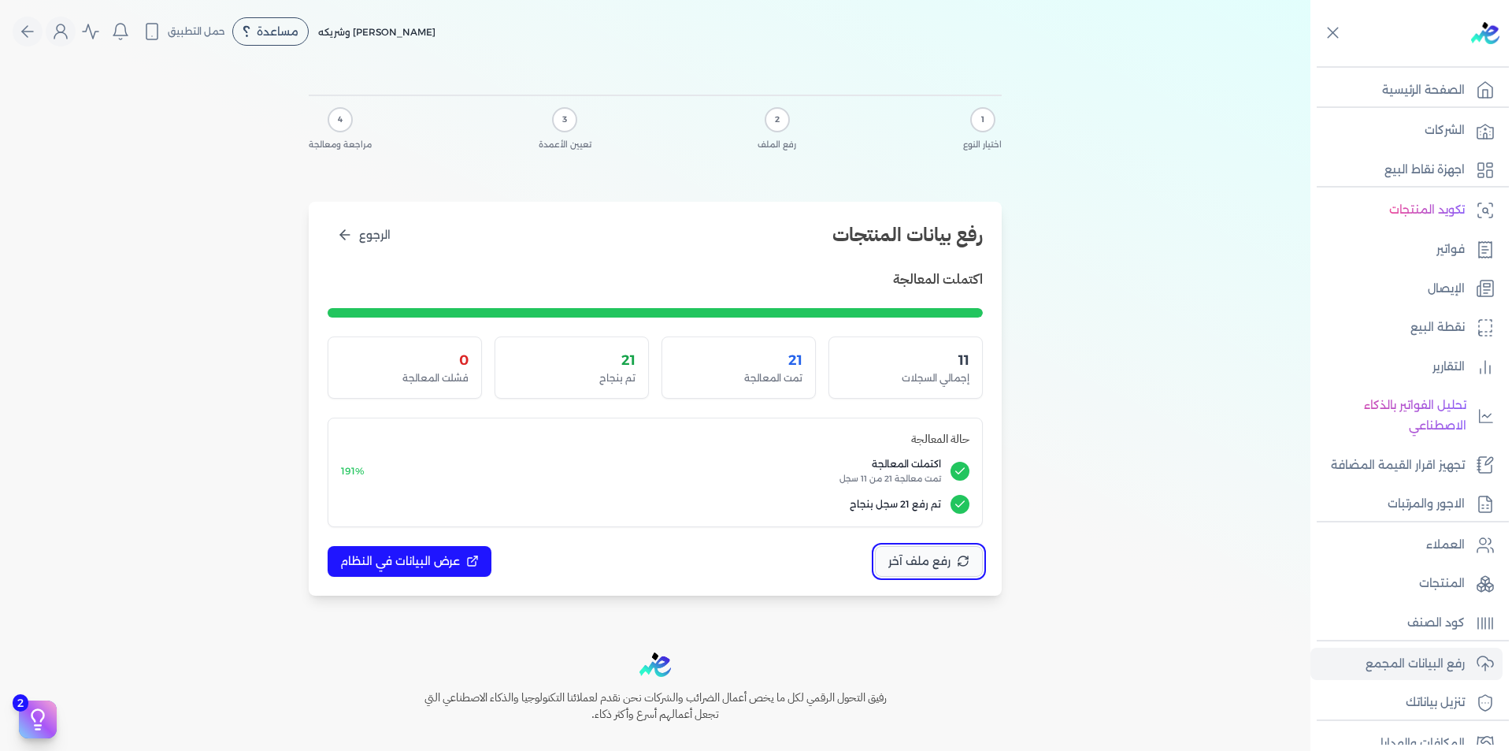
click at [920, 562] on span "رفع ملف آخر" at bounding box center [919, 561] width 62 height 17
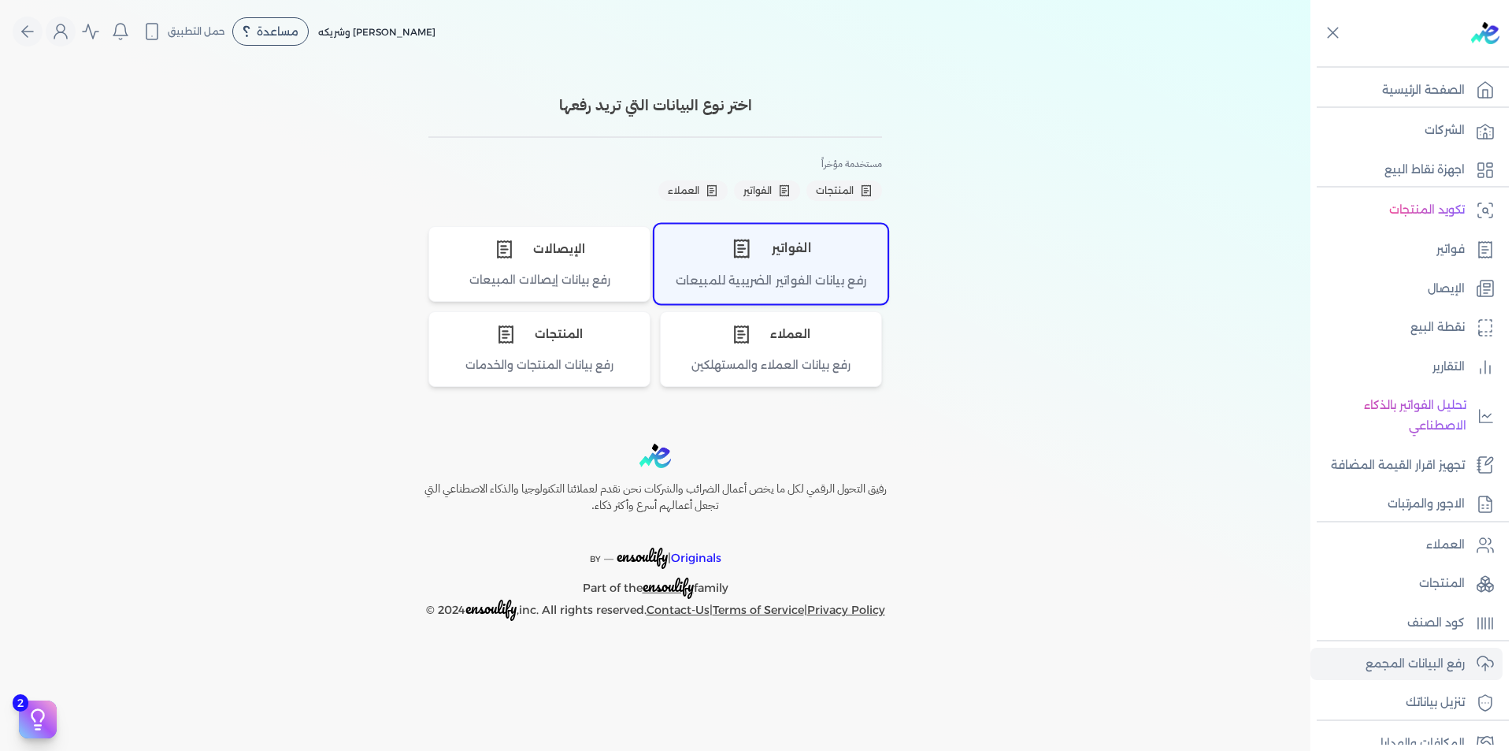
click at [805, 284] on div "رفع بيانات الفواتير الضريبية للمبيعات" at bounding box center [771, 287] width 232 height 31
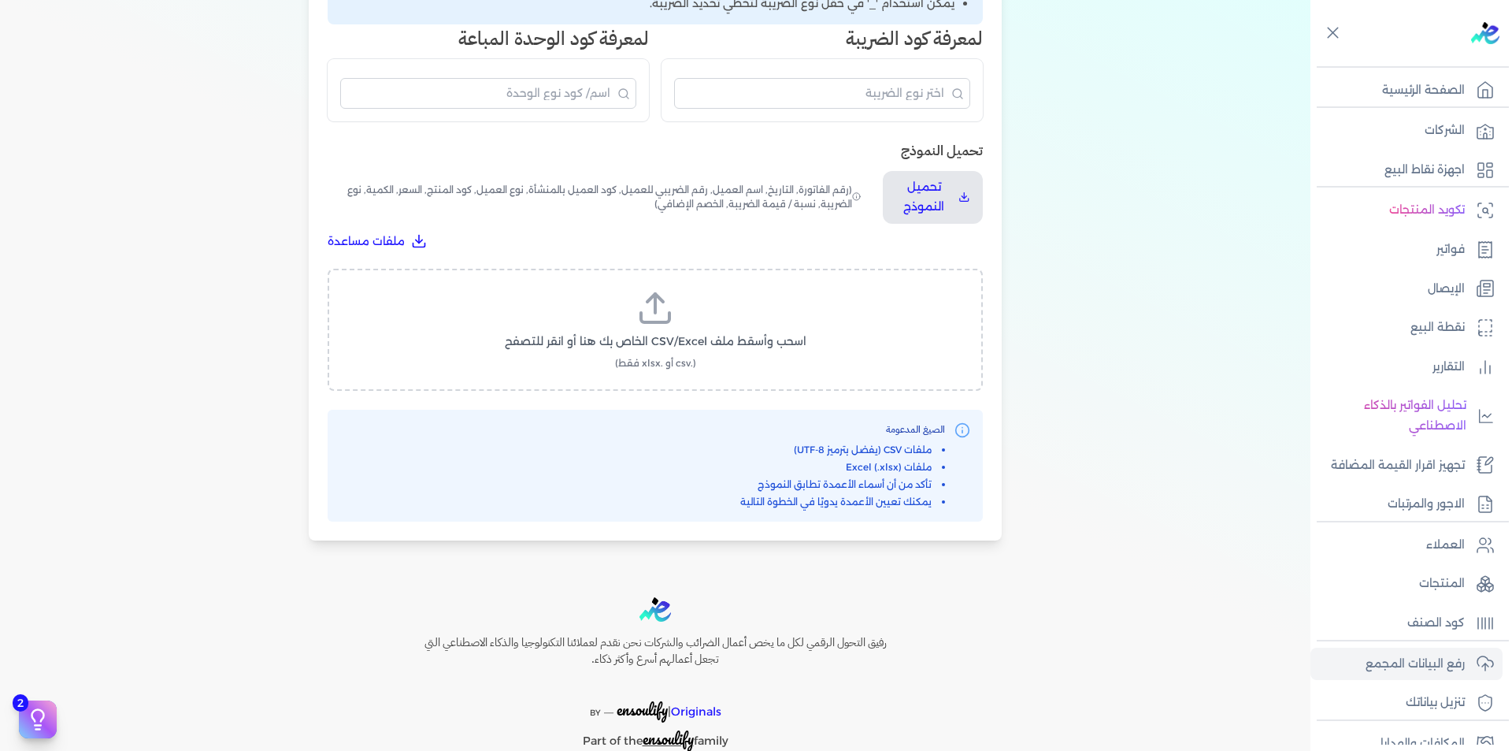
scroll to position [468, 0]
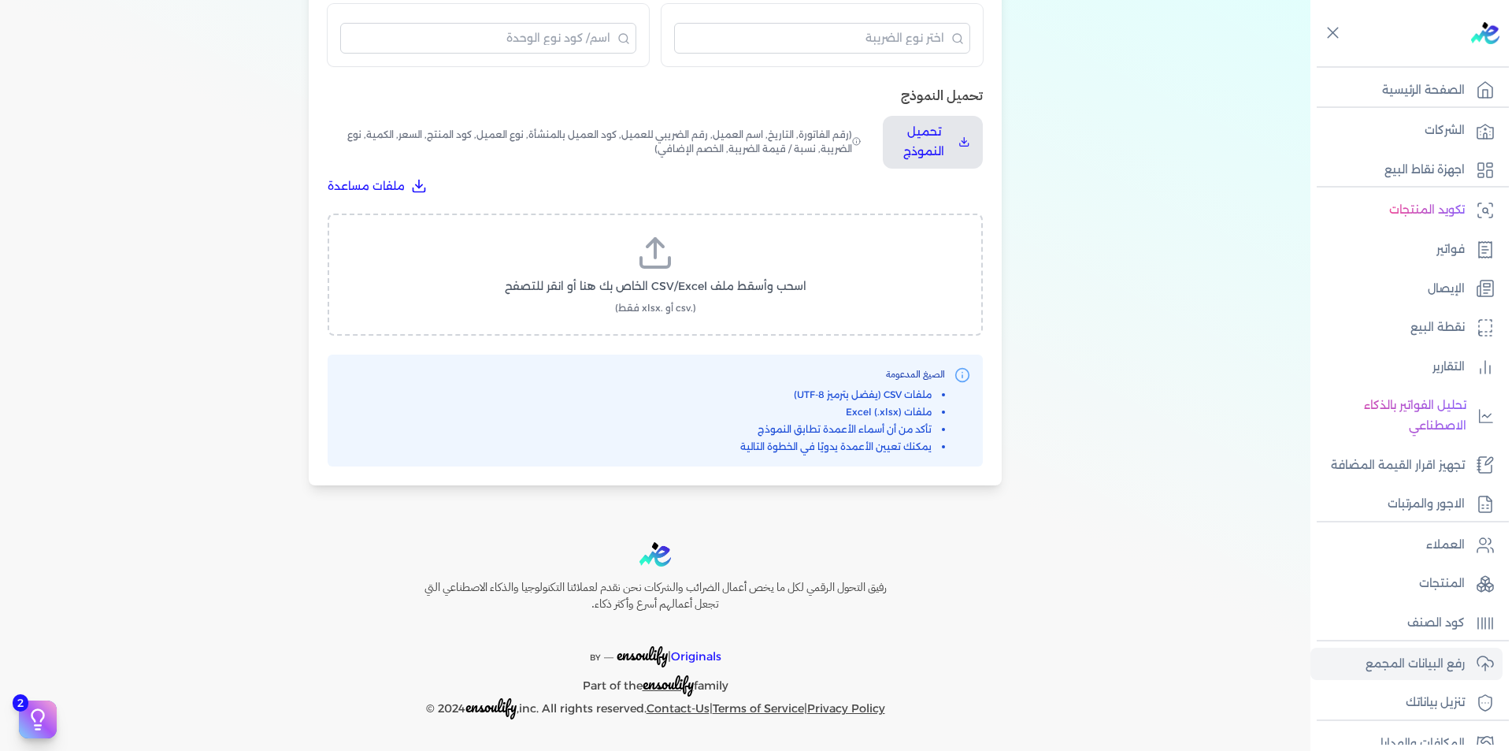
click at [658, 282] on span "اسحب وأسقط ملف CSV/Excel الخاص بك هنا أو انقر للتصفح" at bounding box center [656, 286] width 302 height 17
click at [0, 0] on input "اسحب وأسقط ملف CSV/Excel الخاص بك هنا أو انقر للتصفح (.csv أو .xlsx فقط)" at bounding box center [0, 0] width 0 height 0
click at [698, 293] on span "تحميل الملف" at bounding box center [702, 301] width 66 height 17
select select "رقم الفاتورة"
select select "التاريخ"
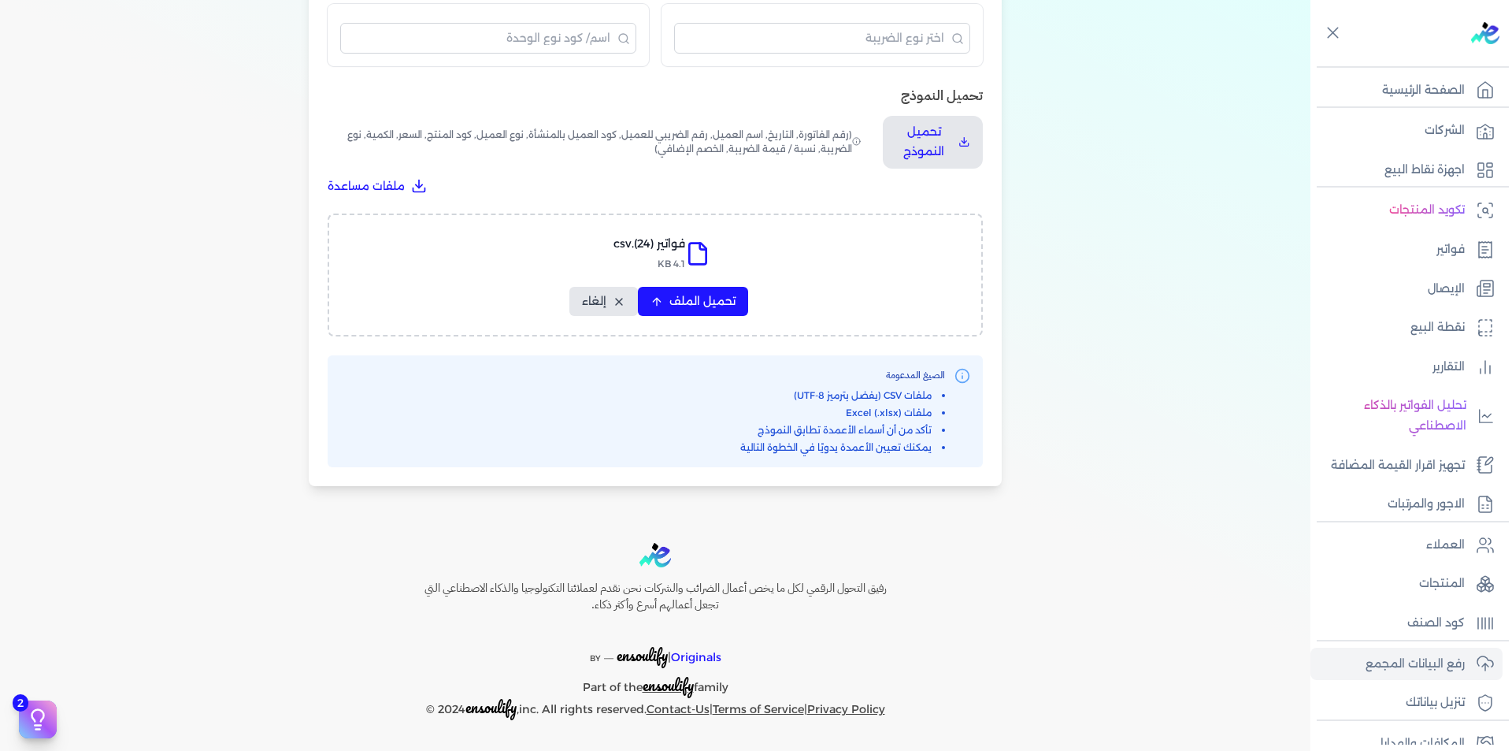
select select "أسم العميل"
select select "الرقم الضريبي"
select select "نوع العميل"
select select "الرقم التسلسلي الداخلي"
select select "وصف البند"
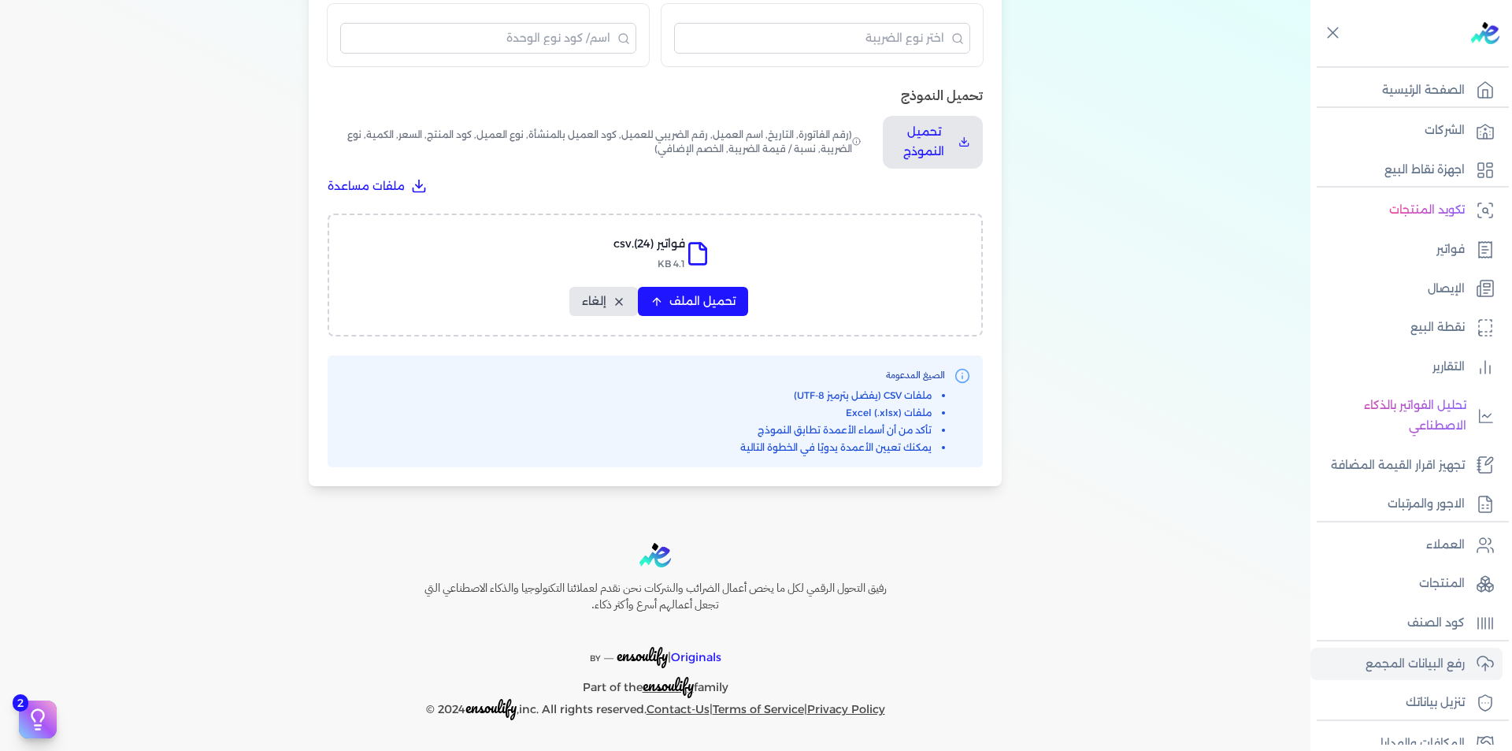
select select "سيريال المنتج"
select select "السعر"
select select "الكمية"
select select "نوع الضريبة"
select select "نسبة / قيمة الضريبة"
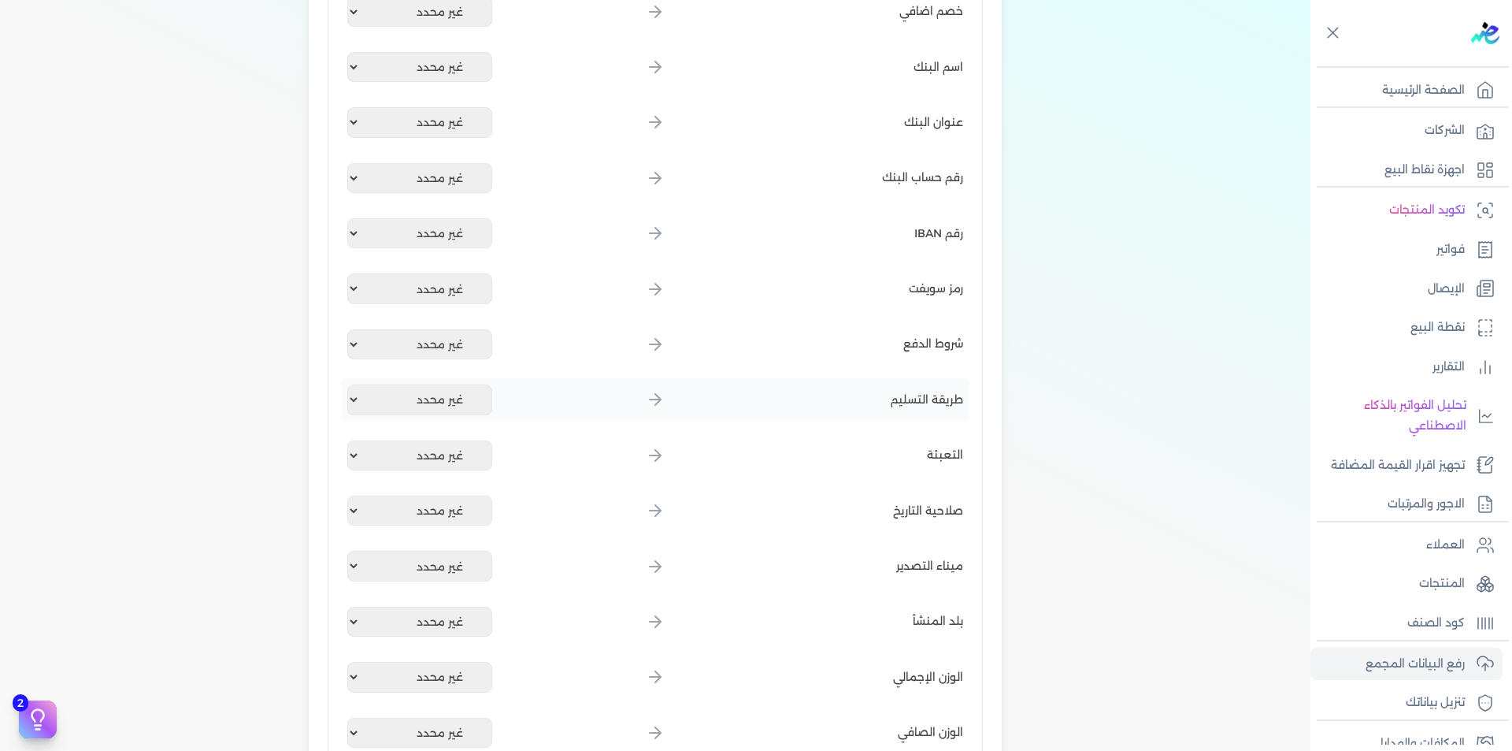
scroll to position [1885, 0]
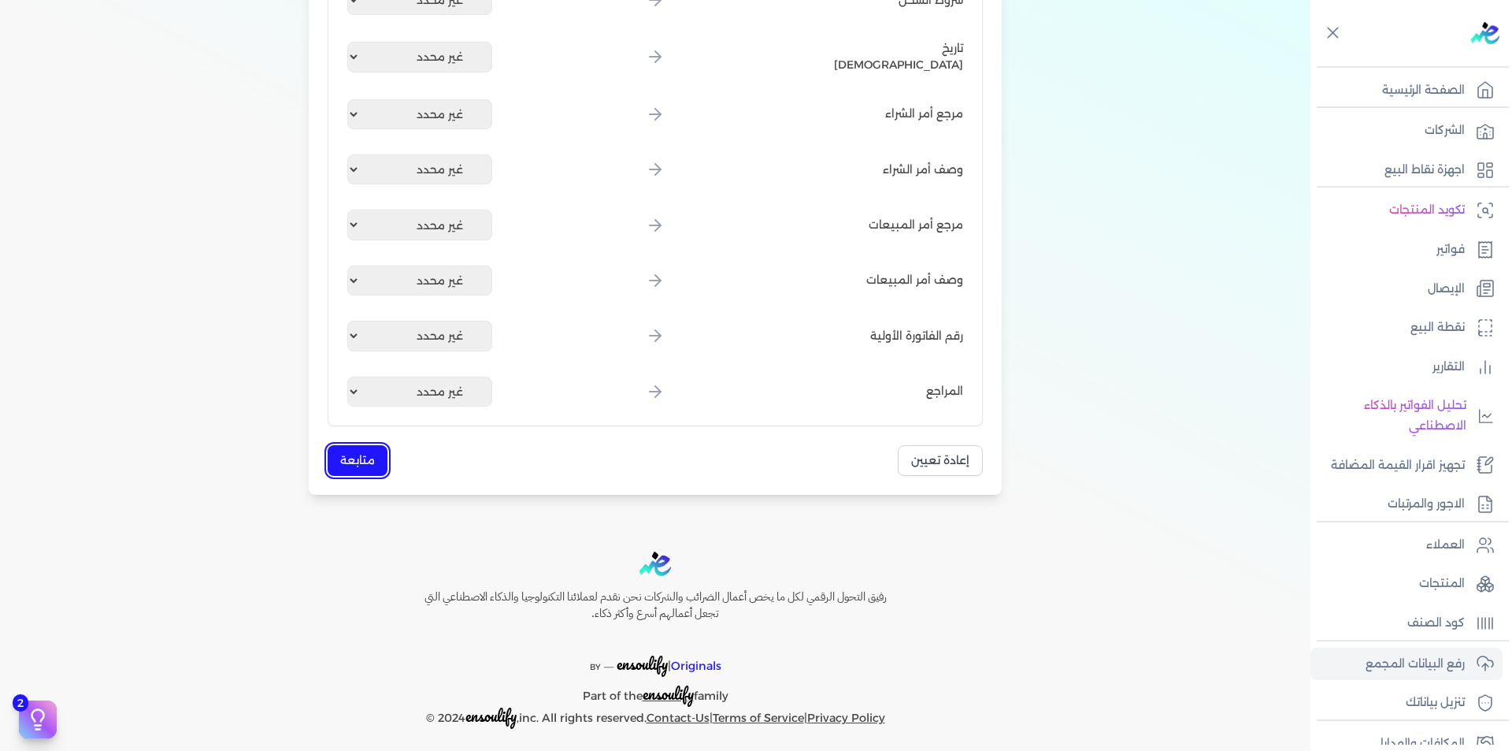
click at [358, 454] on button "متابعة" at bounding box center [358, 460] width 60 height 31
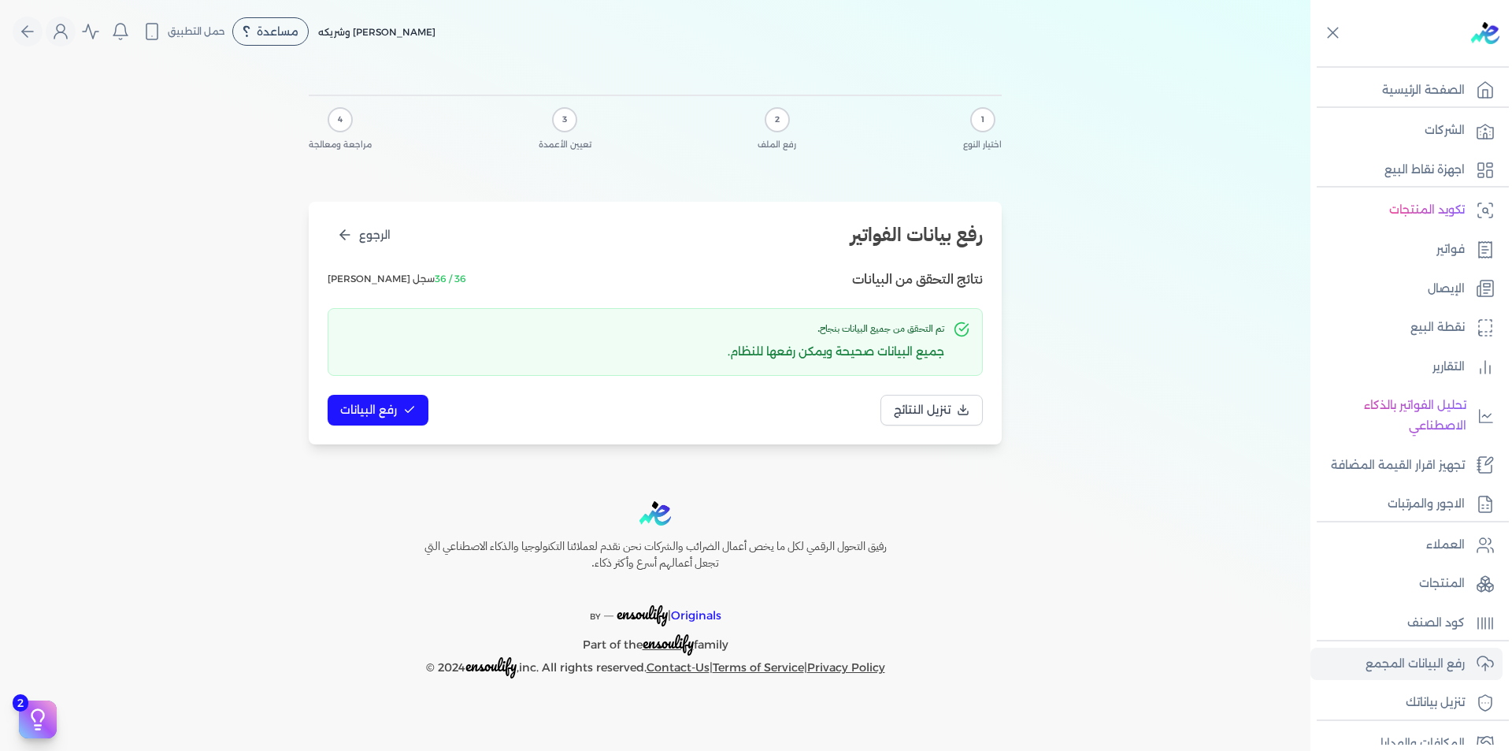
scroll to position [0, 0]
click at [394, 404] on span "رفع البيانات" at bounding box center [368, 410] width 57 height 17
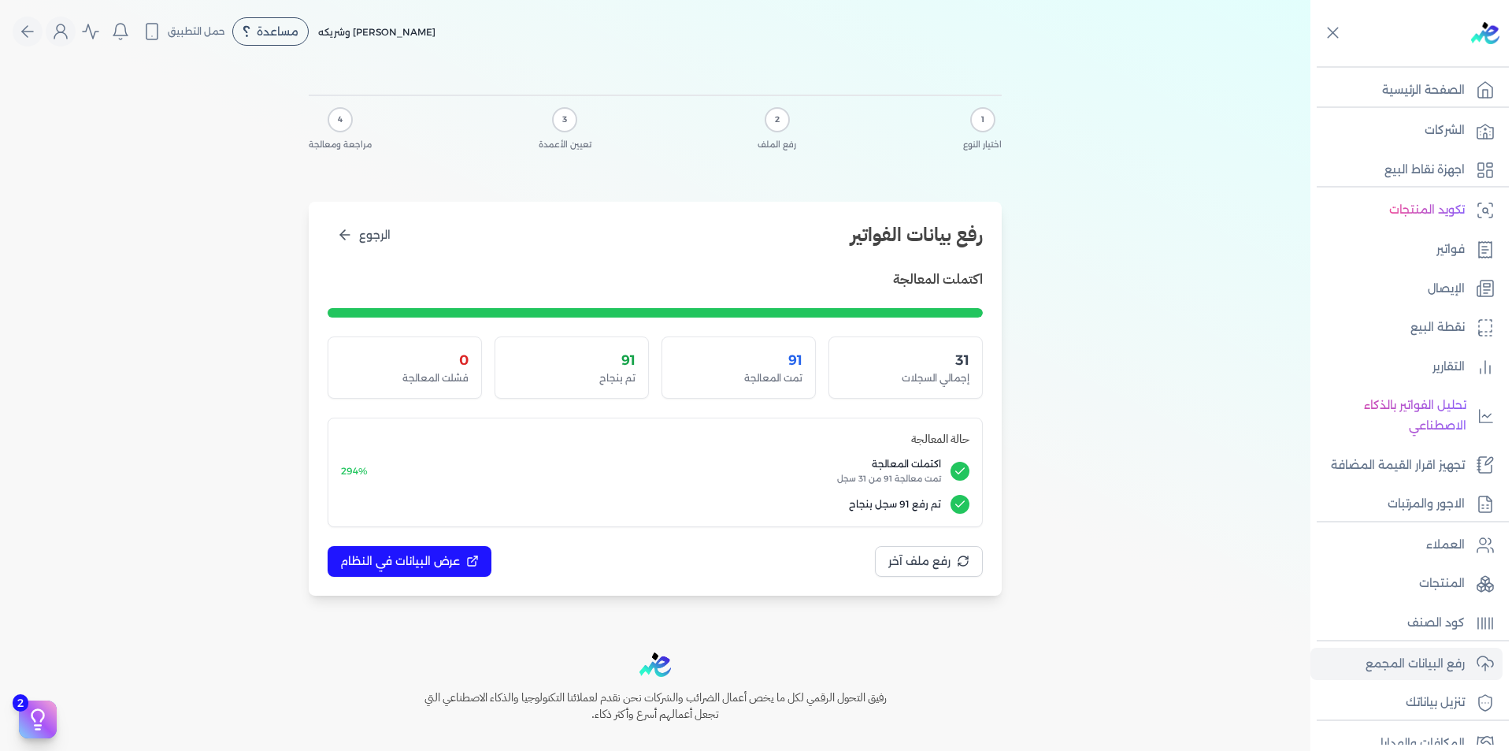
click at [1172, 98] on div "1 اختيار النوع 2 رفع الملف 3 تعيين الأعمدة 4 مراجعة ومعالجة رفع بيانات الفواتير…" at bounding box center [655, 342] width 1311 height 558
click at [1205, 340] on div "1 اختيار النوع 2 رفع الملف 3 تعيين الأعمدة 4 مراجعة ومعالجة رفع بيانات الفواتير…" at bounding box center [655, 342] width 1311 height 558
click at [1128, 181] on div "1 اختيار النوع 2 رفع الملف 3 تعيين الأعمدة 4 مراجعة ومعالجة رفع بيانات الفواتير…" at bounding box center [655, 342] width 1311 height 558
click at [76, 35] on button "Global" at bounding box center [61, 32] width 30 height 30
click at [191, 139] on link "الاشتراك" at bounding box center [153, 136] width 190 height 32
